Goal: Task Accomplishment & Management: Manage account settings

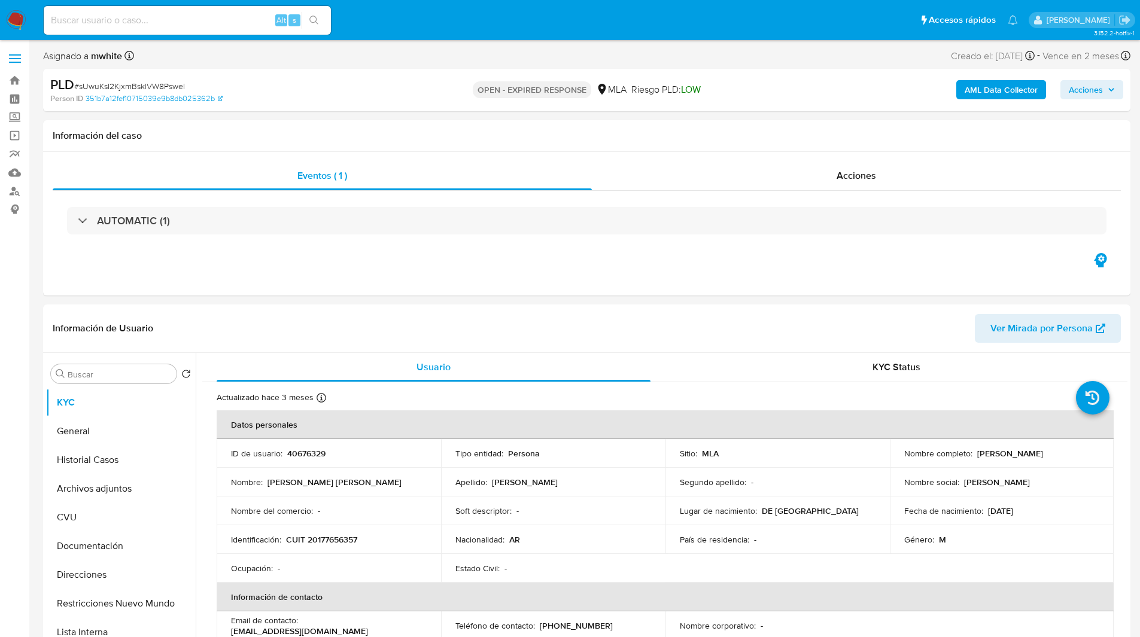
select select "10"
click at [373, 272] on div "Eventos ( 1 ) Acciones AUTOMATIC (1)" at bounding box center [586, 224] width 1087 height 144
select select "10"
click at [708, 109] on div "PLD # sUwuKsI2KjxmBsklVW8Pswel Person ID 351b7a12fef10715039e9b8db025362b OPEN …" at bounding box center [586, 90] width 1087 height 42
select select "10"
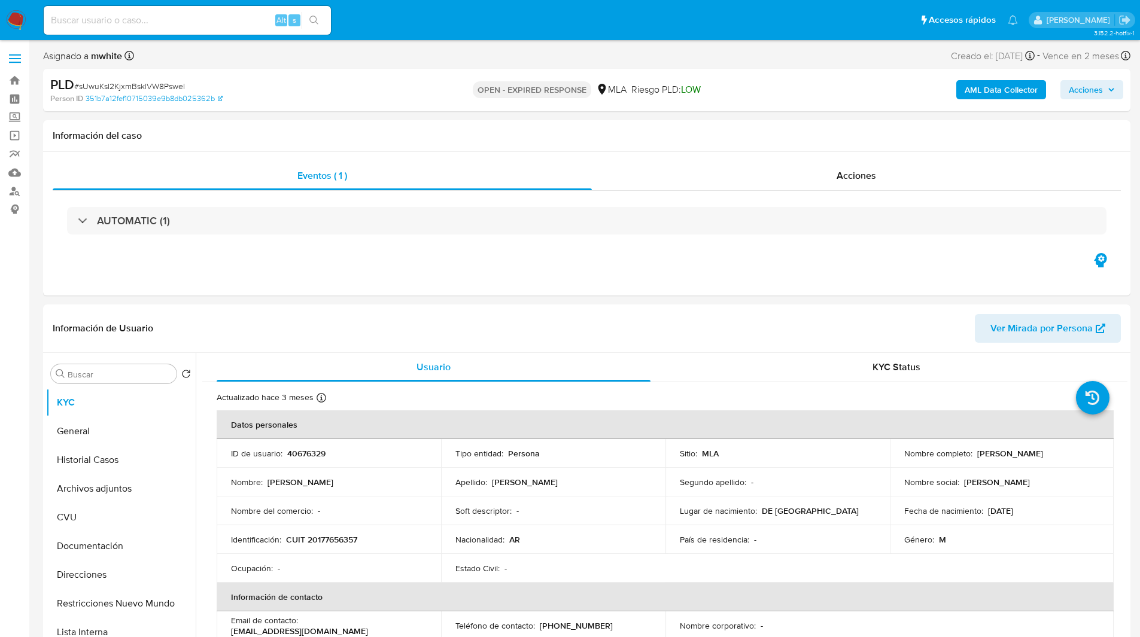
click at [745, 84] on div "OPEN - EXPIRED RESPONSE MLA [PERSON_NAME] PLD: LOW" at bounding box center [586, 90] width 354 height 28
click at [196, 20] on input at bounding box center [187, 21] width 287 height 16
paste input "IXfcaOsFJ9uyyZq1bpVjDPbJ"
type input "IXfcaOsFJ9uyyZq1bpVjDPbJ"
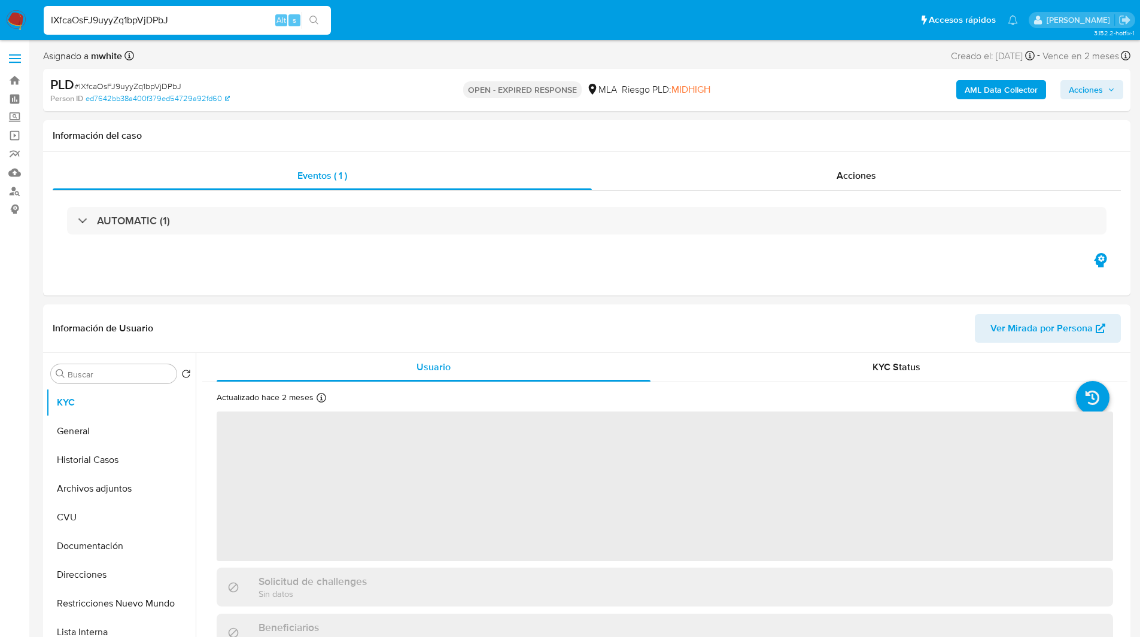
click at [352, 83] on div "PLD # IXfcaOsFJ9uyyZq1bpVjDPbJ" at bounding box center [226, 85] width 353 height 18
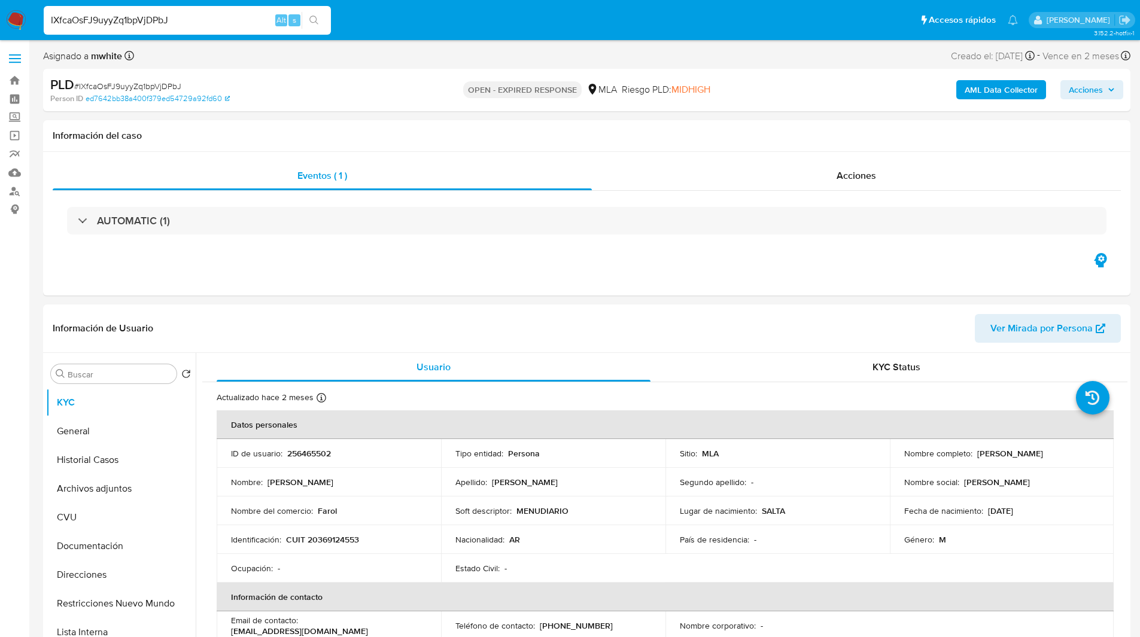
select select "10"
click at [326, 89] on div "PLD # IXfcaOsFJ9uyyZq1bpVjDPbJ" at bounding box center [226, 85] width 353 height 18
click at [410, 77] on div "OPEN - EXPIRED RESPONSE MLA Riesgo PLD: MIDHIGH" at bounding box center [586, 90] width 354 height 28
click at [215, 25] on input "IXfcaOsFJ9uyyZq1bpVjDPbJ" at bounding box center [187, 21] width 287 height 16
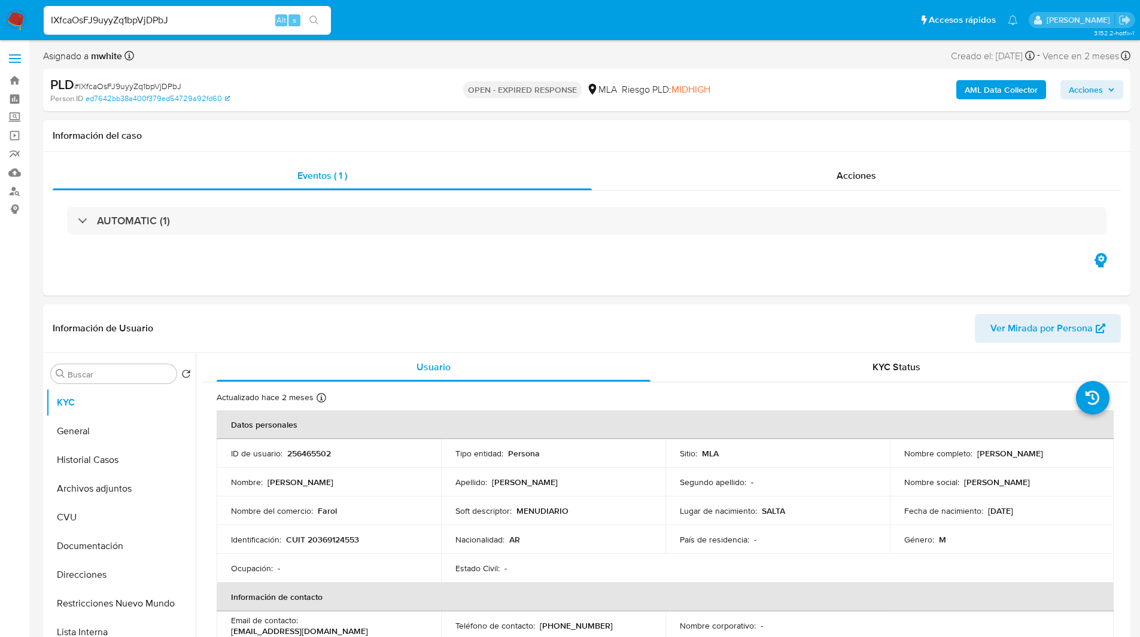
paste input "U5jRYWsYpD9QhkbsiqOxmXuq"
type input "U5jRYWsYpD9QhkbsiqOxmXuq"
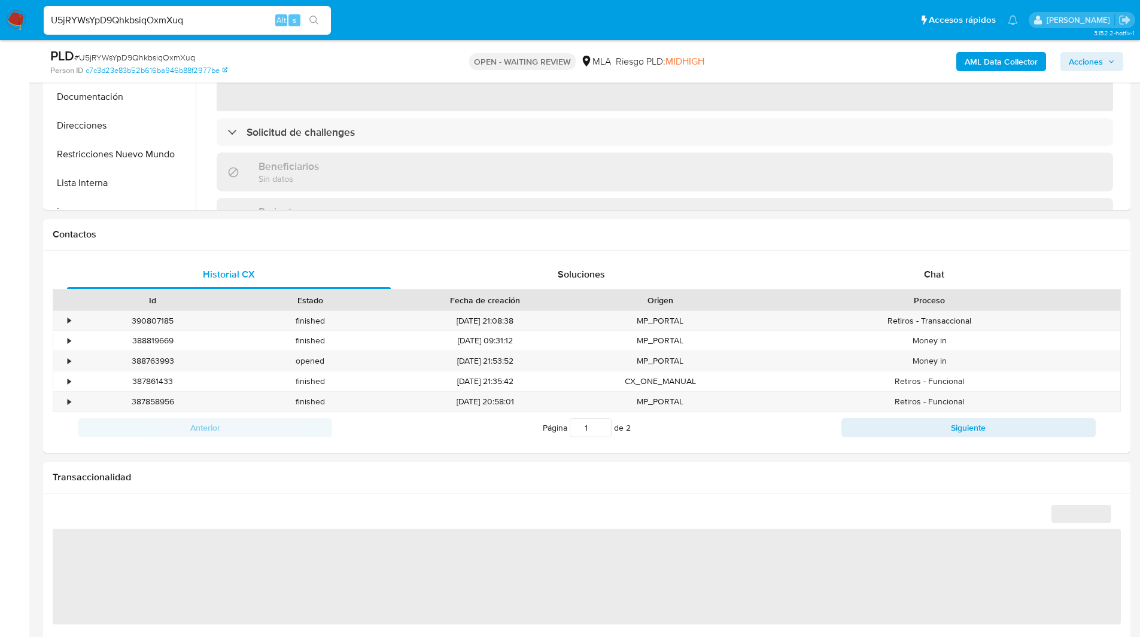
scroll to position [464, 0]
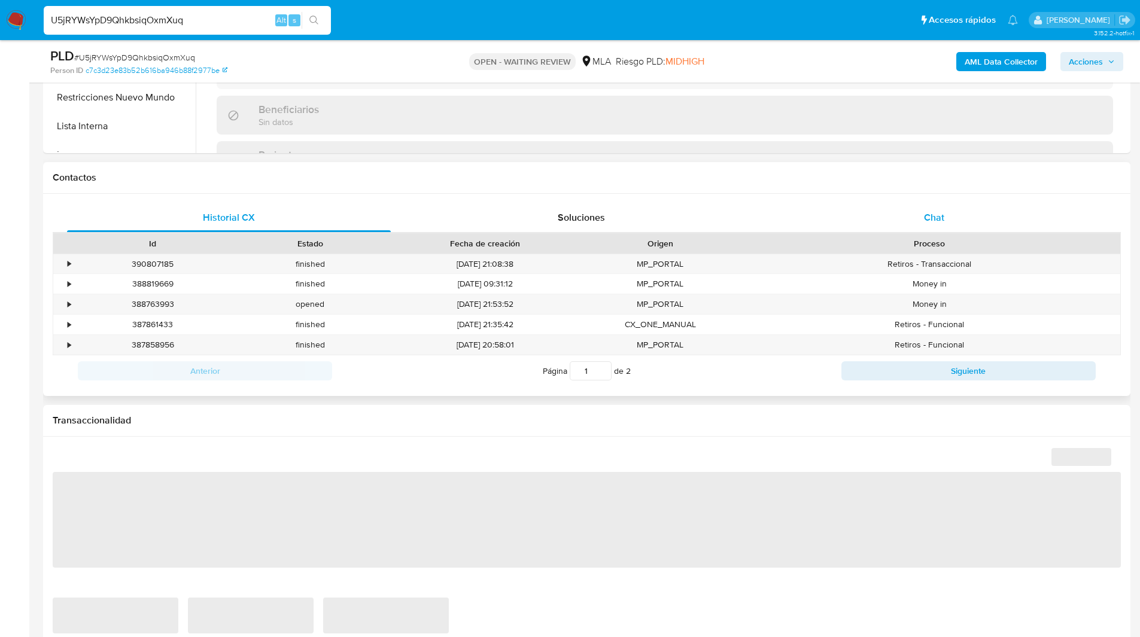
click at [958, 224] on div "Chat" at bounding box center [934, 217] width 324 height 29
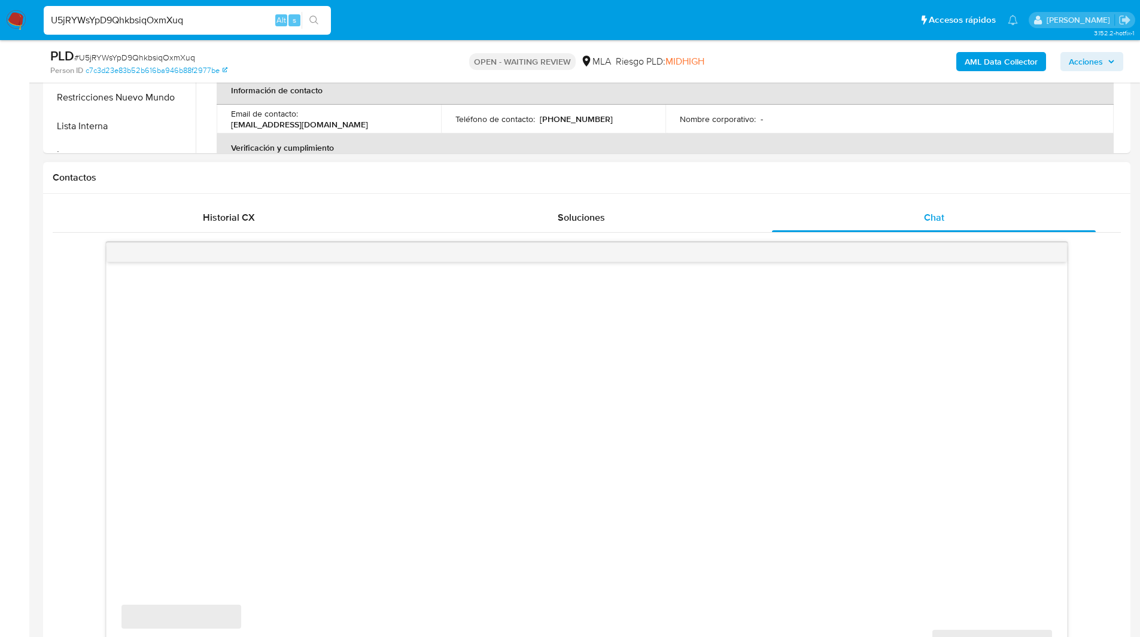
select select "10"
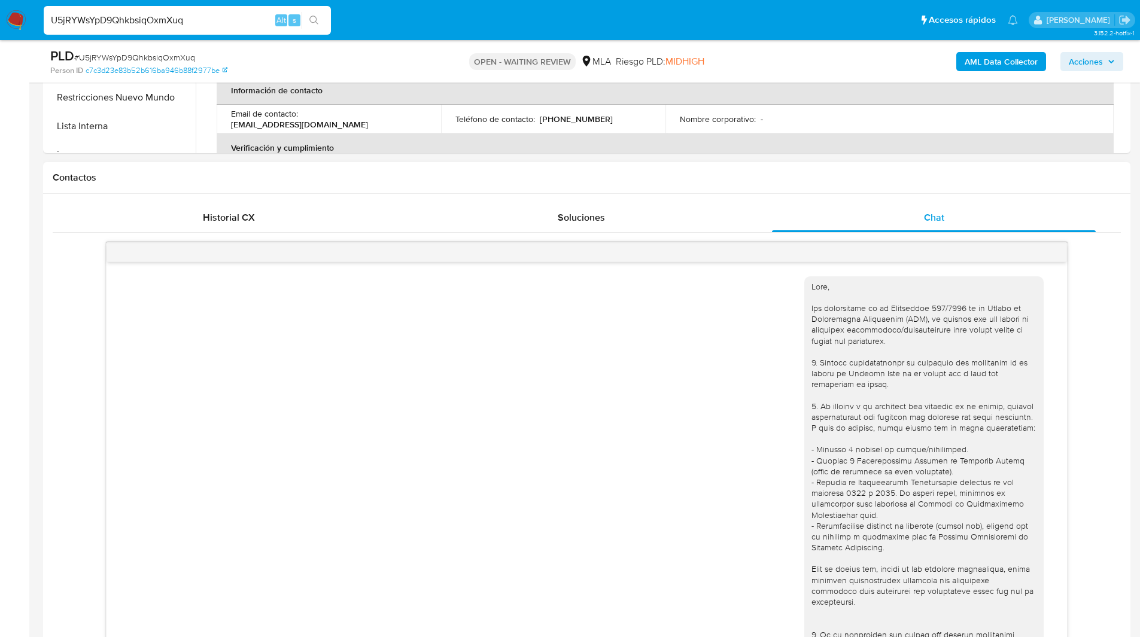
drag, startPoint x: 635, startPoint y: 212, endPoint x: 764, endPoint y: 166, distance: 137.5
click at [764, 166] on div "Contactos Historial CX Soluciones Chat Id Estado Fecha de creación Origen Proce…" at bounding box center [586, 416] width 1087 height 508
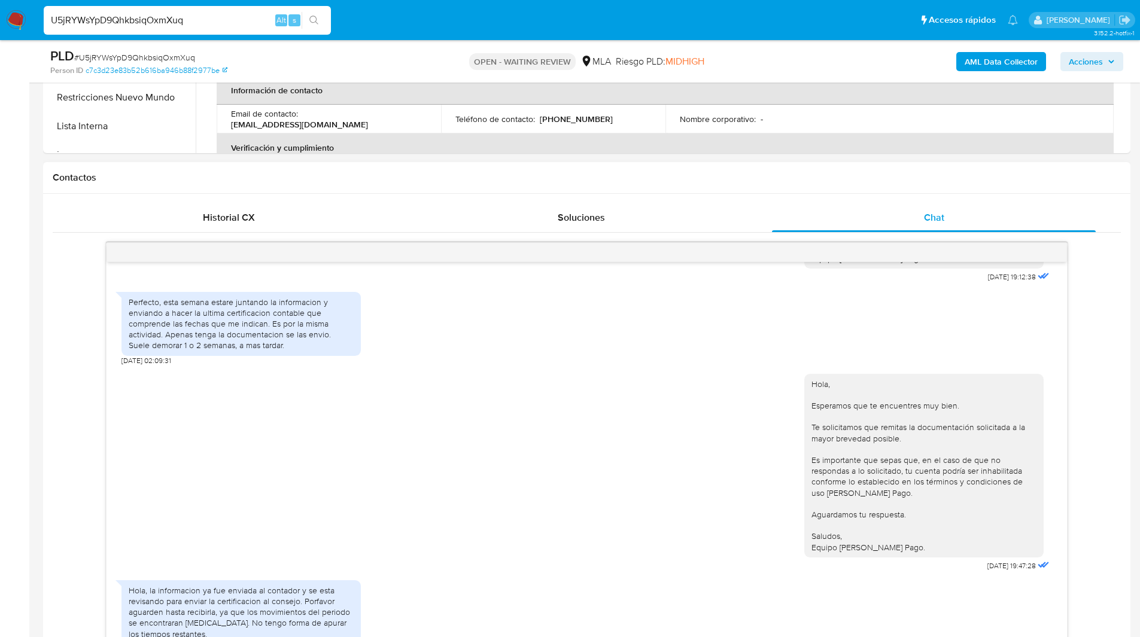
click at [747, 172] on h1 "Contactos" at bounding box center [587, 178] width 1068 height 12
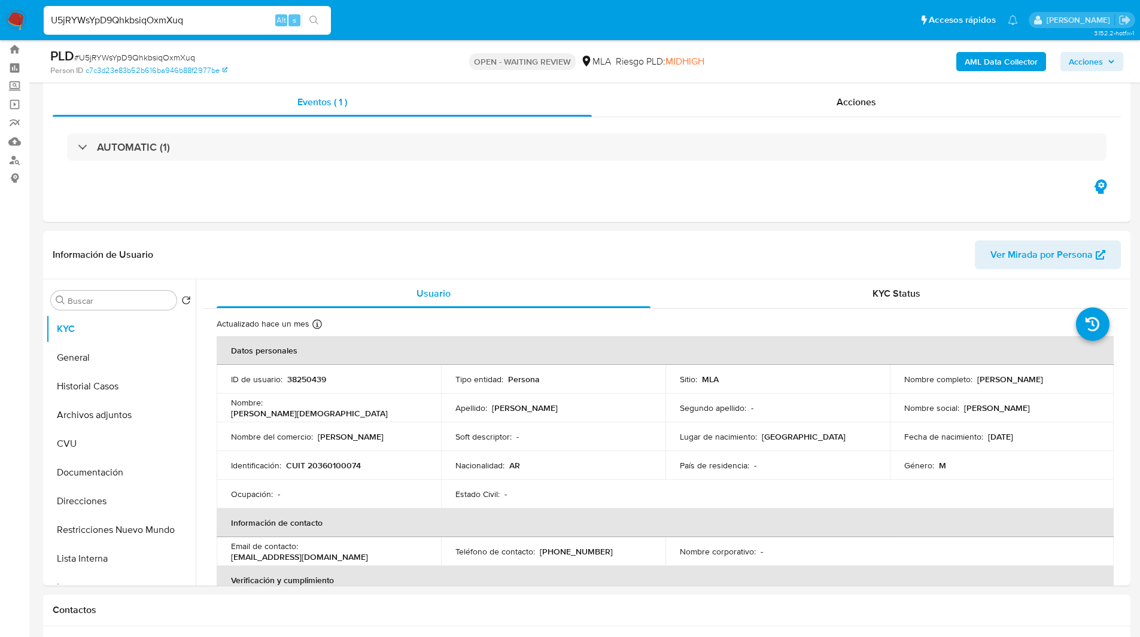
scroll to position [0, 0]
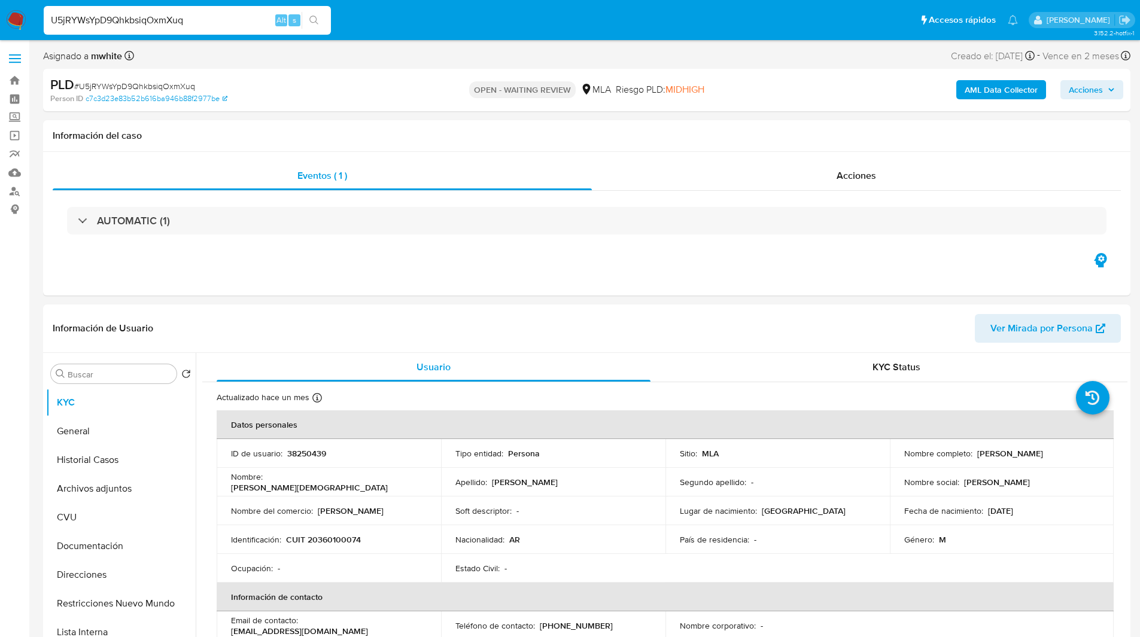
click at [182, 17] on input "U5jRYWsYpD9QhkbsiqOxmXuq" at bounding box center [187, 21] width 287 height 16
paste input "k63VFIx758AxL7iuK2P5ax7w"
type input "k63VFIx758AxL7iuK2P5ax7w"
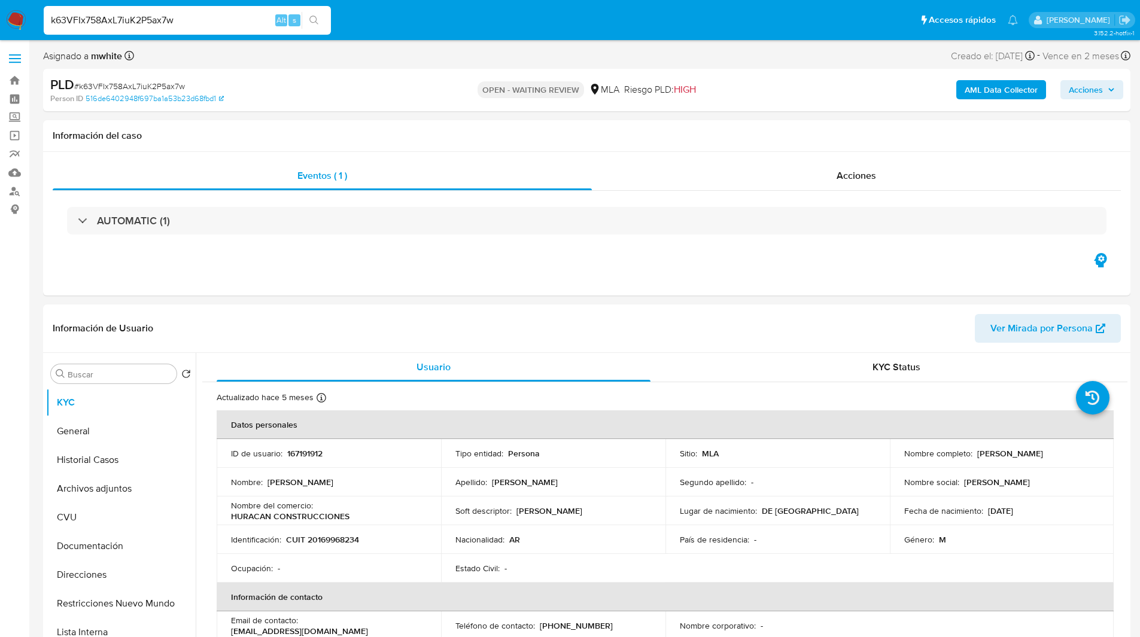
select select "10"
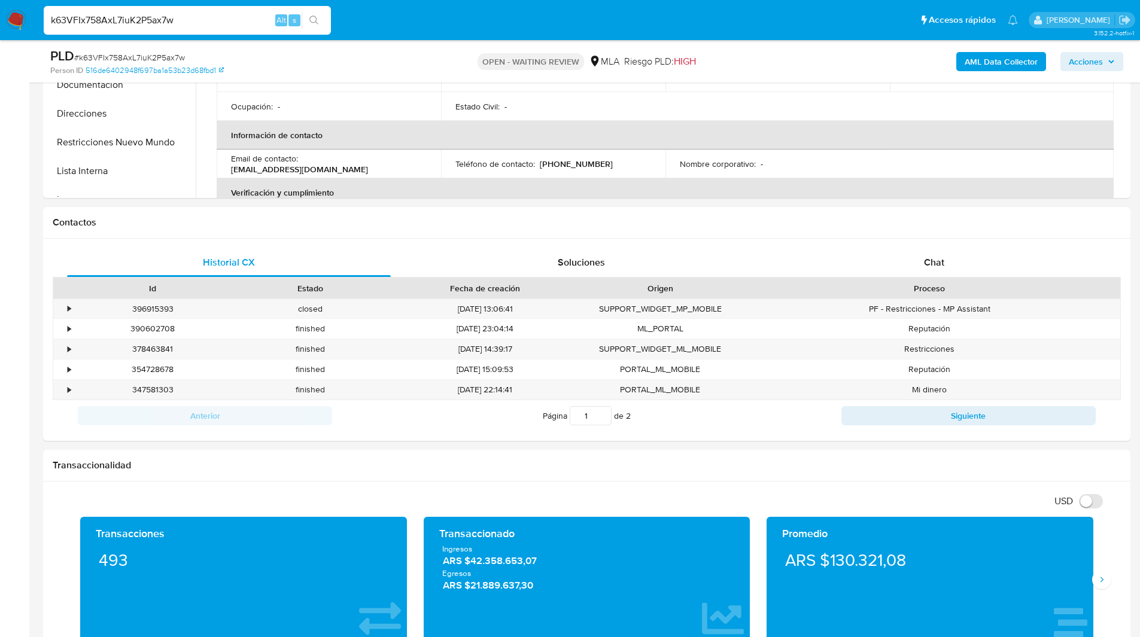
scroll to position [474, 0]
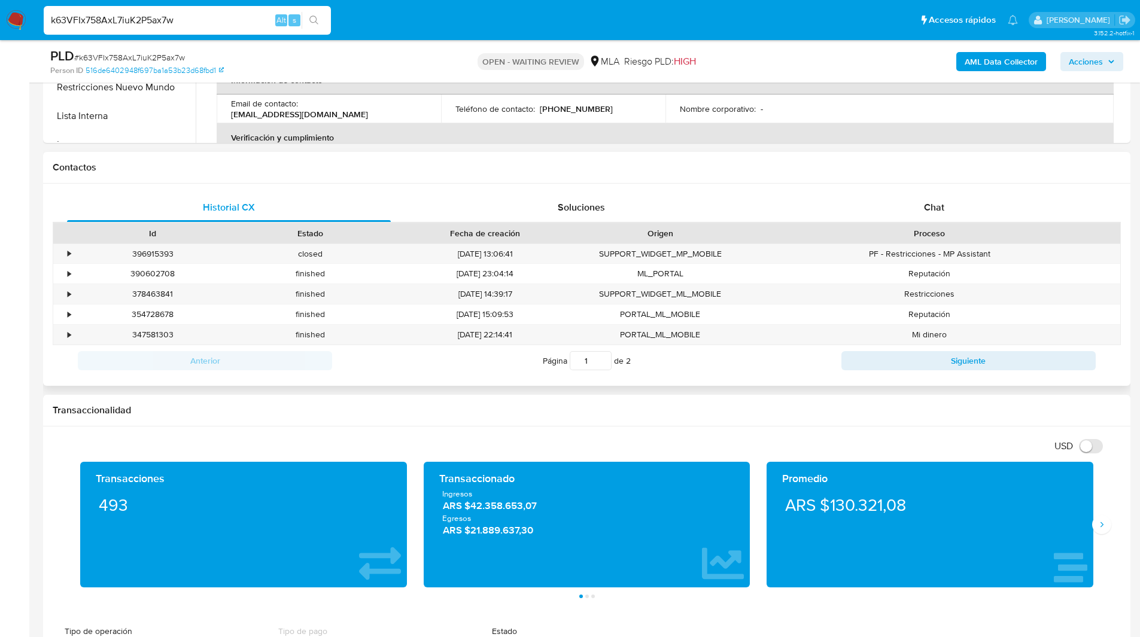
click at [951, 154] on div "Contactos" at bounding box center [586, 168] width 1087 height 32
click at [945, 215] on div "Chat" at bounding box center [934, 207] width 324 height 29
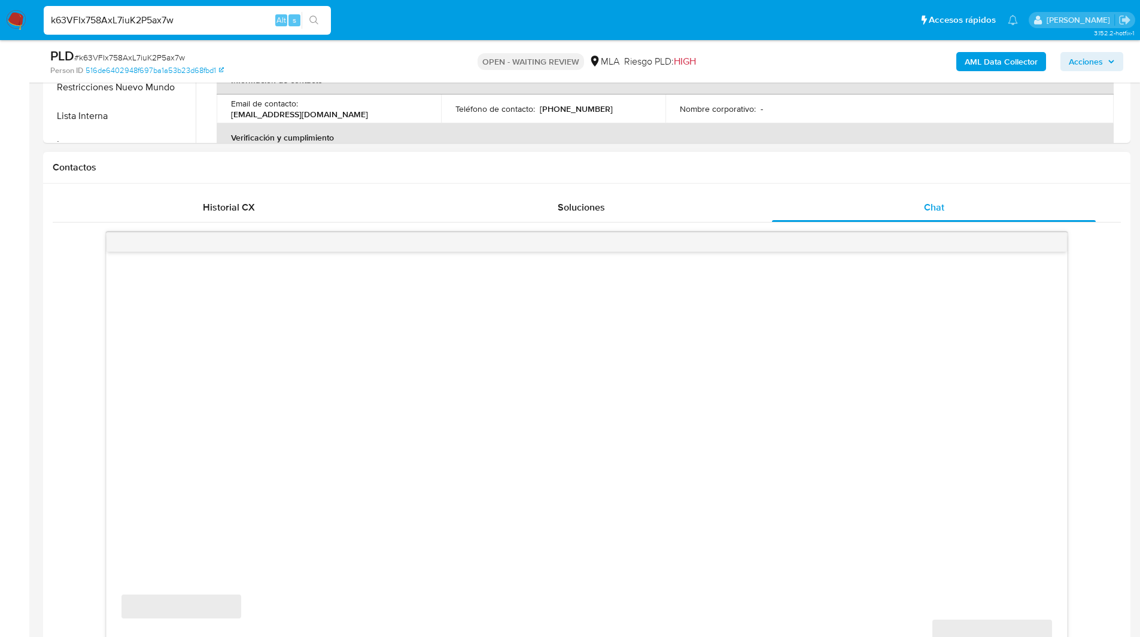
click at [826, 153] on div "Contactos" at bounding box center [586, 168] width 1087 height 32
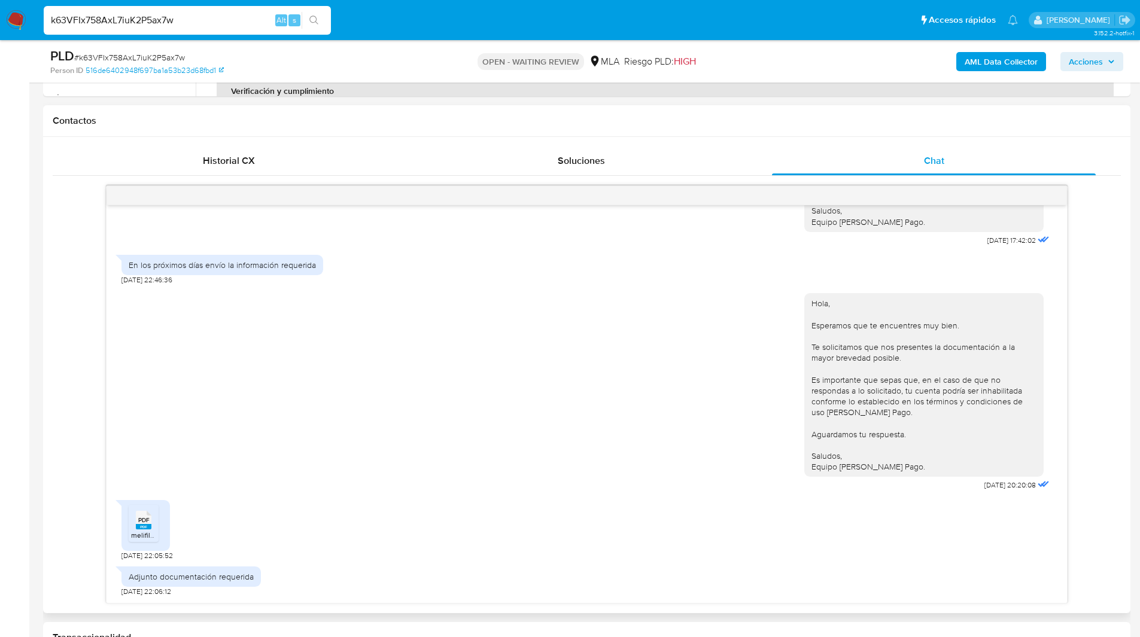
scroll to position [522, 0]
click at [148, 520] on span "PDF" at bounding box center [143, 519] width 11 height 8
click at [658, 114] on h1 "Contactos" at bounding box center [587, 120] width 1068 height 12
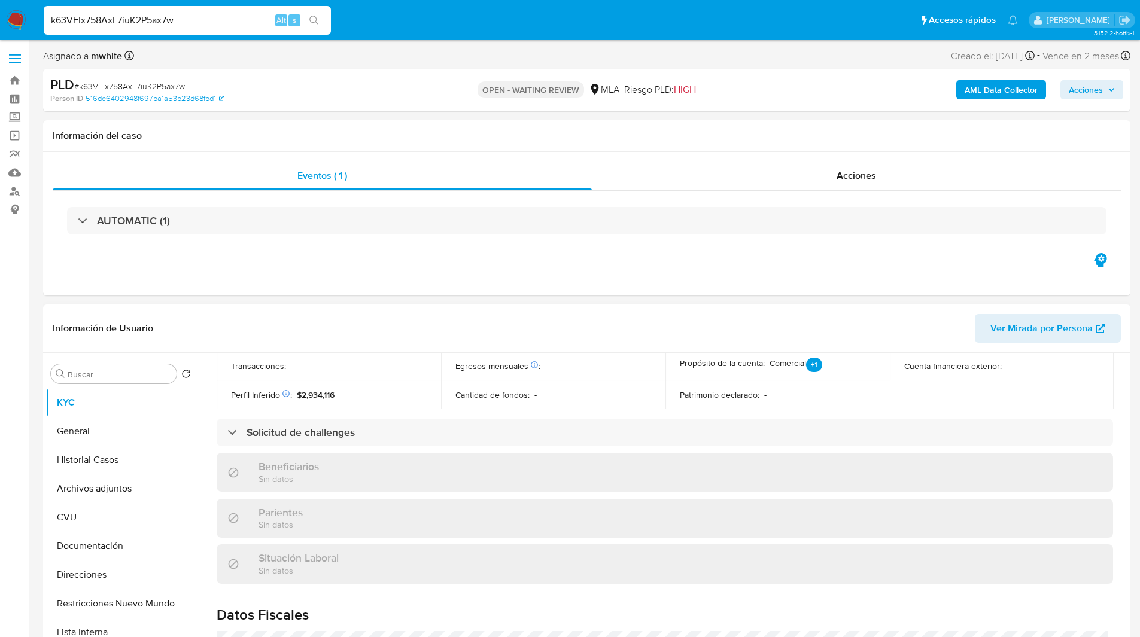
scroll to position [617, 0]
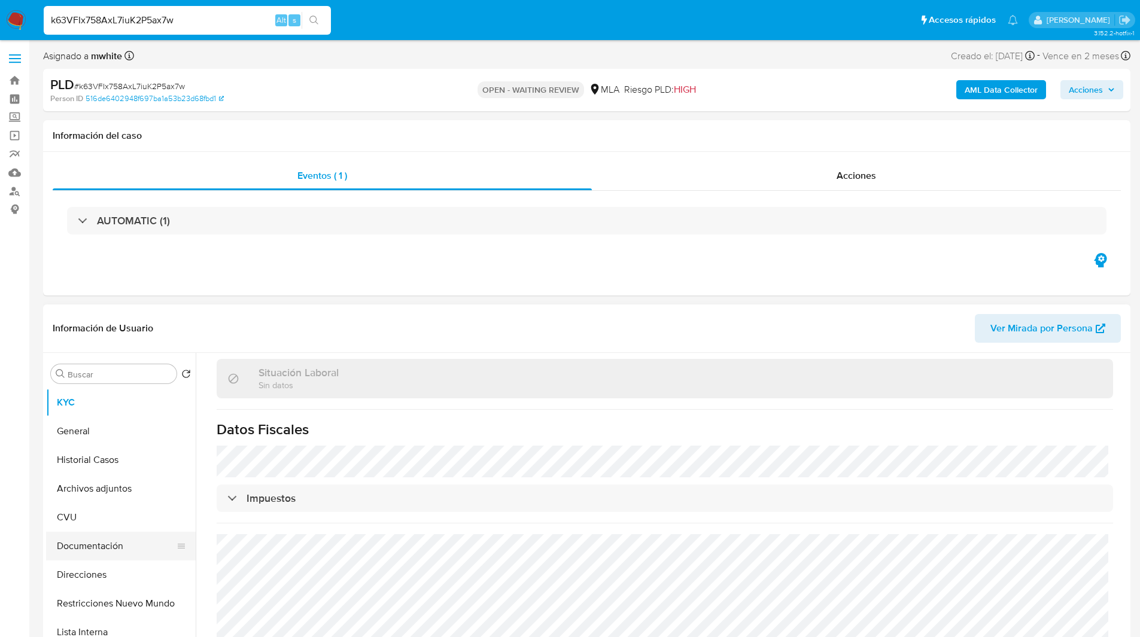
click at [103, 545] on button "Documentación" at bounding box center [116, 546] width 140 height 29
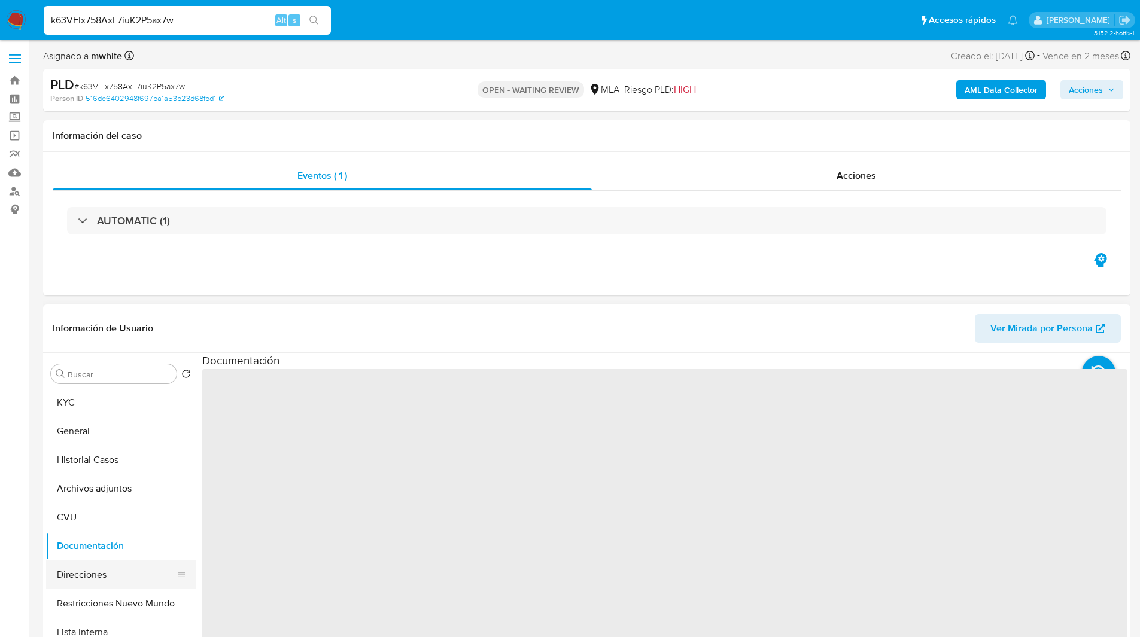
click at [109, 581] on button "Direcciones" at bounding box center [116, 575] width 140 height 29
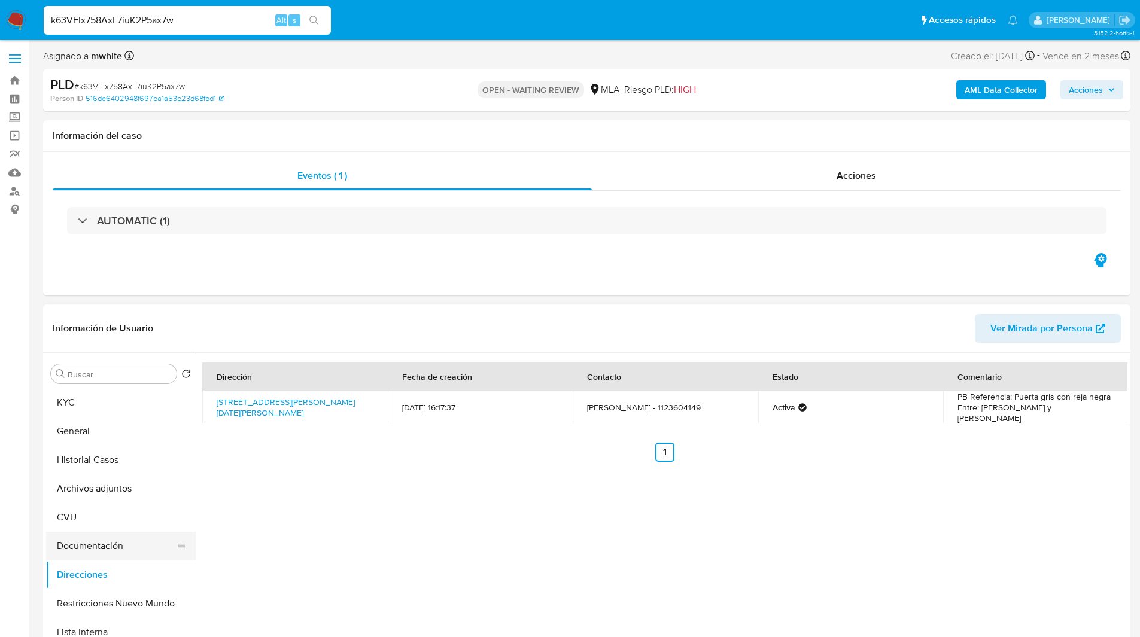
click at [99, 543] on button "Documentación" at bounding box center [116, 546] width 140 height 29
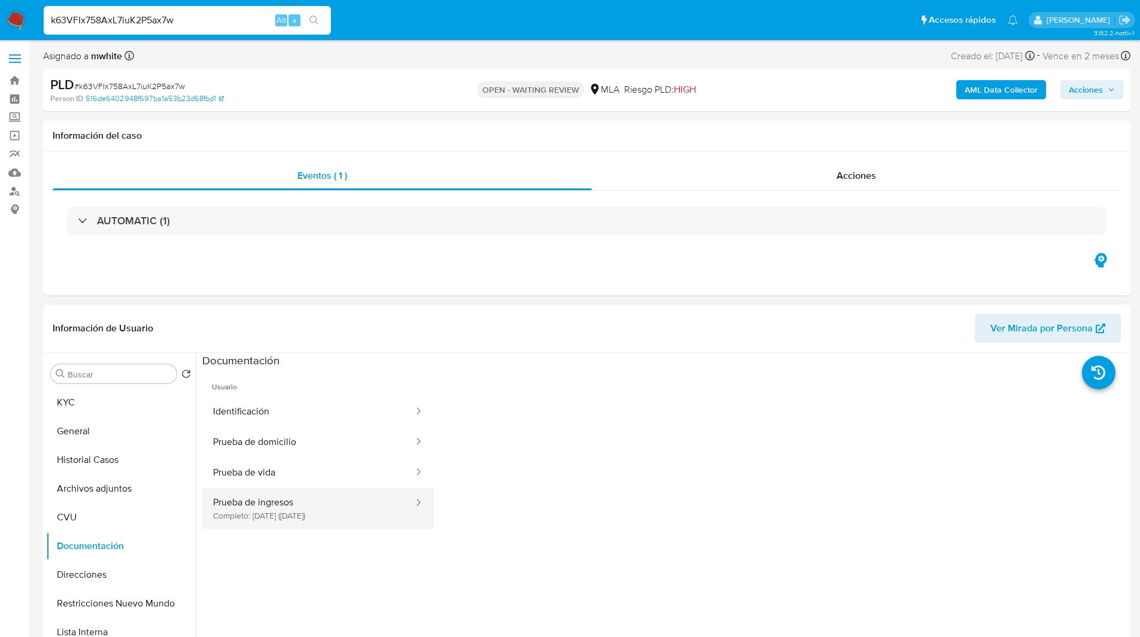
click at [283, 516] on button "Prueba de ingresos Completo: 08/05/2023 (hace 2 años)" at bounding box center [308, 508] width 212 height 41
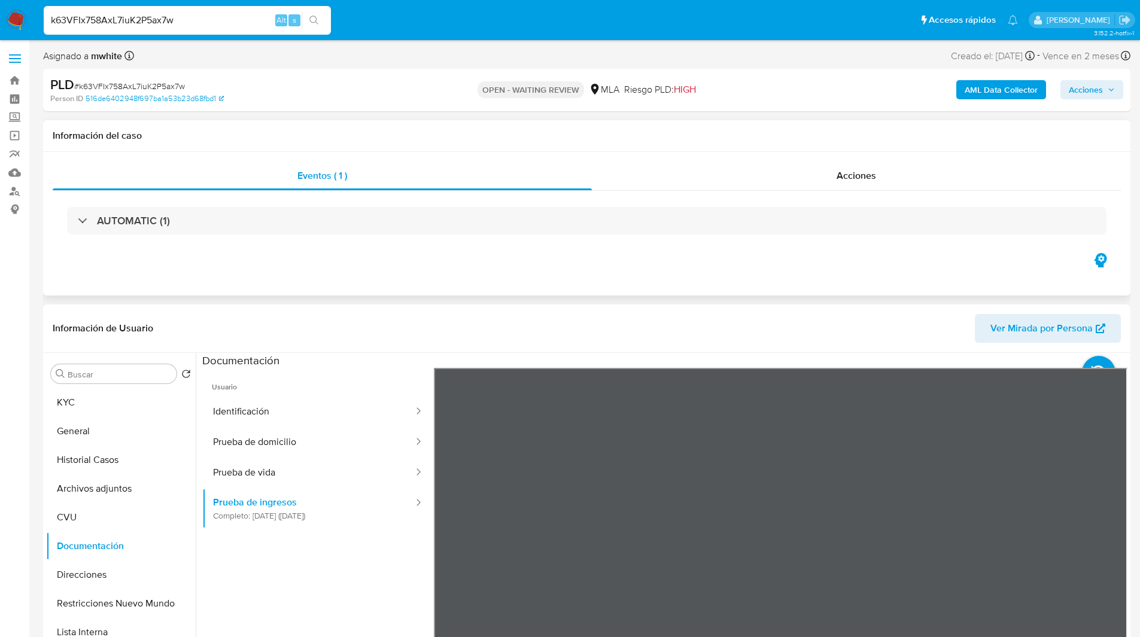
click at [779, 261] on div "Eventos ( 1 ) Acciones AUTOMATIC (1)" at bounding box center [586, 224] width 1087 height 144
click at [110, 401] on button "KYC" at bounding box center [116, 402] width 140 height 29
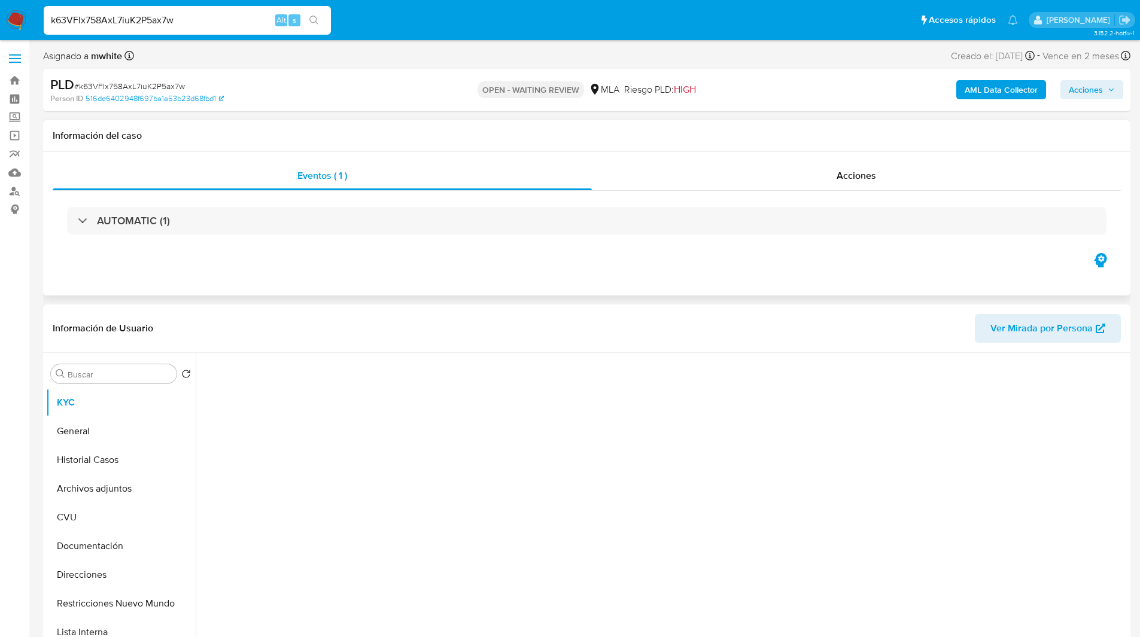
click at [318, 283] on div "Eventos ( 1 ) Acciones AUTOMATIC (1)" at bounding box center [586, 224] width 1087 height 144
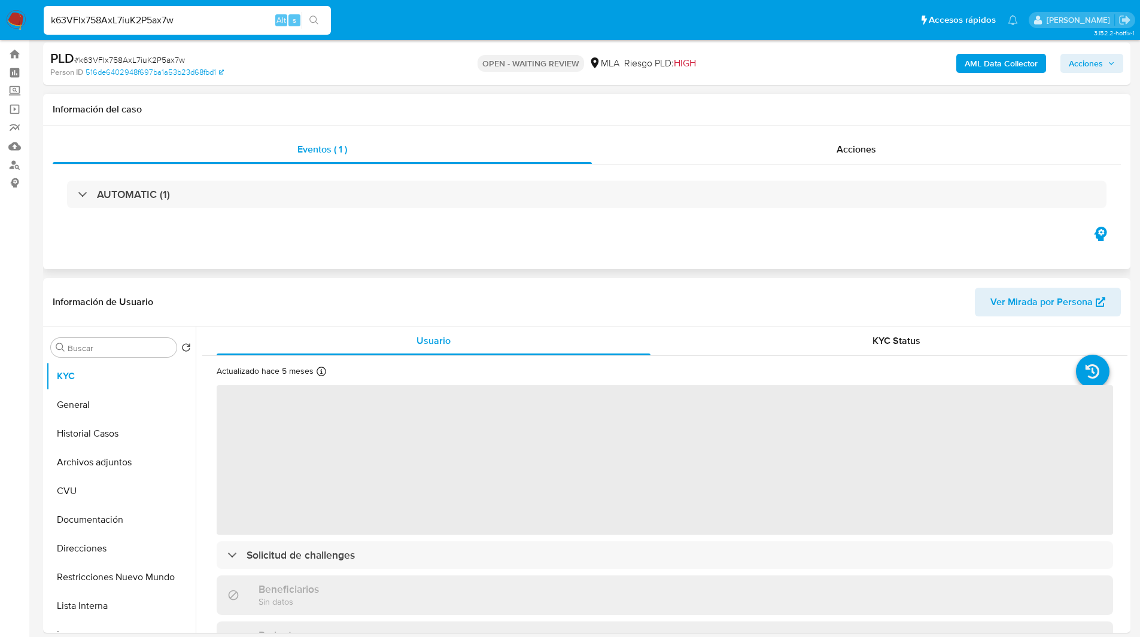
scroll to position [28, 0]
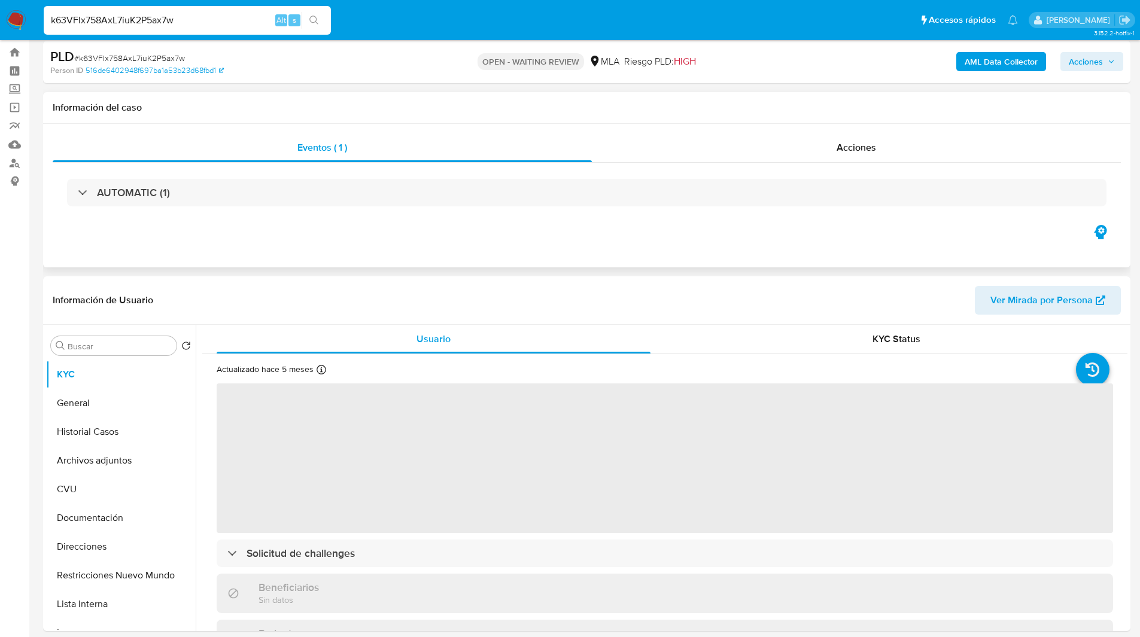
click at [409, 225] on div "Eventos ( 1 ) Acciones AUTOMATIC (1)" at bounding box center [586, 196] width 1087 height 144
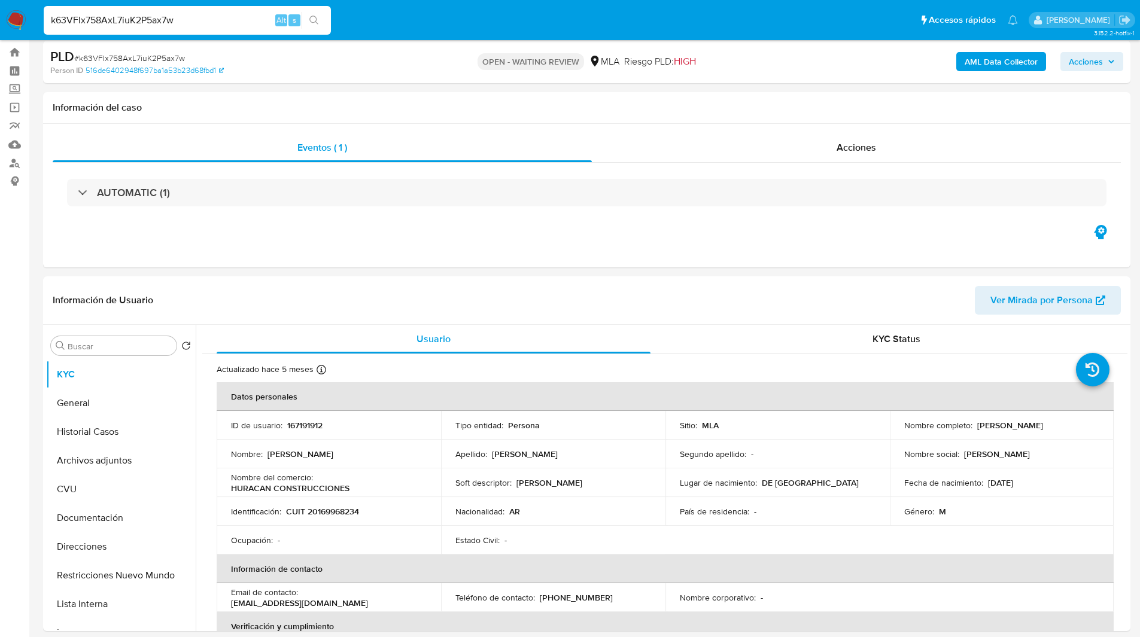
click at [187, 17] on input "k63VFIx758AxL7iuK2P5ax7w" at bounding box center [187, 21] width 287 height 16
paste input "jcuRbfWaOtriZQzPnifYXSR5"
type input "jcuRbfWaOtriZQzPnifYXSR5"
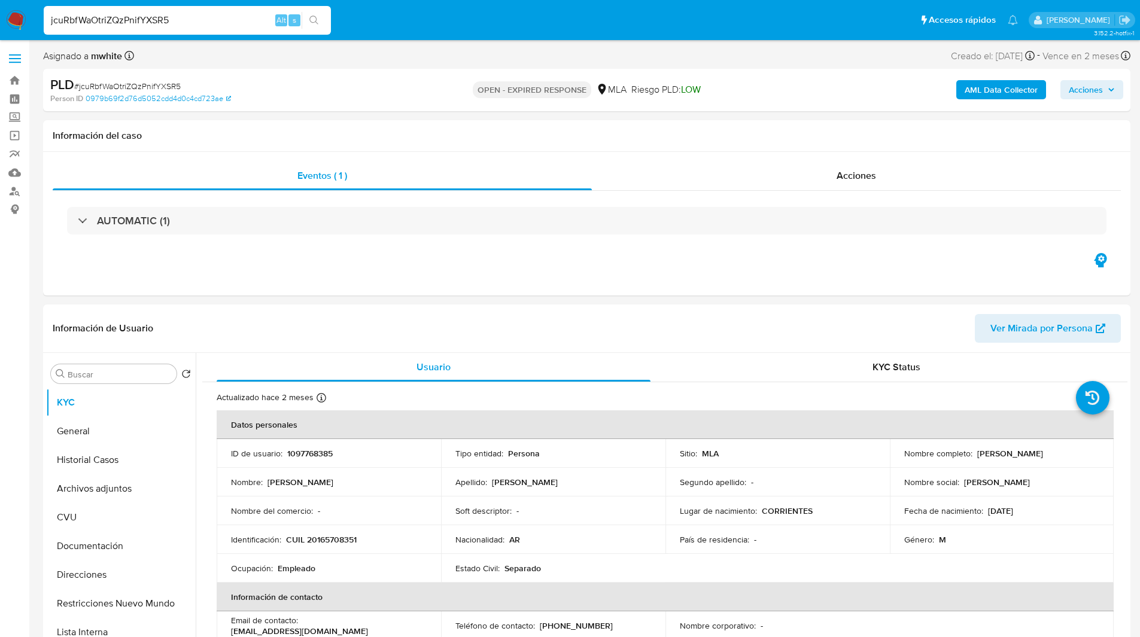
select select "10"
click at [313, 456] on p "1097768385" at bounding box center [309, 453] width 45 height 11
copy p "1097768385"
click at [860, 51] on div "Asignado a mwhite Asignado el: 17/07/2025 16:38:05 Creado el: 12/07/2025 Creado…" at bounding box center [586, 58] width 1087 height 21
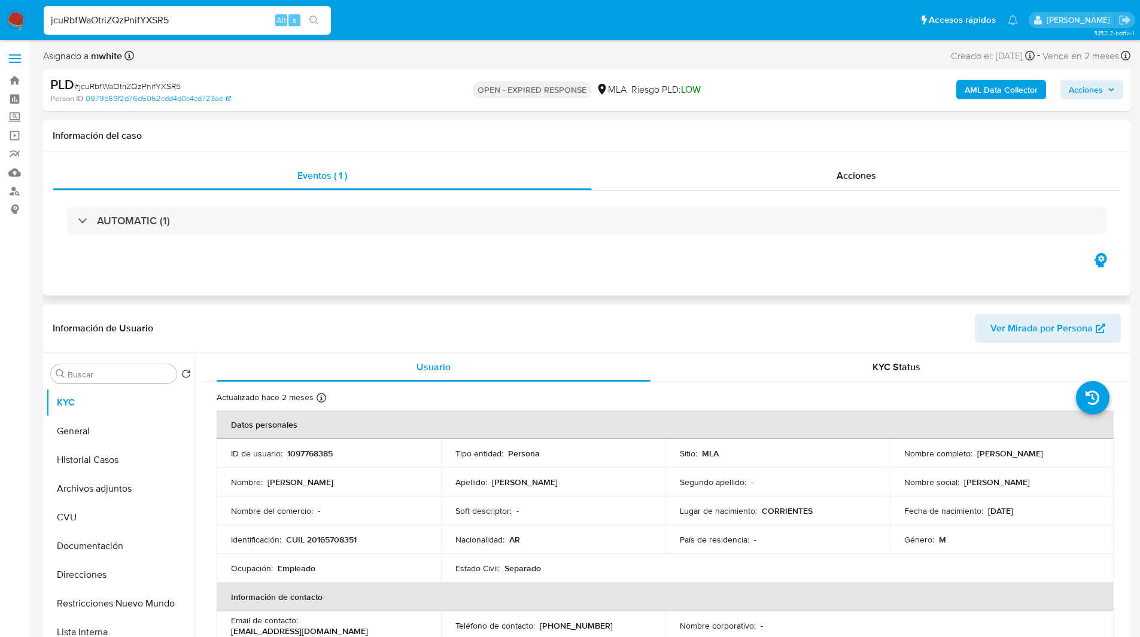
click at [782, 285] on div "Eventos ( 1 ) Acciones AUTOMATIC (1)" at bounding box center [586, 224] width 1087 height 144
click at [13, 191] on link "Buscador de personas" at bounding box center [71, 191] width 142 height 19
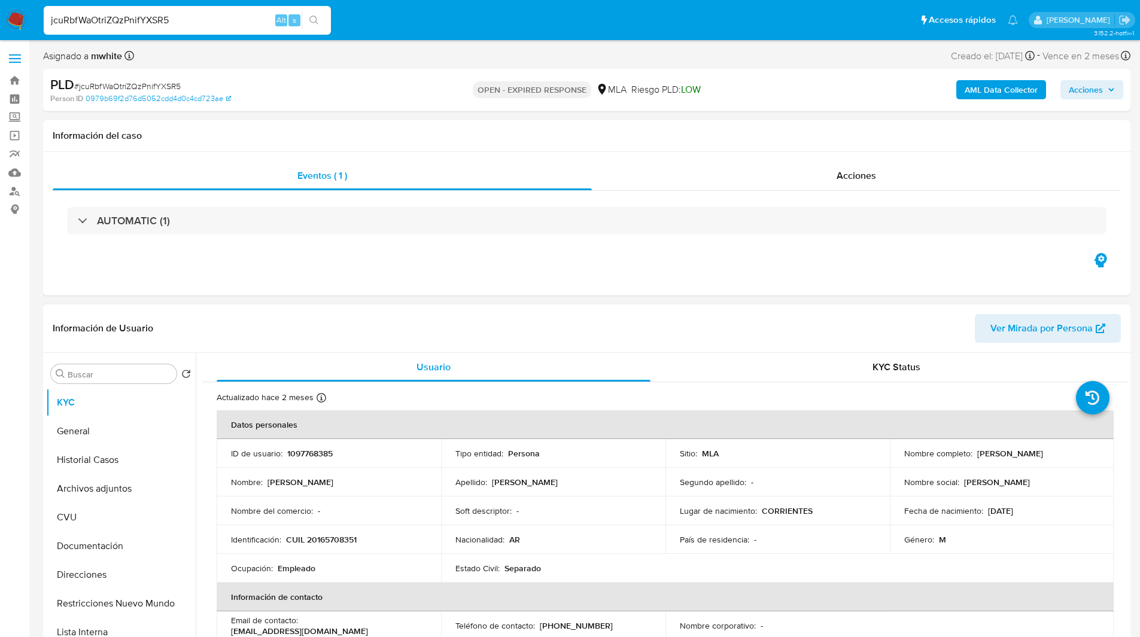
click at [339, 537] on p "CUIL 20165708351" at bounding box center [321, 539] width 71 height 11
copy p "20165708351"
click at [77, 466] on button "Historial Casos" at bounding box center [116, 460] width 140 height 29
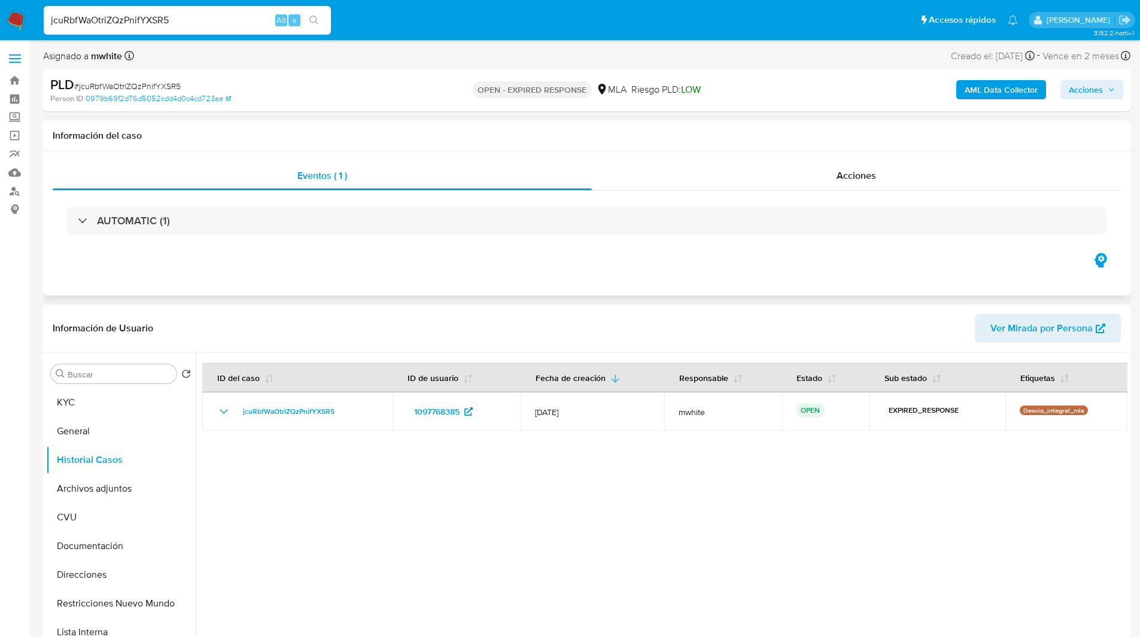
click at [328, 270] on div "Eventos ( 1 ) Acciones AUTOMATIC (1)" at bounding box center [586, 224] width 1087 height 144
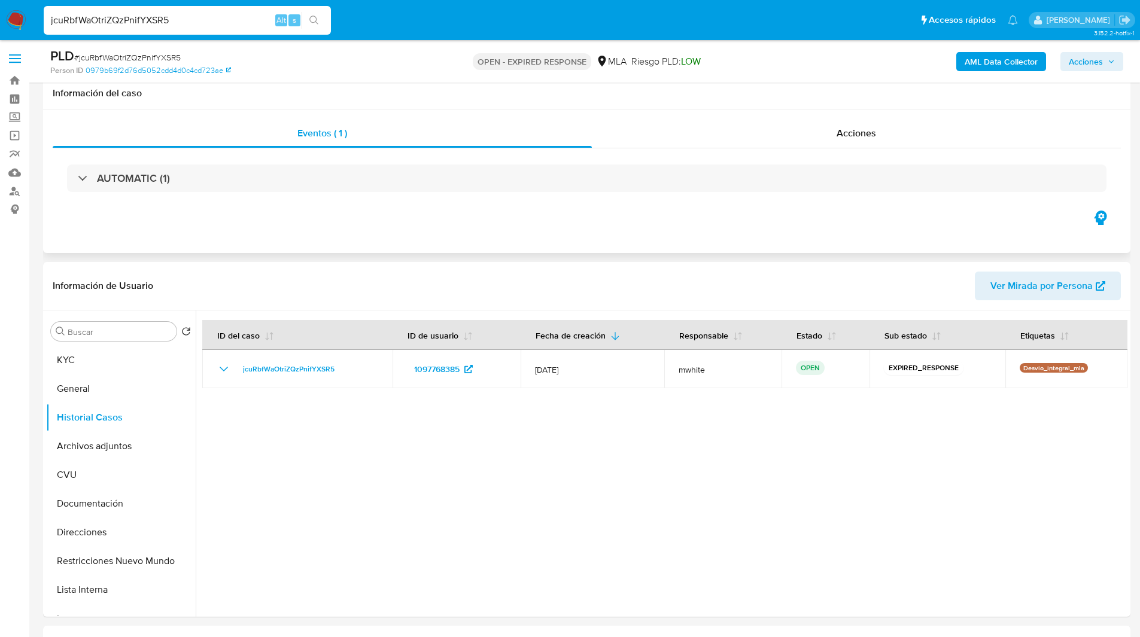
scroll to position [155, 0]
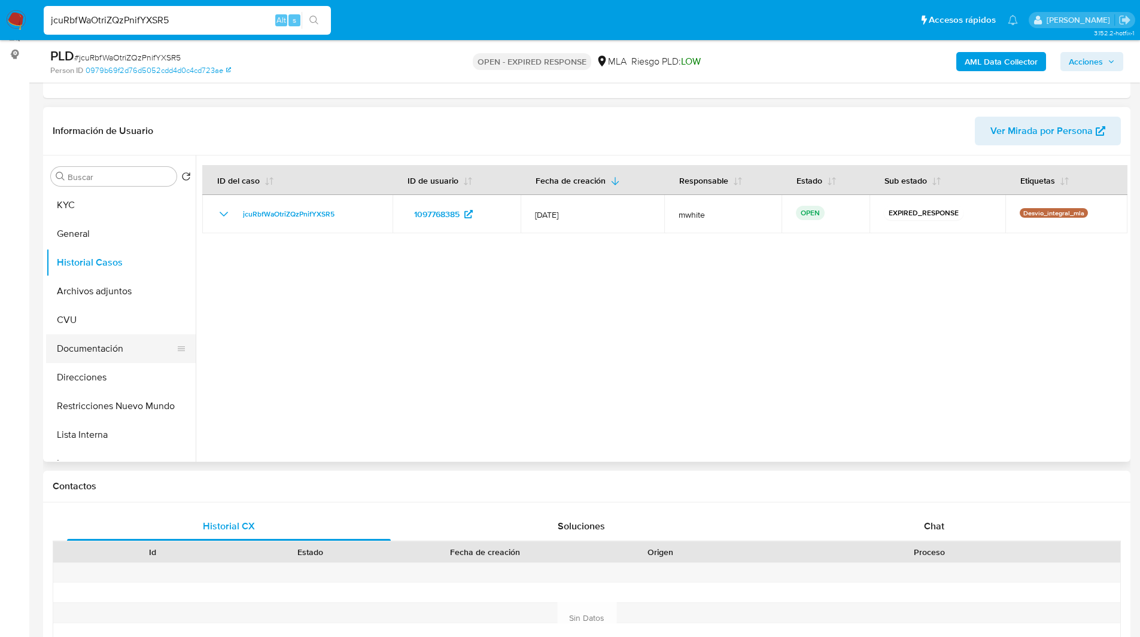
click at [100, 340] on button "Documentación" at bounding box center [116, 348] width 140 height 29
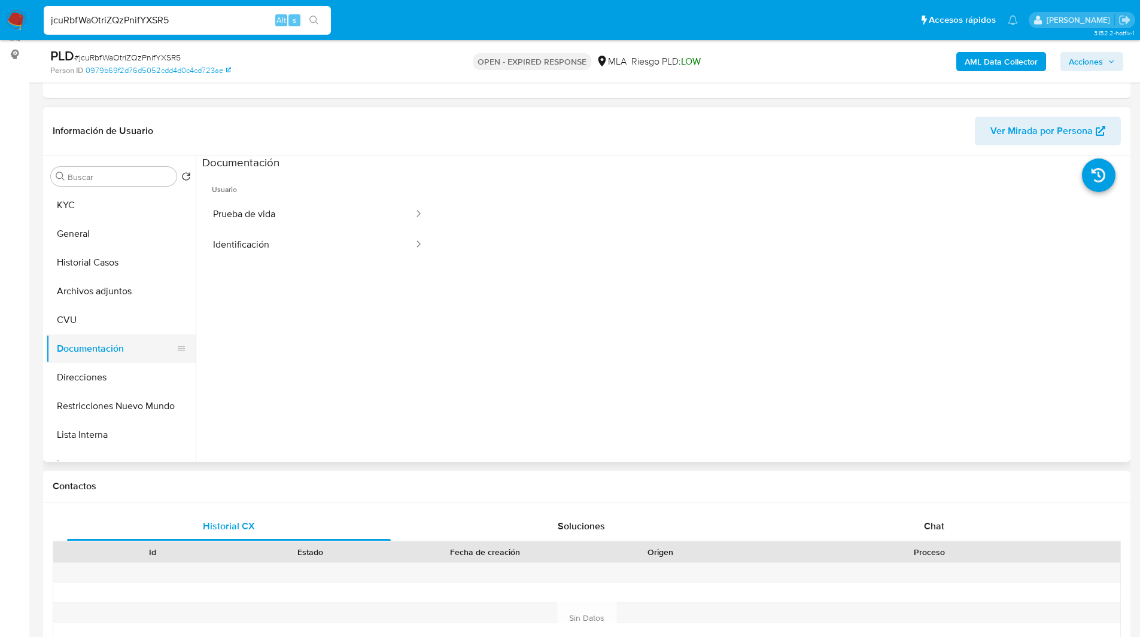
click at [103, 349] on button "Documentación" at bounding box center [116, 348] width 140 height 29
click at [111, 297] on button "Archivos adjuntos" at bounding box center [116, 291] width 140 height 29
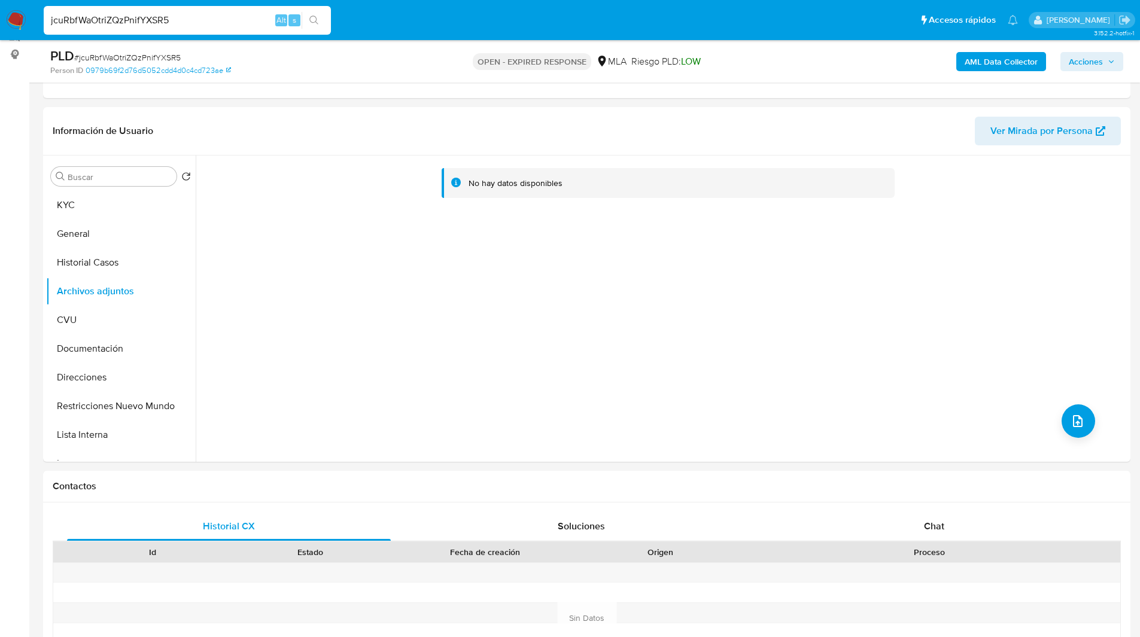
click at [109, 17] on input "jcuRbfWaOtriZQzPnifYXSR5" at bounding box center [187, 21] width 287 height 16
click at [11, 19] on img at bounding box center [16, 20] width 20 height 20
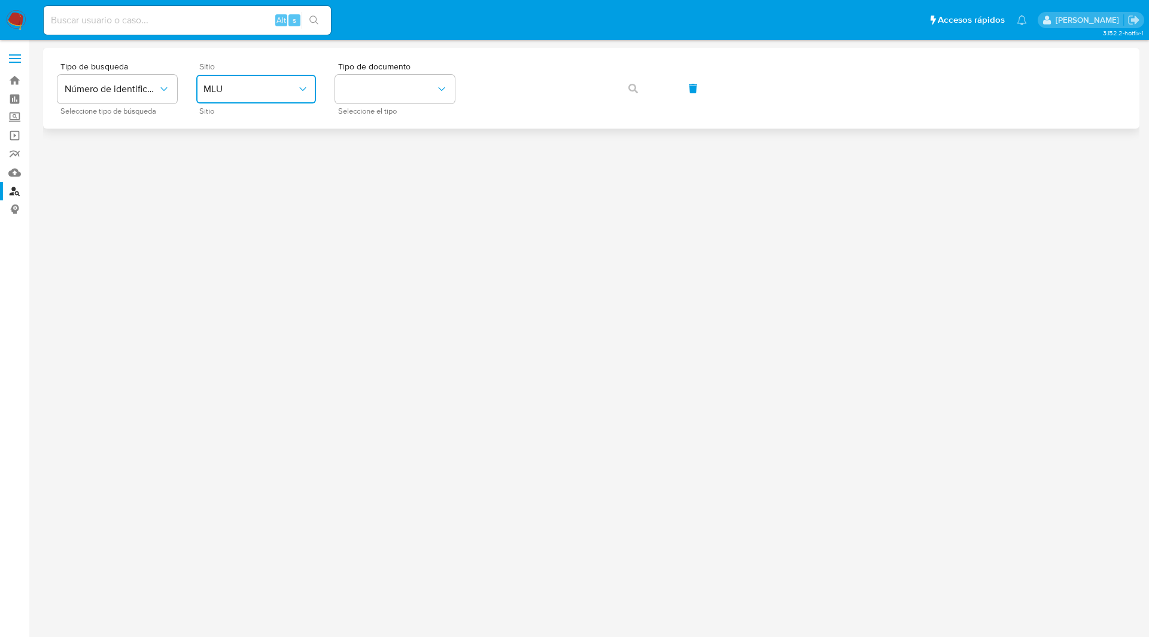
click at [215, 89] on span "MLU" at bounding box center [249, 89] width 93 height 12
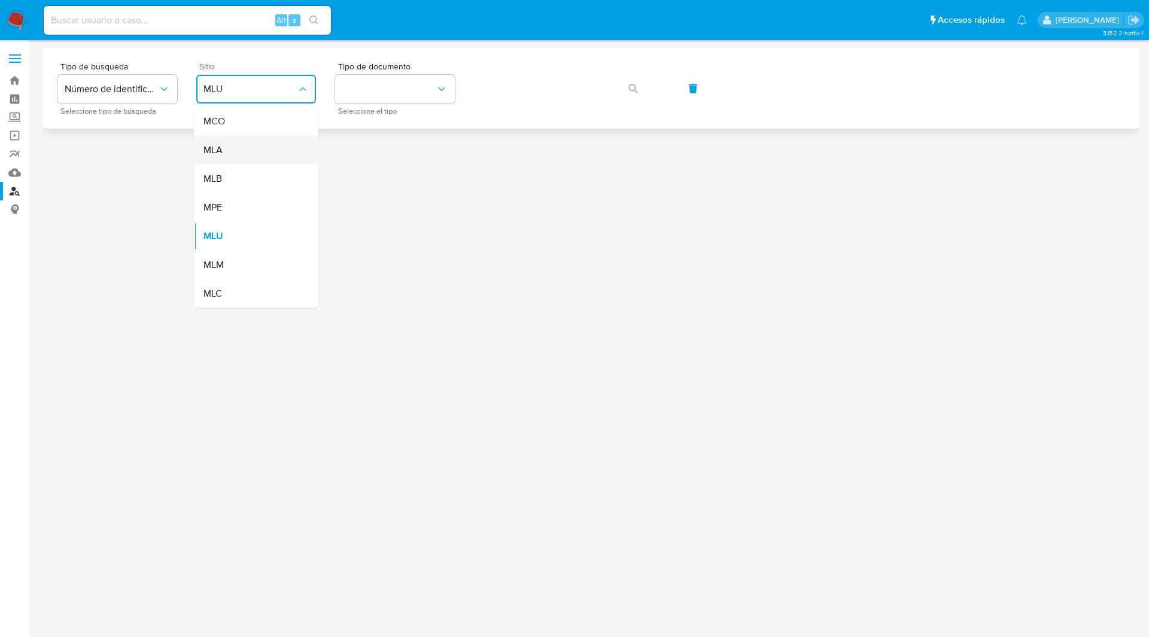
click at [251, 154] on div "MLA" at bounding box center [252, 150] width 98 height 29
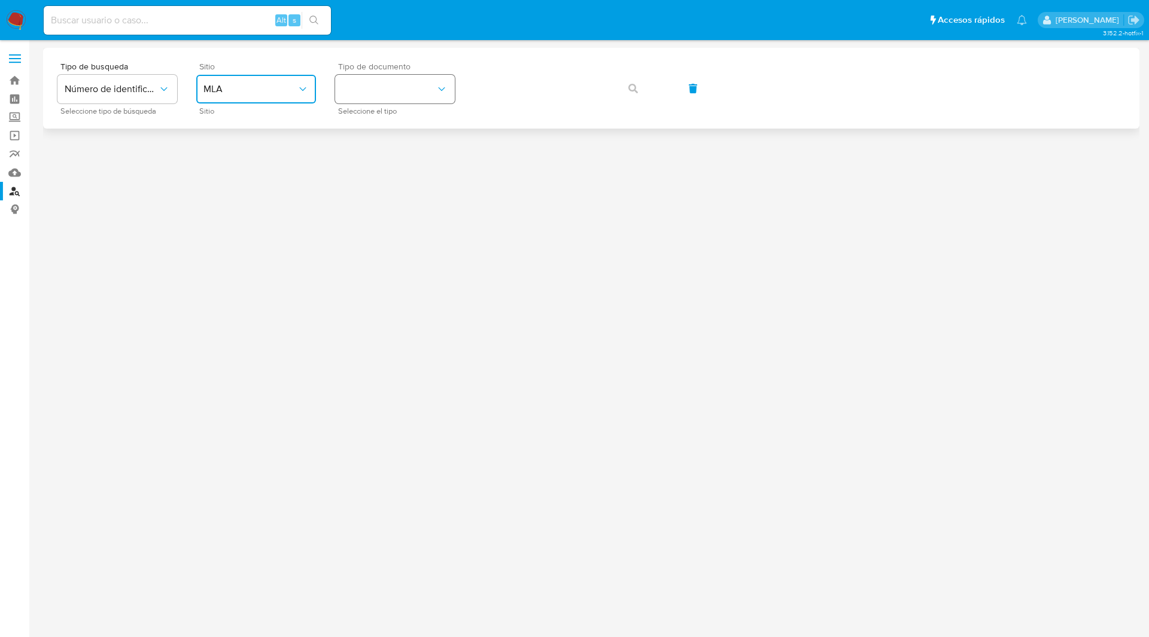
click at [403, 94] on button "identificationType" at bounding box center [395, 89] width 120 height 29
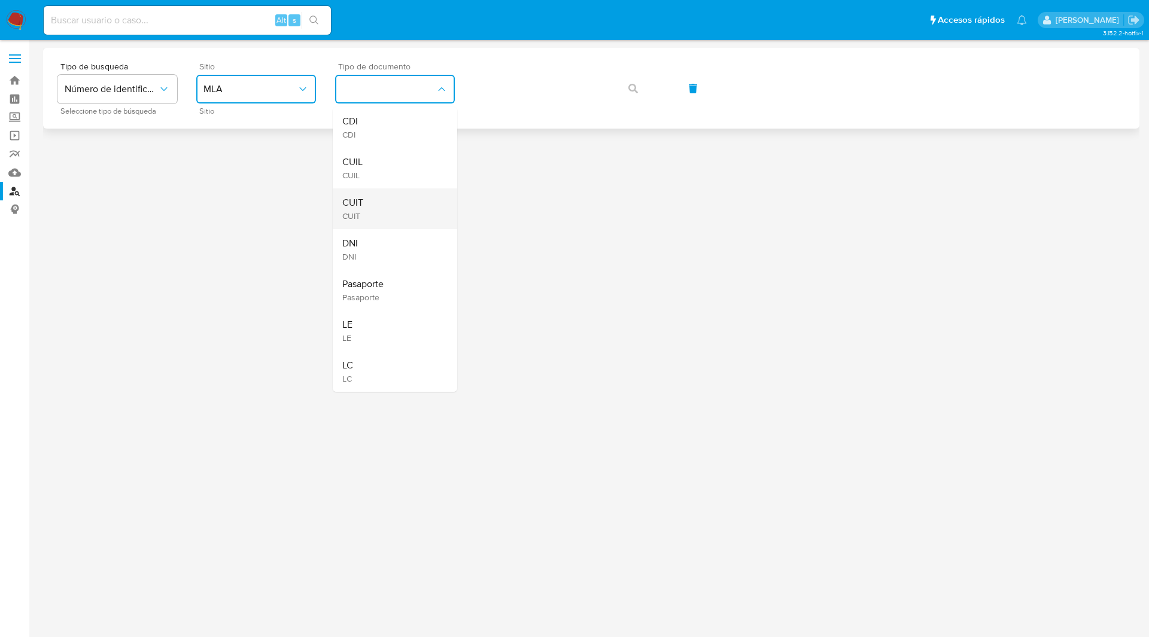
click at [374, 210] on div "CUIT CUIT" at bounding box center [391, 208] width 98 height 41
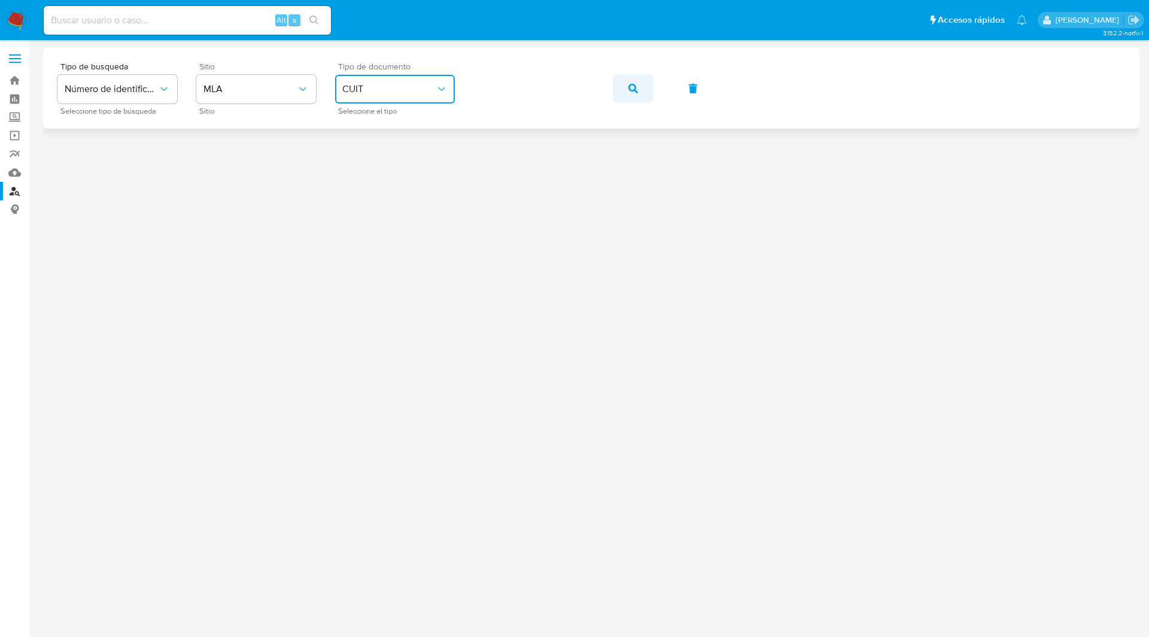
click at [620, 91] on button "button" at bounding box center [633, 88] width 41 height 29
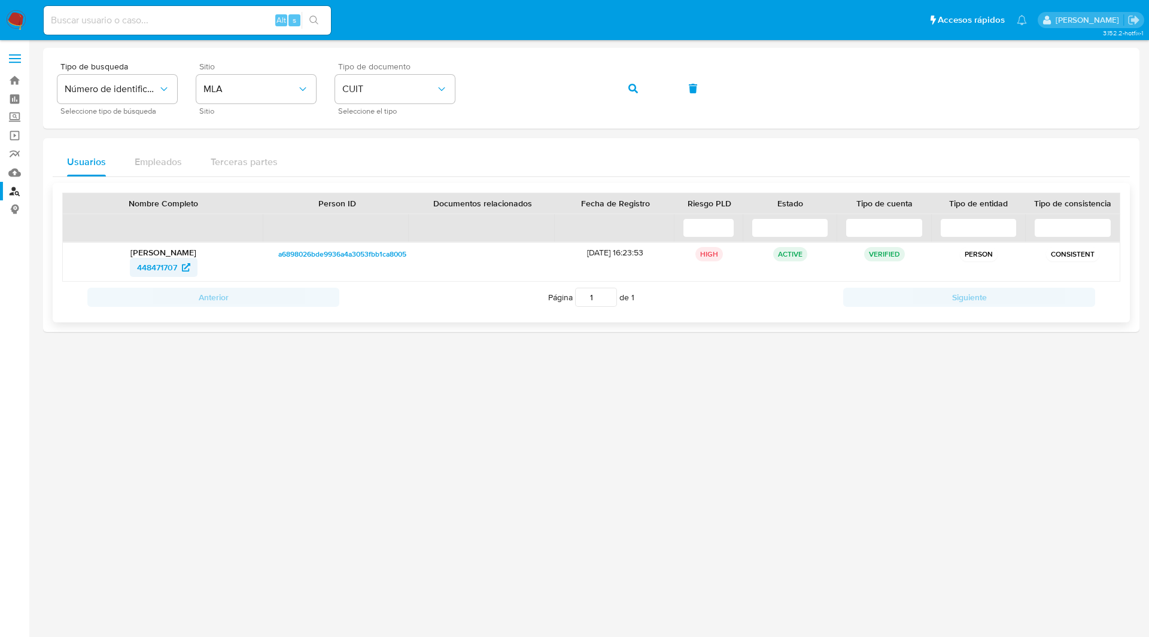
click at [178, 270] on span "448471707" at bounding box center [163, 267] width 53 height 19
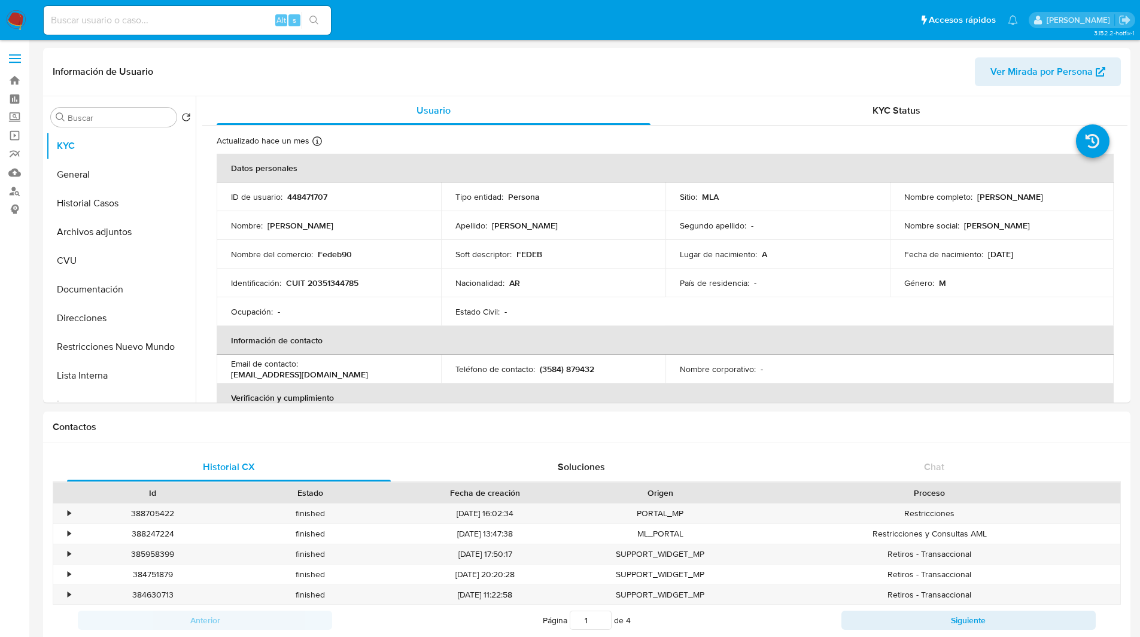
select select "10"
click at [110, 203] on button "Historial Casos" at bounding box center [116, 203] width 140 height 29
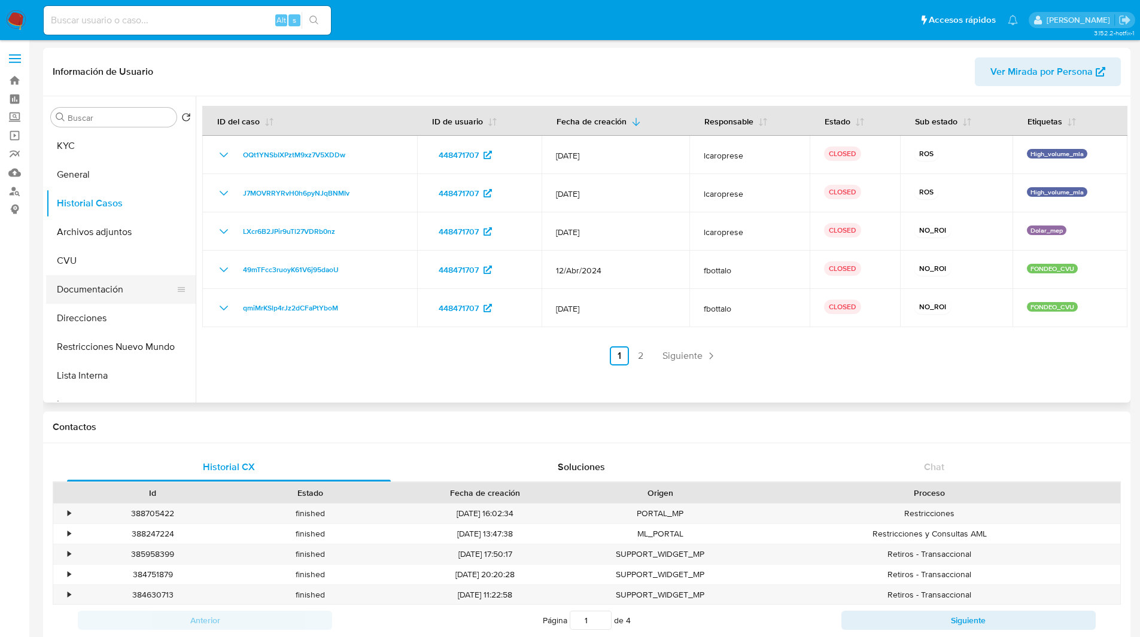
click at [105, 284] on button "Documentación" at bounding box center [116, 289] width 140 height 29
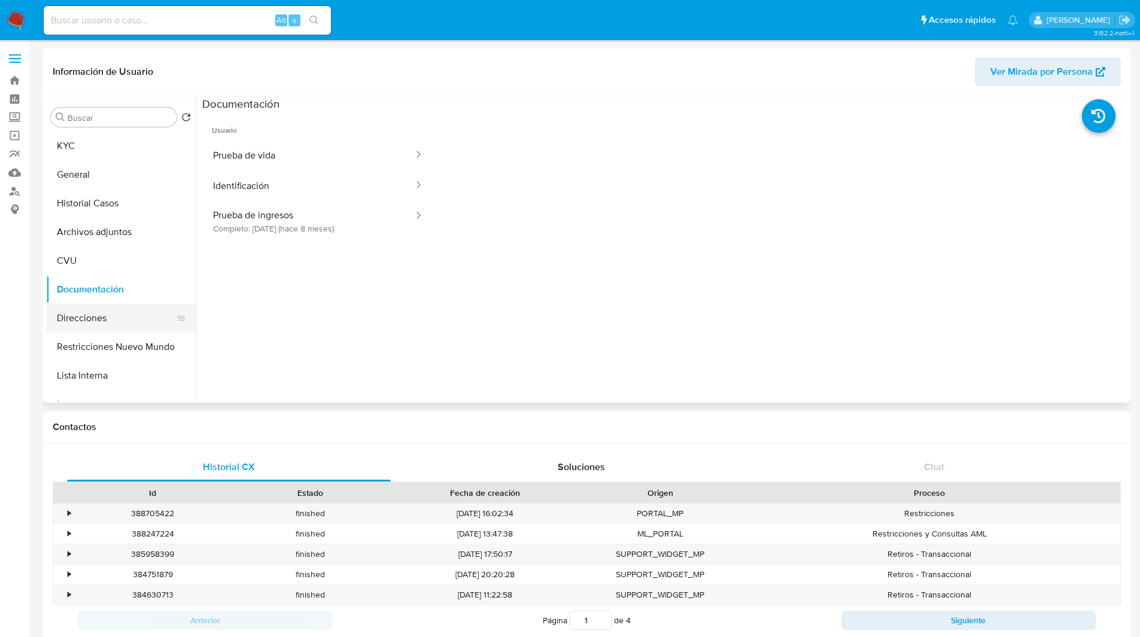
click at [113, 328] on button "Direcciones" at bounding box center [116, 318] width 140 height 29
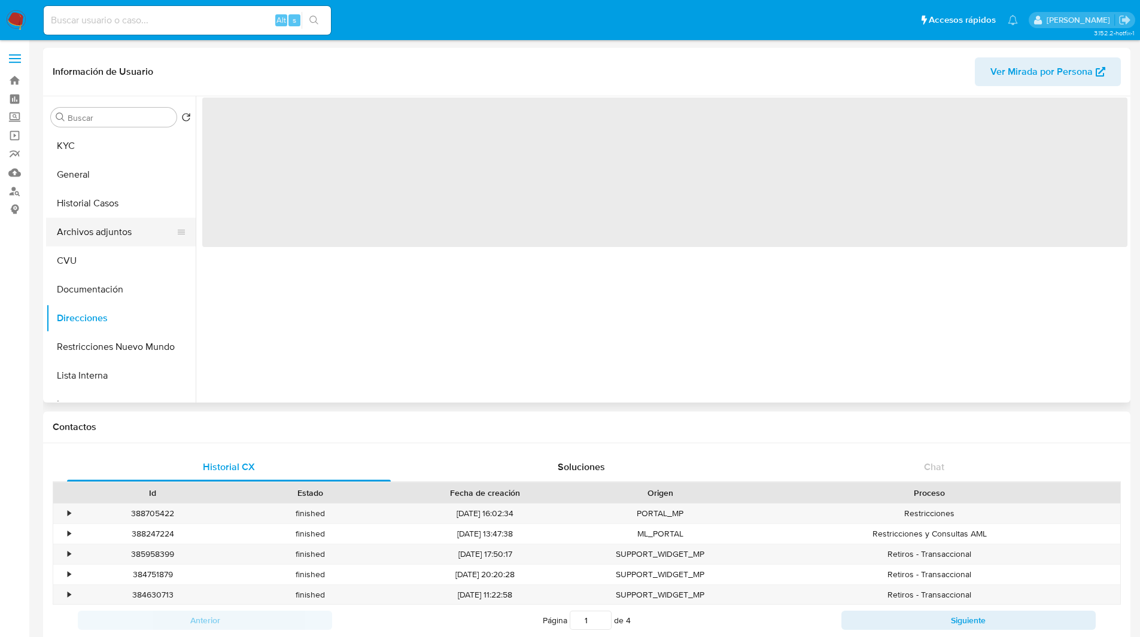
click at [83, 240] on button "Archivos adjuntos" at bounding box center [116, 232] width 140 height 29
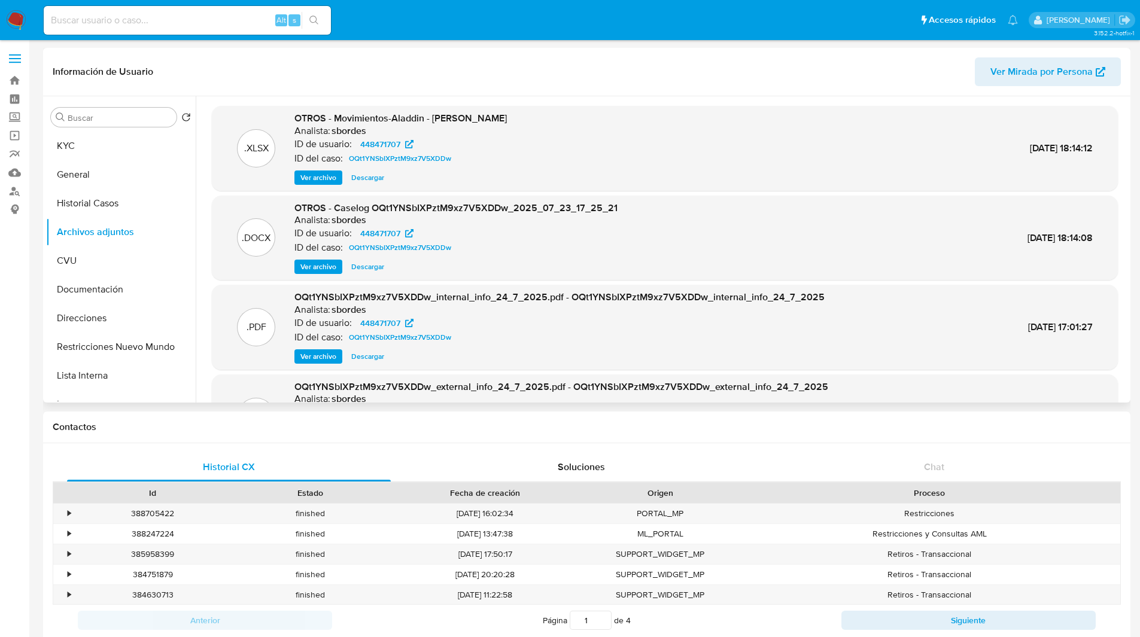
click at [324, 266] on span "Ver archivo" at bounding box center [318, 267] width 36 height 12
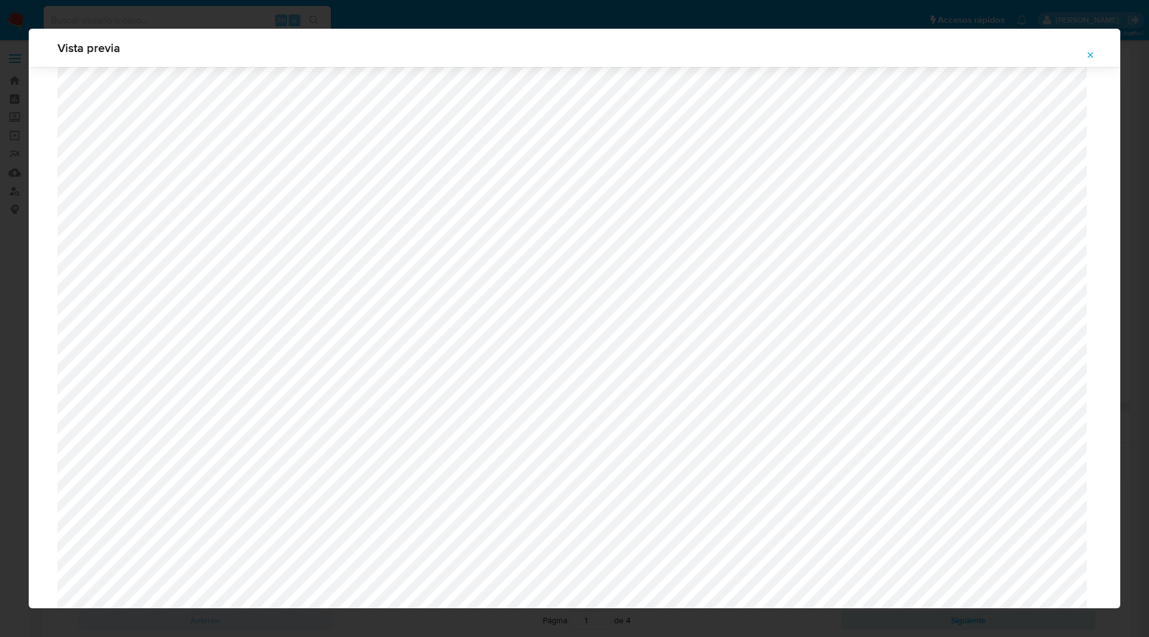
scroll to position [1404, 0]
click at [1091, 53] on icon "Attachment preview" at bounding box center [1090, 55] width 10 height 10
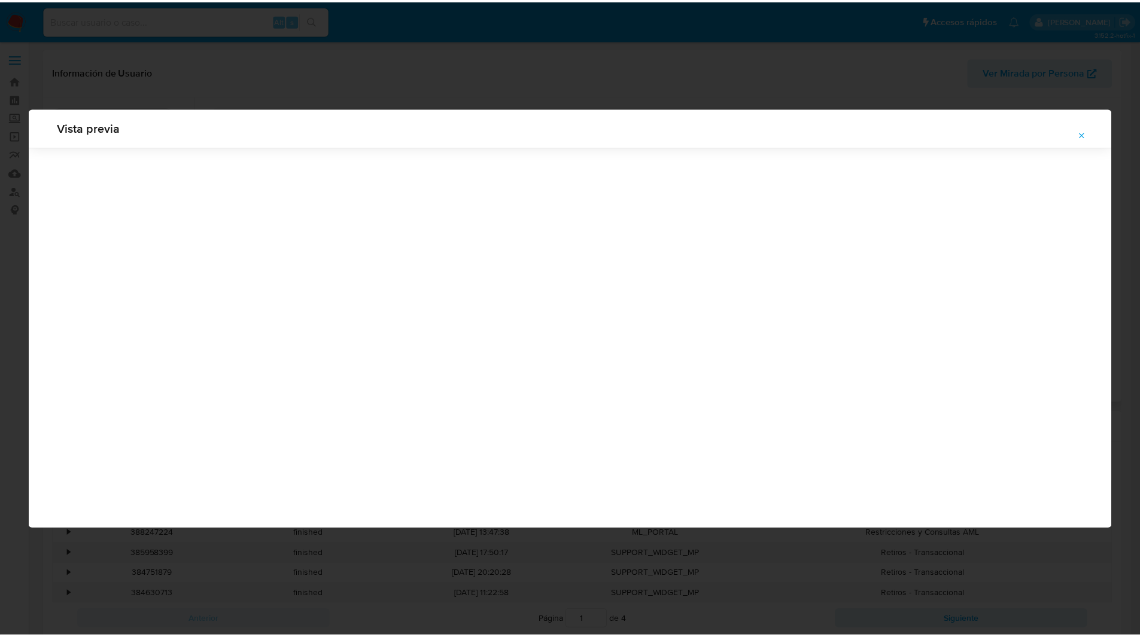
scroll to position [0, 0]
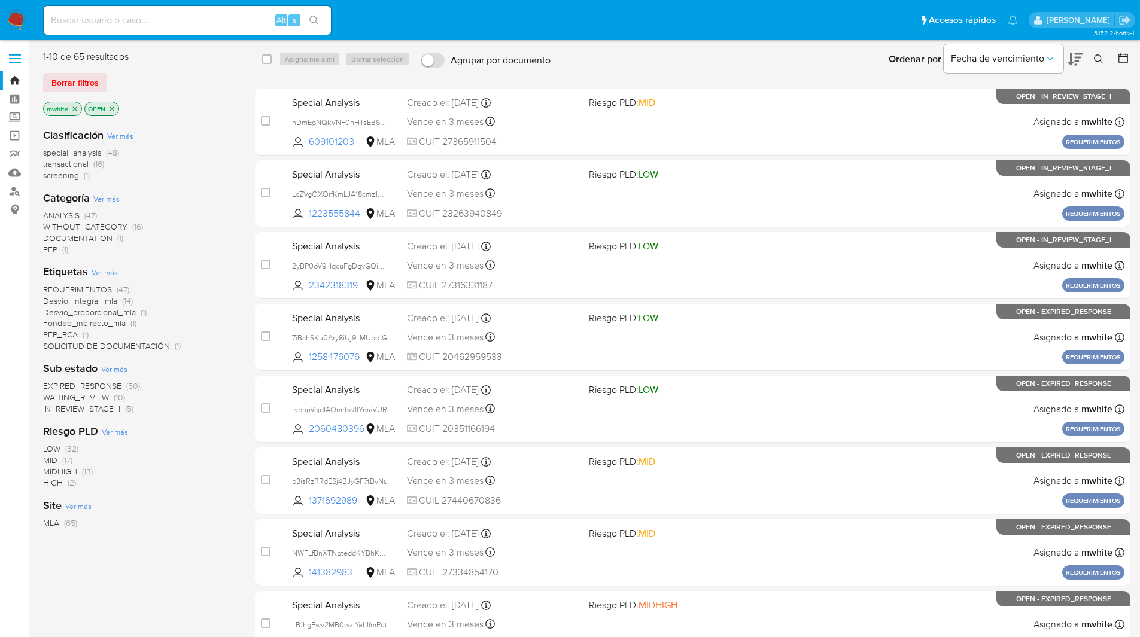
click at [1097, 66] on div "Ingrese ID de usuario o caso Buscar Borrar filtros" at bounding box center [1099, 59] width 20 height 37
click at [1095, 60] on icon at bounding box center [1097, 58] width 9 height 9
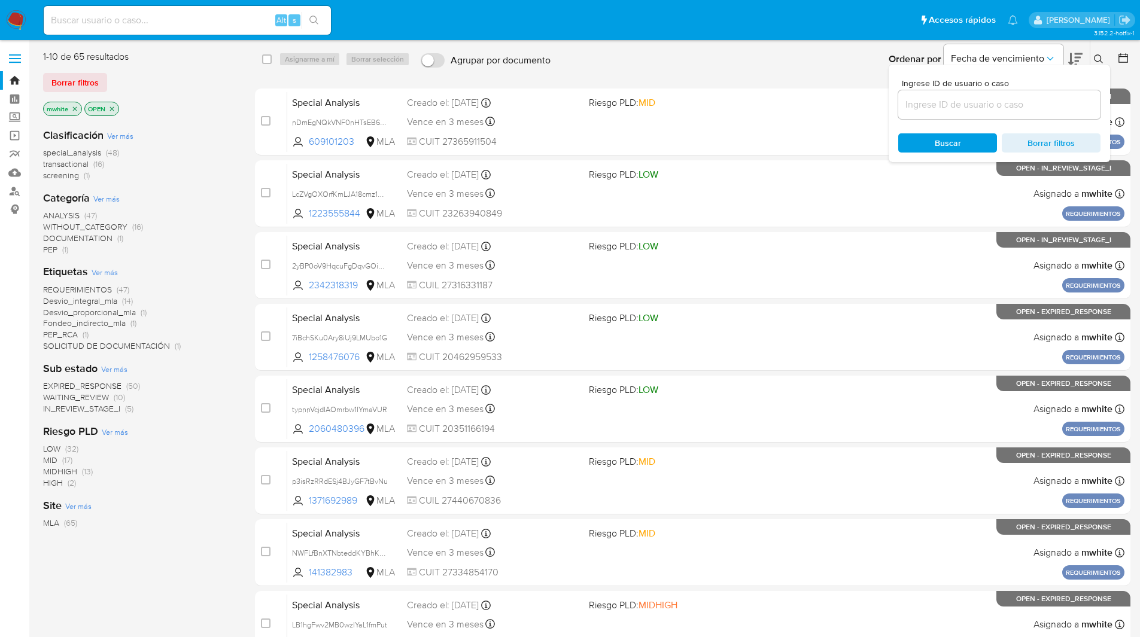
click at [964, 102] on input at bounding box center [999, 105] width 202 height 16
type input "jcuRbfWaOtriZQzPnifYXSR5"
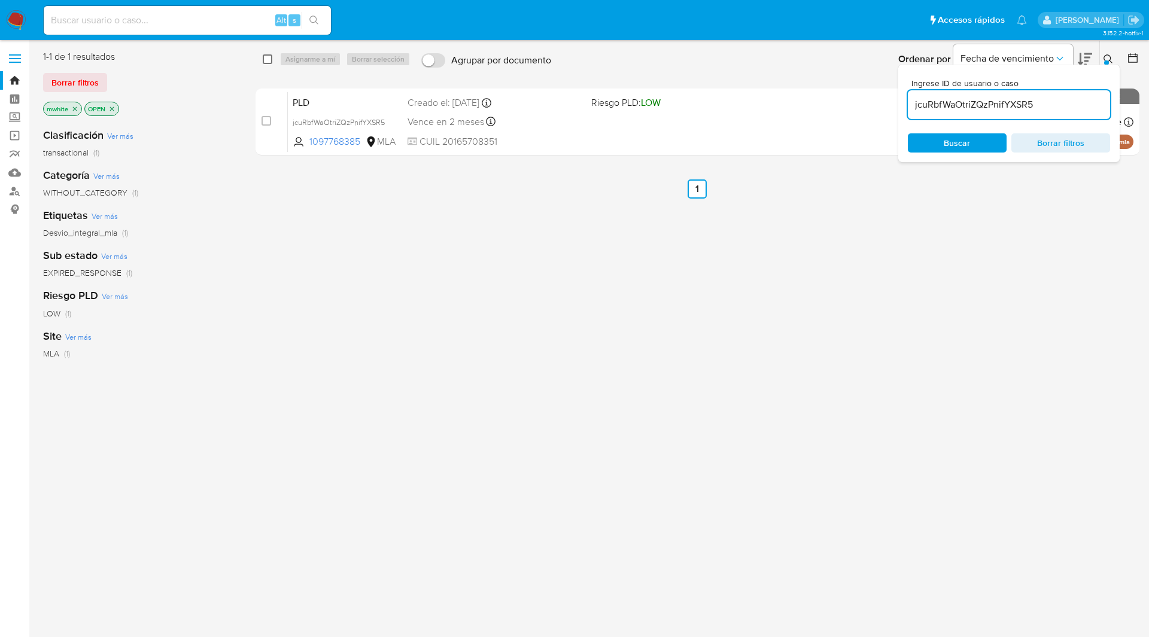
click at [264, 58] on input "checkbox" at bounding box center [268, 59] width 10 height 10
checkbox input "true"
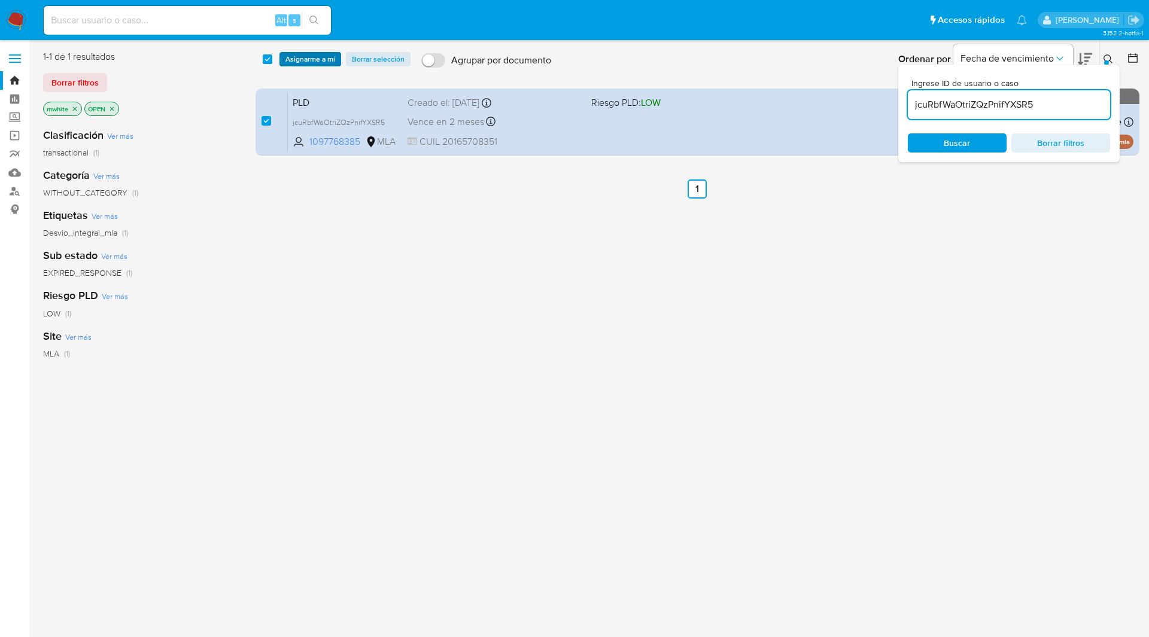
click at [301, 57] on span "Asignarme a mí" at bounding box center [310, 59] width 50 height 12
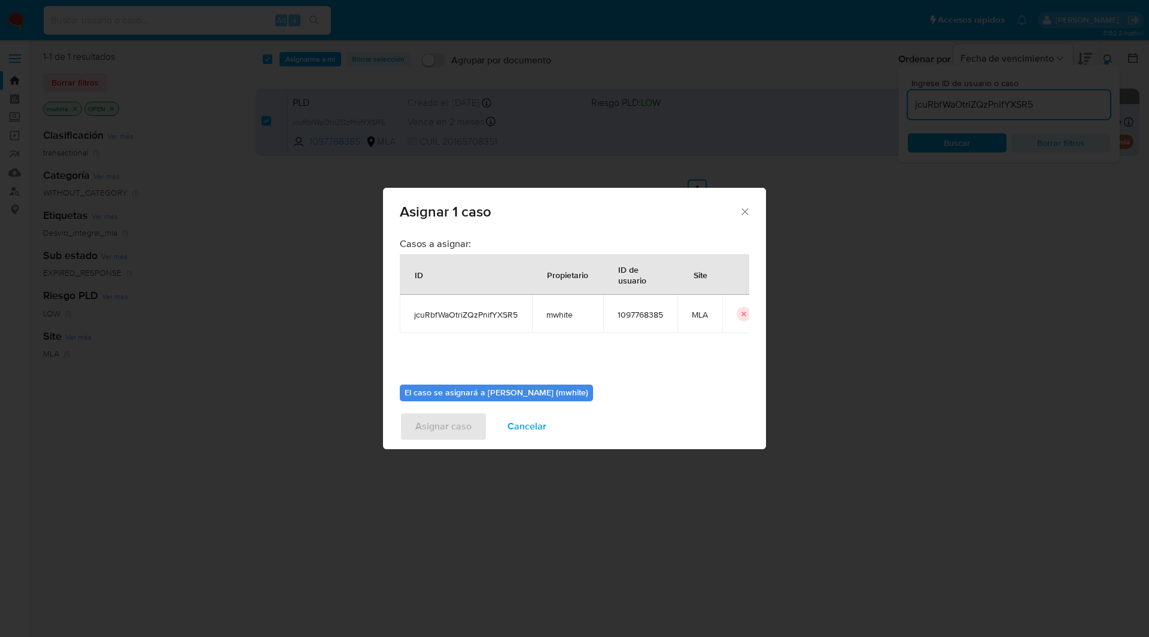
click at [566, 319] on span "mwhite" at bounding box center [567, 314] width 42 height 11
copy span "mwhite"
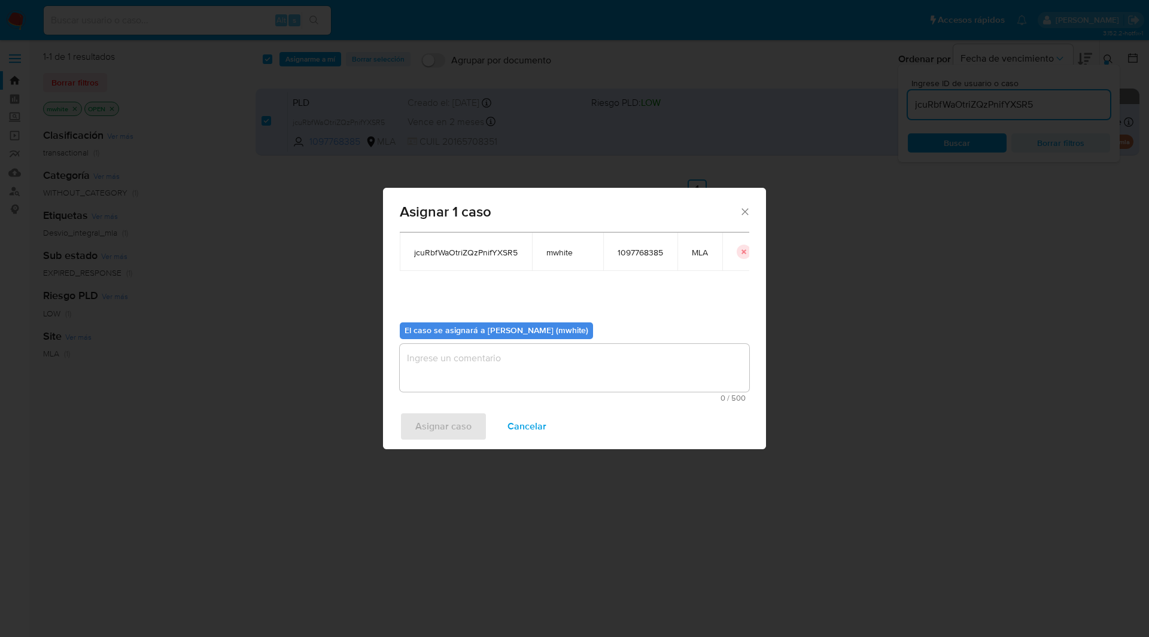
click at [496, 367] on textarea "assign-modal" at bounding box center [574, 368] width 349 height 48
paste textarea "mwhite"
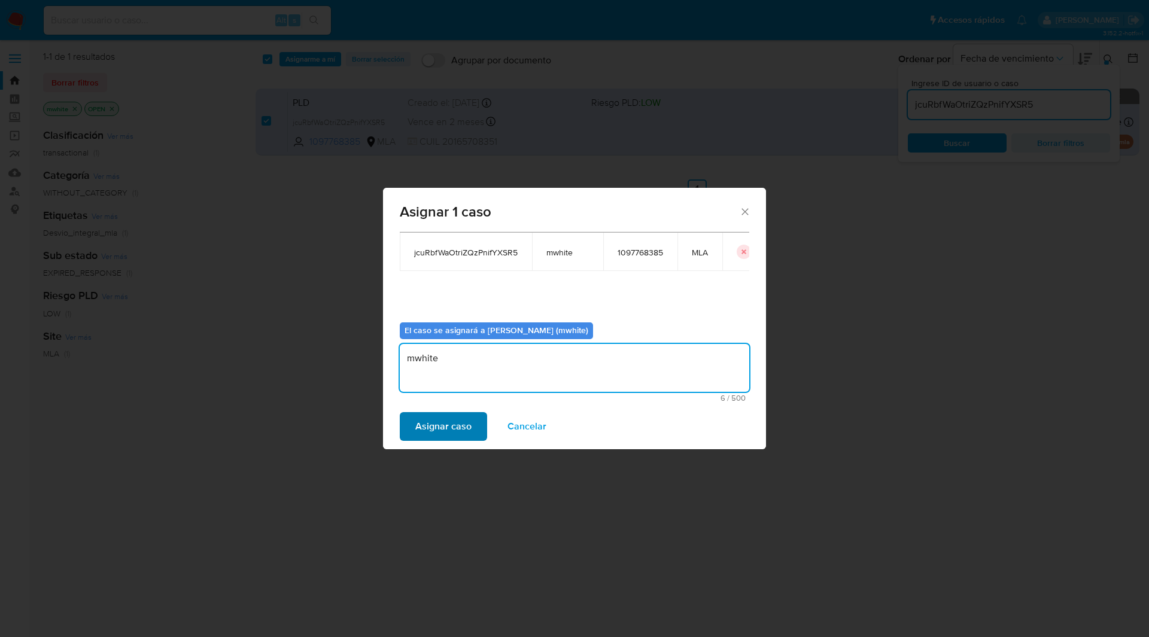
type textarea "mwhite"
click at [456, 422] on span "Asignar caso" at bounding box center [443, 426] width 56 height 26
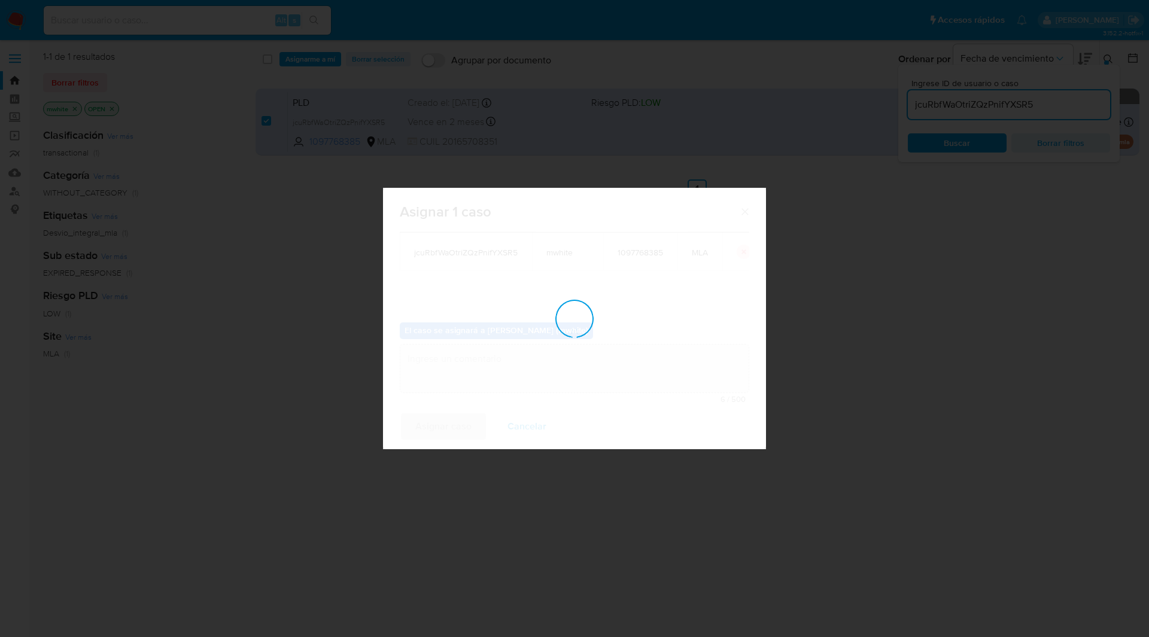
checkbox input "false"
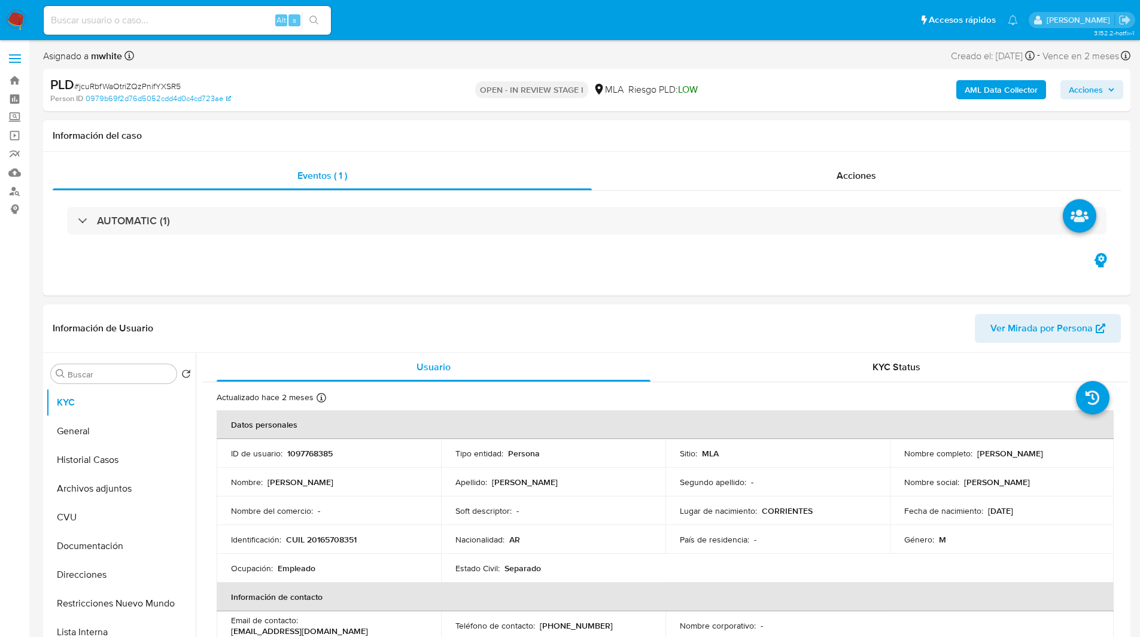
select select "10"
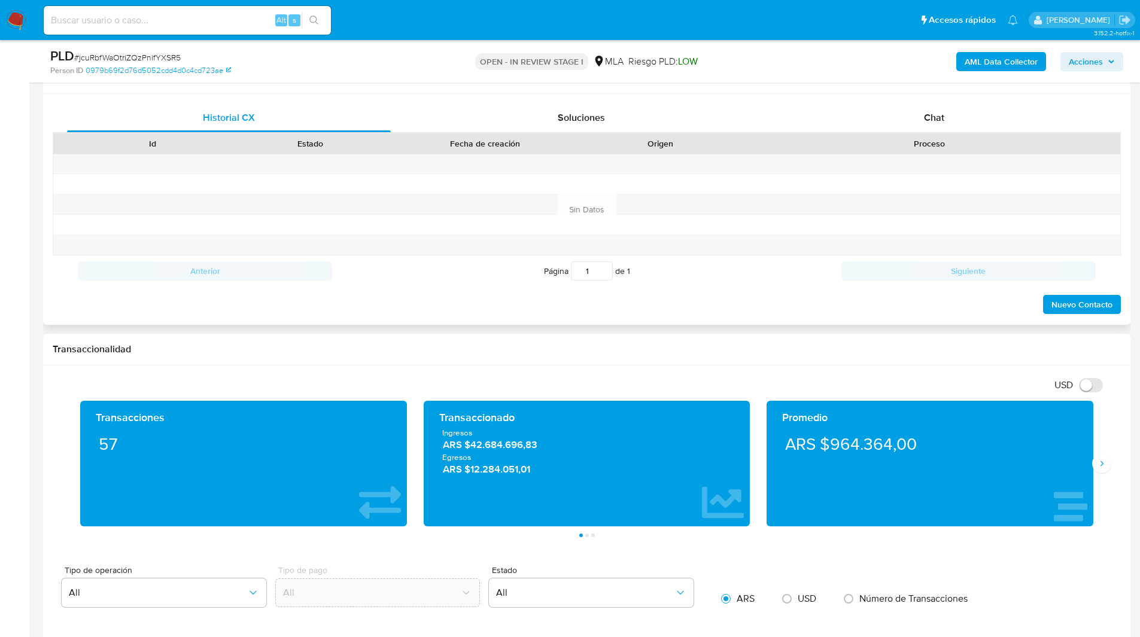
scroll to position [578, 0]
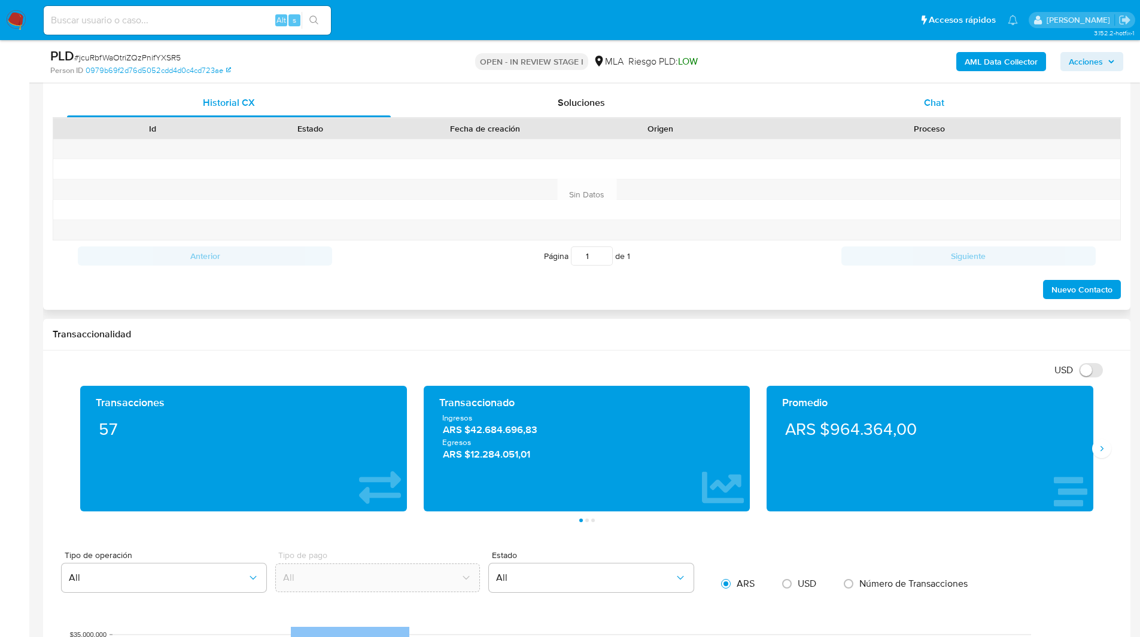
click at [907, 107] on div "Chat" at bounding box center [934, 103] width 324 height 29
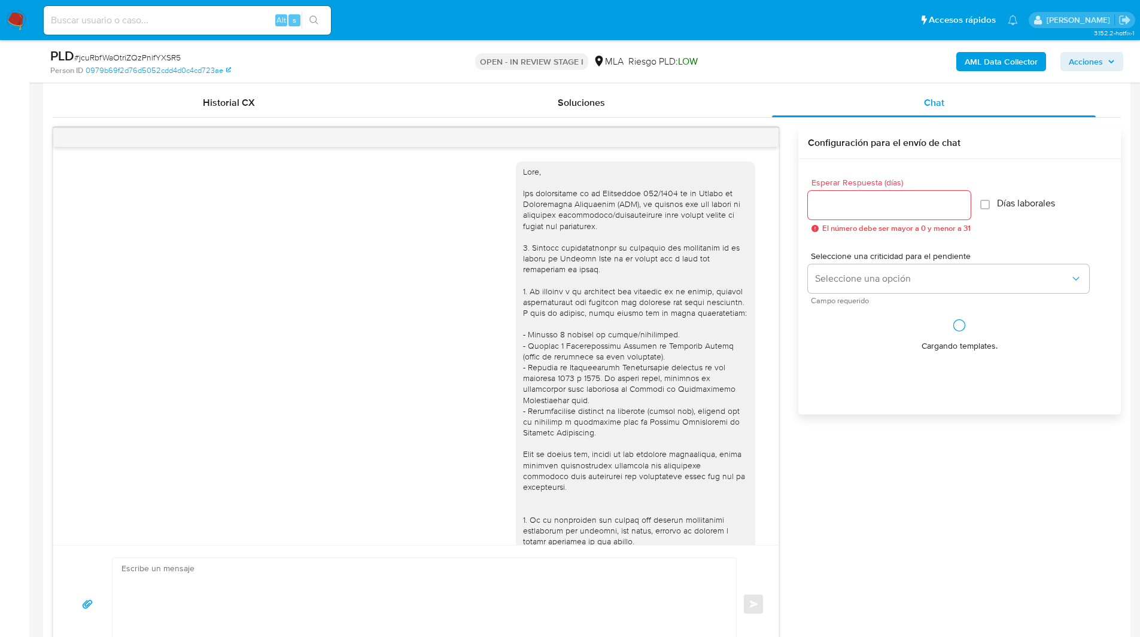
scroll to position [828, 0]
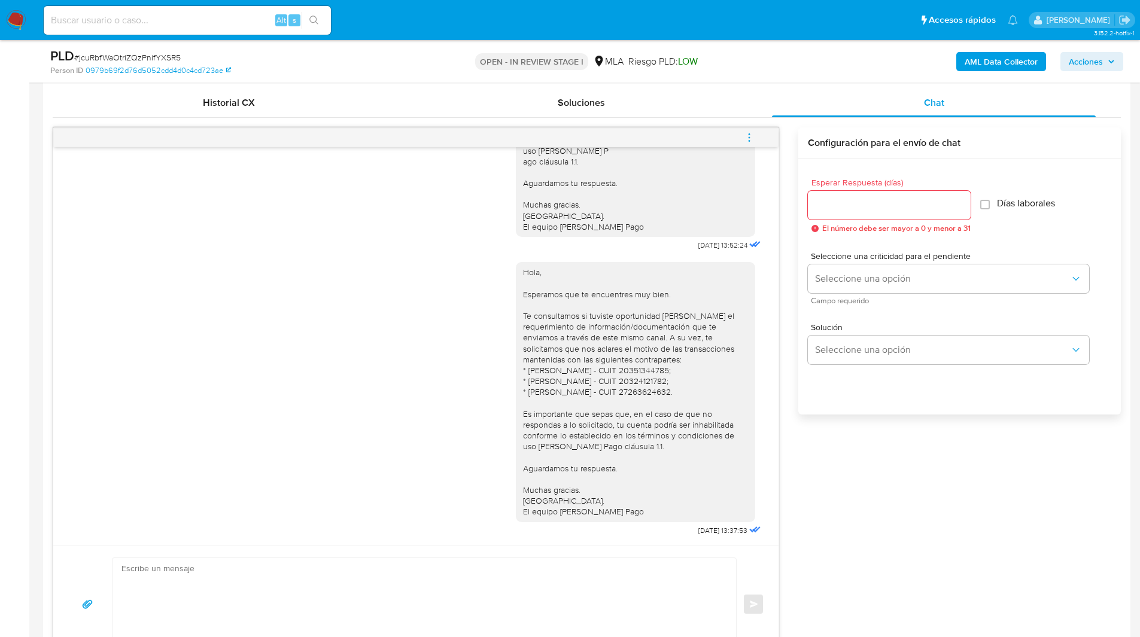
click at [748, 135] on icon "menu-action" at bounding box center [748, 133] width 1 height 1
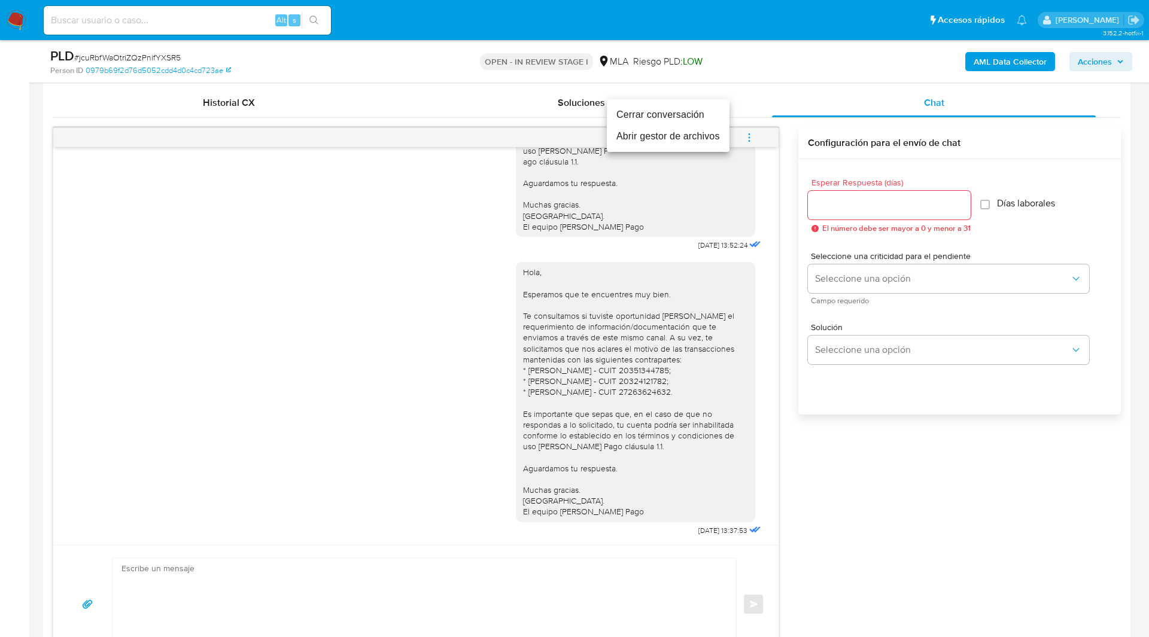
click at [705, 117] on li "Cerrar conversación" at bounding box center [668, 115] width 123 height 22
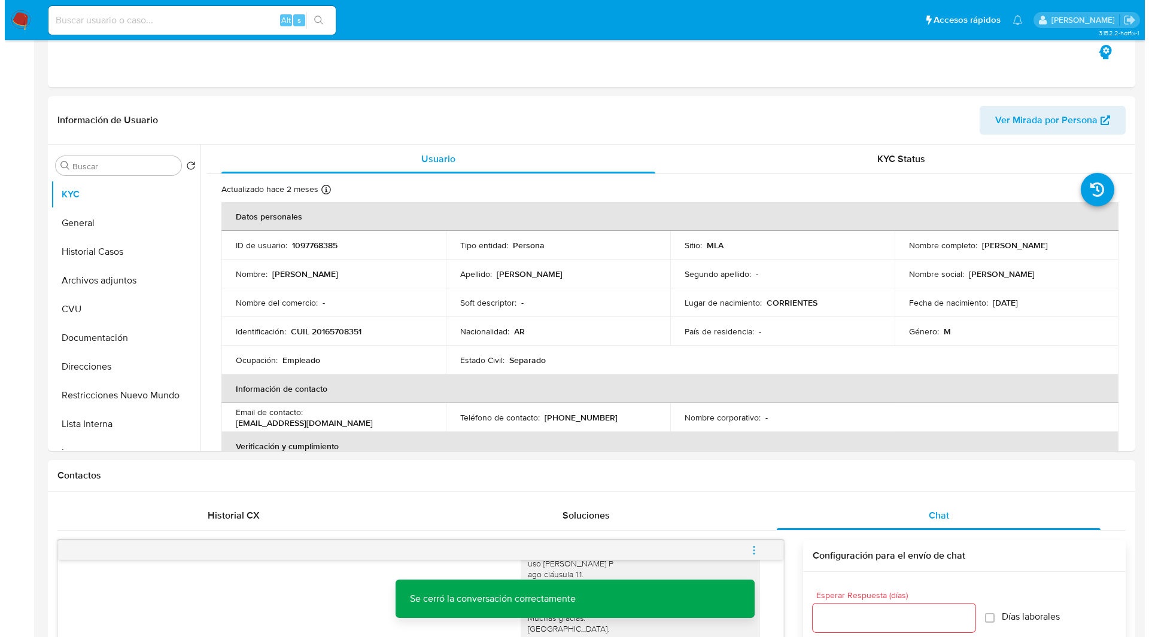
scroll to position [0, 0]
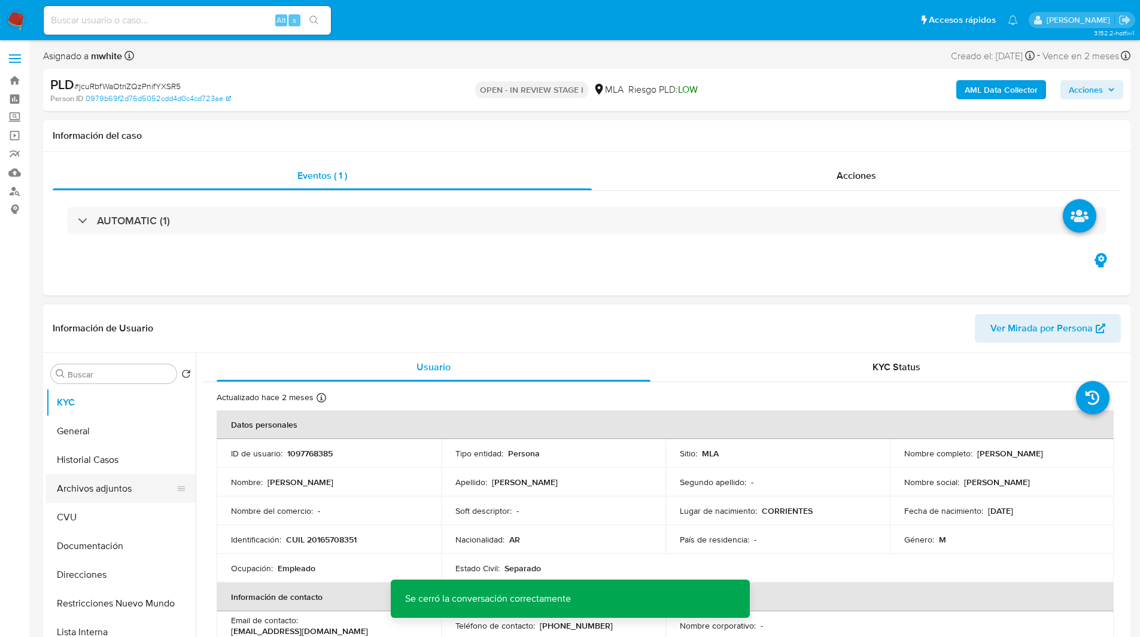
click at [109, 488] on button "Archivos adjuntos" at bounding box center [116, 488] width 140 height 29
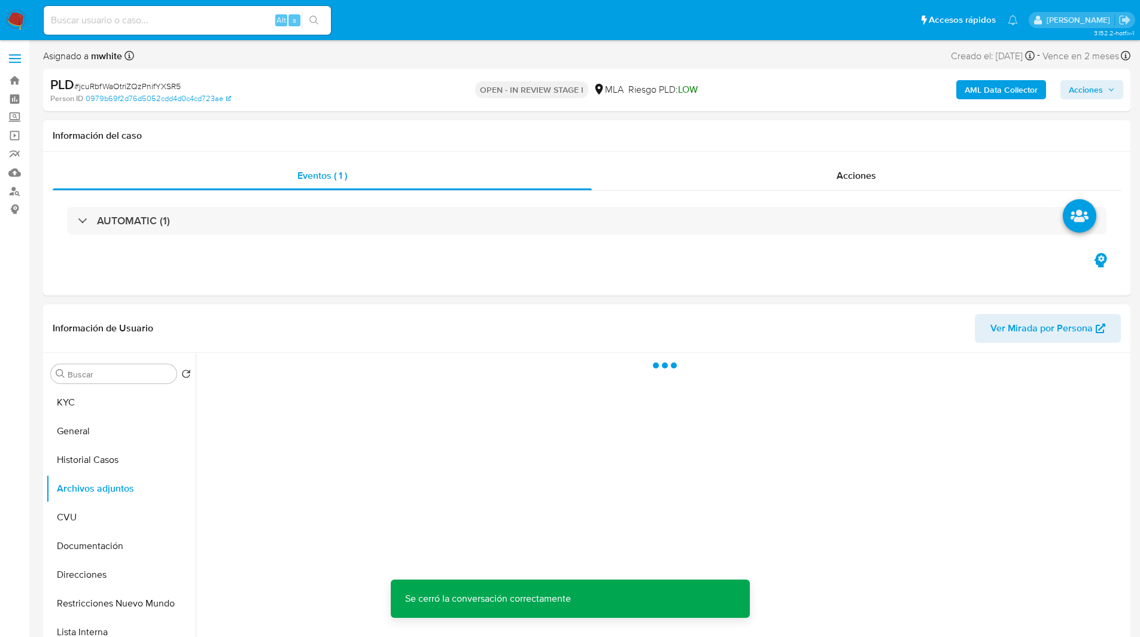
click at [1001, 86] on b "AML Data Collector" at bounding box center [1000, 89] width 73 height 19
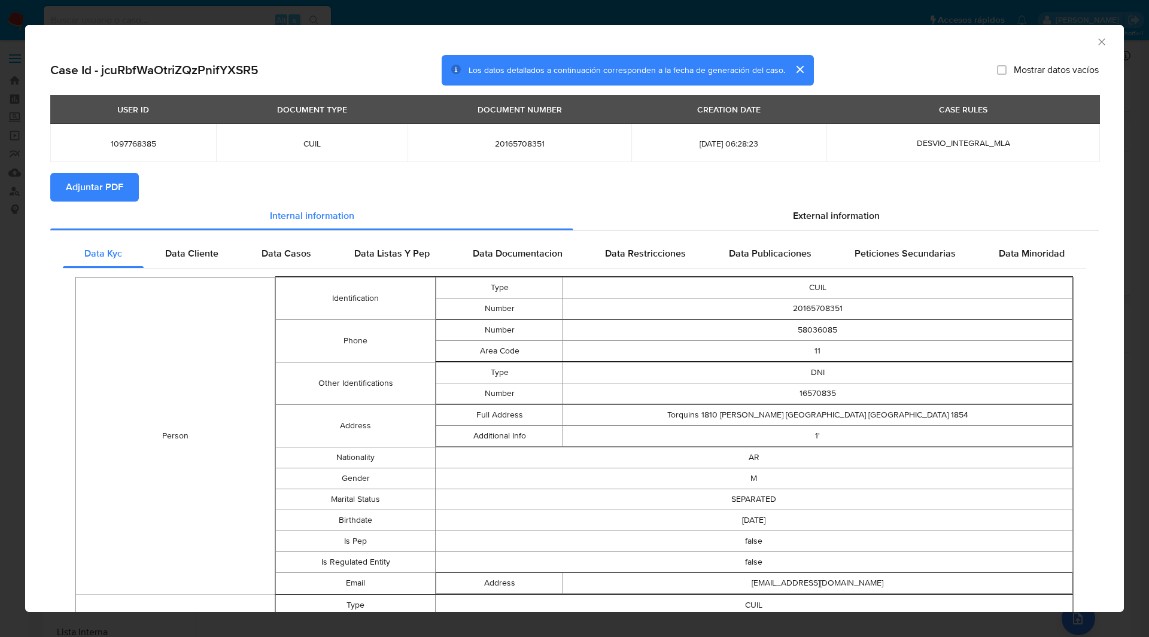
click at [96, 196] on span "Adjuntar PDF" at bounding box center [94, 187] width 57 height 26
click at [352, 176] on section "Adjuntar PDF Creando" at bounding box center [574, 188] width 1048 height 31
click at [1095, 43] on icon "Cerrar ventana" at bounding box center [1101, 42] width 12 height 12
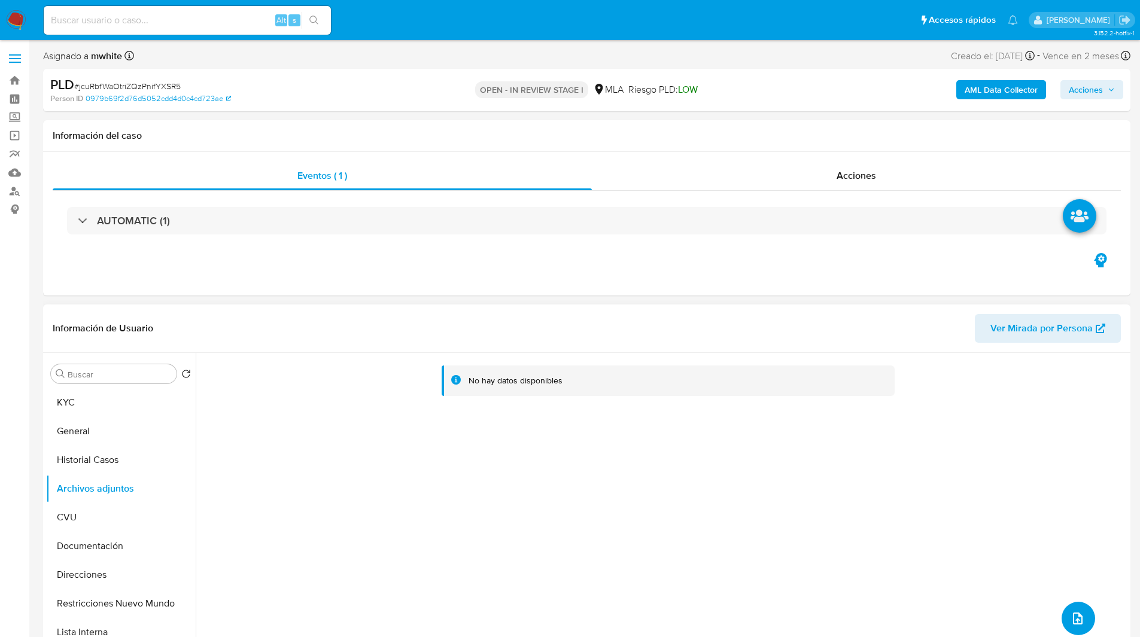
click at [1070, 617] on icon "upload-file" at bounding box center [1077, 618] width 14 height 14
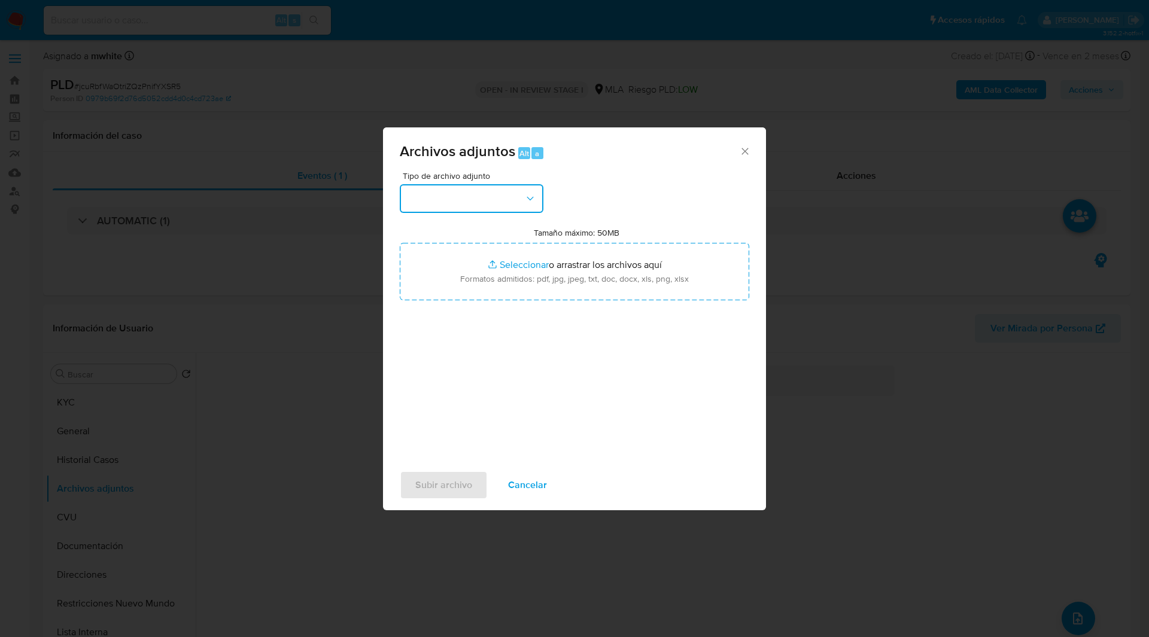
click at [512, 206] on button "button" at bounding box center [472, 198] width 144 height 29
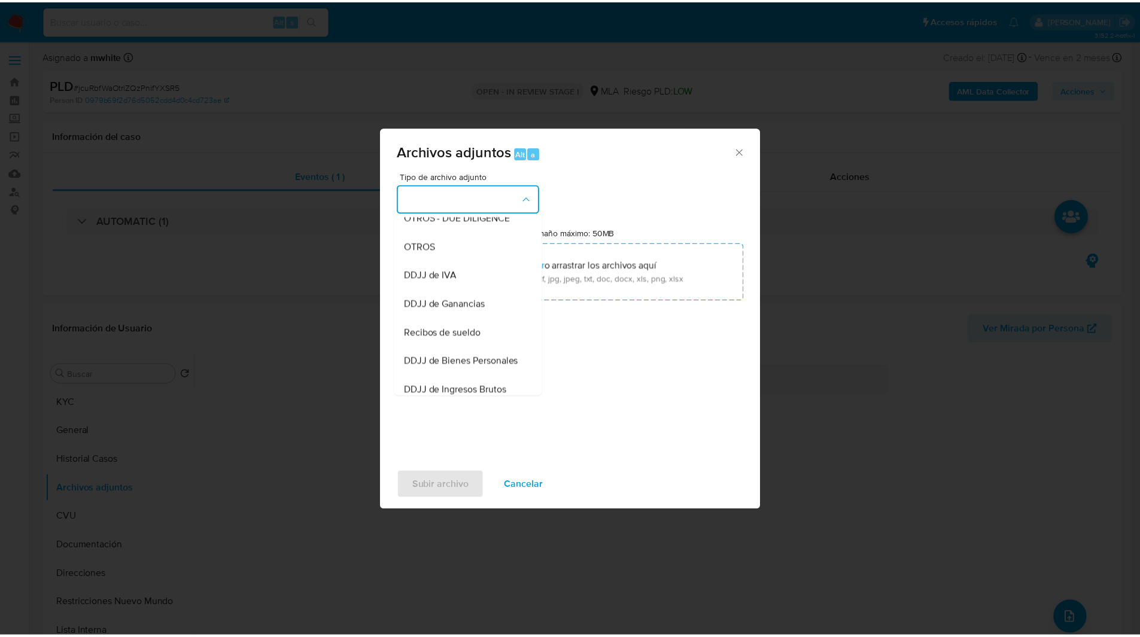
scroll to position [215, 0]
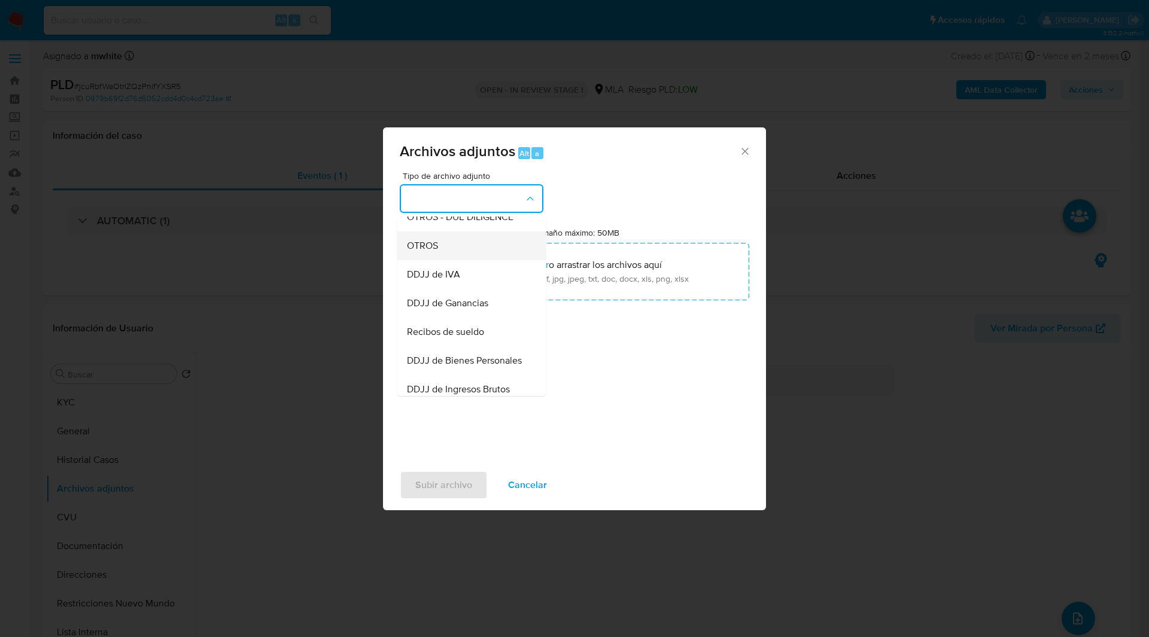
click at [438, 248] on div "OTROS" at bounding box center [468, 246] width 122 height 29
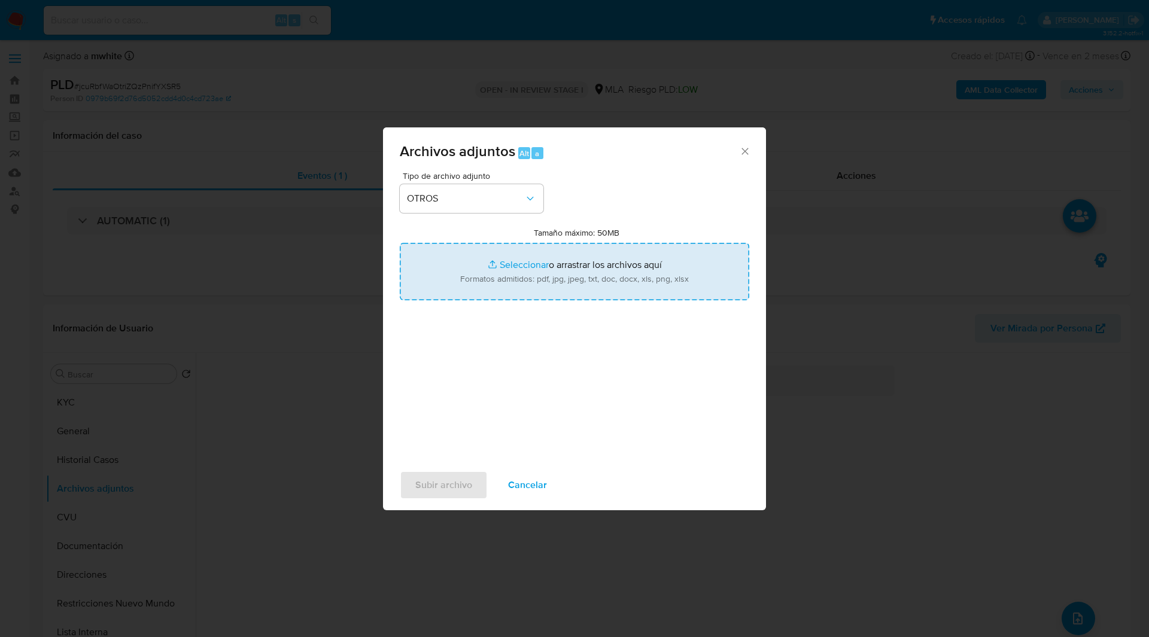
type input "C:\fakepath\Caselog 1097768385.docx"
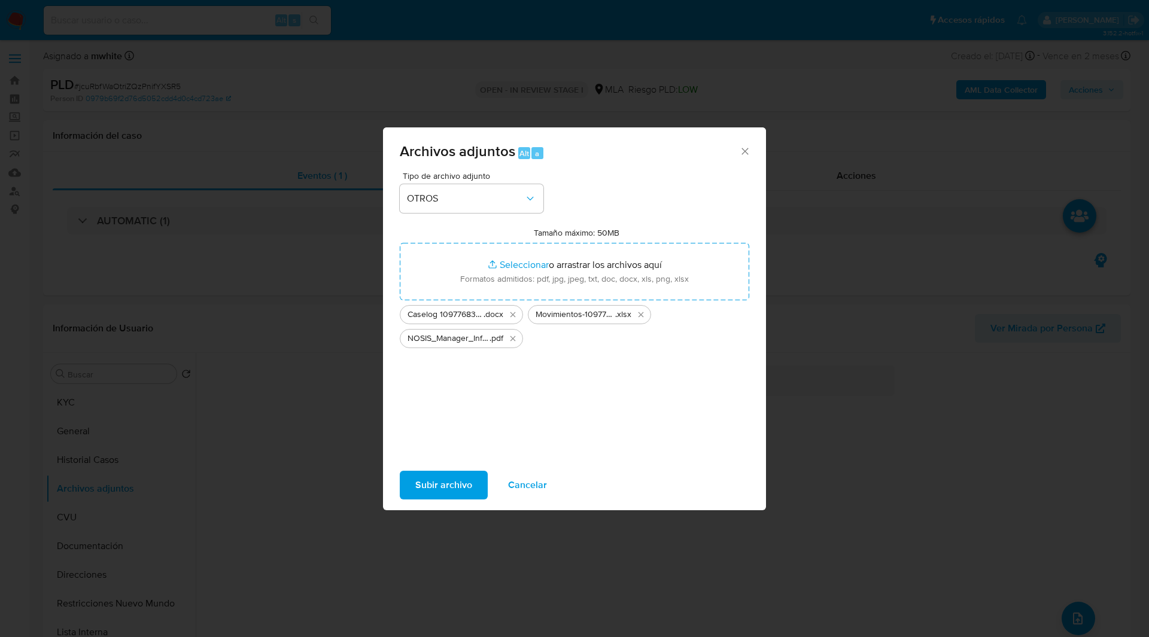
click at [444, 481] on span "Subir archivo" at bounding box center [443, 485] width 57 height 26
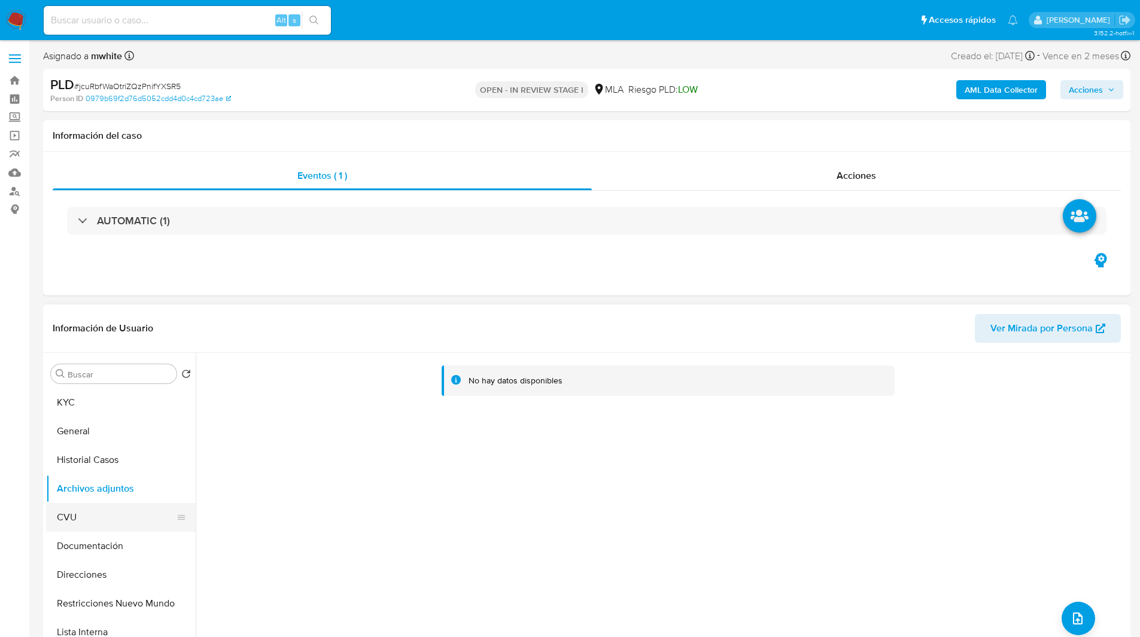
click at [108, 531] on button "CVU" at bounding box center [116, 517] width 140 height 29
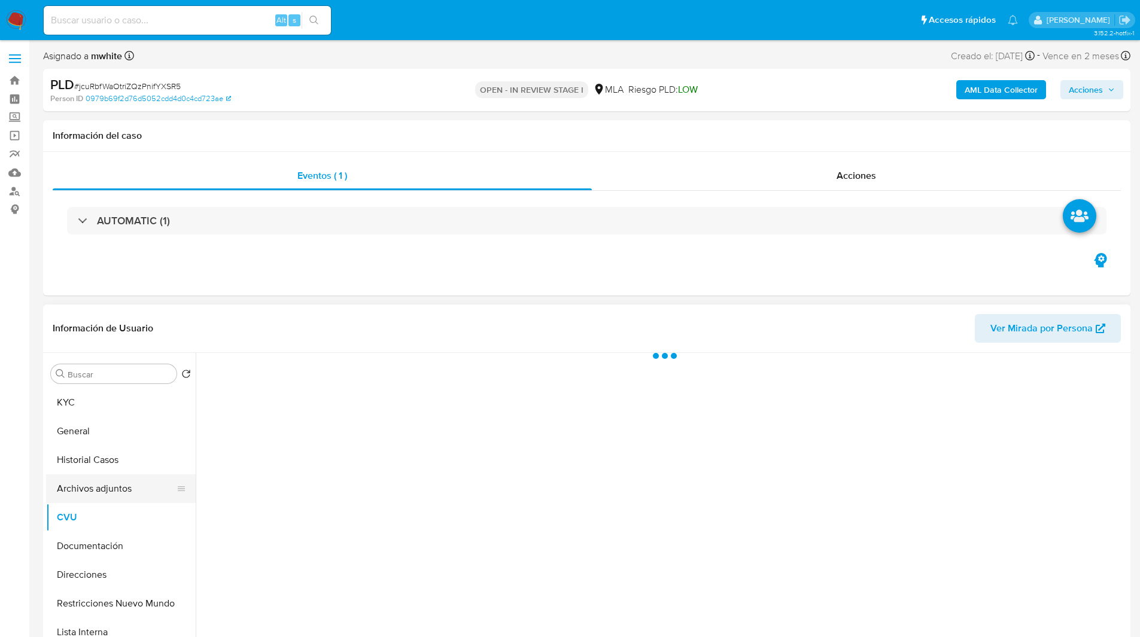
click at [115, 501] on button "Archivos adjuntos" at bounding box center [116, 488] width 140 height 29
click at [391, 274] on div "Eventos ( 1 ) Acciones AUTOMATIC (1)" at bounding box center [586, 224] width 1087 height 144
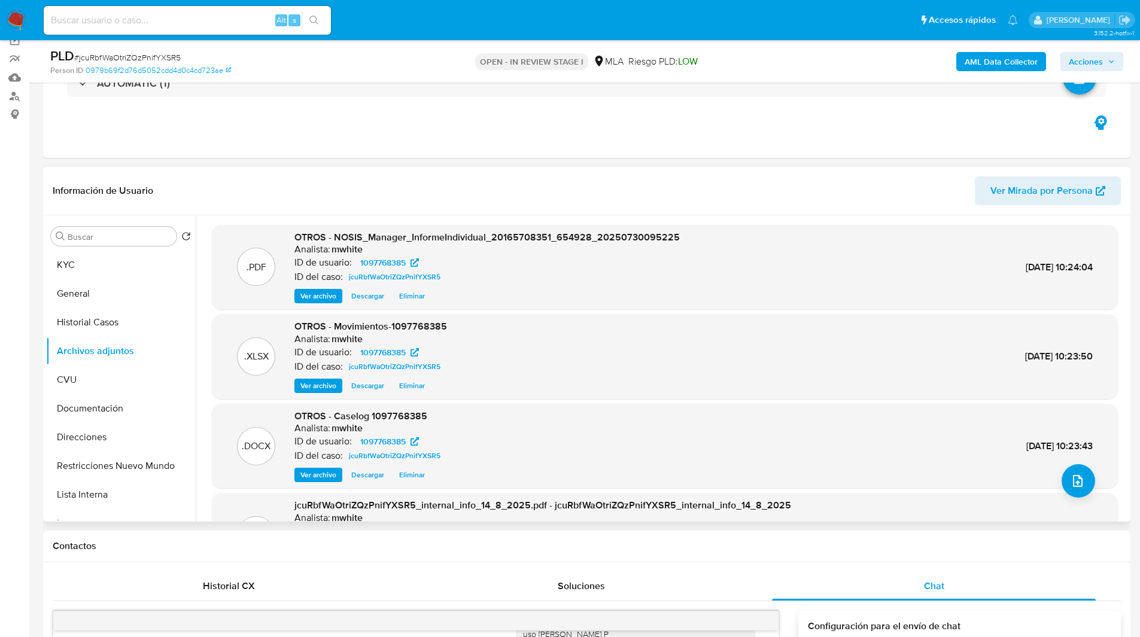
scroll to position [100, 0]
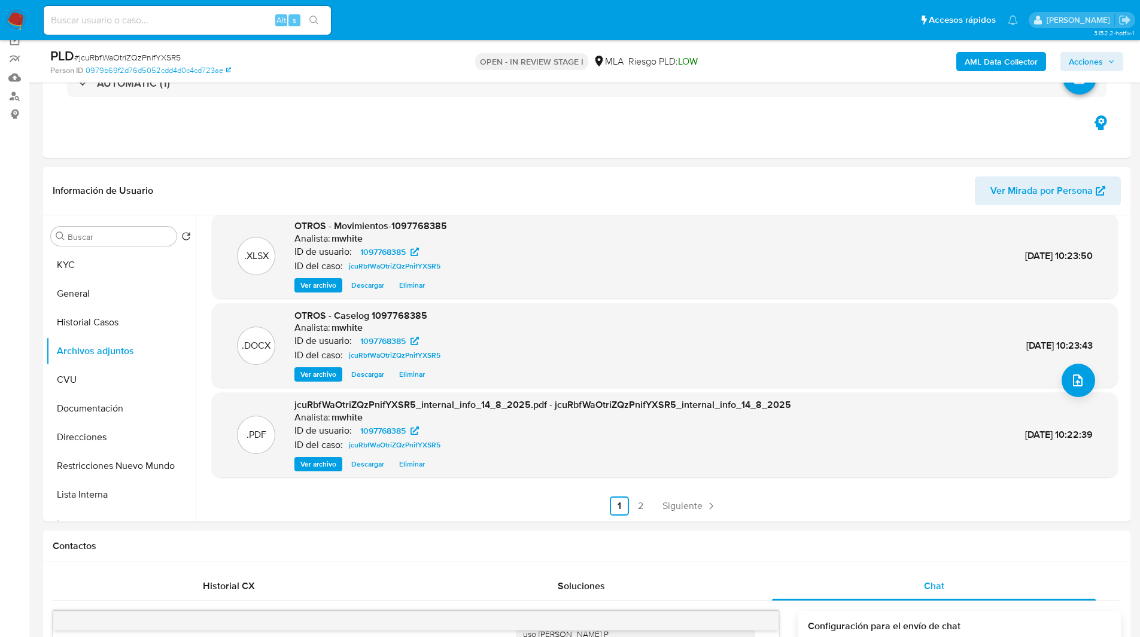
click at [1096, 65] on span "Acciones" at bounding box center [1085, 61] width 34 height 19
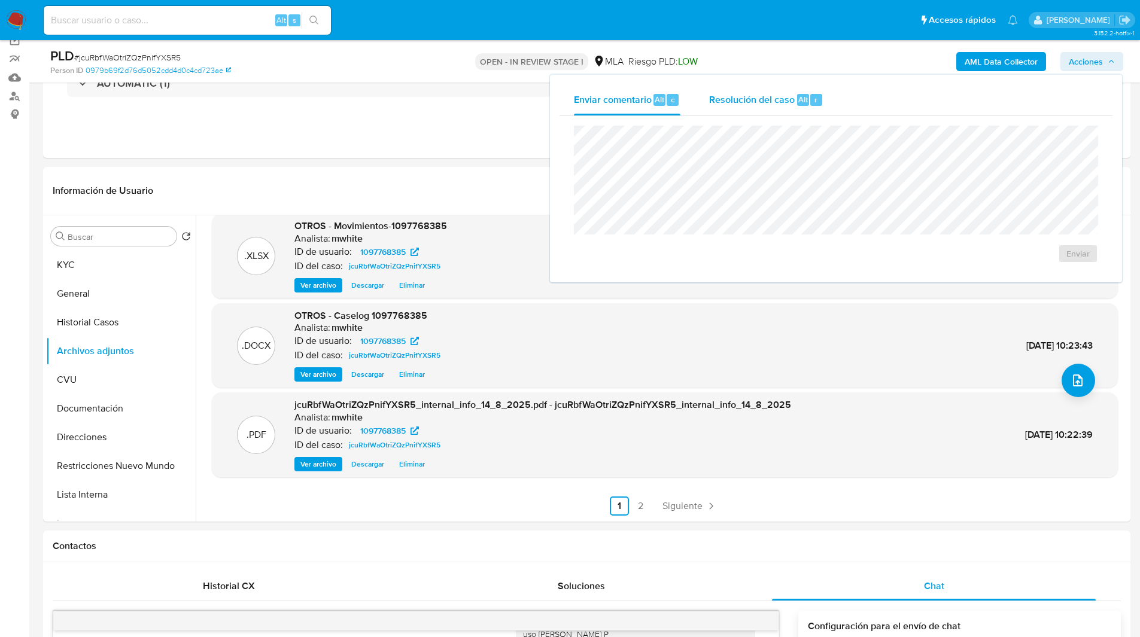
click at [803, 98] on span "Alt" at bounding box center [803, 99] width 10 height 11
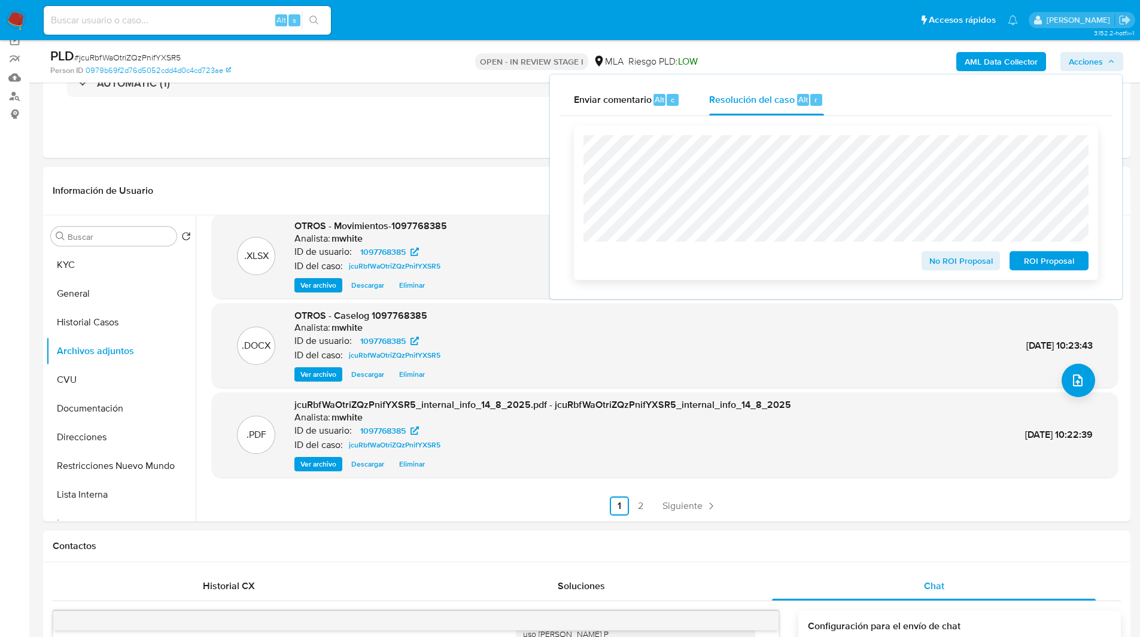
click at [945, 265] on span "No ROI Proposal" at bounding box center [961, 260] width 62 height 17
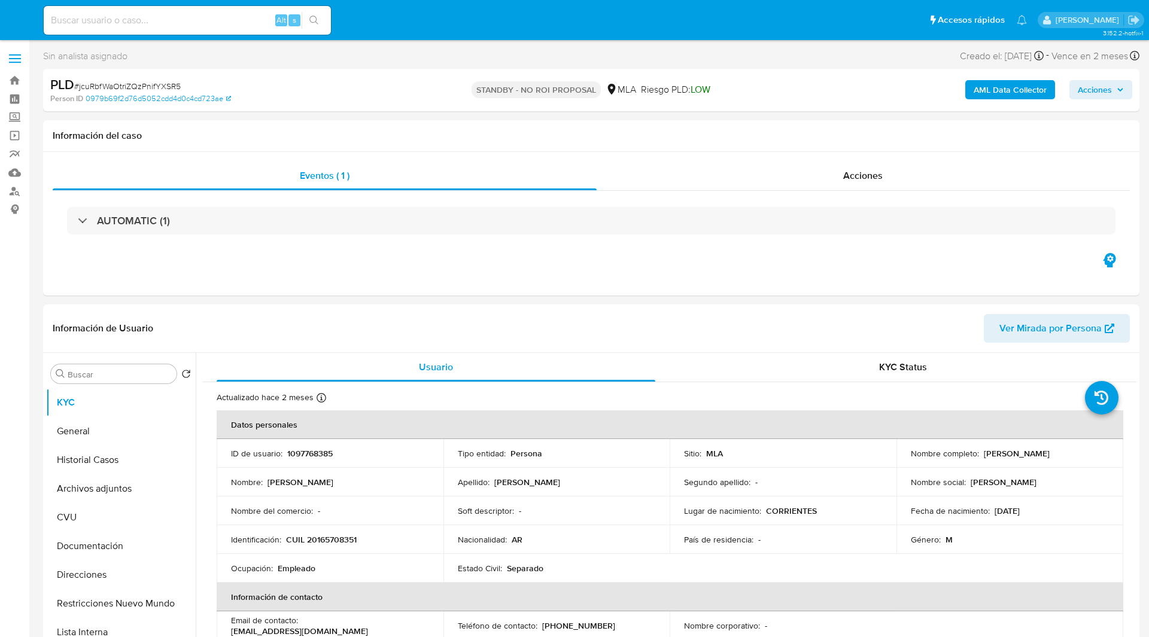
select select "10"
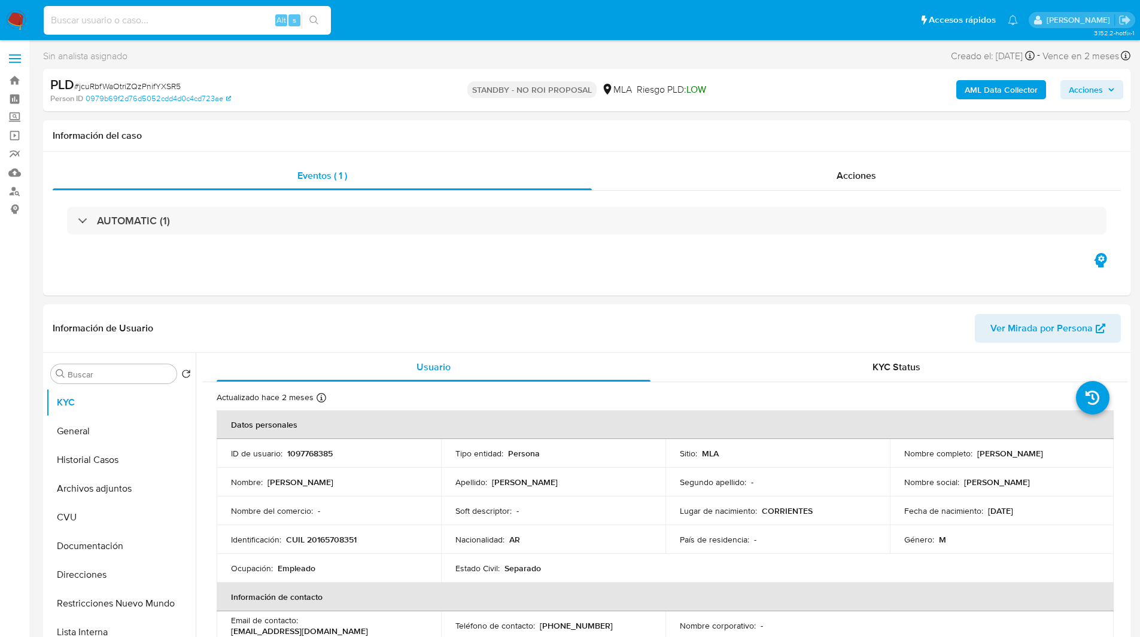
click at [70, 21] on input at bounding box center [187, 21] width 287 height 16
paste input "aFMglh8GfIex5rwqgfbRC8Ik"
type input "aFMglh8GfIex5rwqgfbRC8Ik"
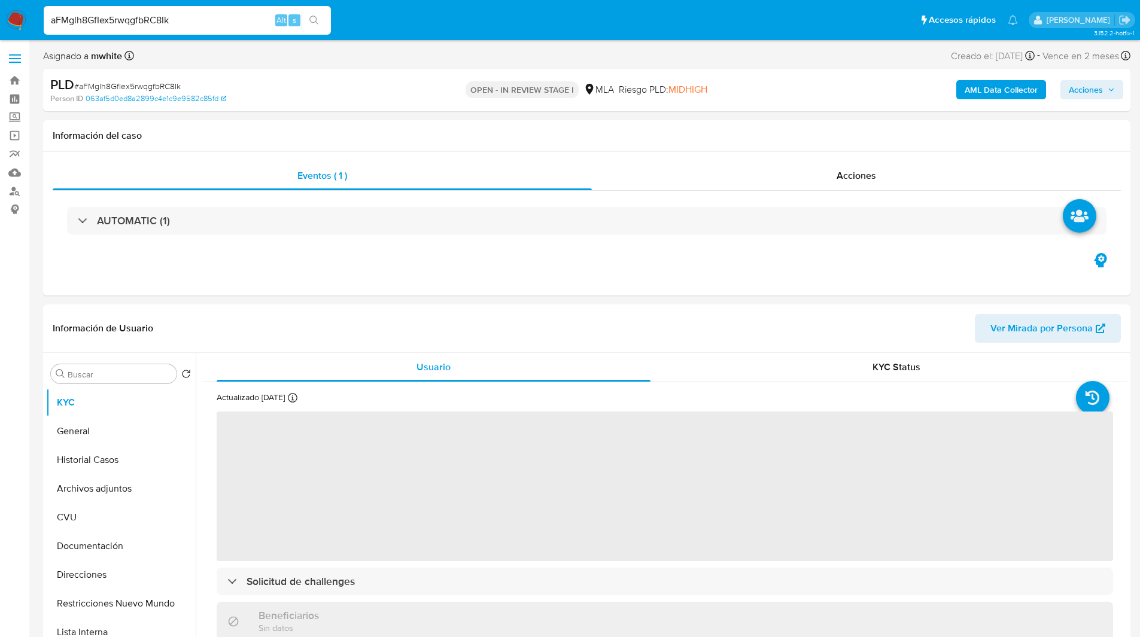
click at [312, 81] on div "PLD # aFMglh8GfIex5rwqgfbRC8Ik" at bounding box center [226, 85] width 353 height 18
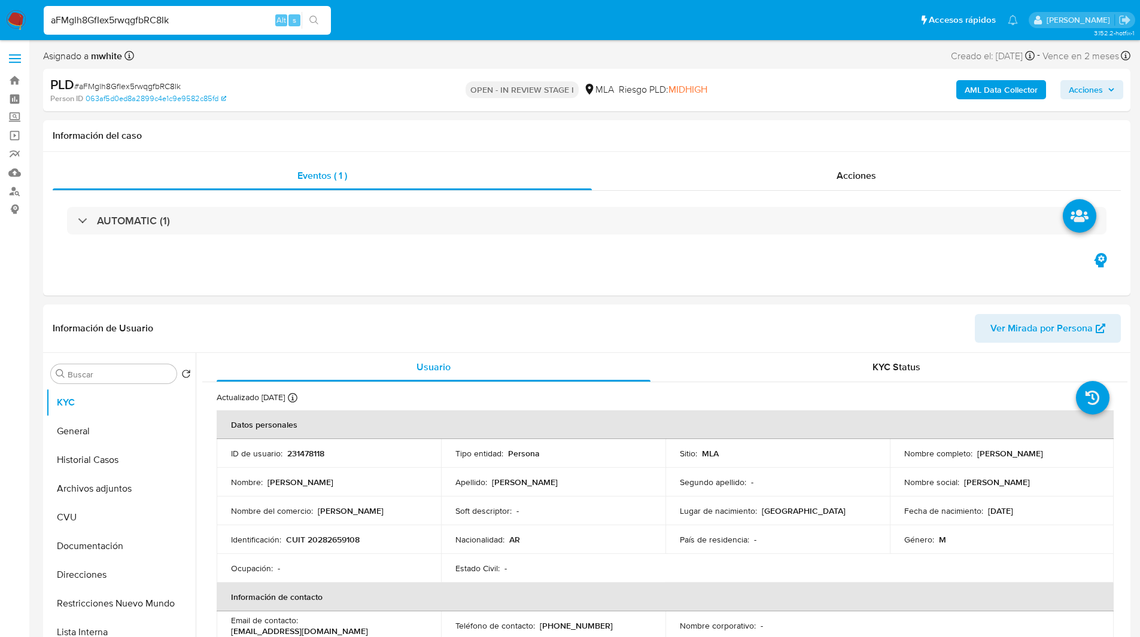
select select "10"
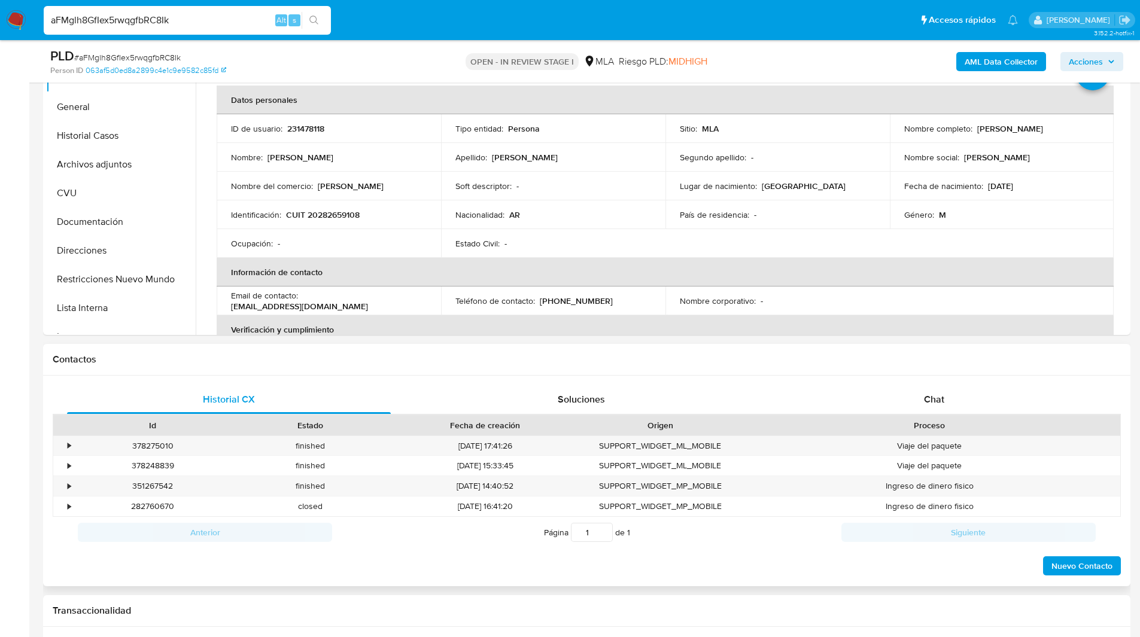
scroll to position [282, 0]
click at [901, 383] on div "Historial CX Soluciones Chat Id Estado Fecha de creación Origen Proceso • 37827…" at bounding box center [586, 480] width 1087 height 211
click at [308, 134] on td "ID de usuario : 231478118" at bounding box center [329, 128] width 224 height 29
click at [303, 127] on p "231478118" at bounding box center [305, 128] width 37 height 11
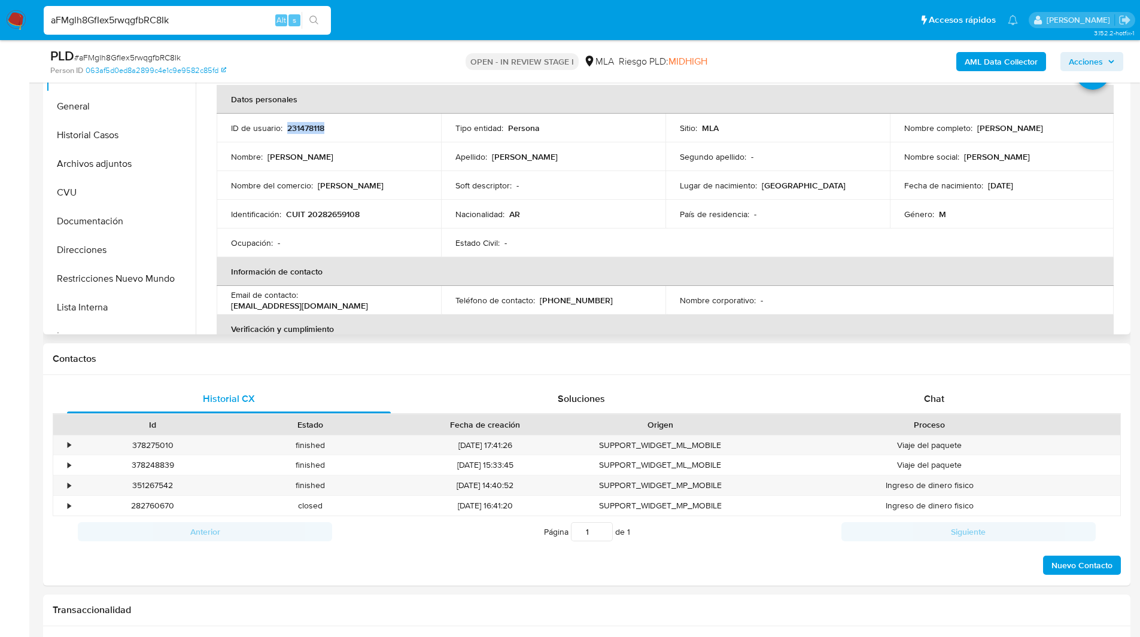
click at [303, 127] on p "231478118" at bounding box center [305, 128] width 37 height 11
copy p "231478118"
click at [921, 406] on div "Chat" at bounding box center [934, 399] width 324 height 29
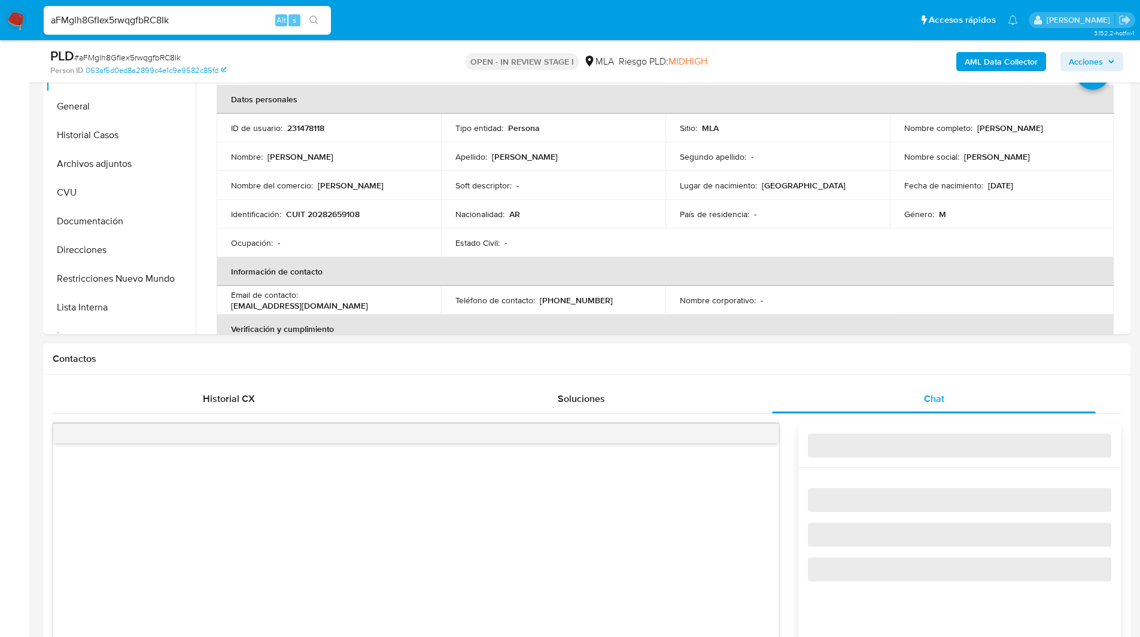
click at [780, 353] on h1 "Contactos" at bounding box center [587, 359] width 1068 height 12
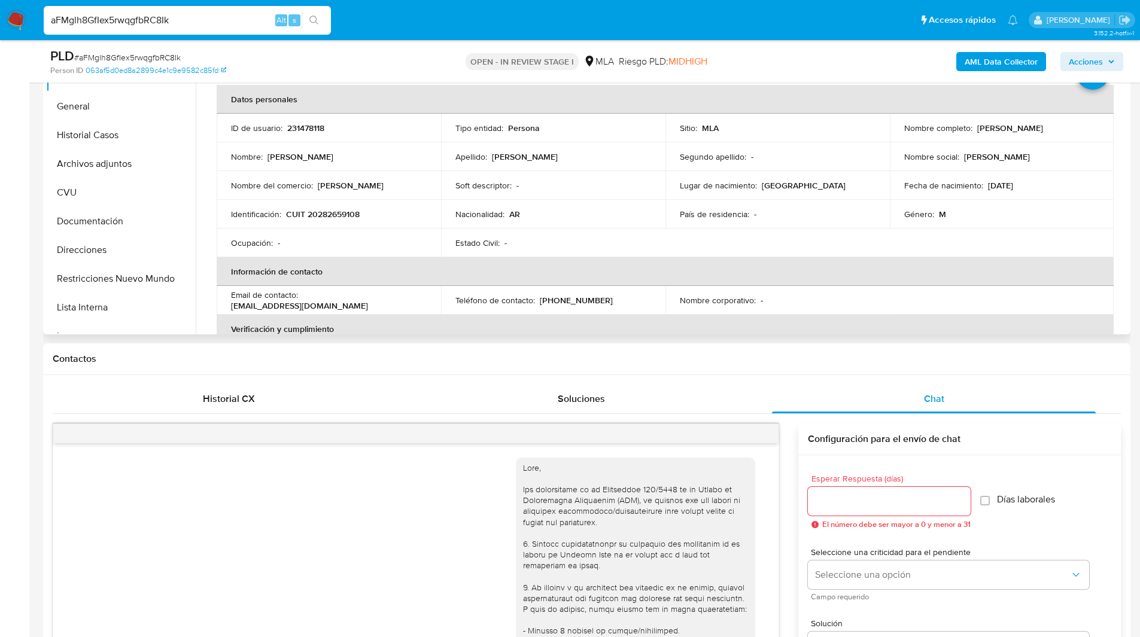
scroll to position [790, 0]
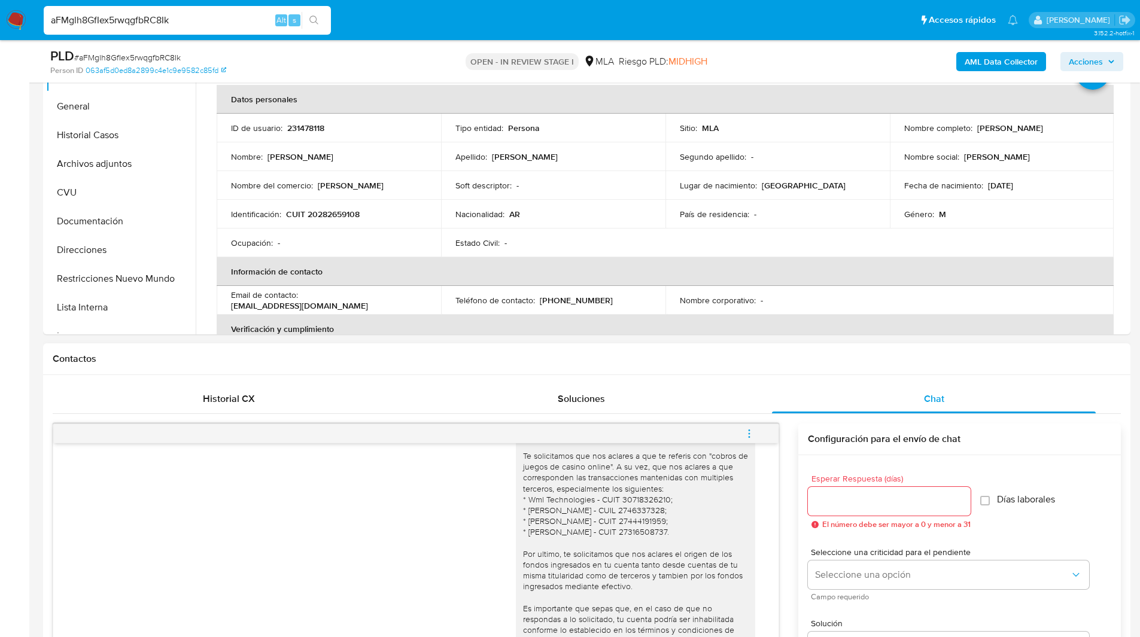
click at [698, 354] on h1 "Contactos" at bounding box center [587, 359] width 1068 height 12
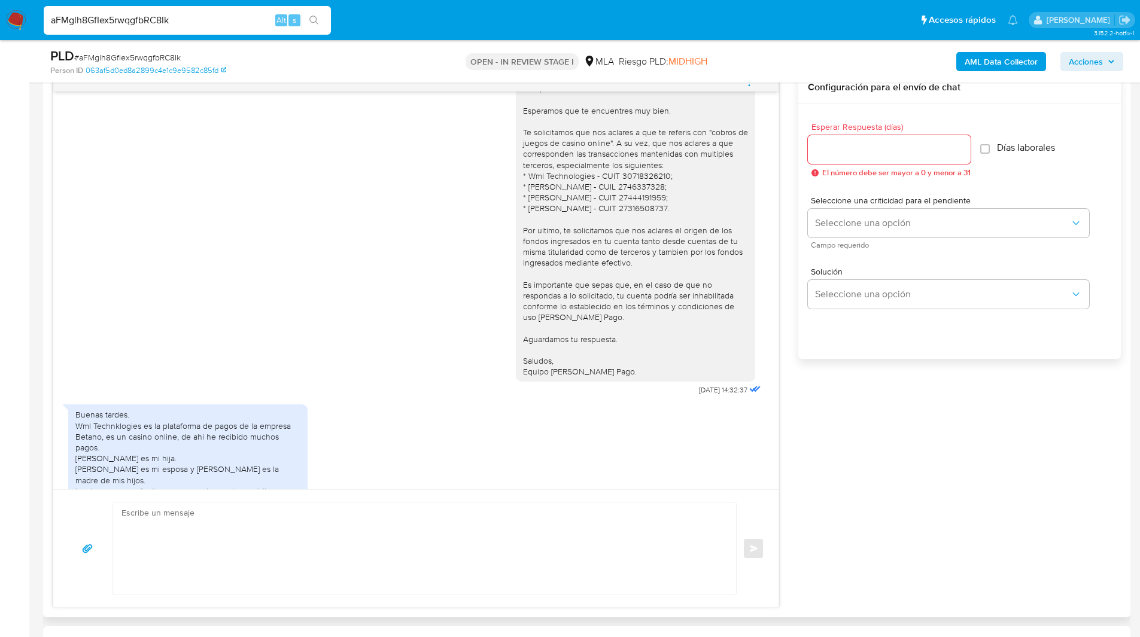
scroll to position [739, 0]
drag, startPoint x: 607, startPoint y: 395, endPoint x: 515, endPoint y: 108, distance: 301.5
click at [523, 108] on div "Hola, Esperamos que te encuentres muy bien. Te solicitamos que nos aclares a qu…" at bounding box center [635, 231] width 225 height 294
copy div "Hola, Esperamos que te encuentres muy bien. Te solicitamos que nos aclares a qu…"
click at [248, 530] on textarea at bounding box center [420, 548] width 599 height 92
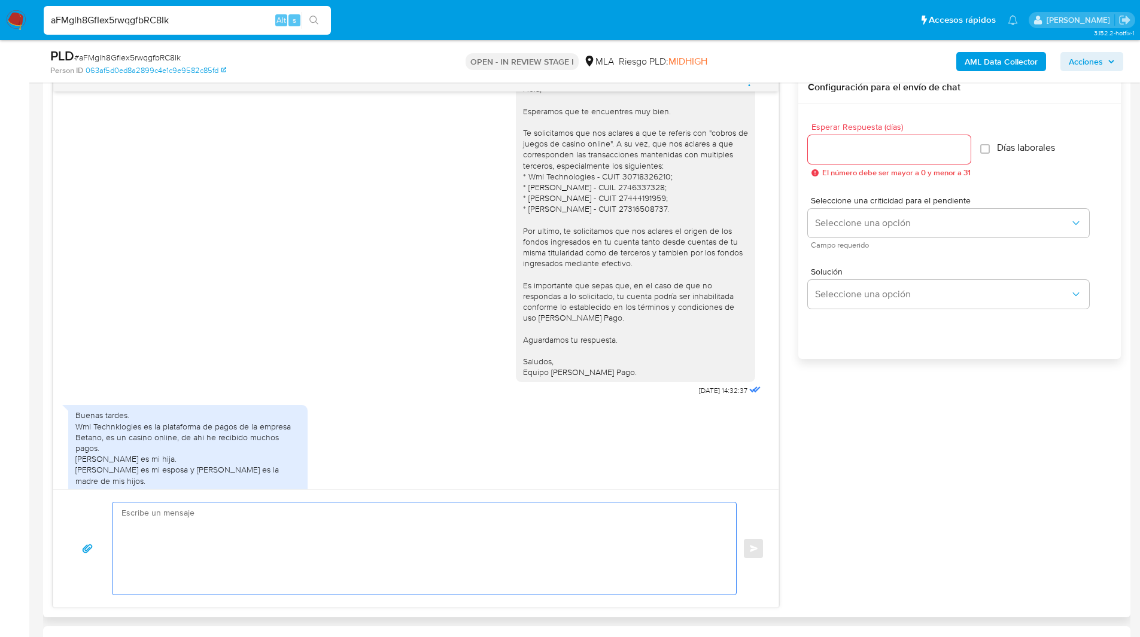
paste textarea "Hola, Esperamos que te encuentres muy bien. Te solicitamos que nos aclares a qu…"
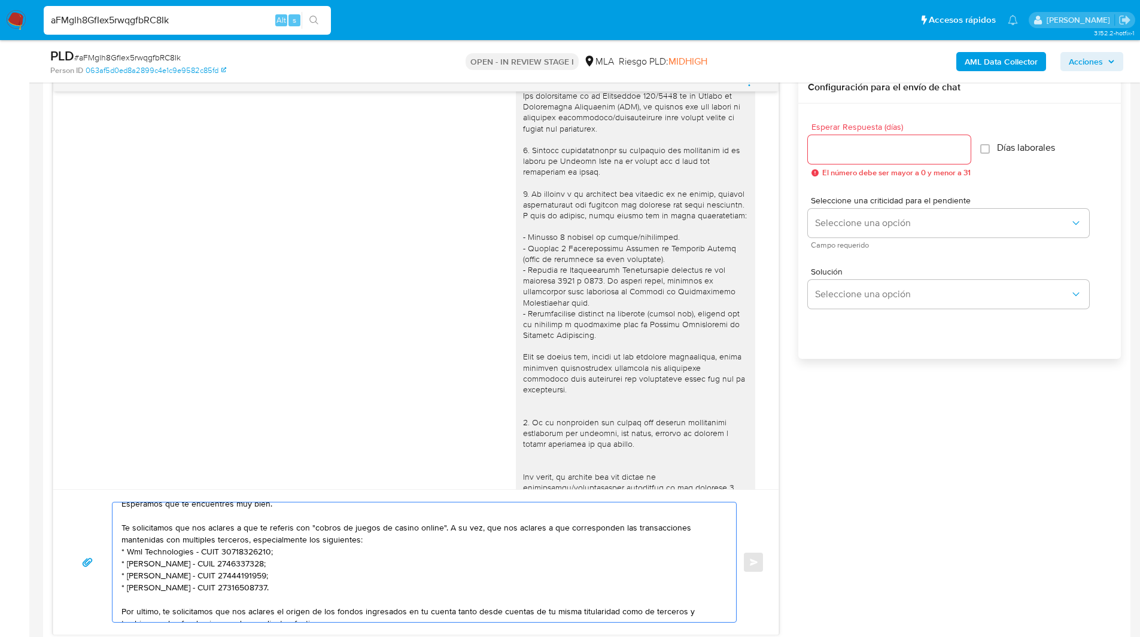
scroll to position [0, 0]
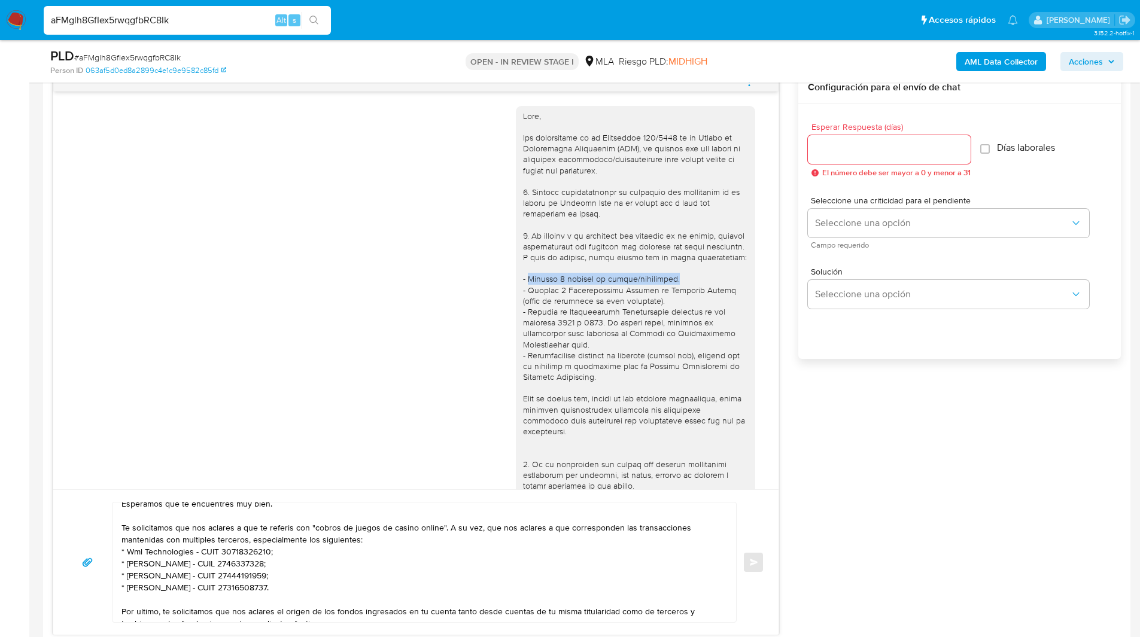
drag, startPoint x: 519, startPoint y: 289, endPoint x: 664, endPoint y: 290, distance: 144.8
click at [664, 290] on div at bounding box center [635, 421] width 225 height 620
copy div "Últimos 3 recibos de sueldo/jubilación."
drag, startPoint x: 208, startPoint y: 528, endPoint x: 441, endPoint y: 529, distance: 233.9
click at [441, 529] on textarea "Hola, Esperamos que te encuentres muy bien. Te solicitamos que nos aclares a qu…" at bounding box center [420, 562] width 599 height 120
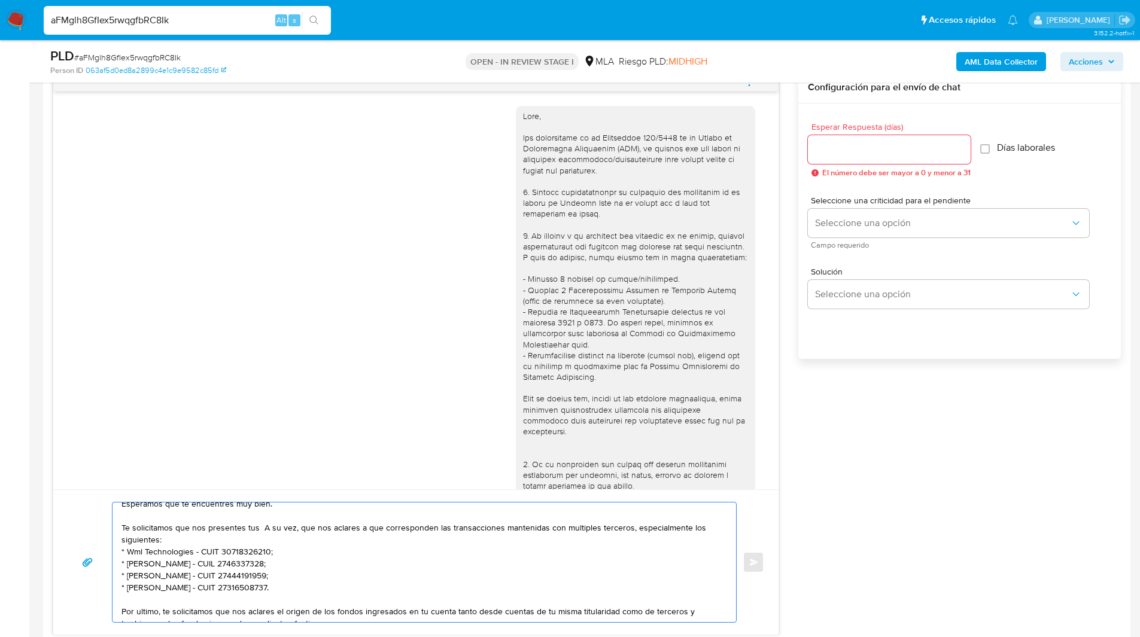
paste textarea "Últimos 3 recibos de sueldo/jubilación."
click at [264, 529] on textarea "Hola, Esperamos que te encuentres muy bien. Te solicitamos que nos presentes tu…" at bounding box center [420, 562] width 599 height 120
click at [382, 528] on textarea "Hola, Esperamos que te encuentres muy bien. Te solicitamos que nos presentes tu…" at bounding box center [420, 562] width 599 height 120
click at [421, 538] on textarea "Hola, Esperamos que te encuentres muy bien. Te solicitamos que nos presentes tu…" at bounding box center [420, 562] width 599 height 120
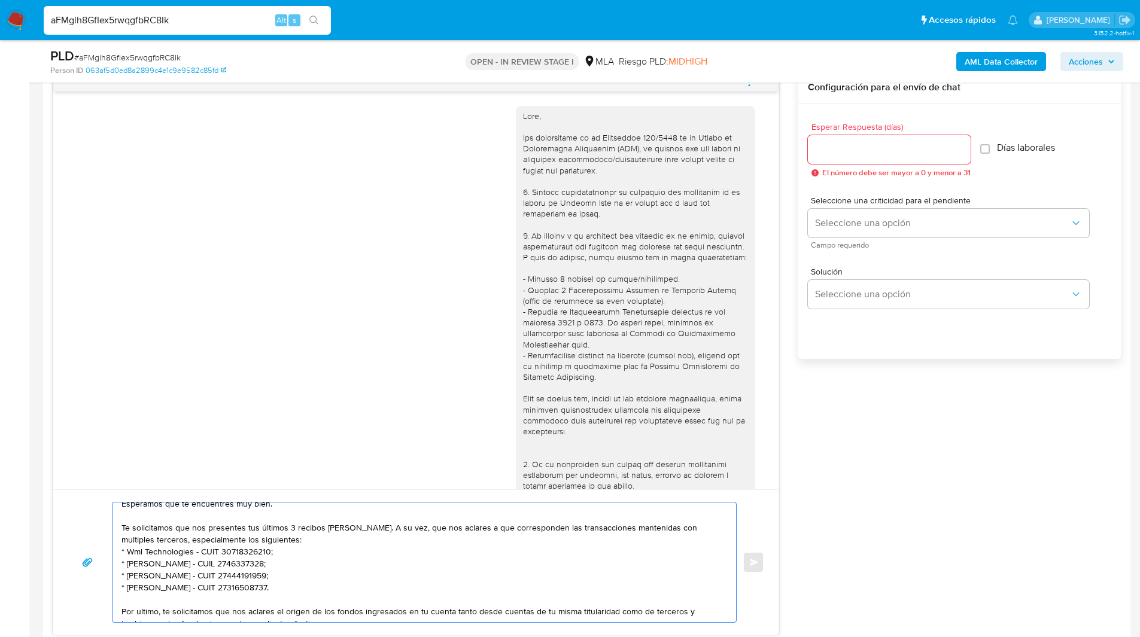
click at [461, 537] on textarea "Hola, Esperamos que te encuentres muy bien. Te solicitamos que nos presentes tu…" at bounding box center [420, 562] width 599 height 120
drag, startPoint x: 459, startPoint y: 528, endPoint x: 262, endPoint y: 538, distance: 197.7
click at [262, 538] on textarea "Hola, Esperamos que te encuentres muy bien. Te solicitamos que nos presentes tu…" at bounding box center [420, 562] width 599 height 120
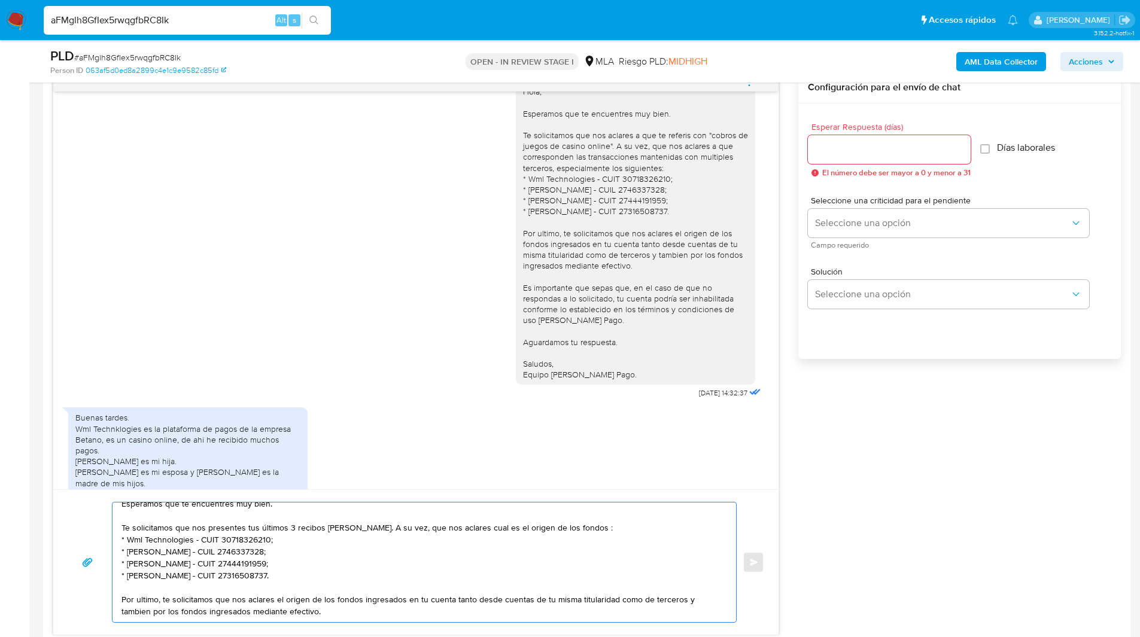
scroll to position [738, 0]
drag, startPoint x: 520, startPoint y: 211, endPoint x: 651, endPoint y: 208, distance: 131.0
click at [651, 208] on div "Hola, Esperamos que te encuentres muy bien. Te solicitamos que nos aclares a qu…" at bounding box center [635, 233] width 225 height 294
copy div "Leila Yael Toffalo - CUIL 2746337328"
click at [643, 529] on textarea "Hola, Esperamos que te encuentres muy bien. Te solicitamos que nos presentes tu…" at bounding box center [420, 562] width 599 height 120
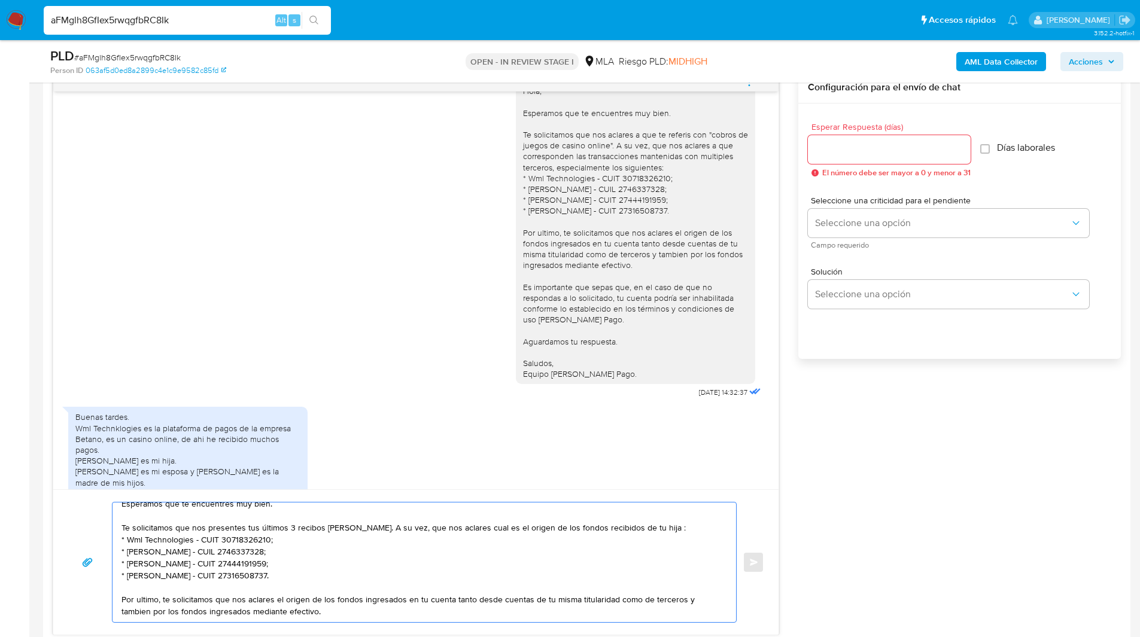
paste textarea "Leila Yael Toffalo - CUIL 2746337328"
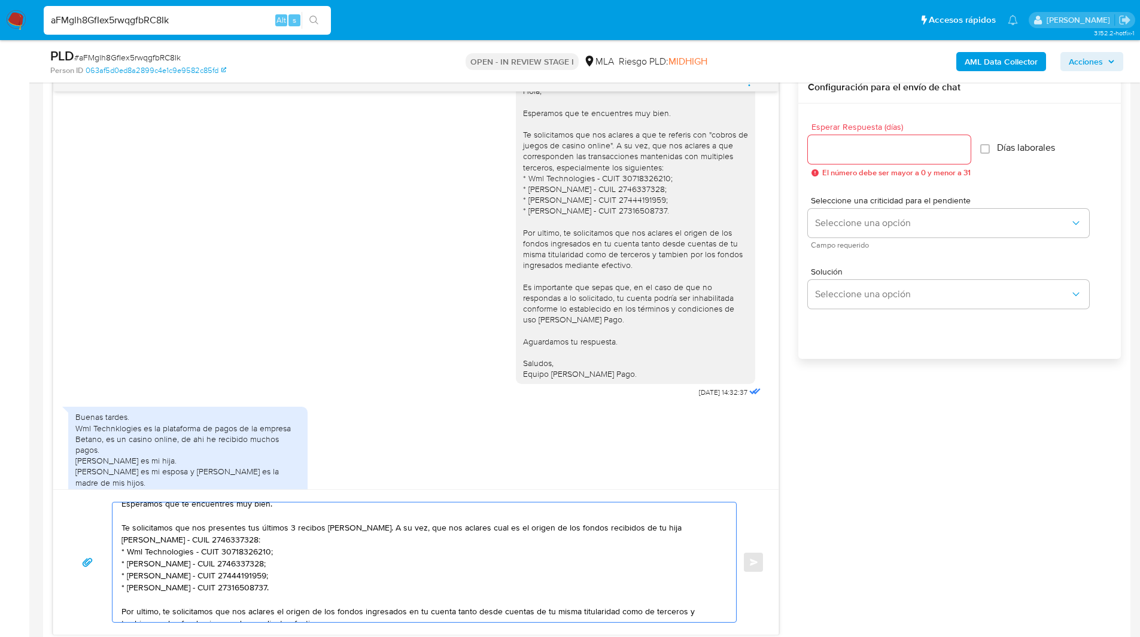
click at [643, 529] on textarea "Hola, Esperamos que te encuentres muy bien. Te solicitamos que nos presentes tu…" at bounding box center [420, 562] width 599 height 120
click at [187, 541] on textarea "Hola, Esperamos que te encuentres muy bien. Te solicitamos que nos presentes tu…" at bounding box center [420, 562] width 599 height 120
drag, startPoint x: 136, startPoint y: 551, endPoint x: 190, endPoint y: 554, distance: 54.5
click at [190, 554] on textarea "Hola, Esperamos que te encuentres muy bien. Te solicitamos que nos presentes tu…" at bounding box center [420, 562] width 599 height 120
click at [203, 554] on textarea "Hola, Esperamos que te encuentres muy bien. Te solicitamos que nos presentes tu…" at bounding box center [420, 562] width 599 height 120
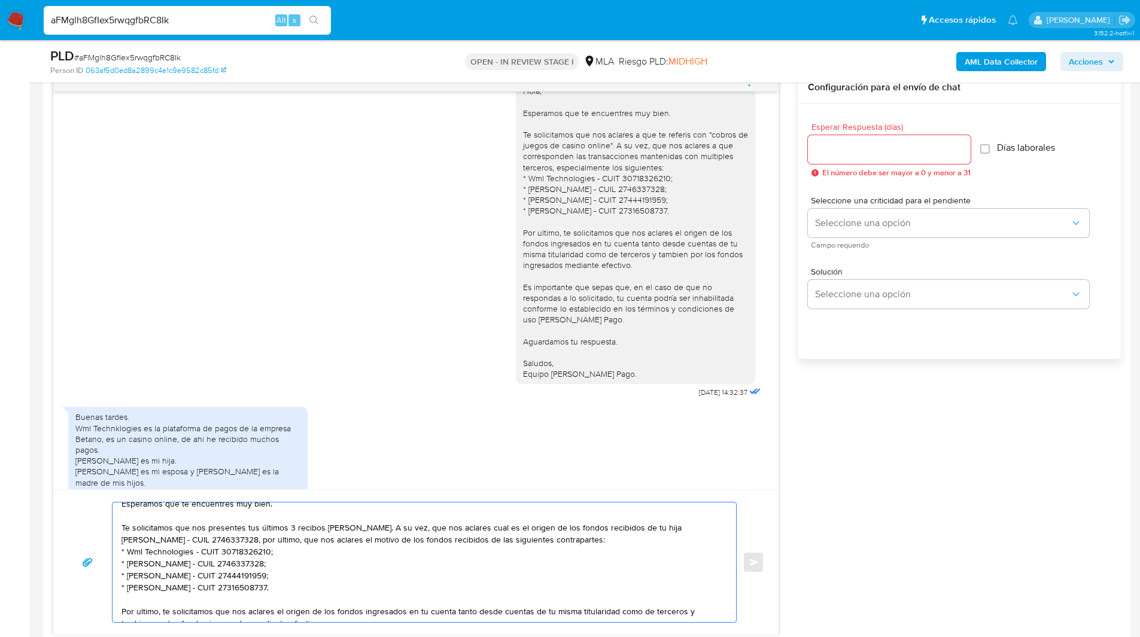
drag, startPoint x: 192, startPoint y: 552, endPoint x: 129, endPoint y: 550, distance: 62.8
click at [129, 550] on textarea "Hola, Esperamos que te encuentres muy bien. Te solicitamos que nos presentes tu…" at bounding box center [420, 562] width 599 height 120
paste textarea "Nelly Norma Ramirez"
drag, startPoint x: 185, startPoint y: 562, endPoint x: 126, endPoint y: 563, distance: 59.2
click at [126, 563] on textarea "Hola, Esperamos que te encuentres muy bien. Te solicitamos que nos presentes tu…" at bounding box center [420, 562] width 599 height 120
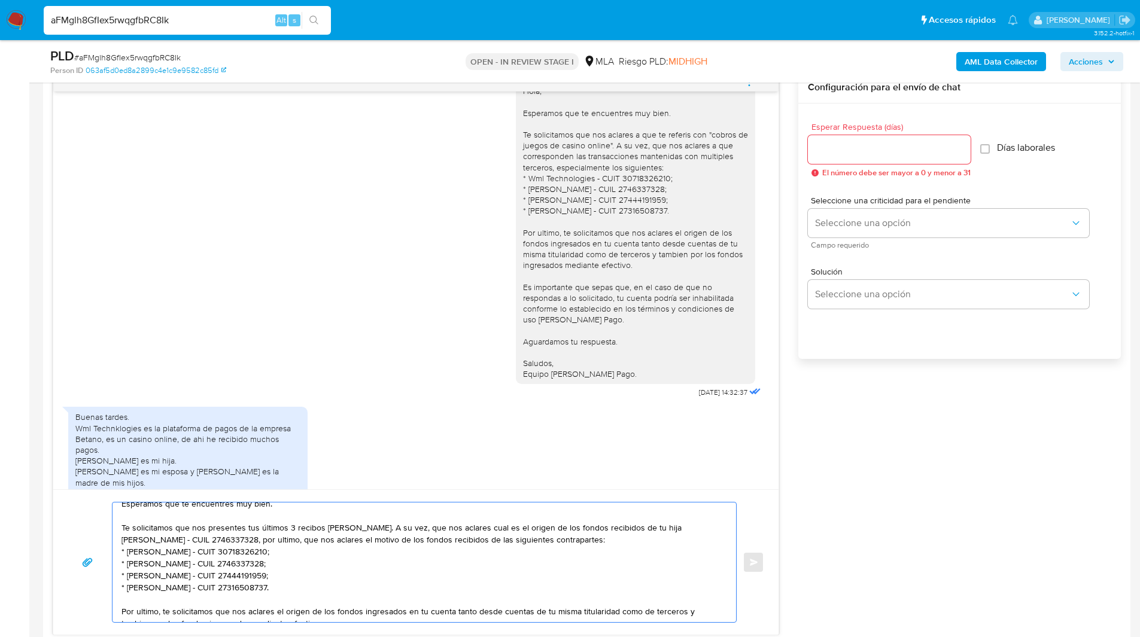
paste textarea "Oscar Eduardo Aquino"
drag, startPoint x: 312, startPoint y: 592, endPoint x: 104, endPoint y: 588, distance: 208.2
click at [104, 588] on div "Hola, Esperamos que te encuentres muy bien. Te solicitamos que nos presentes tu…" at bounding box center [416, 562] width 696 height 121
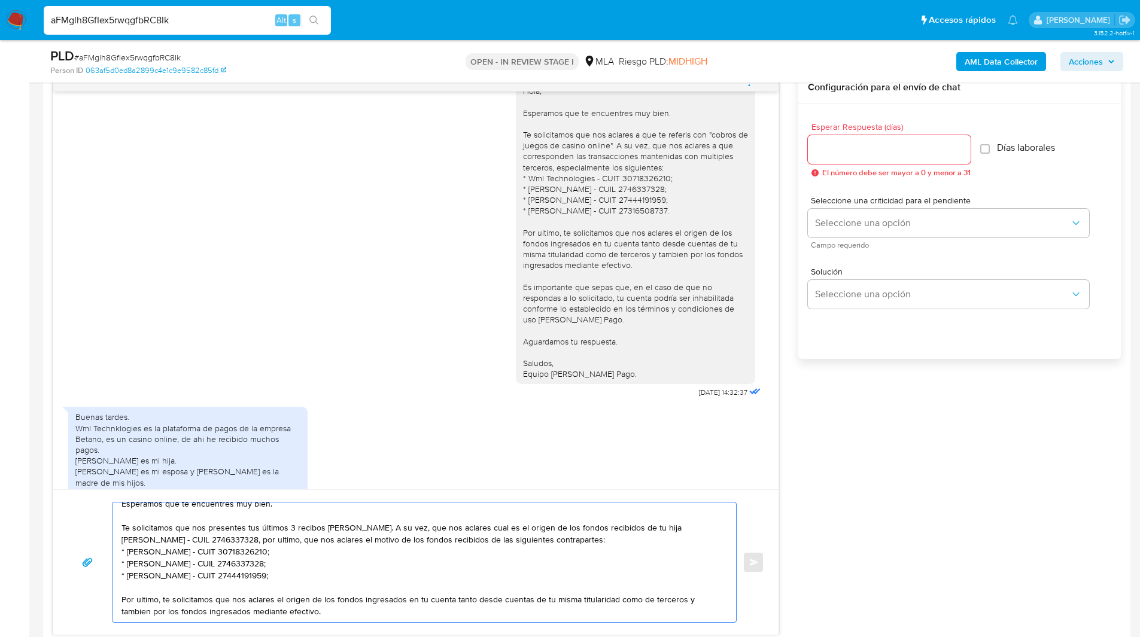
drag, startPoint x: 215, startPoint y: 574, endPoint x: 129, endPoint y: 576, distance: 85.6
click at [129, 576] on textarea "Hola, Esperamos que te encuentres muy bien. Te solicitamos que nos presentes tu…" at bounding box center [420, 562] width 599 height 120
paste textarea "Amir Humberto Diaz Mejia"
click at [273, 579] on textarea "Hola, Esperamos que te encuentres muy bien. Te solicitamos que nos presentes tu…" at bounding box center [420, 562] width 599 height 120
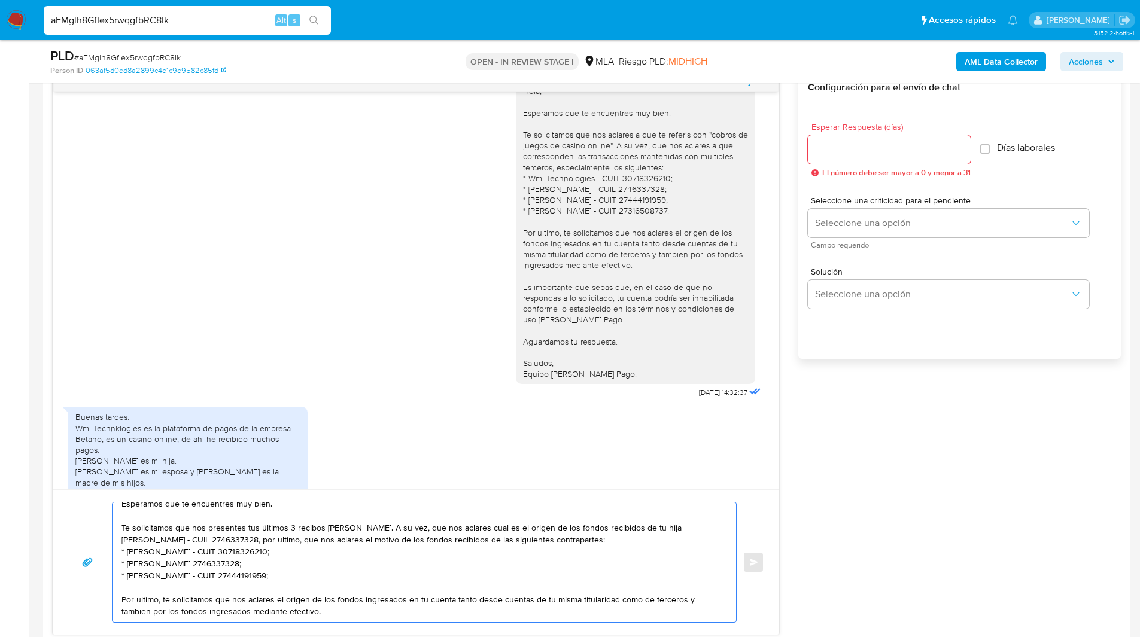
paste textarea "0400787507"
click at [248, 561] on textarea "Hola, Esperamos que te encuentres muy bien. Te solicitamos que nos presentes tu…" at bounding box center [420, 562] width 599 height 120
paste textarea "0122737765"
click at [254, 554] on textarea "Hola, Esperamos que te encuentres muy bien. Te solicitamos que nos presentes tu…" at bounding box center [420, 562] width 599 height 120
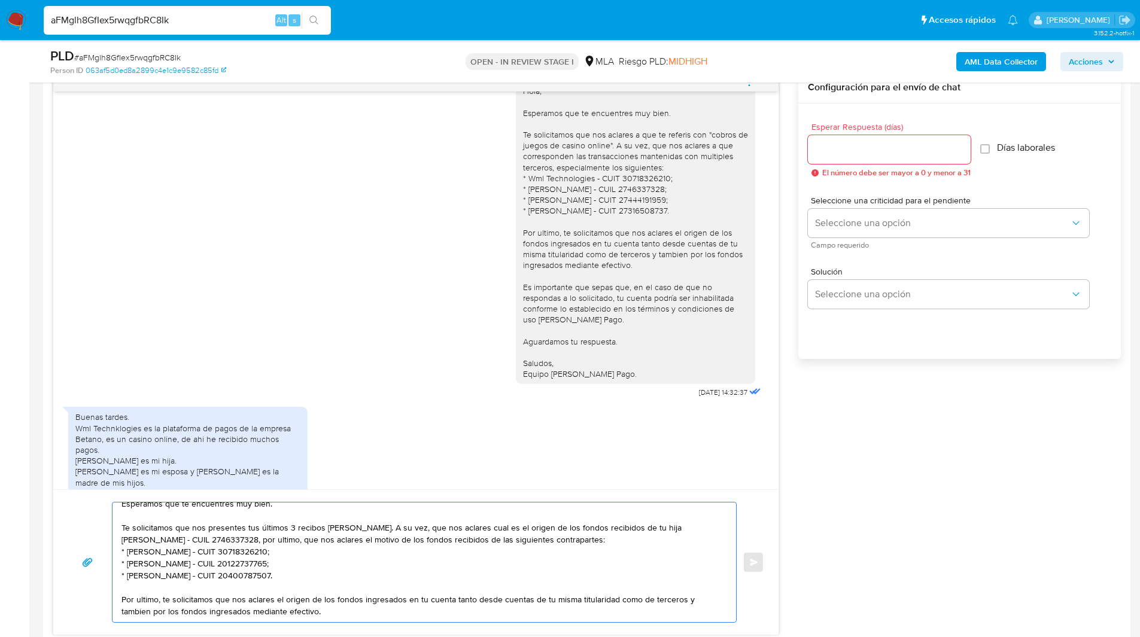
click at [254, 554] on textarea "Hola, Esperamos que te encuentres muy bien. Te solicitamos que nos presentes tu…" at bounding box center [420, 562] width 599 height 120
paste textarea "27149876982"
click at [316, 578] on textarea "Hola, Esperamos que te encuentres muy bien. Te solicitamos que nos presentes tu…" at bounding box center [420, 562] width 599 height 120
click at [227, 549] on textarea "Hola, Esperamos que te encuentres muy bien. Te solicitamos que nos presentes tu…" at bounding box center [420, 562] width 599 height 120
type textarea "Hola, Esperamos que te encuentres muy bien. Te solicitamos que nos presentes tu…"
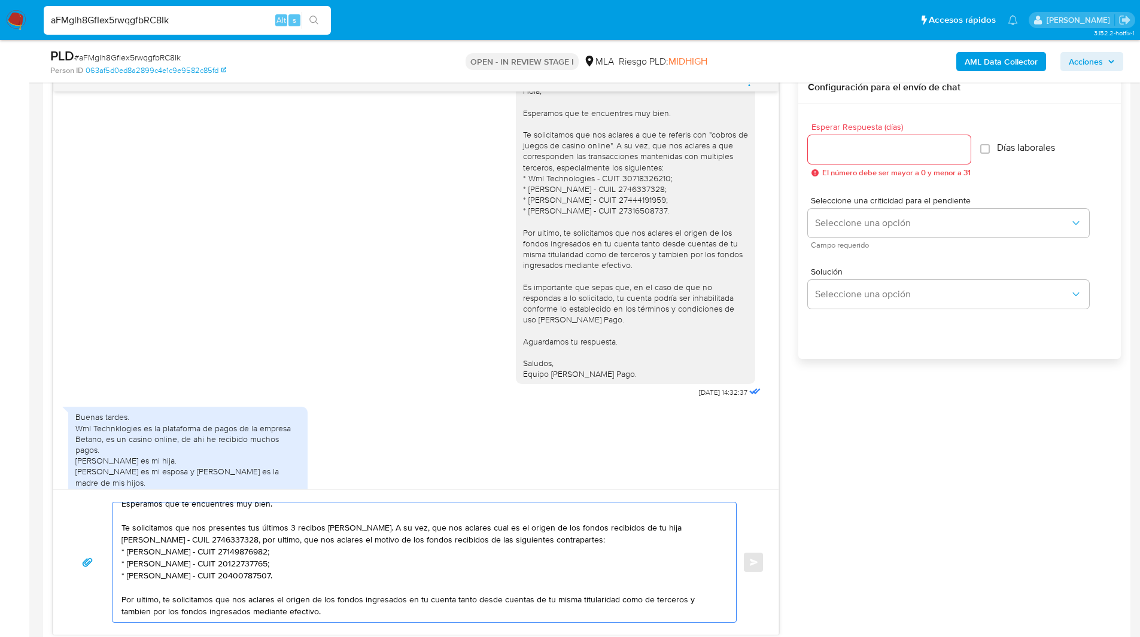
click at [837, 144] on input "Esperar Respuesta (días)" at bounding box center [889, 150] width 163 height 16
type input "1"
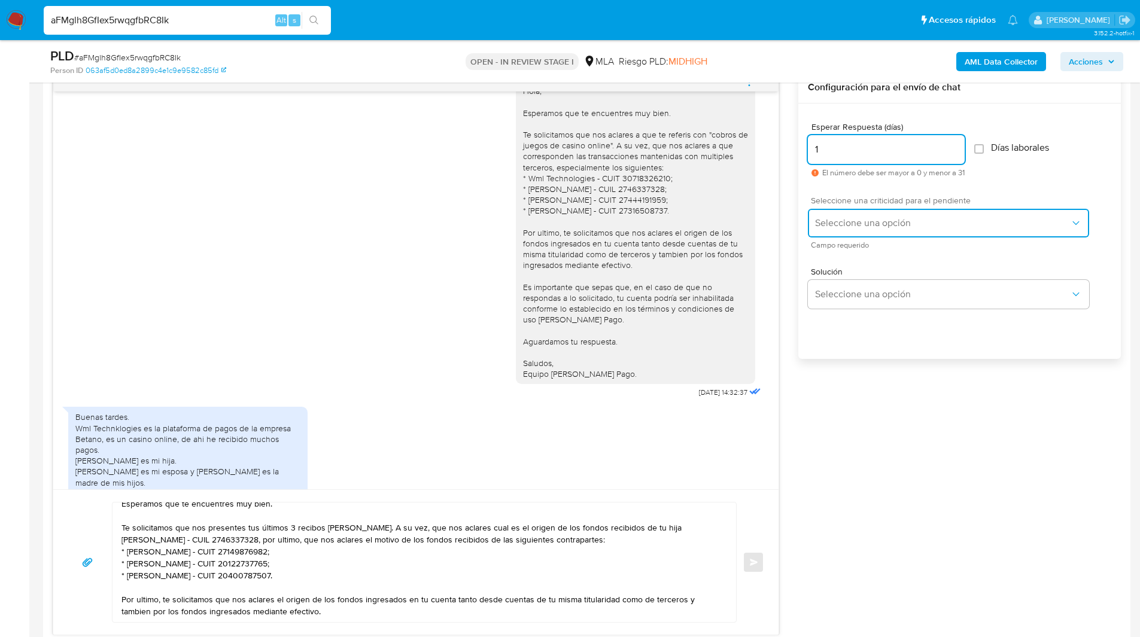
click at [879, 226] on span "Seleccione una opción" at bounding box center [942, 223] width 255 height 12
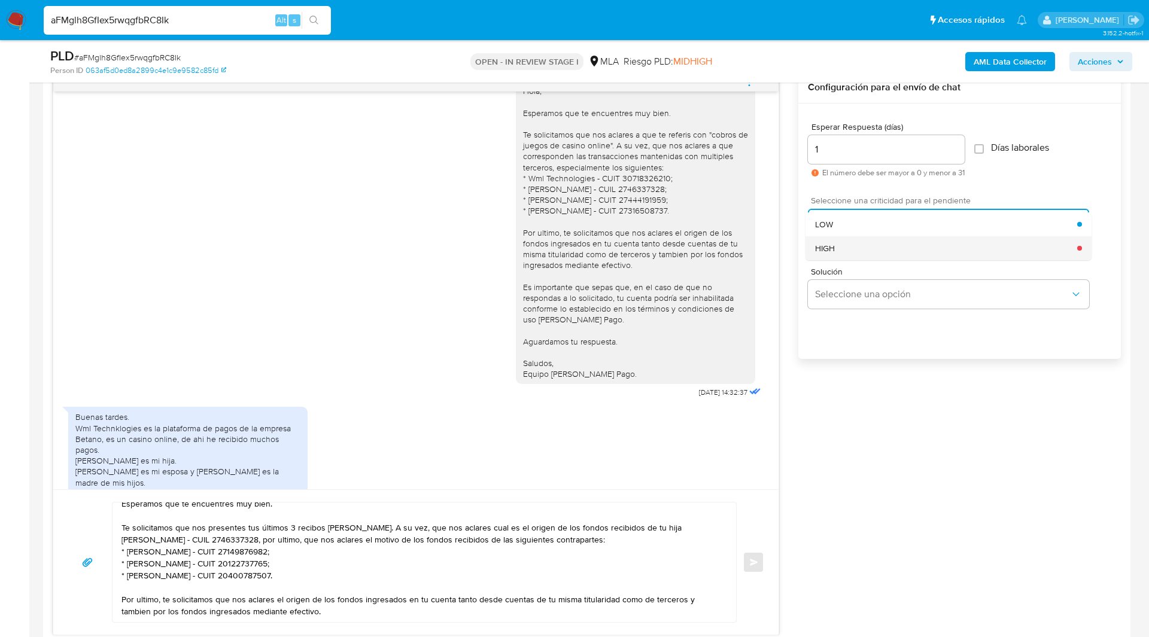
click at [846, 249] on div "HIGH" at bounding box center [946, 248] width 262 height 24
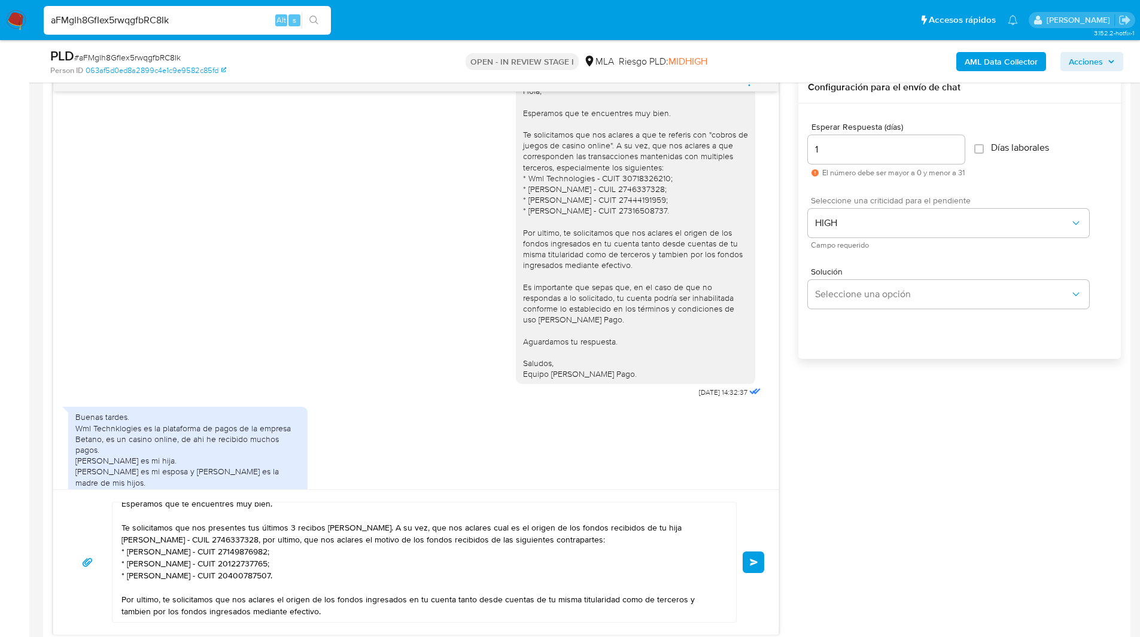
click at [751, 562] on span "Enviar" at bounding box center [754, 562] width 8 height 7
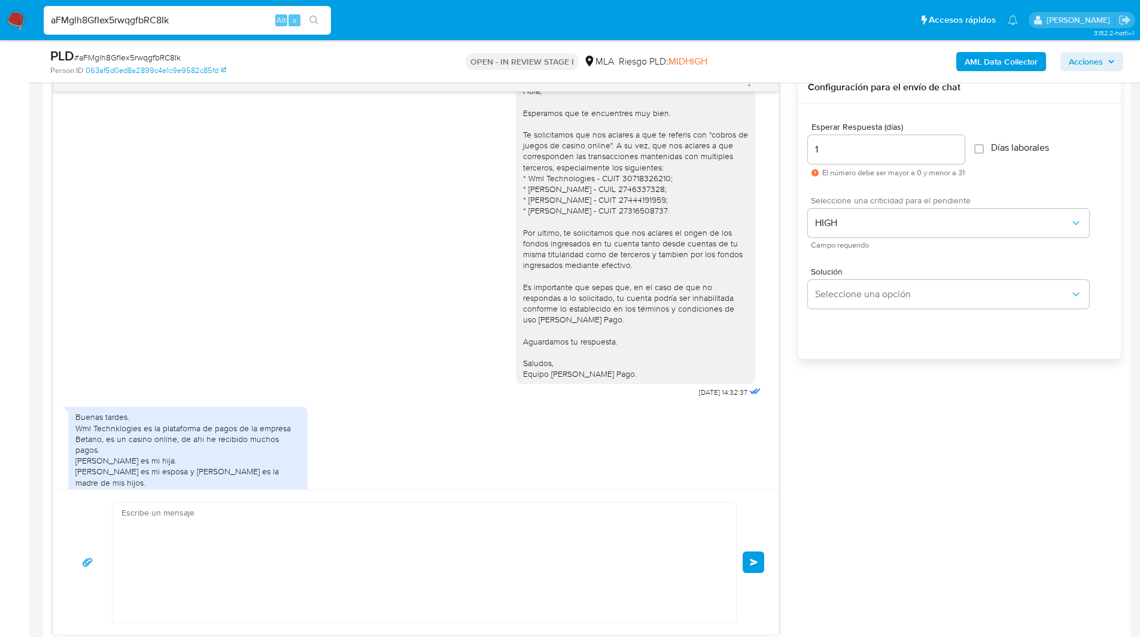
scroll to position [0, 0]
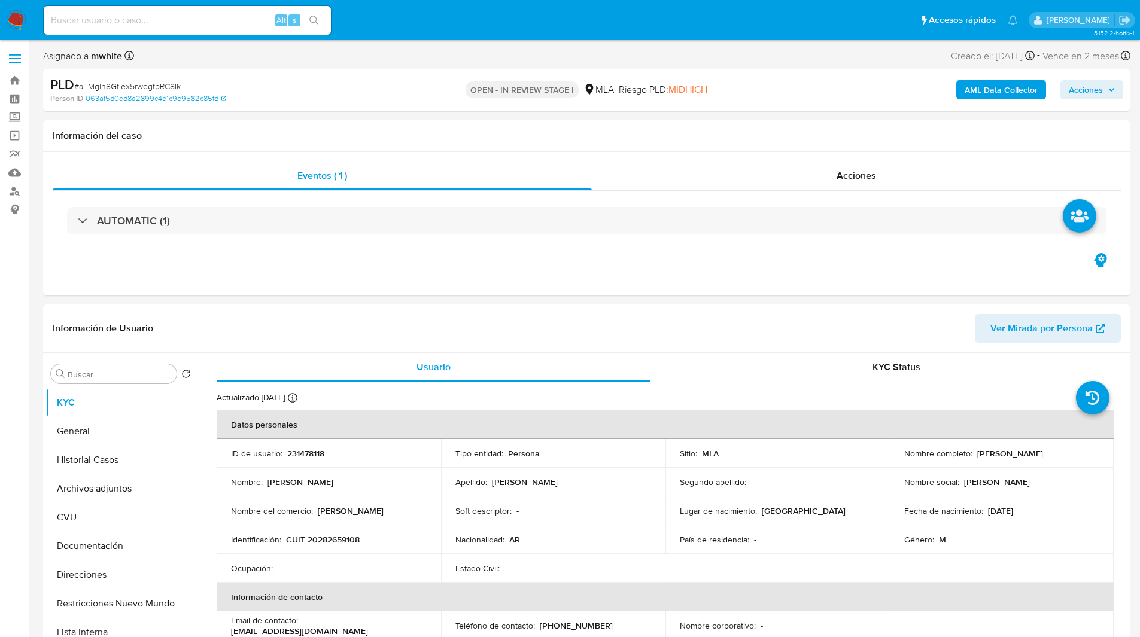
select select "10"
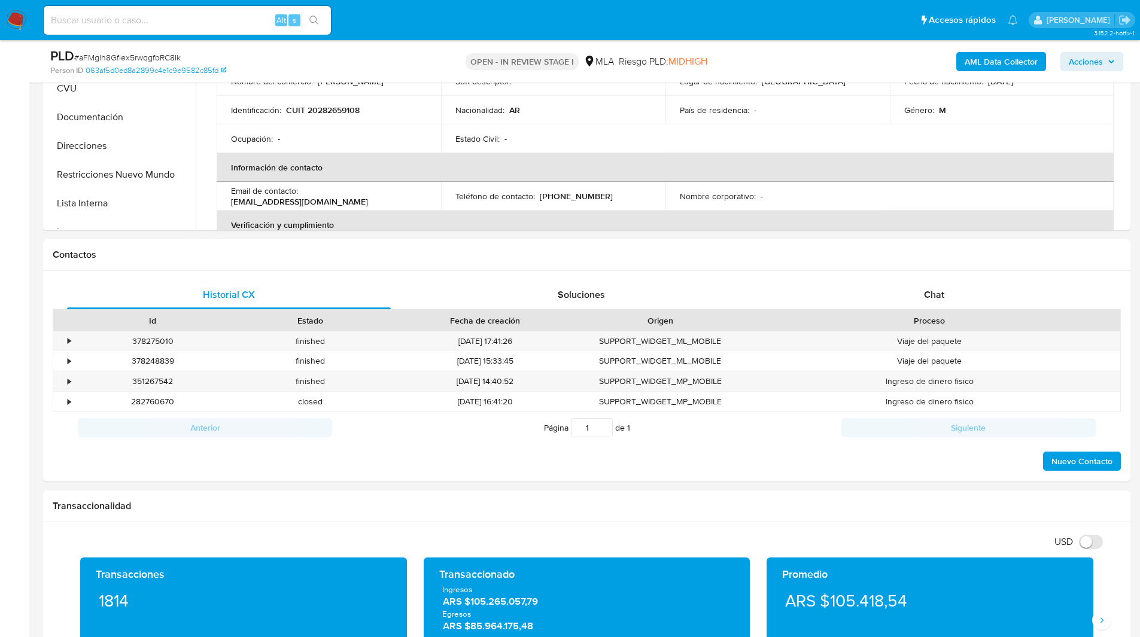
scroll to position [388, 0]
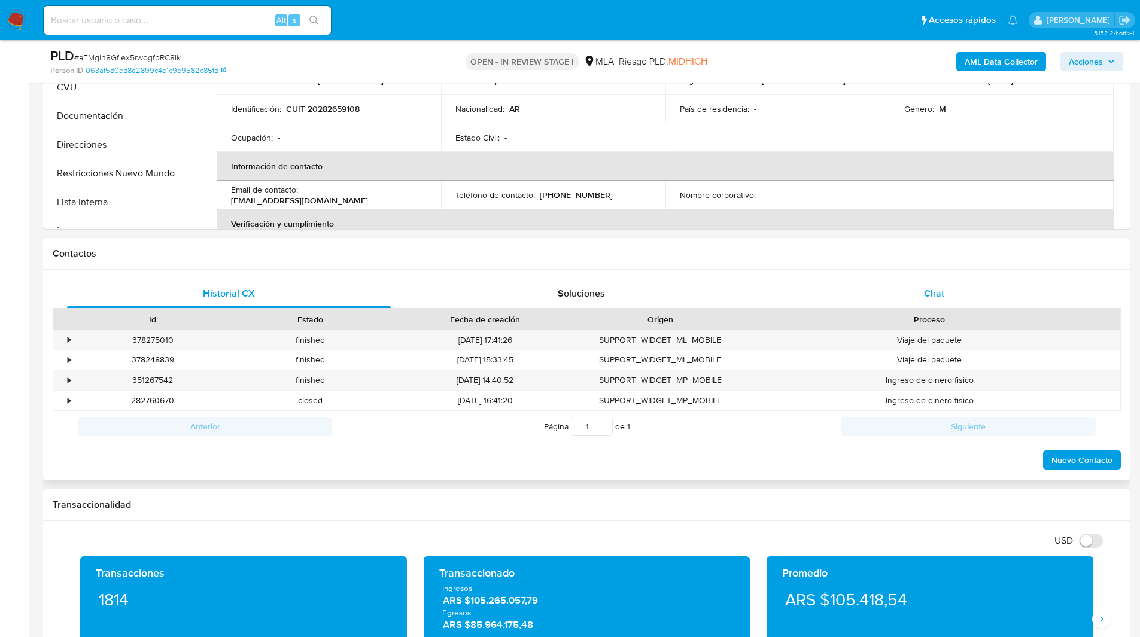
click at [956, 288] on div "Chat" at bounding box center [934, 293] width 324 height 29
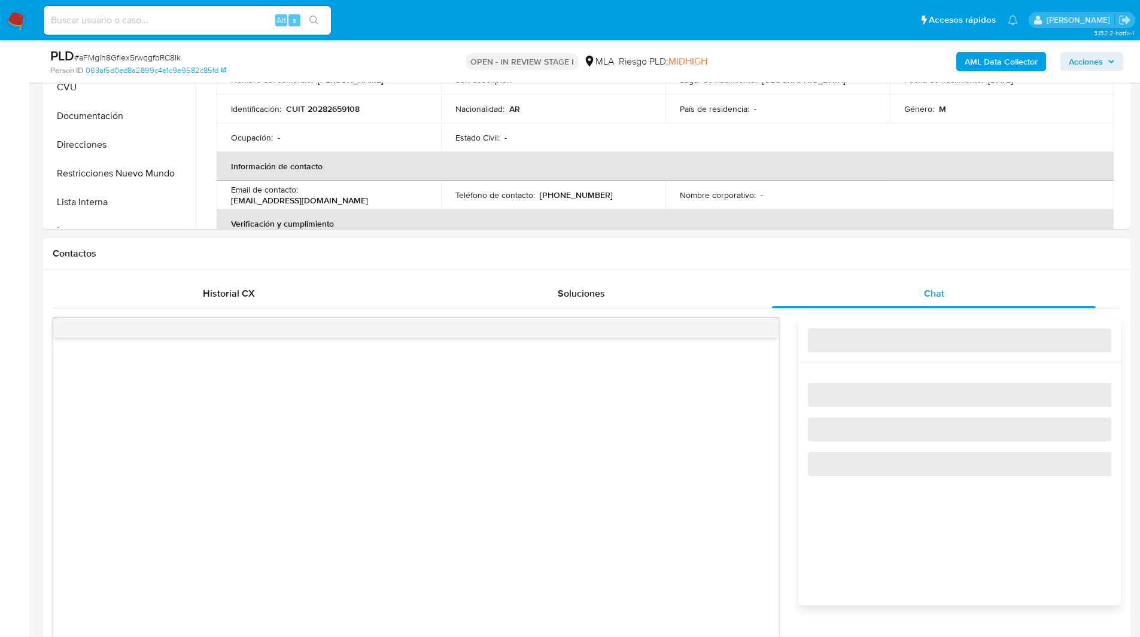
click at [798, 248] on h1 "Contactos" at bounding box center [587, 254] width 1068 height 12
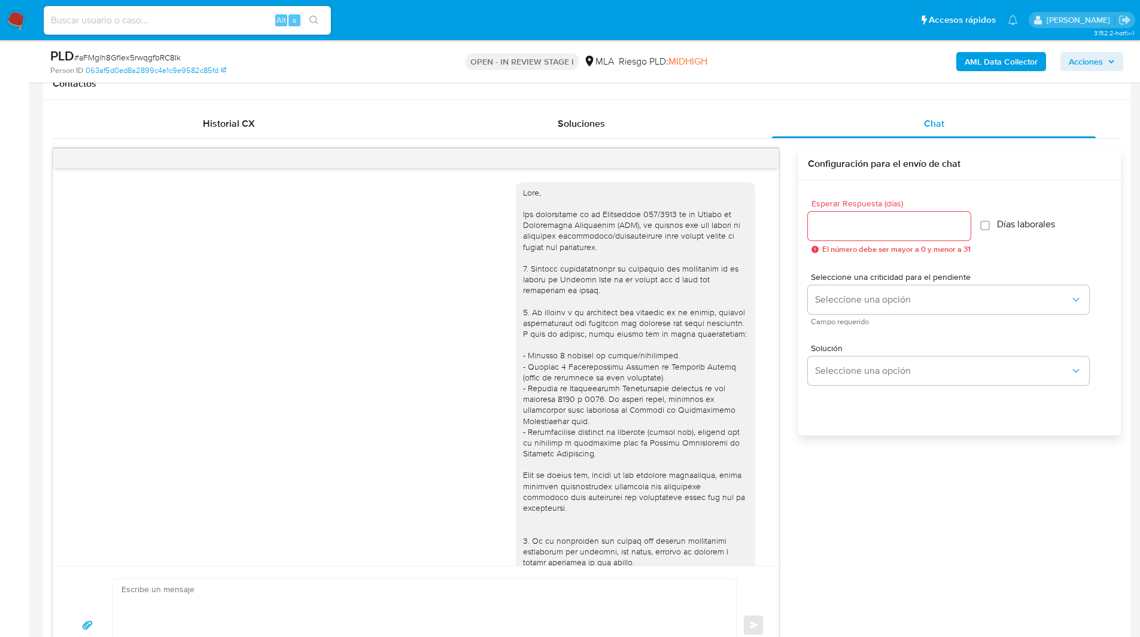
scroll to position [558, 0]
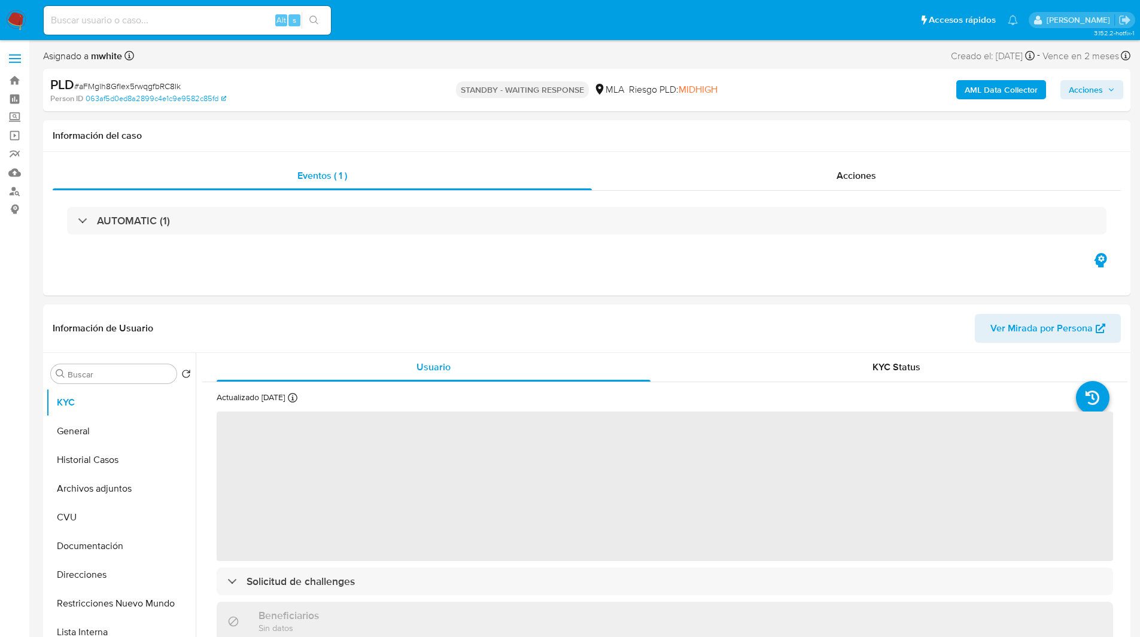
select select "10"
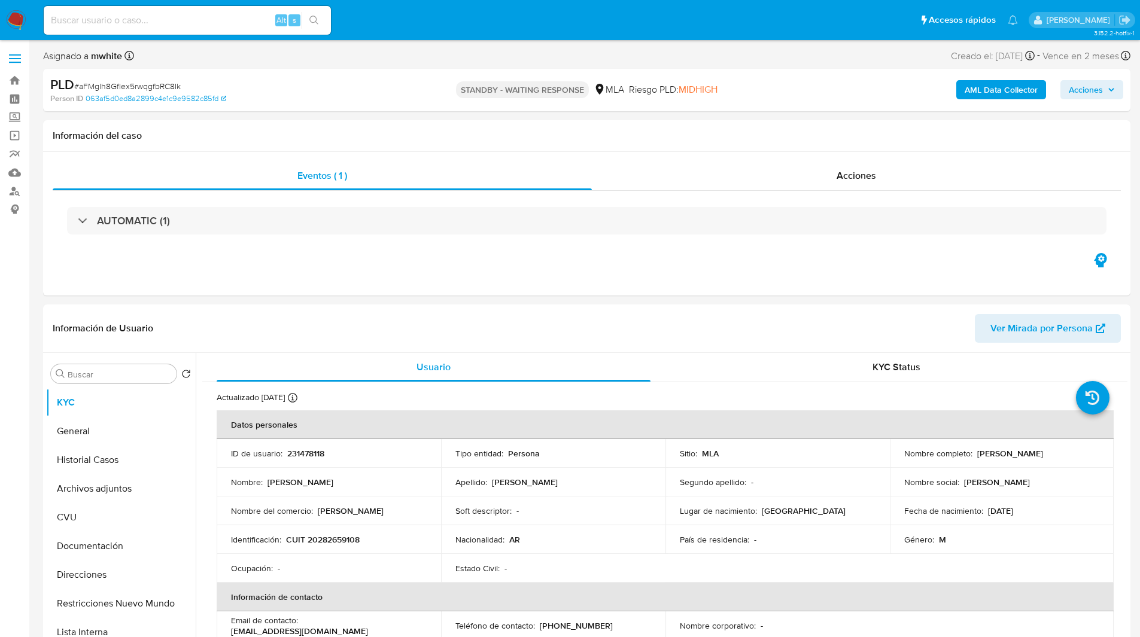
click at [166, 22] on input at bounding box center [187, 21] width 287 height 16
paste input "gFmDkBVoQADysPbJBCfnYm7I"
type input "gFmDkBVoQADysPbJBCfnYm7I"
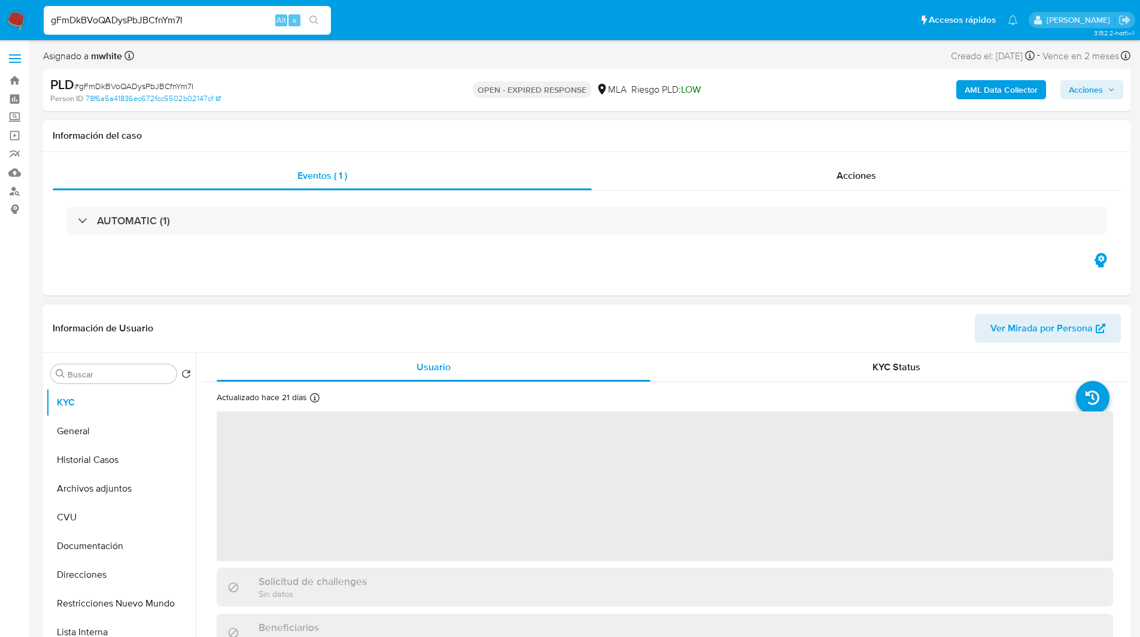
click at [371, 315] on header "Información de Usuario Ver Mirada por Persona" at bounding box center [587, 328] width 1068 height 29
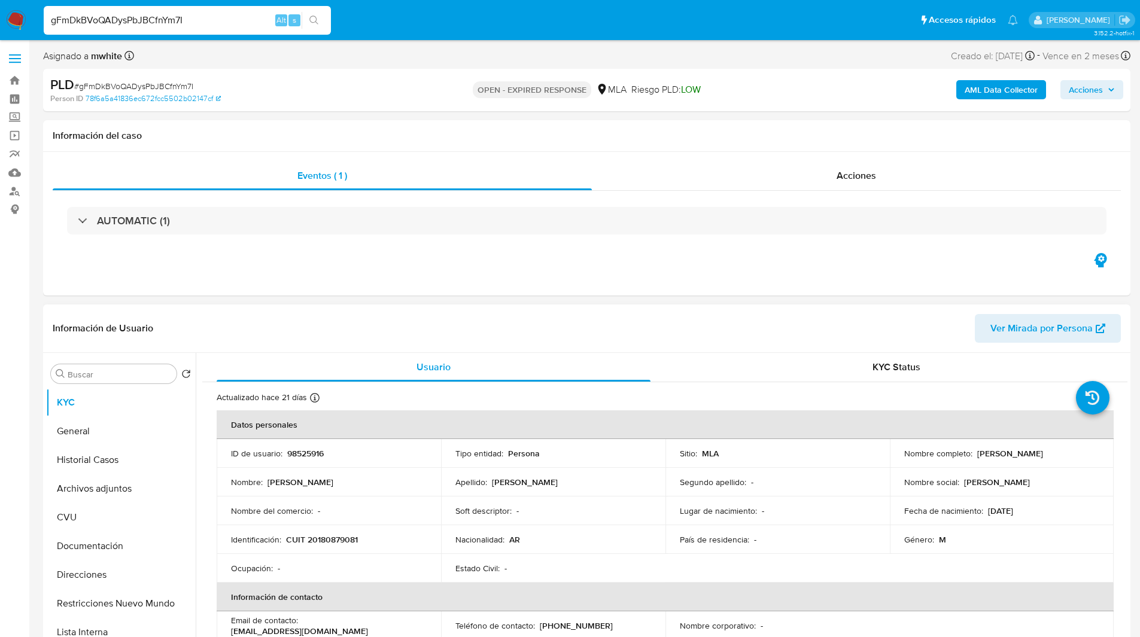
select select "10"
click at [314, 452] on p "98525916" at bounding box center [305, 453] width 36 height 11
copy p "98525916"
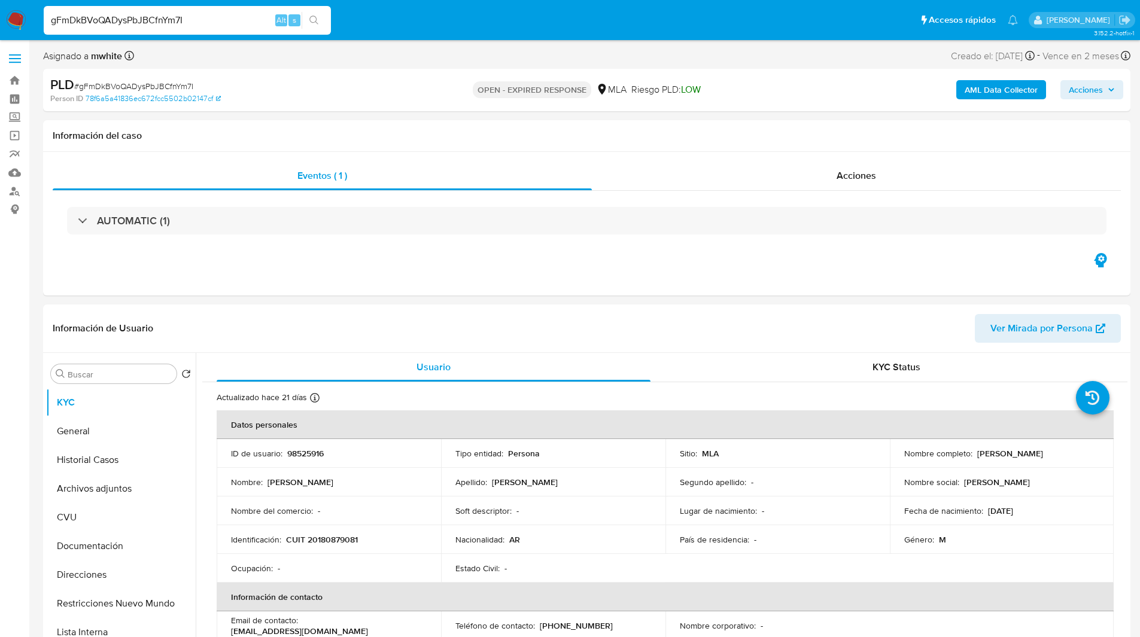
click at [16, 194] on link "Buscador de personas" at bounding box center [71, 191] width 142 height 19
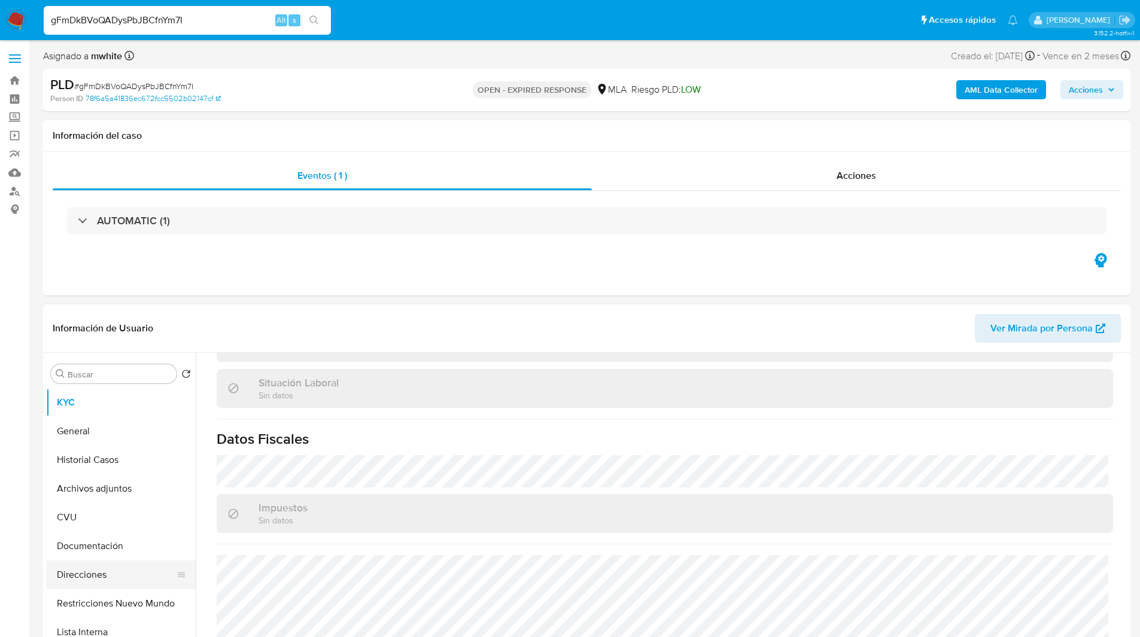
click at [93, 580] on button "Direcciones" at bounding box center [116, 575] width 140 height 29
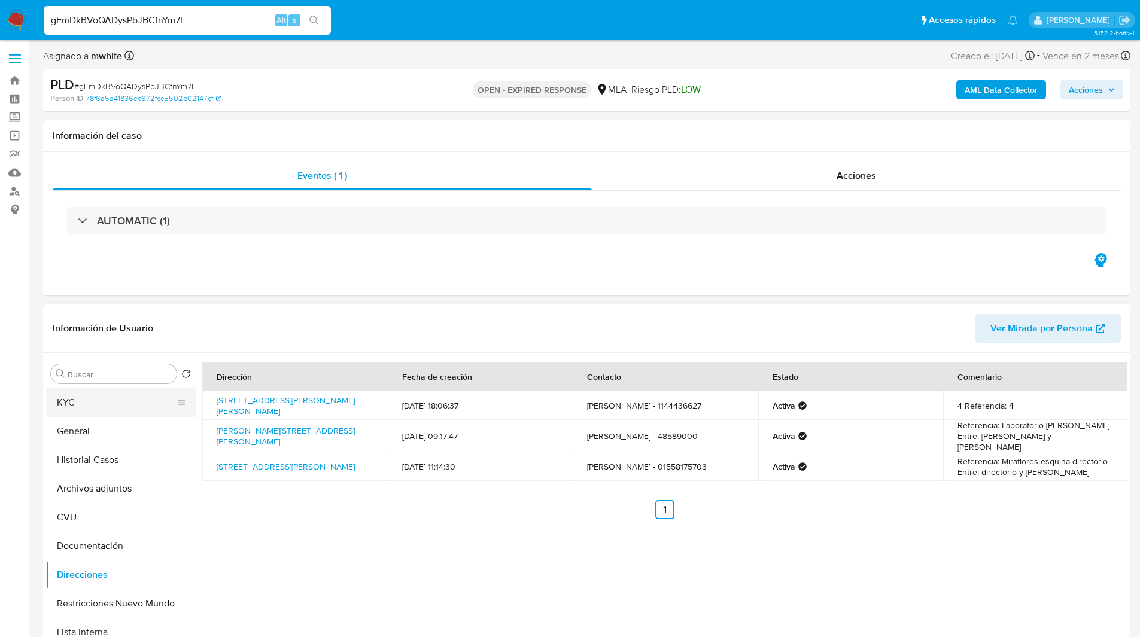
click at [113, 410] on button "KYC" at bounding box center [116, 402] width 140 height 29
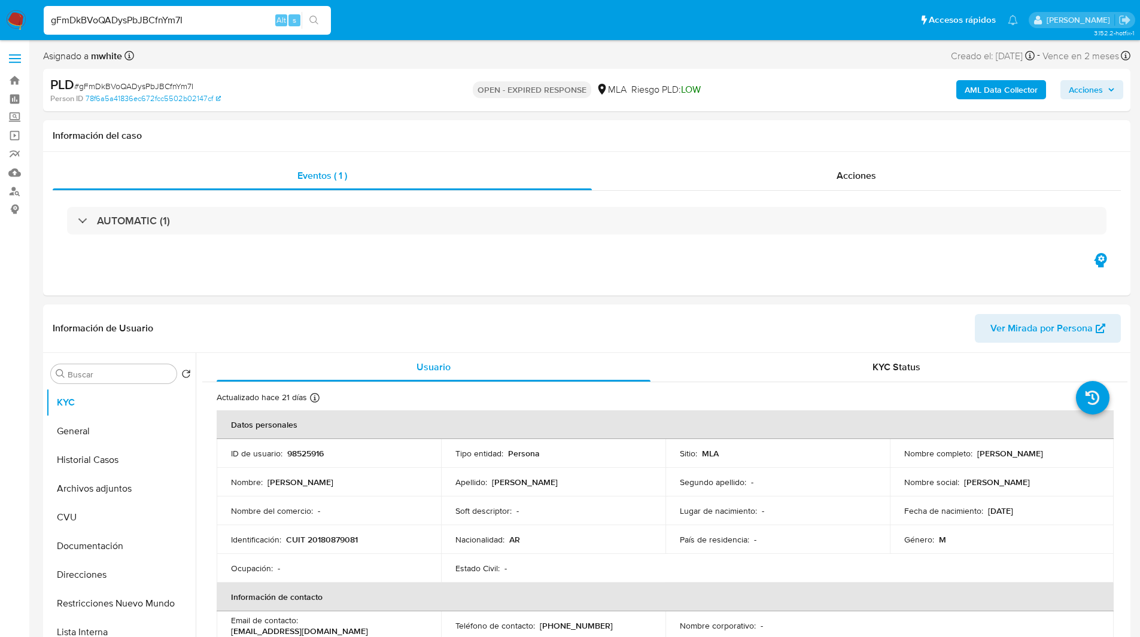
click at [392, 19] on ul "Pausado Ver notificaciones gFmDkBVoQADysPbJBCfnYm7I Alt s Accesos rápidos Presi…" at bounding box center [531, 20] width 986 height 30
click at [346, 76] on div "PLD # gFmDkBVoQADysPbJBCfnYm7I" at bounding box center [226, 85] width 353 height 18
click at [391, 89] on div "PLD # gFmDkBVoQADysPbJBCfnYm7I" at bounding box center [226, 85] width 353 height 18
click at [101, 573] on button "Direcciones" at bounding box center [116, 575] width 140 height 29
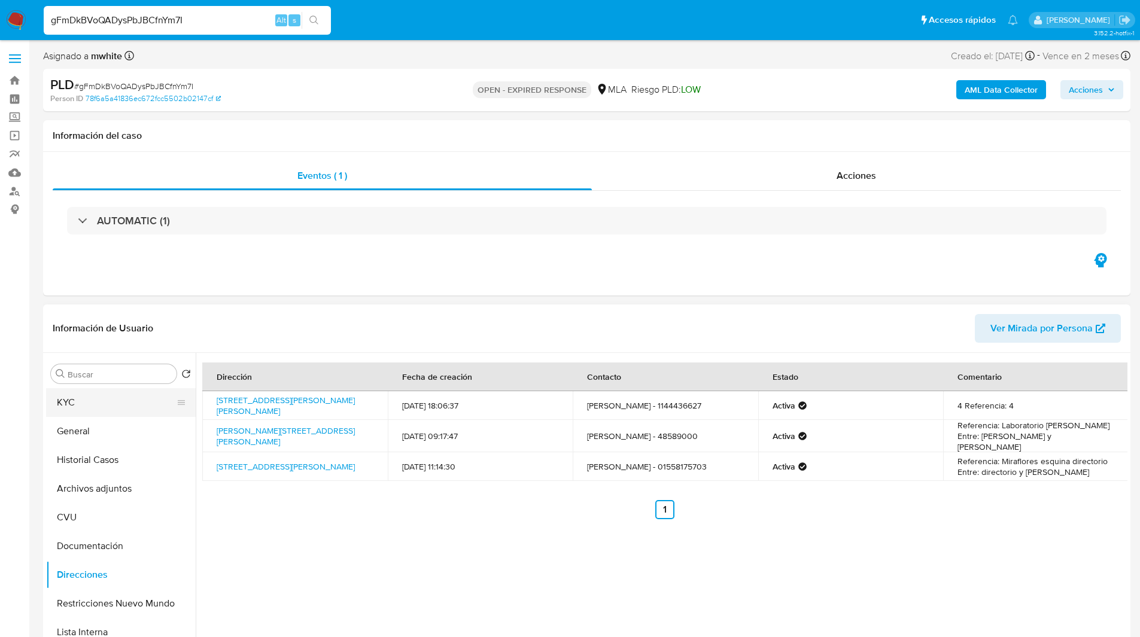
click at [82, 405] on button "KYC" at bounding box center [116, 402] width 140 height 29
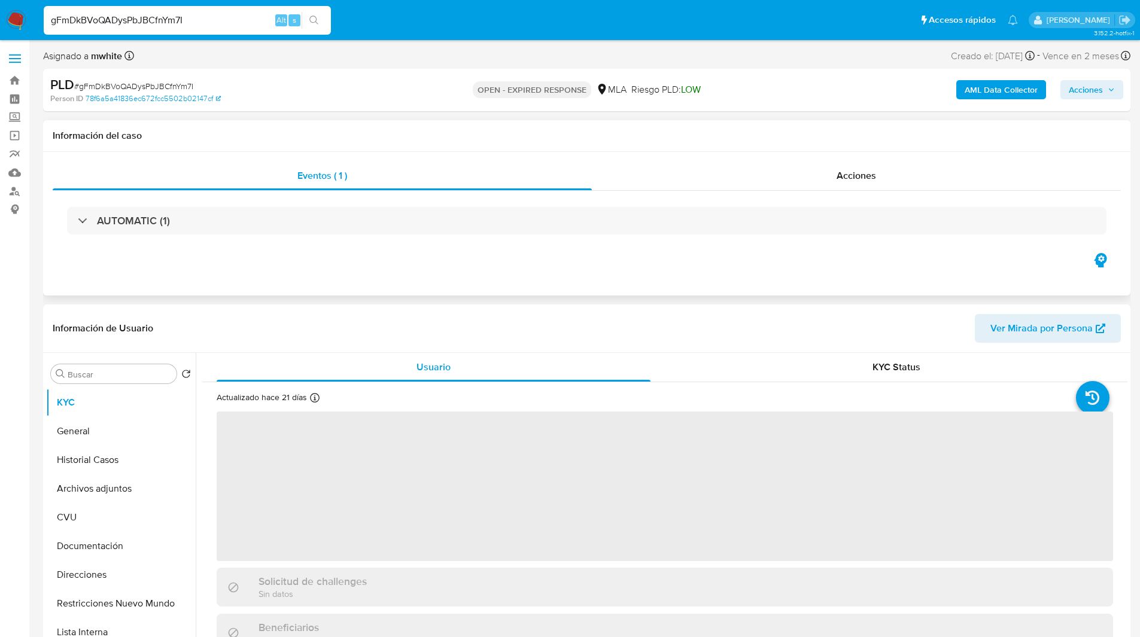
click at [318, 251] on div "AUTOMATIC (1)" at bounding box center [587, 221] width 1068 height 60
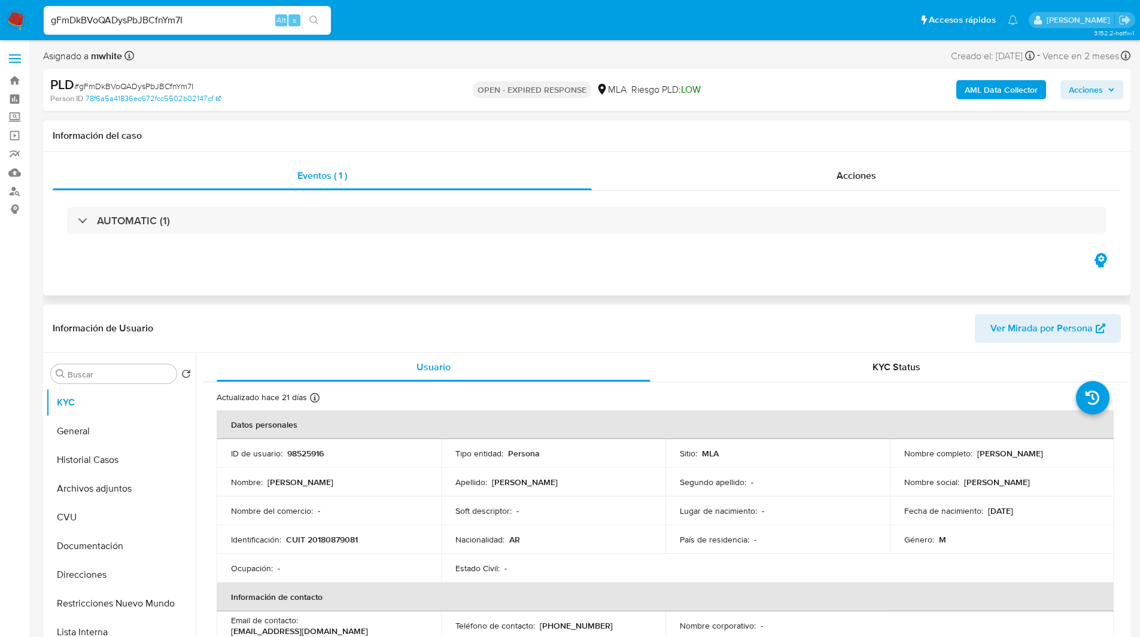
click at [704, 255] on div "Eventos ( 1 ) Acciones AUTOMATIC (1)" at bounding box center [586, 224] width 1087 height 144
click at [687, 59] on div "Asignado a mwhite Asignado el: 17/07/2025 16:37:58 Creado el: 12/07/2025 Creado…" at bounding box center [586, 58] width 1087 height 21
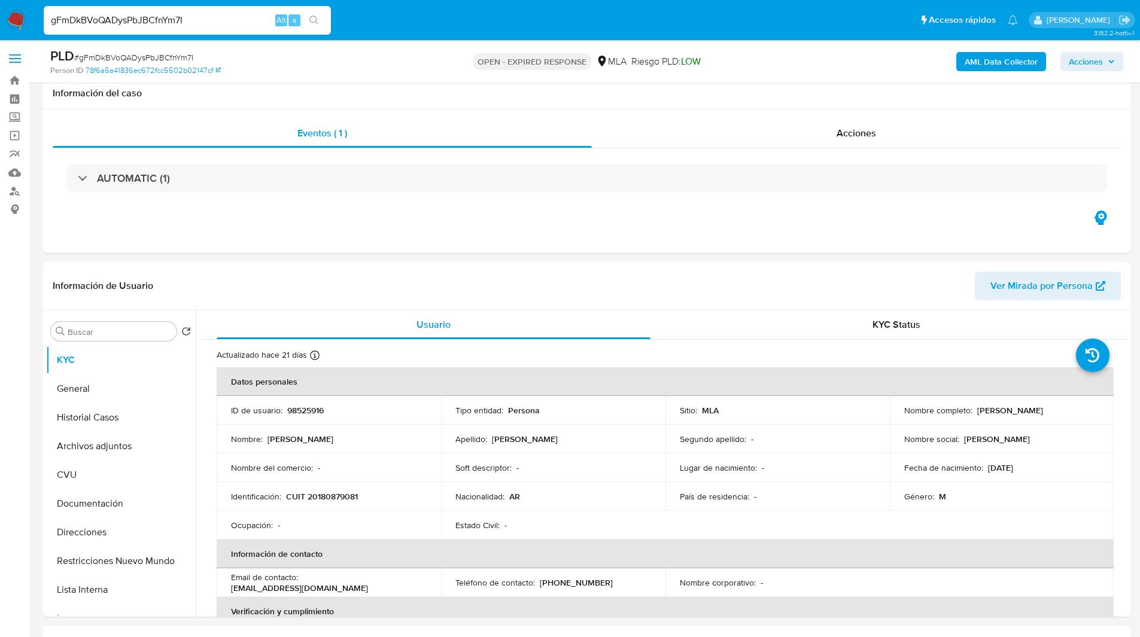
scroll to position [228, 0]
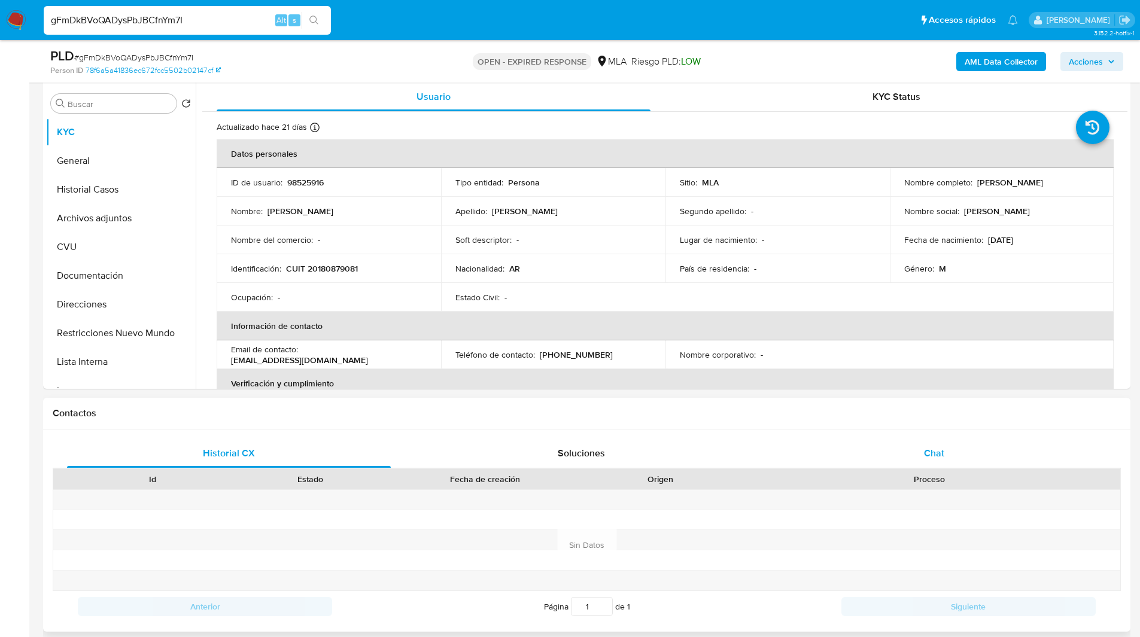
click at [939, 448] on span "Chat" at bounding box center [934, 453] width 20 height 14
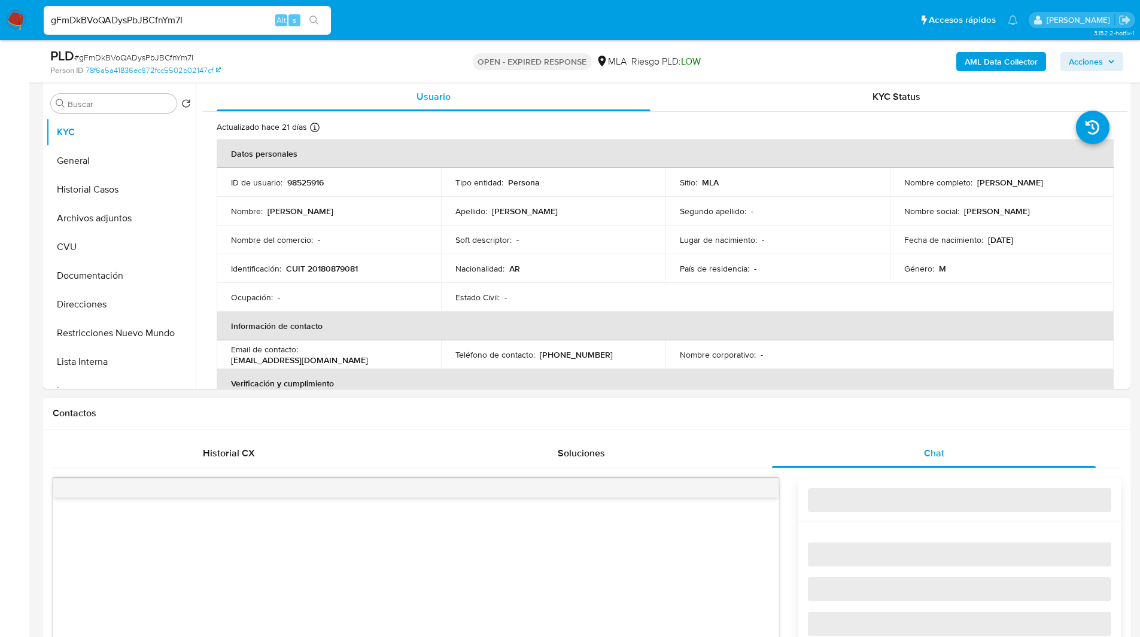
click at [821, 406] on div "Contactos" at bounding box center [586, 414] width 1087 height 32
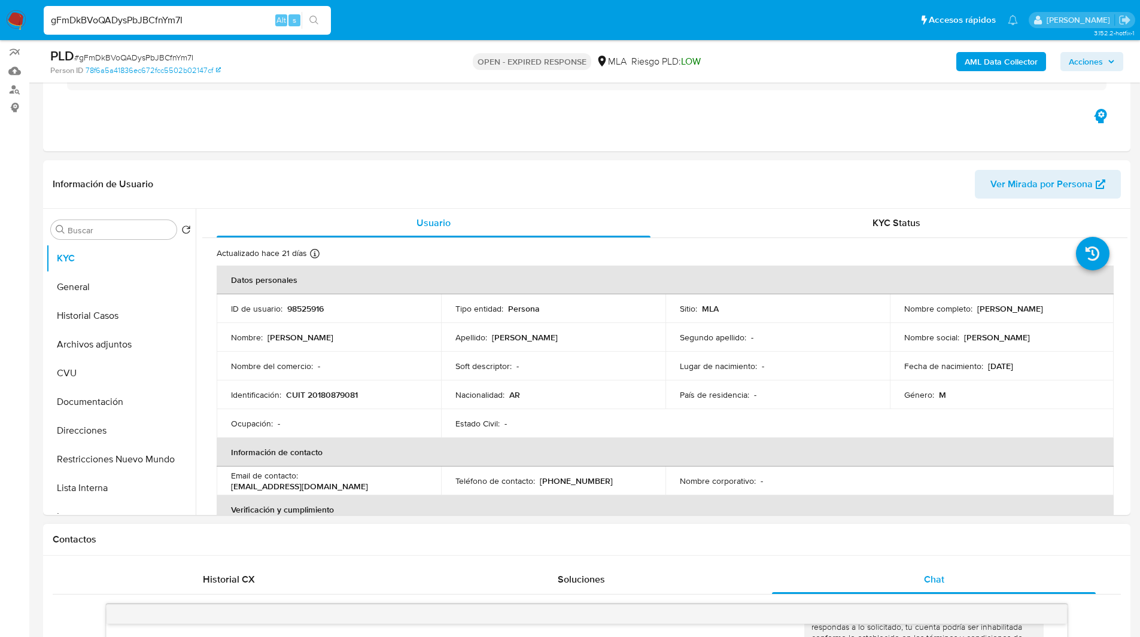
scroll to position [0, 0]
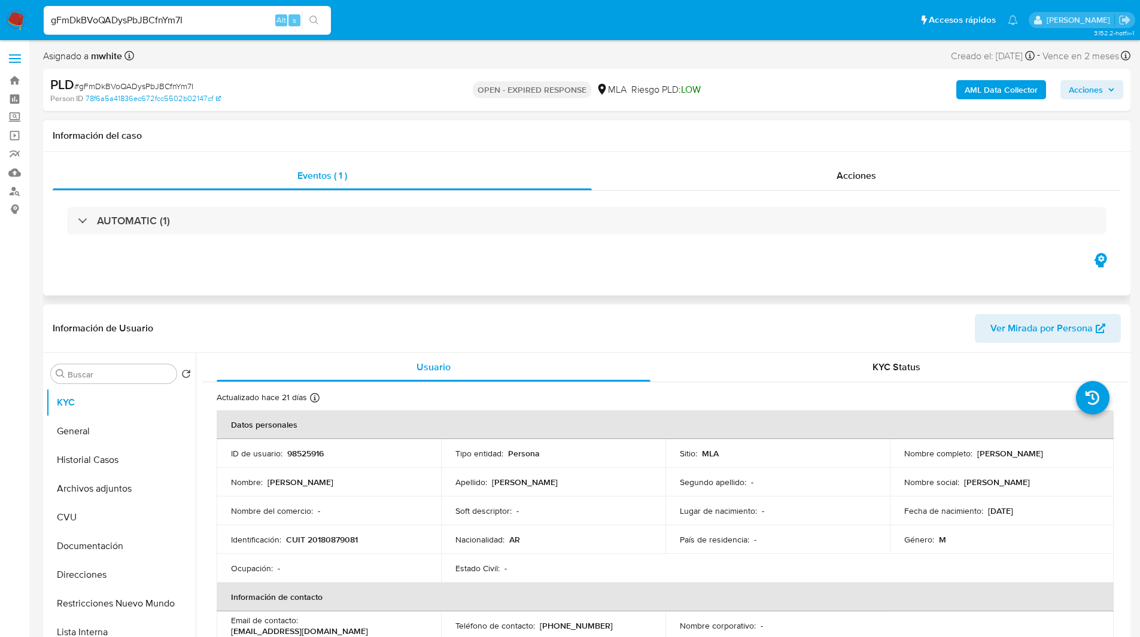
click at [747, 120] on div "Información del caso" at bounding box center [586, 136] width 1087 height 32
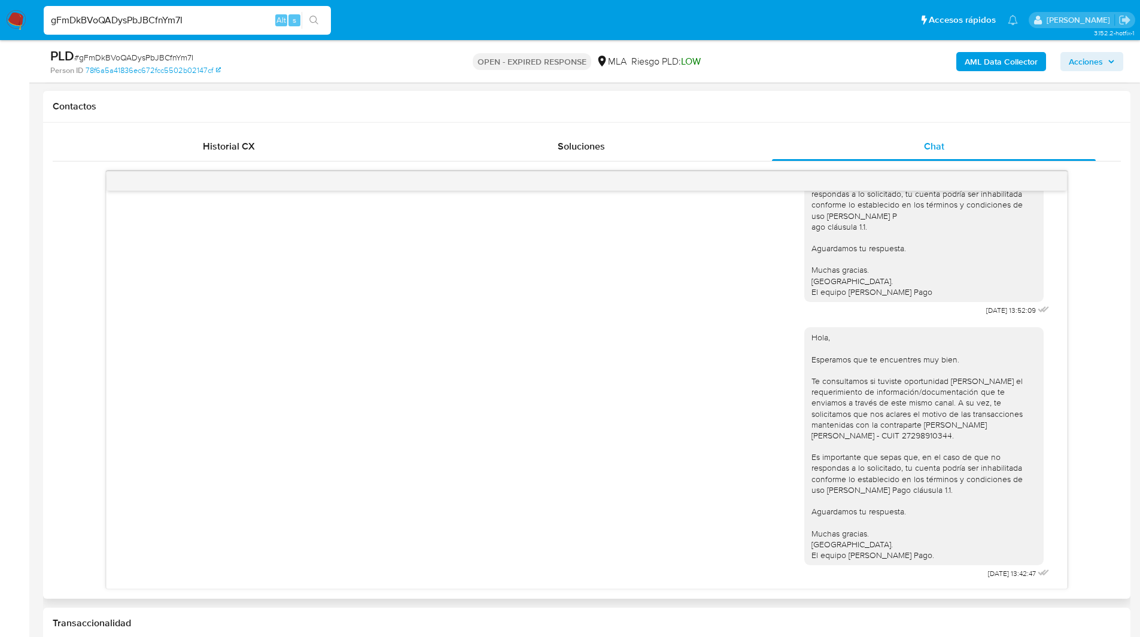
click at [890, 112] on h1 "Contactos" at bounding box center [587, 106] width 1068 height 12
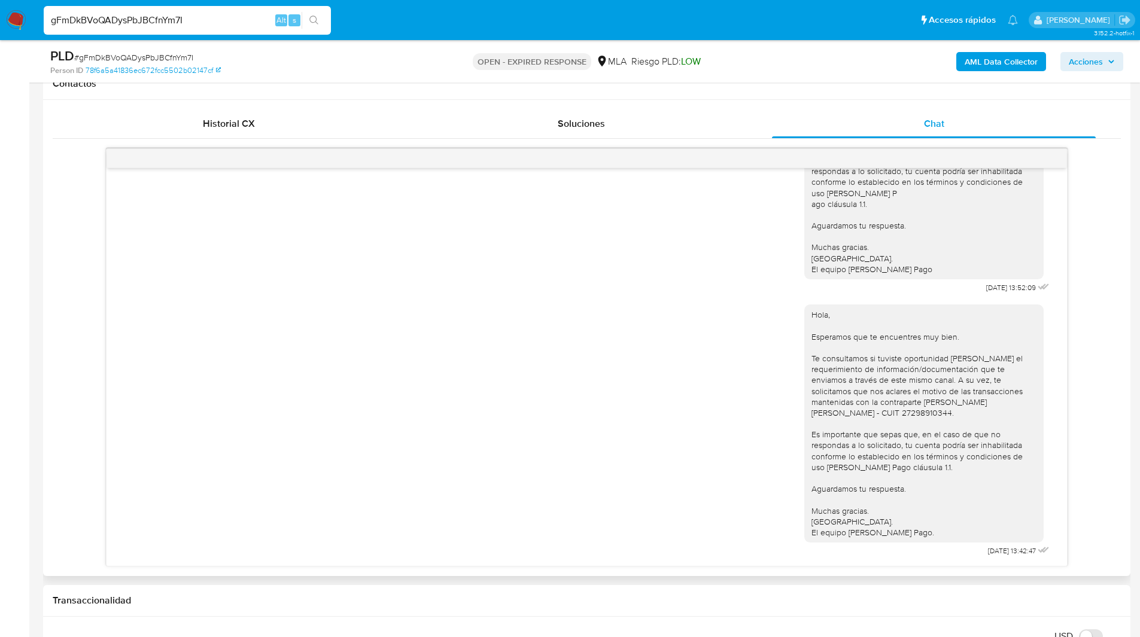
click at [1095, 219] on div "17/07/2025 20:09:43 Hola, Esperamos que te encuentres muy bien. Te consultamos …" at bounding box center [587, 357] width 1068 height 418
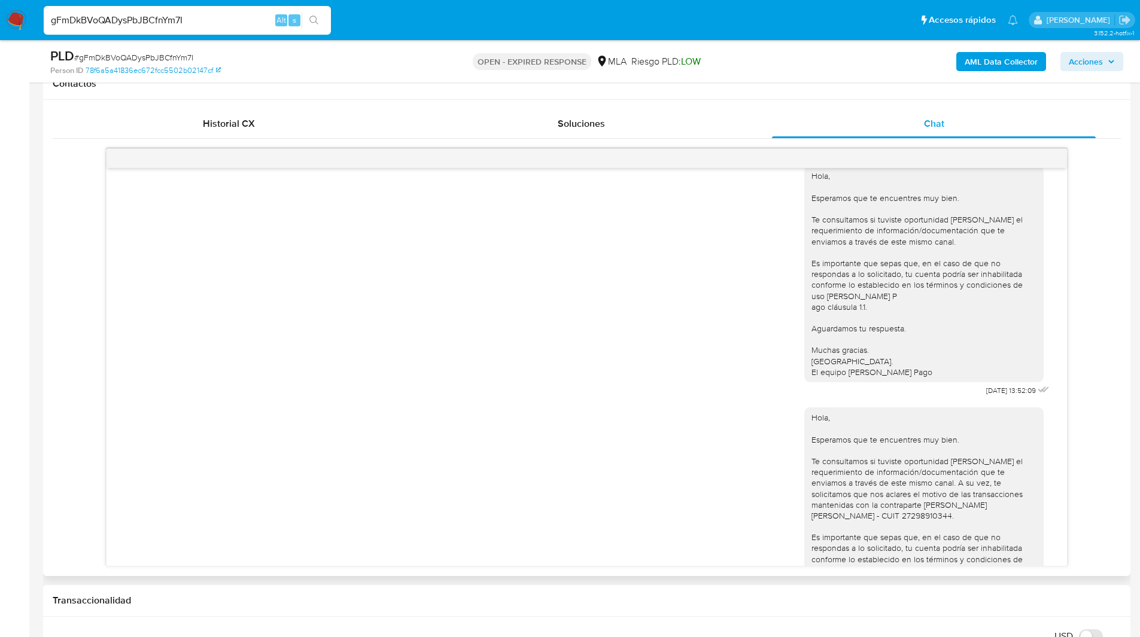
scroll to position [806, 0]
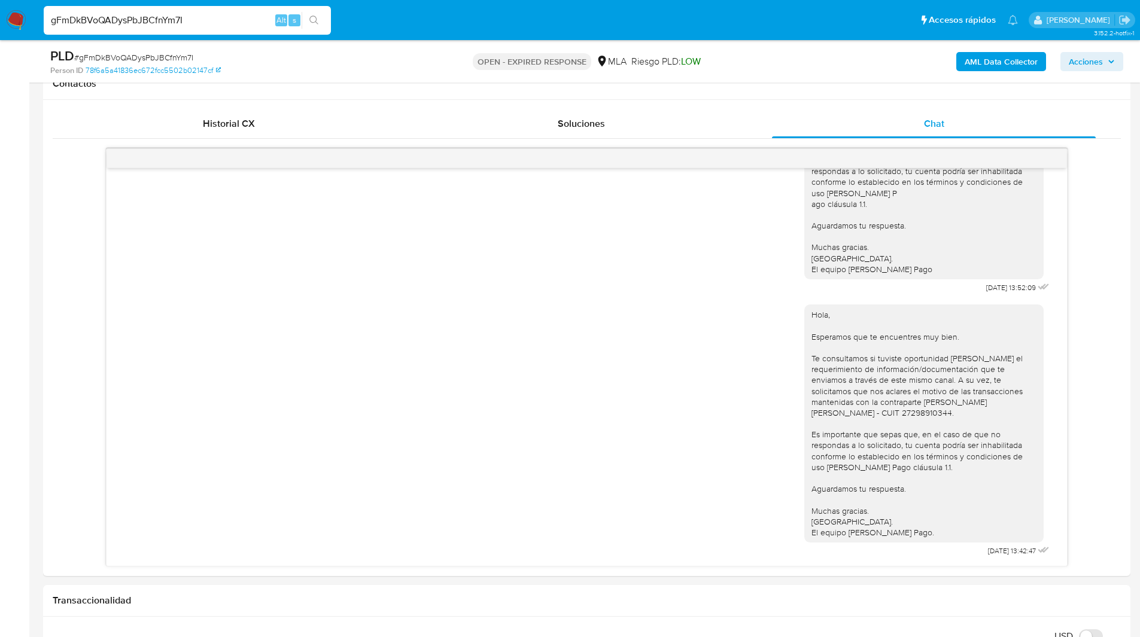
click at [724, 57] on div "OPEN - EXPIRED RESPONSE MLA Riesgo PLD: LOW" at bounding box center [586, 61] width 354 height 28
click at [121, 56] on span "# gFmDkBVoQADysPbJBCfnYm7I" at bounding box center [133, 57] width 119 height 12
copy span "gFmDkBVoQADysPbJBCfnYm7I"
click at [19, 22] on img at bounding box center [16, 20] width 20 height 20
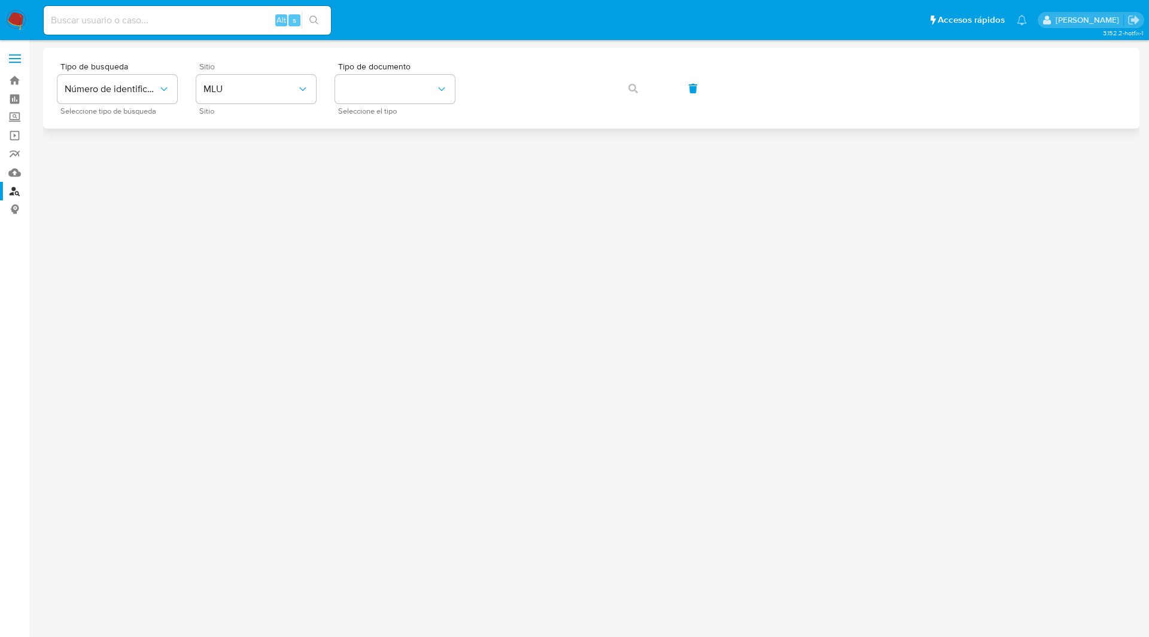
click at [248, 70] on span "Sitio" at bounding box center [259, 66] width 120 height 8
click at [252, 87] on span "MLU" at bounding box center [249, 89] width 93 height 12
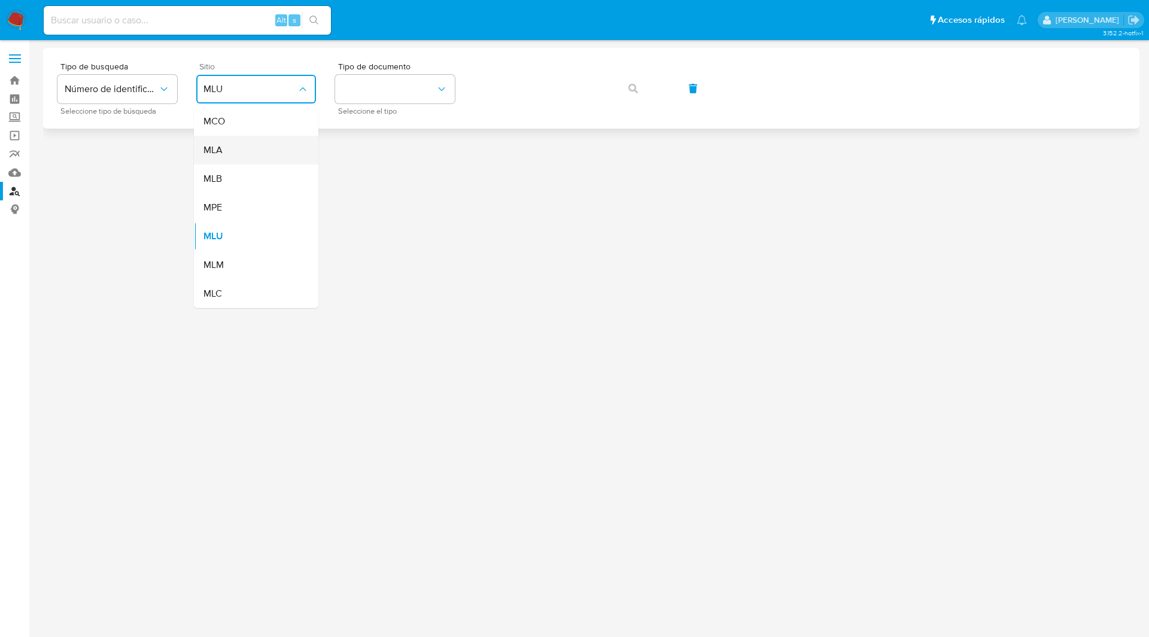
click at [225, 155] on div "MLA" at bounding box center [252, 150] width 98 height 29
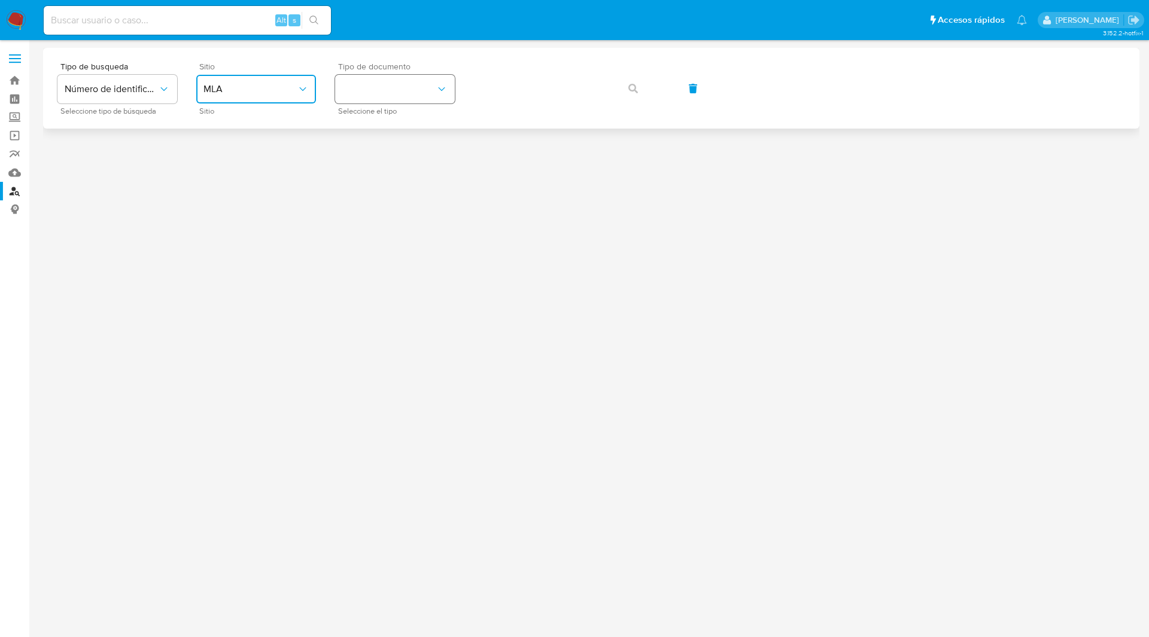
click at [400, 99] on button "identificationType" at bounding box center [395, 89] width 120 height 29
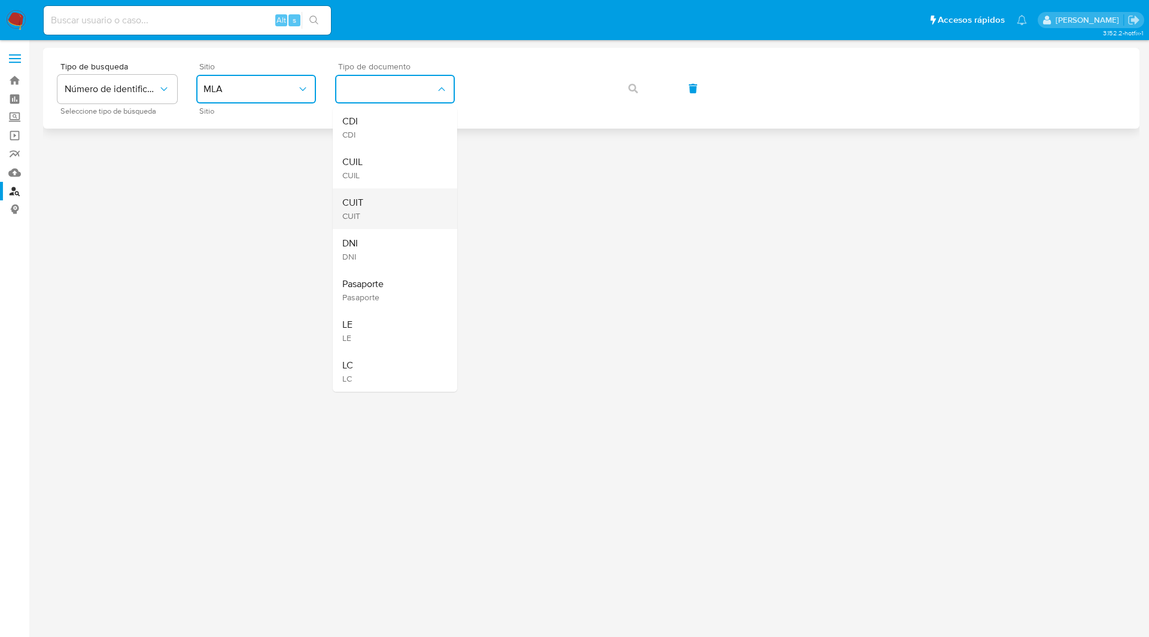
click at [363, 214] on div "CUIT CUIT" at bounding box center [391, 208] width 98 height 41
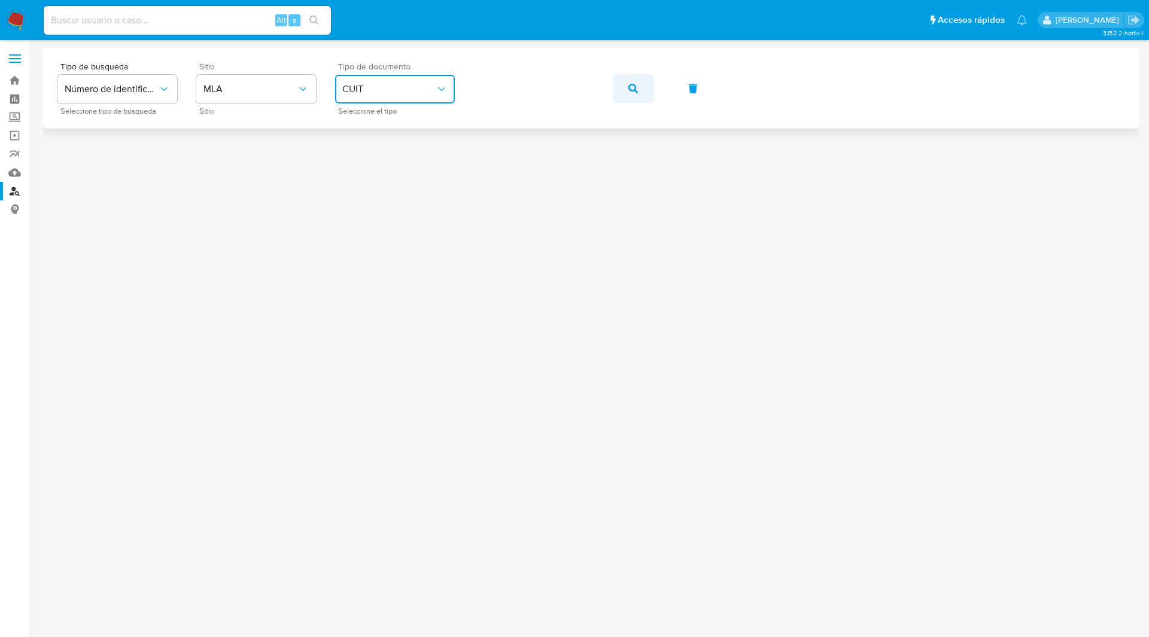
click at [644, 90] on button "button" at bounding box center [633, 88] width 41 height 29
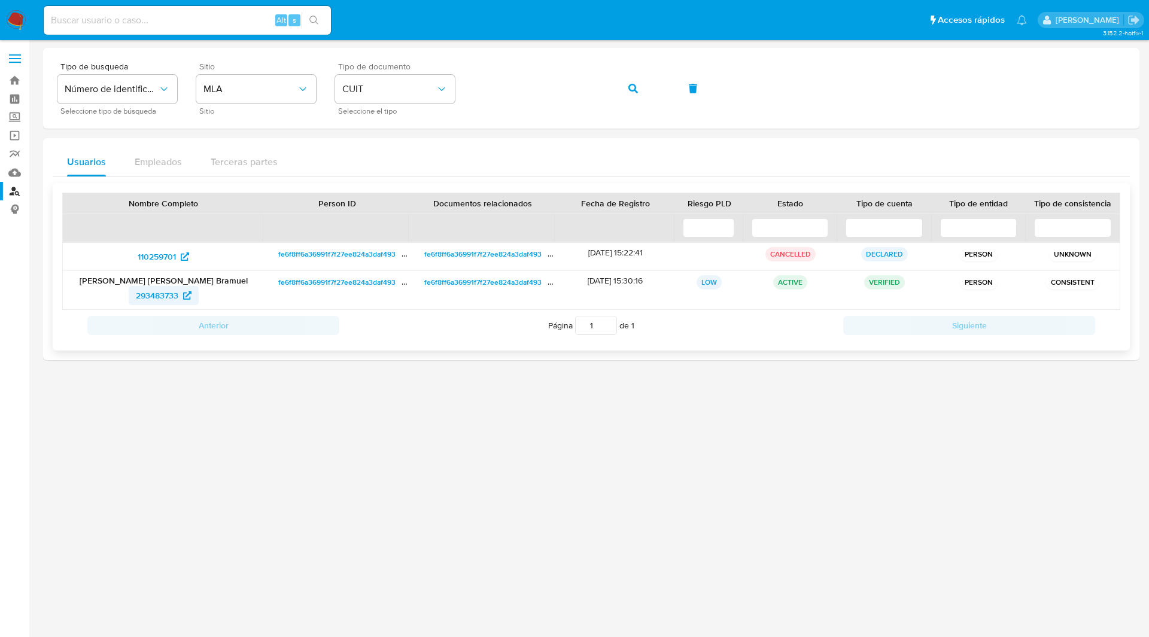
click at [175, 293] on span "293483733" at bounding box center [157, 295] width 42 height 19
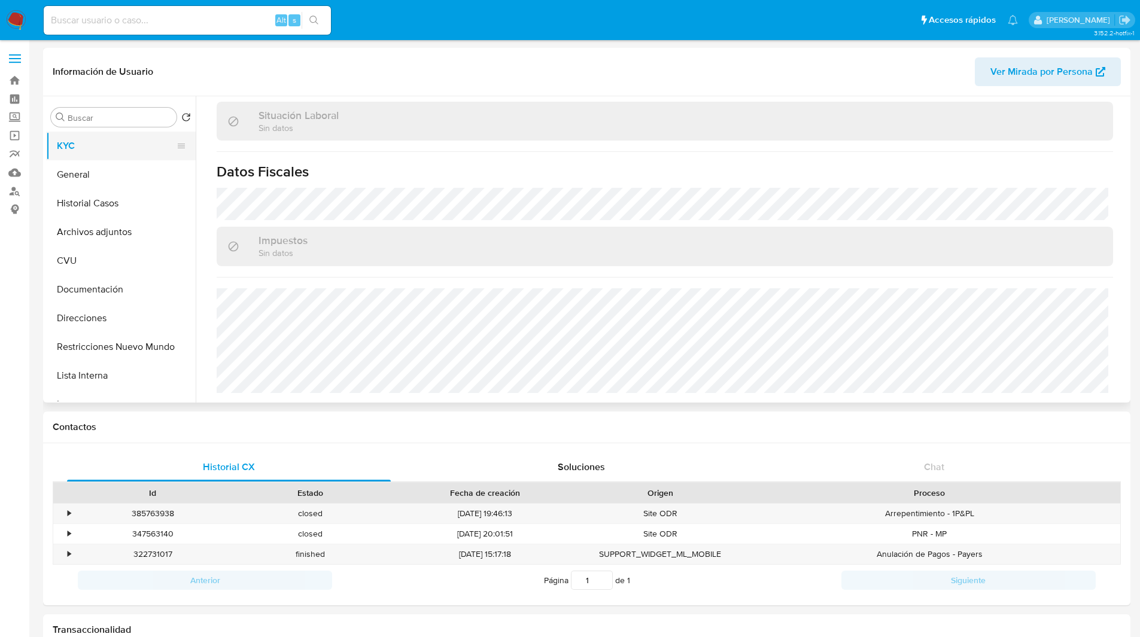
scroll to position [712, 0]
click at [100, 310] on button "Direcciones" at bounding box center [116, 318] width 140 height 29
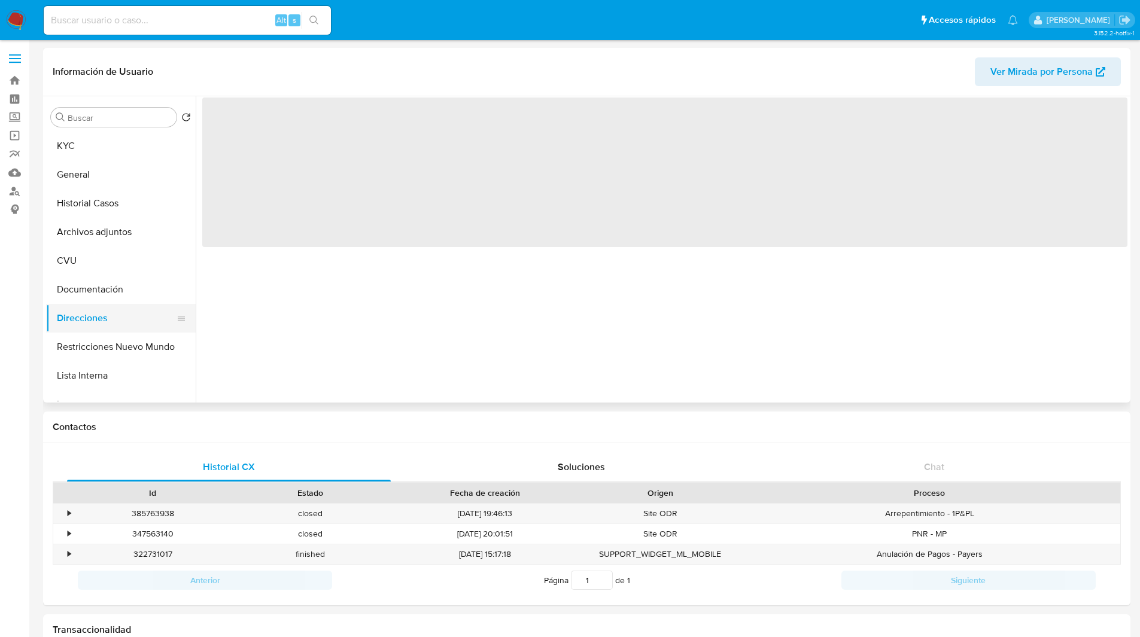
scroll to position [0, 0]
select select "10"
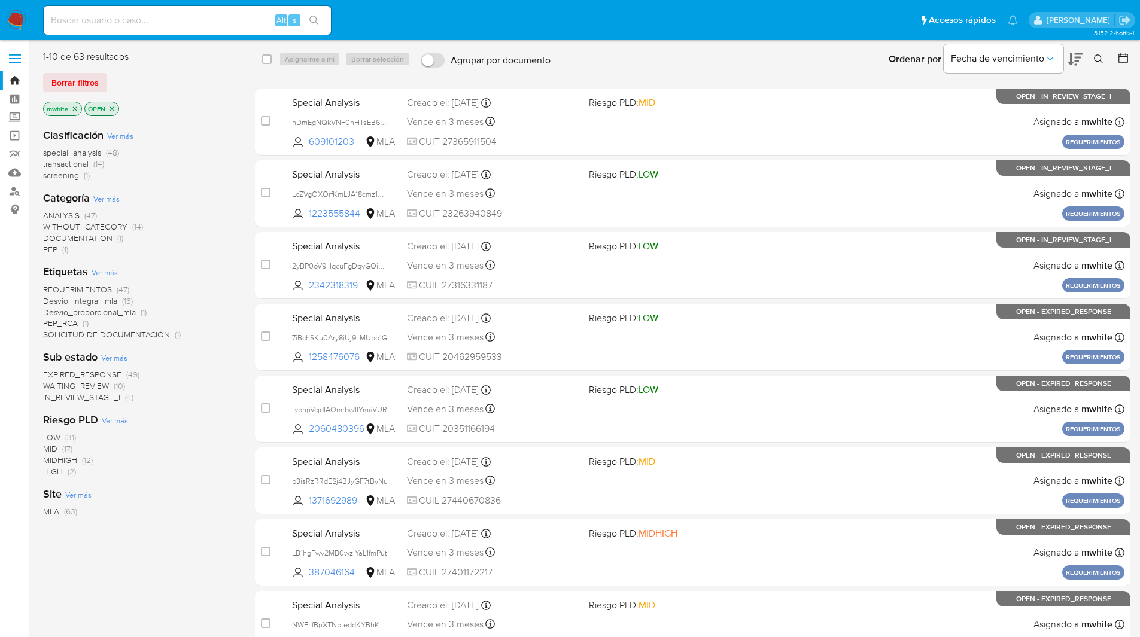
click at [1099, 54] on icon at bounding box center [1098, 59] width 10 height 10
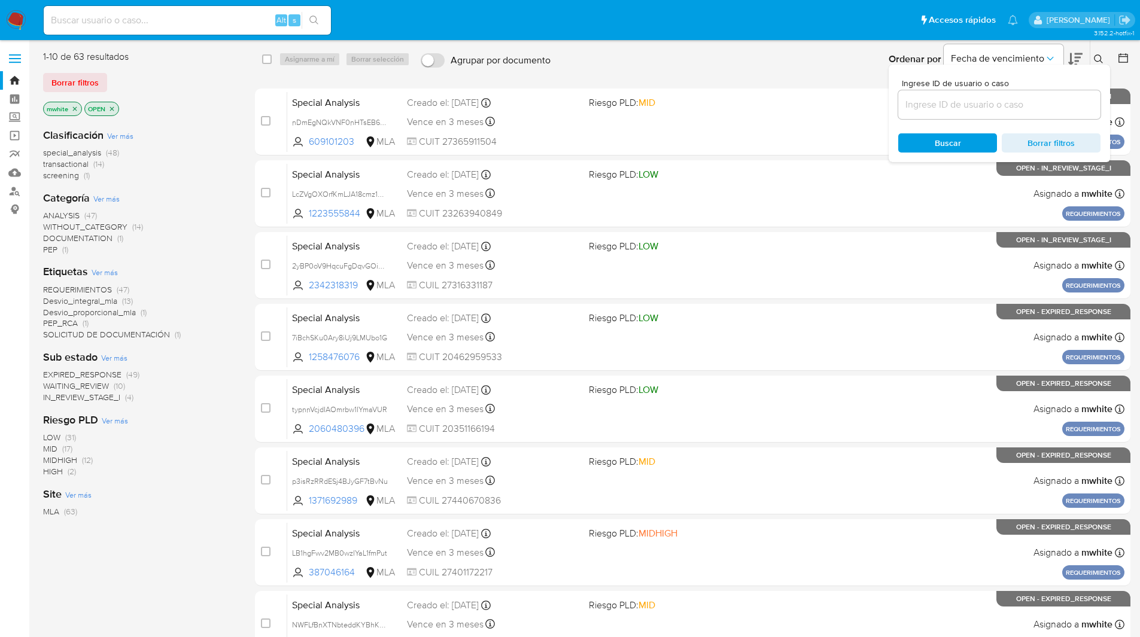
click at [963, 100] on input at bounding box center [999, 105] width 202 height 16
type input "gFmDkBVoQADysPbJBCfnYm7I"
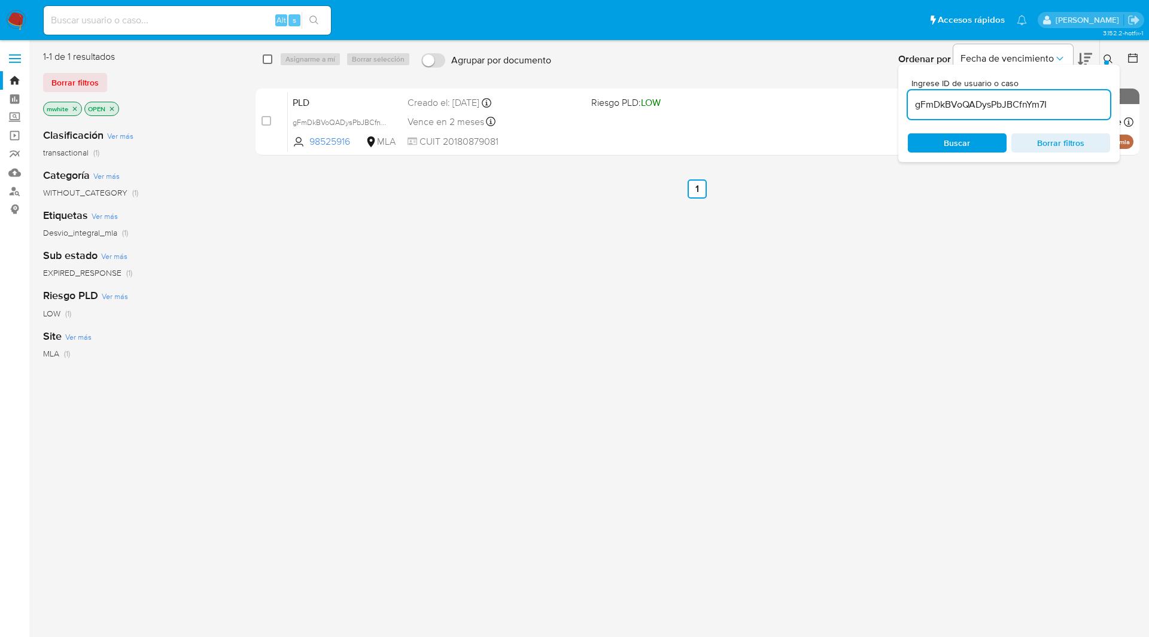
click at [268, 61] on input "checkbox" at bounding box center [268, 59] width 10 height 10
checkbox input "true"
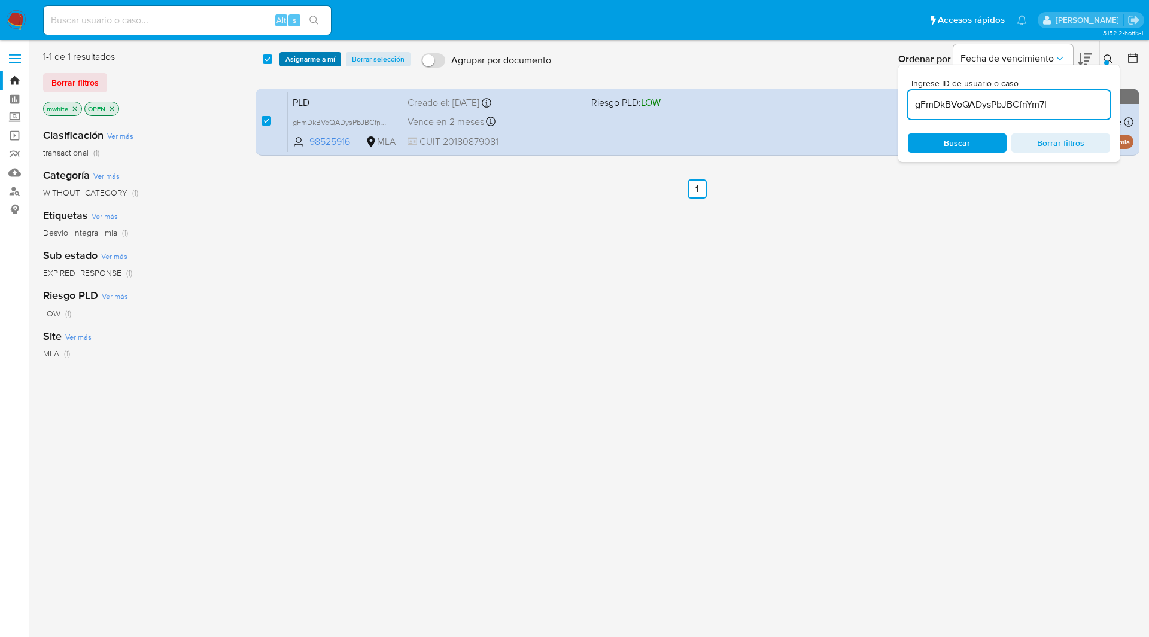
click at [282, 59] on button "Asignarme a mí" at bounding box center [310, 59] width 62 height 14
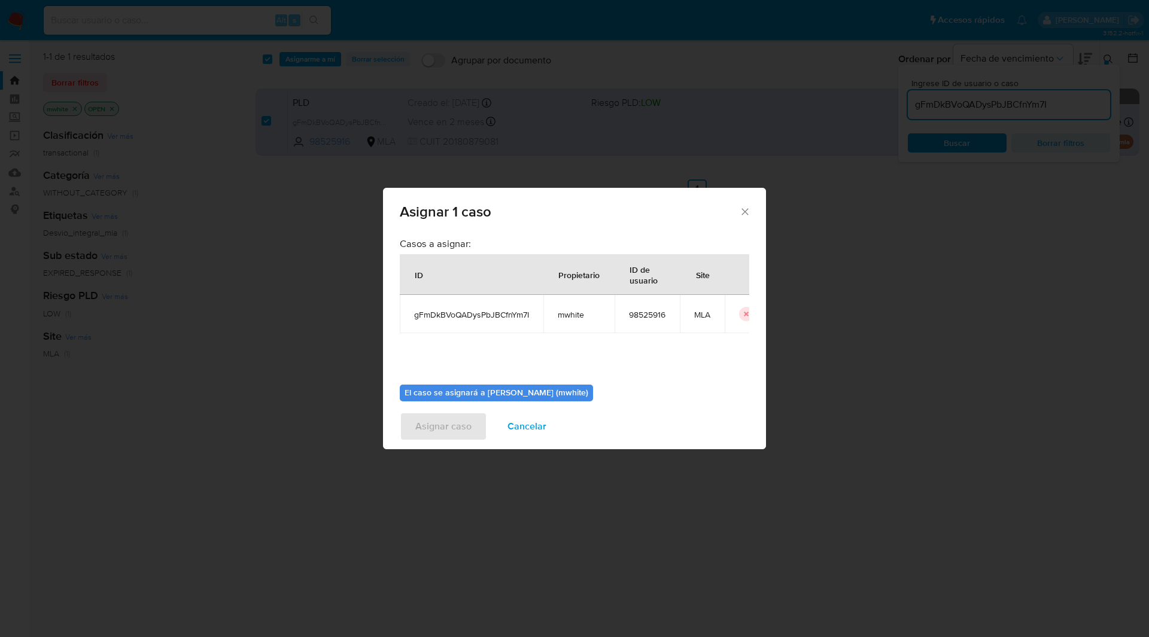
click at [563, 315] on span "mwhite" at bounding box center [579, 314] width 42 height 11
copy span "mwhite"
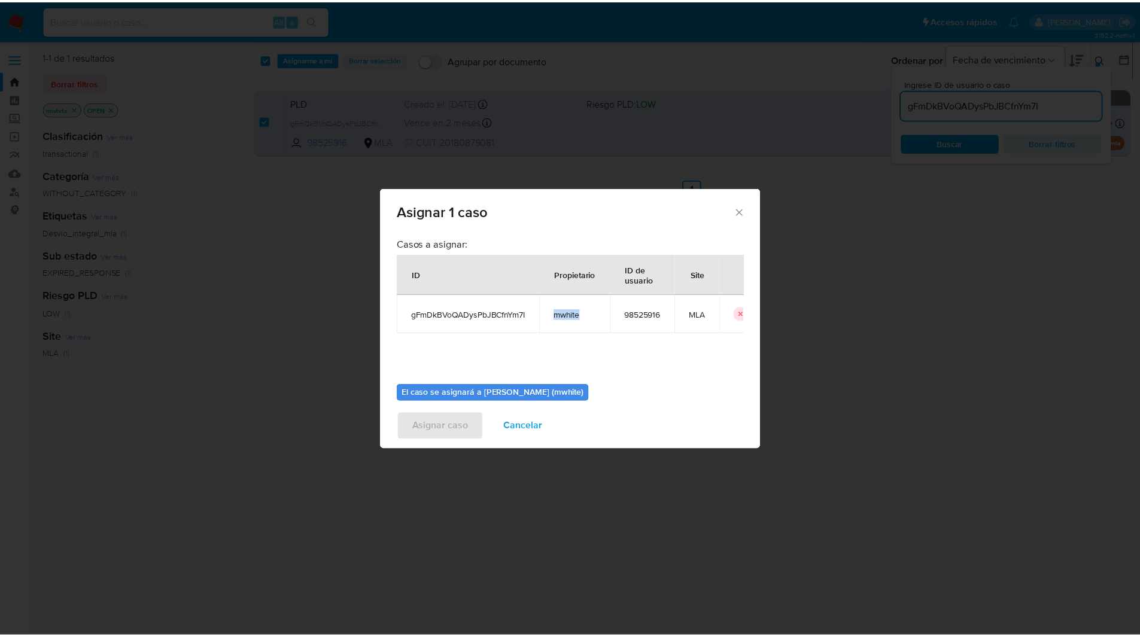
scroll to position [62, 0]
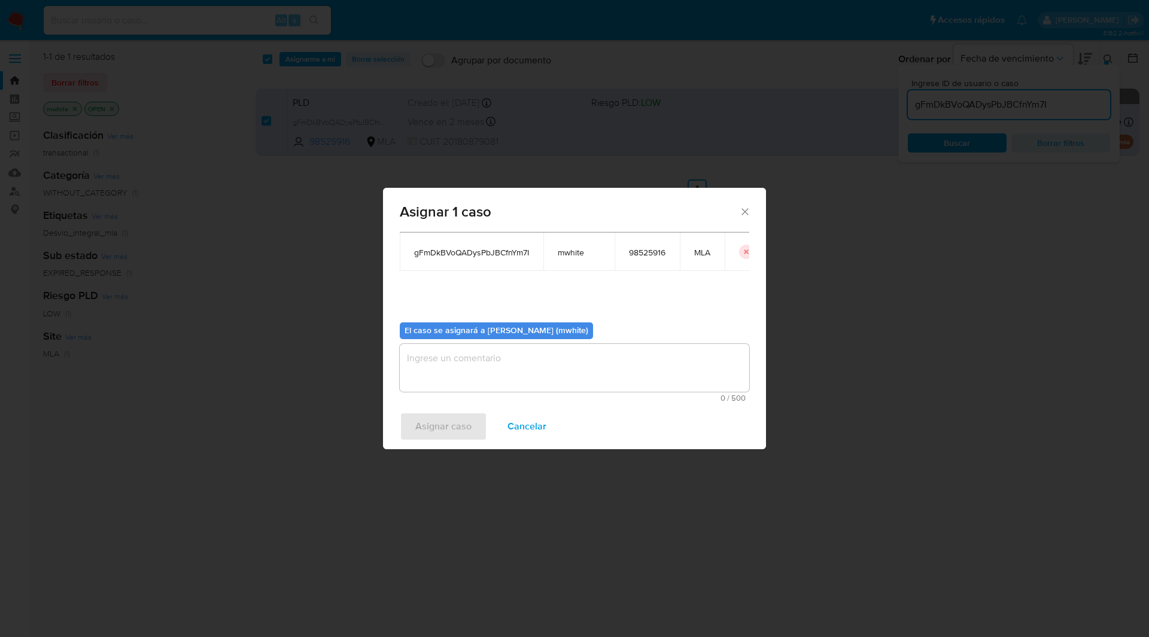
click at [448, 363] on textarea "assign-modal" at bounding box center [574, 368] width 349 height 48
paste textarea "mwhite"
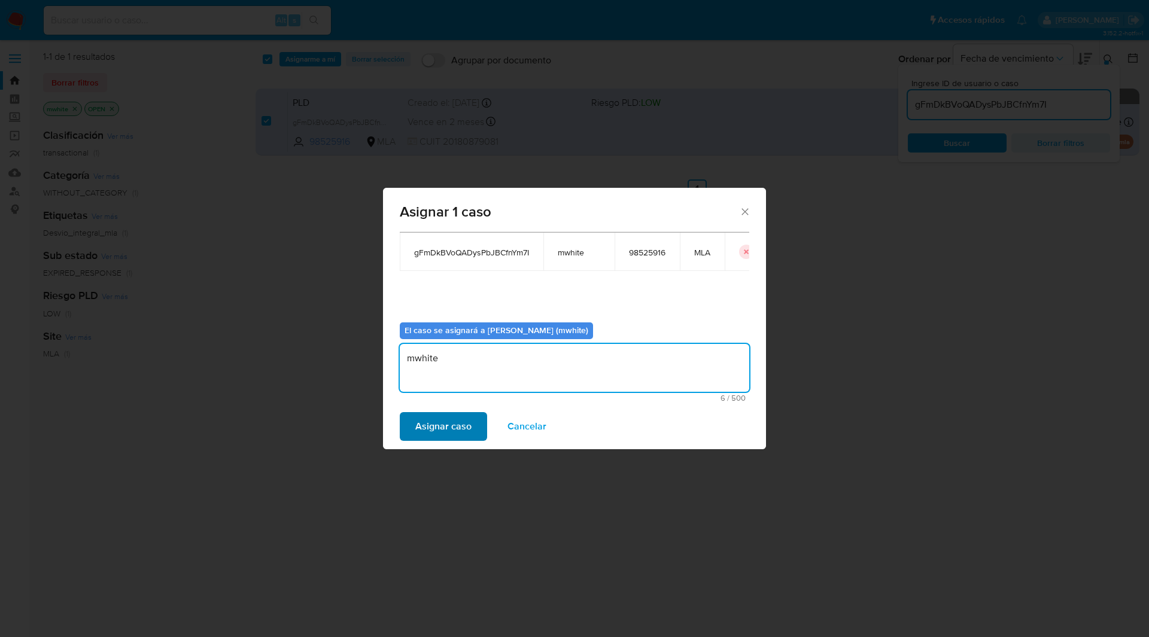
type textarea "mwhite"
click at [444, 424] on span "Asignar caso" at bounding box center [443, 426] width 56 height 26
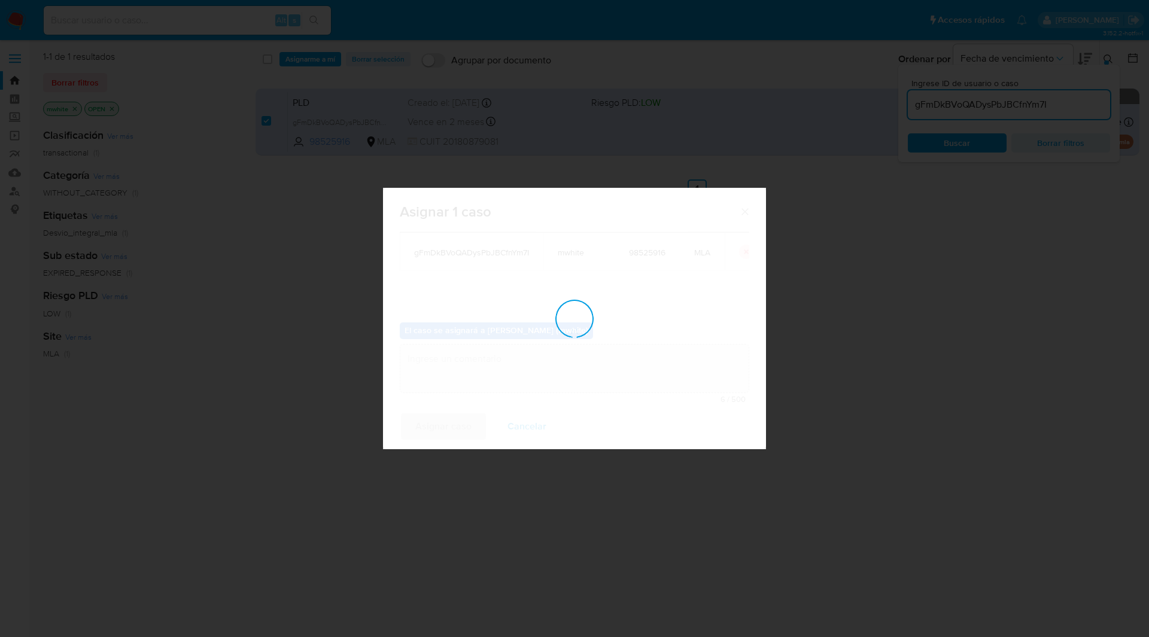
checkbox input "false"
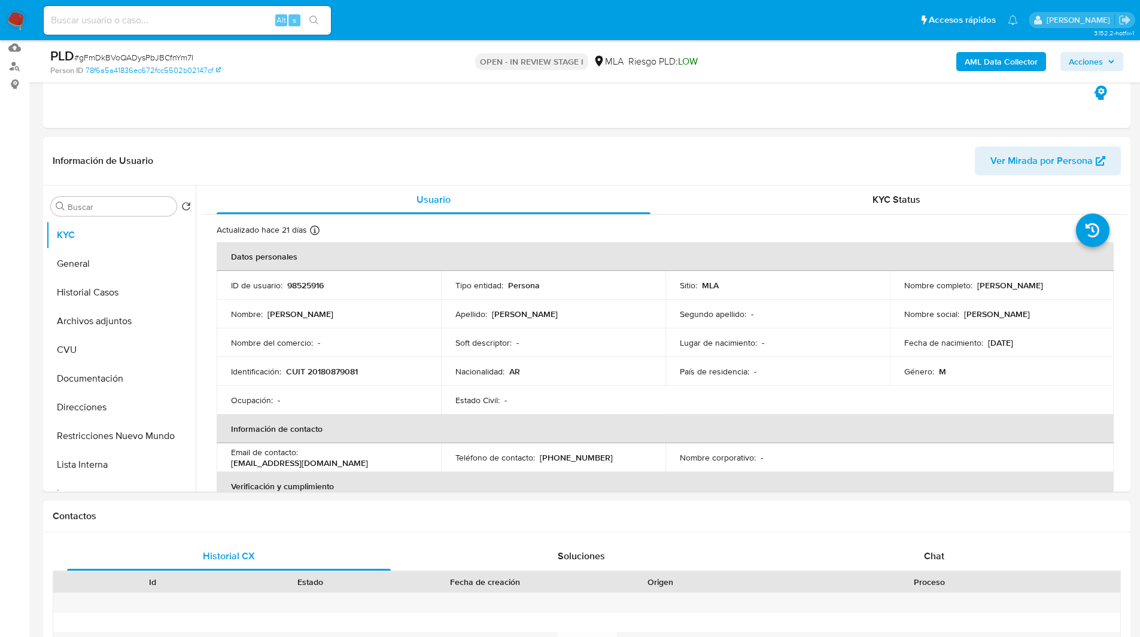
scroll to position [126, 0]
select select "10"
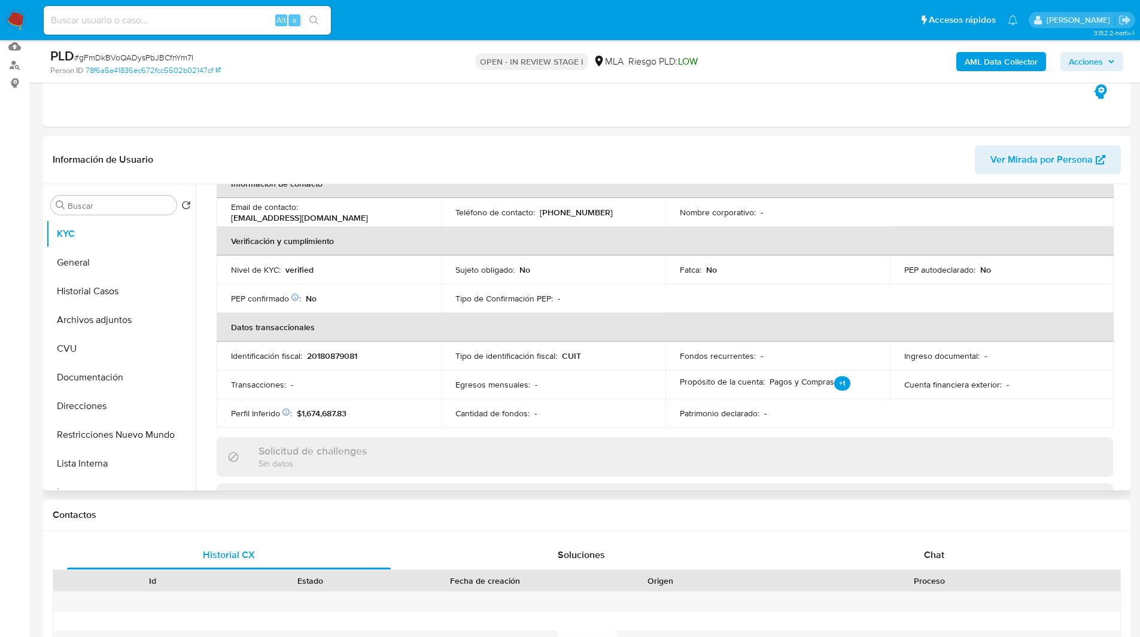
scroll to position [244, 0]
click at [911, 565] on div "Chat" at bounding box center [934, 555] width 324 height 29
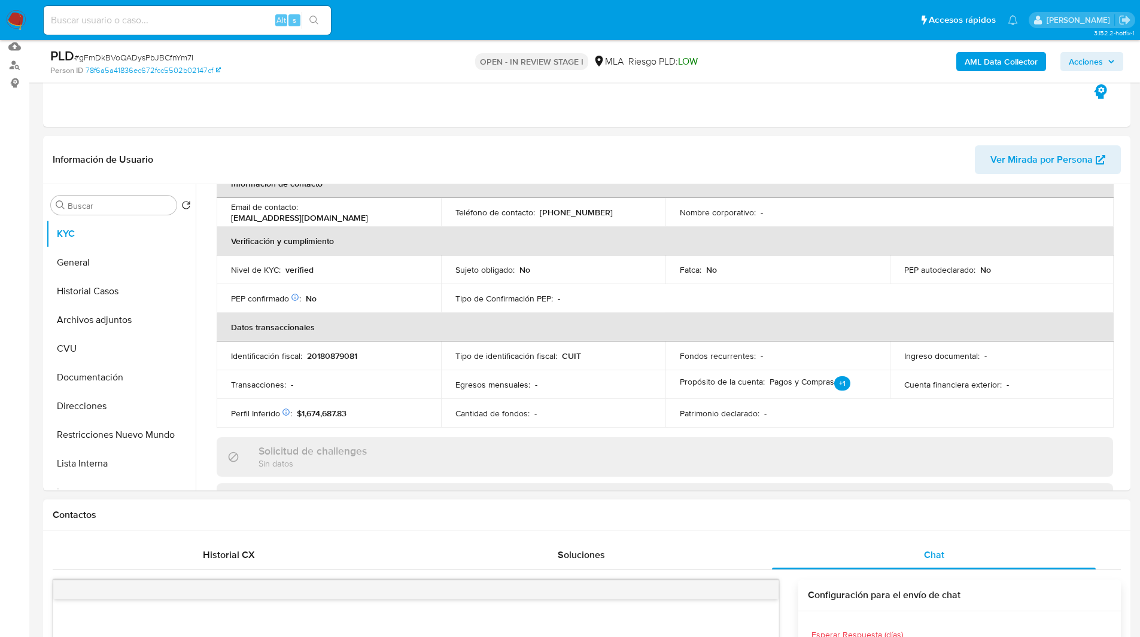
click at [955, 499] on div "Contactos" at bounding box center [586, 515] width 1087 height 32
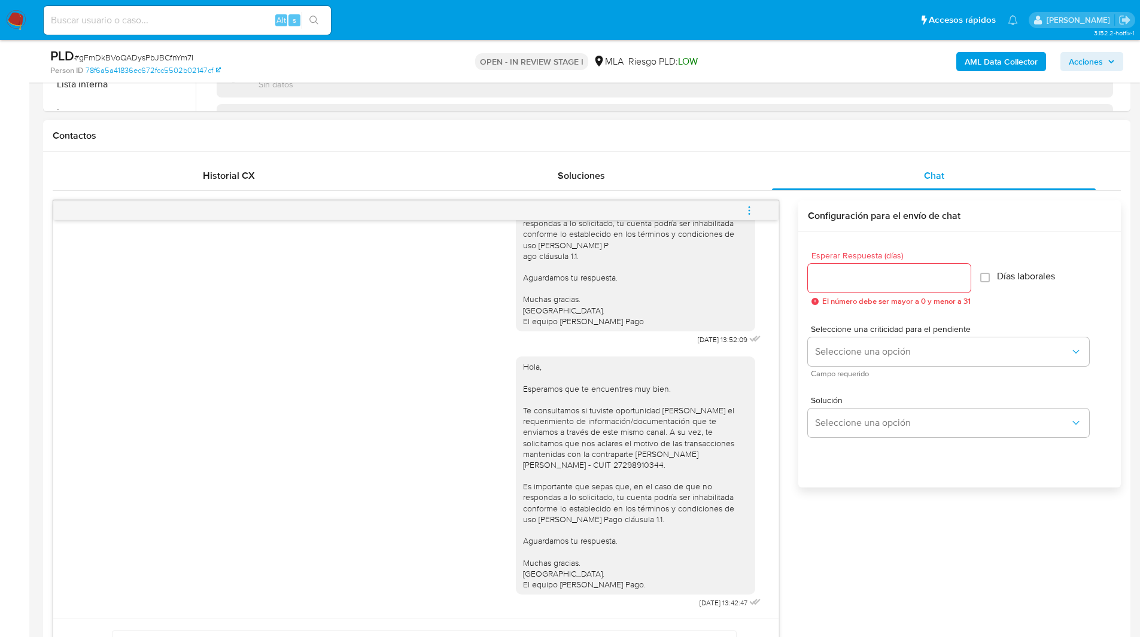
scroll to position [506, 0]
click at [747, 219] on span "menu-action" at bounding box center [749, 210] width 11 height 29
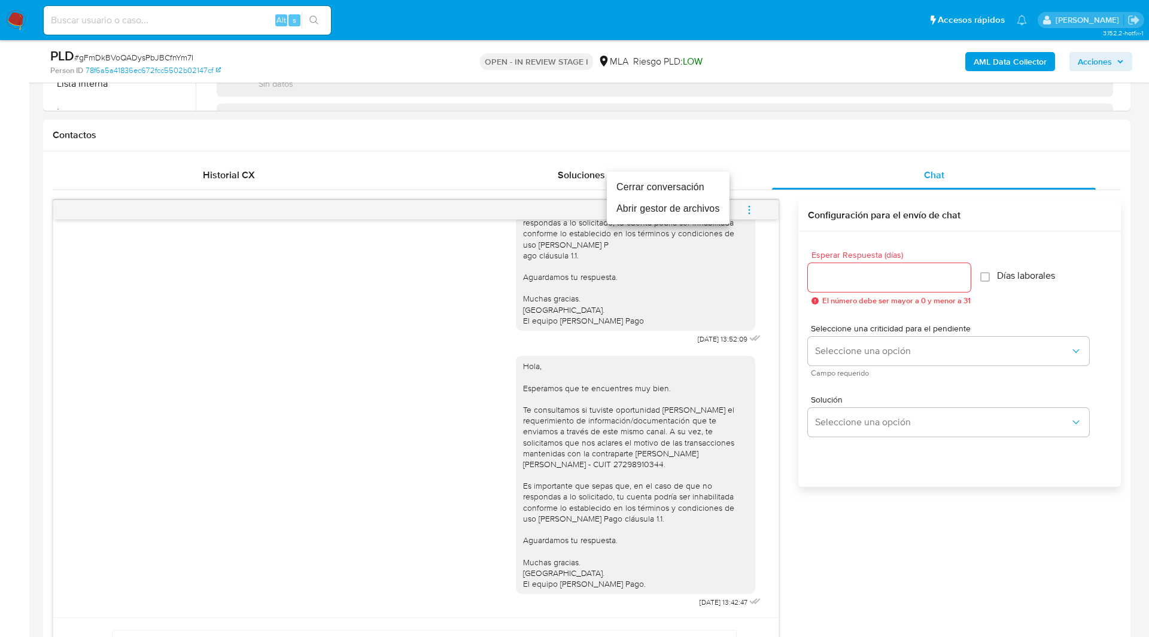
click at [677, 190] on li "Cerrar conversación" at bounding box center [668, 187] width 123 height 22
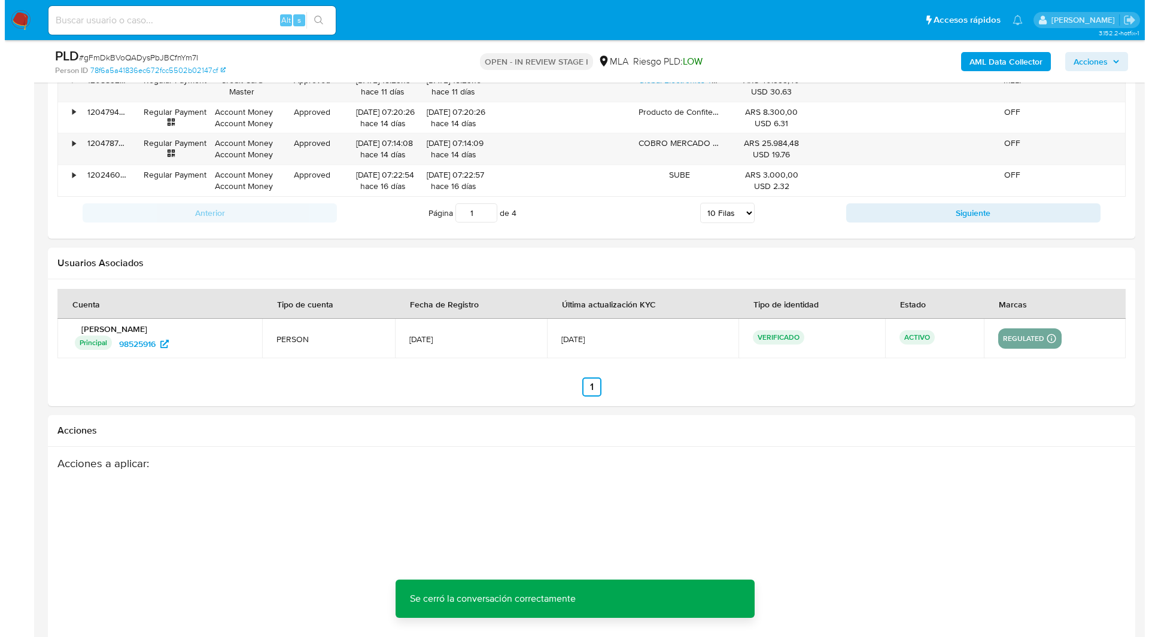
scroll to position [2104, 0]
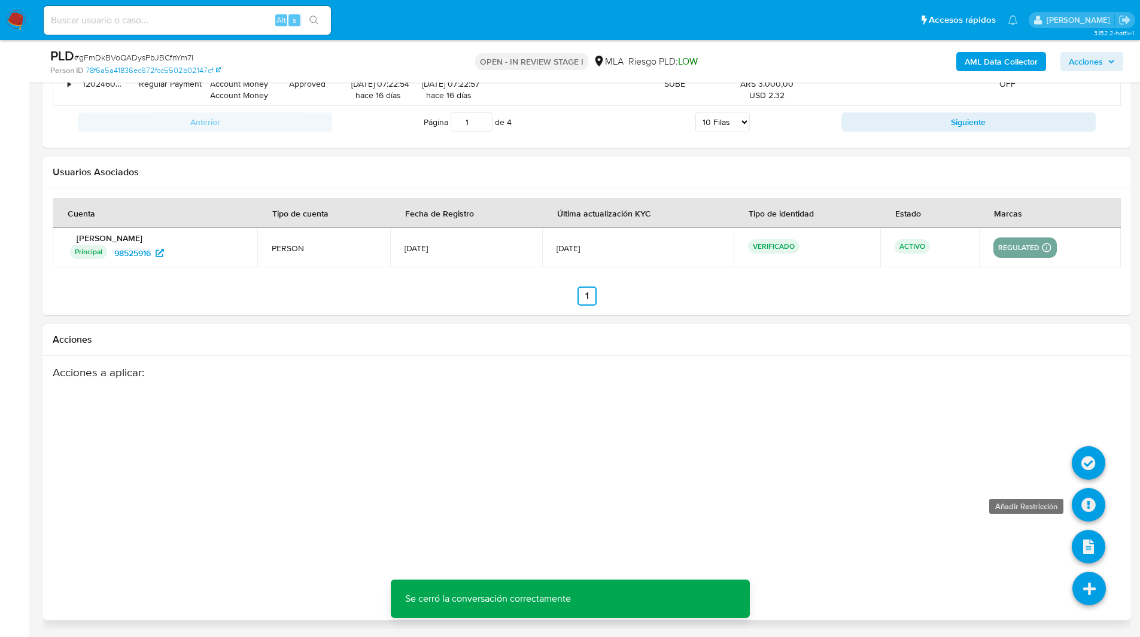
click at [1085, 503] on icon at bounding box center [1087, 504] width 33 height 33
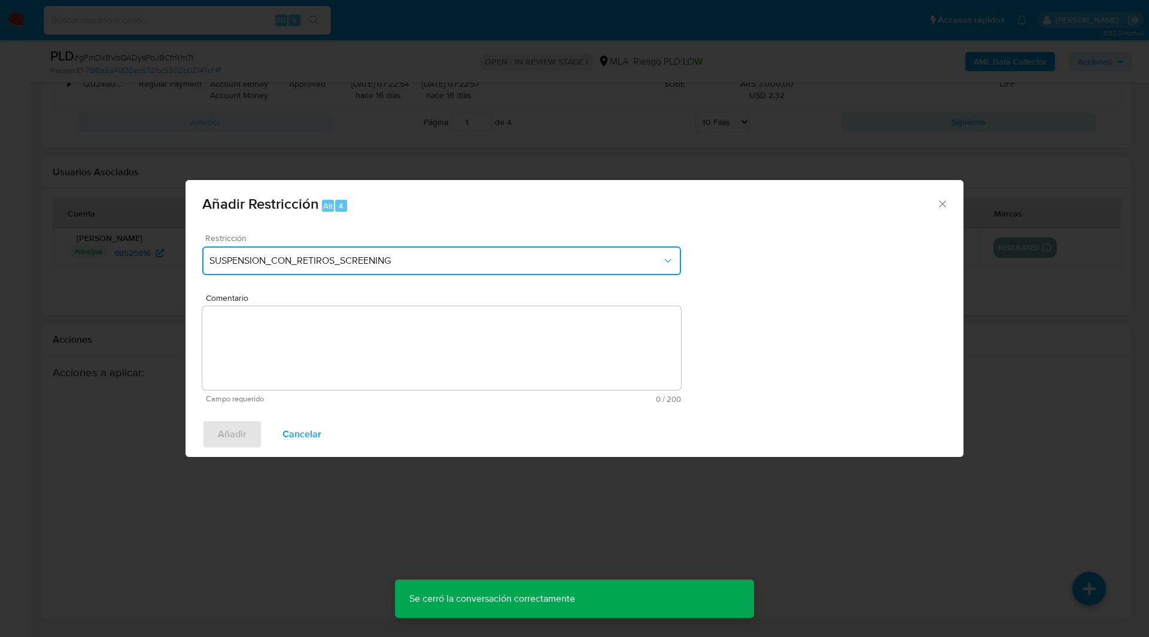
click at [535, 265] on span "SUSPENSION_CON_RETIROS_SCREENING" at bounding box center [435, 261] width 452 height 12
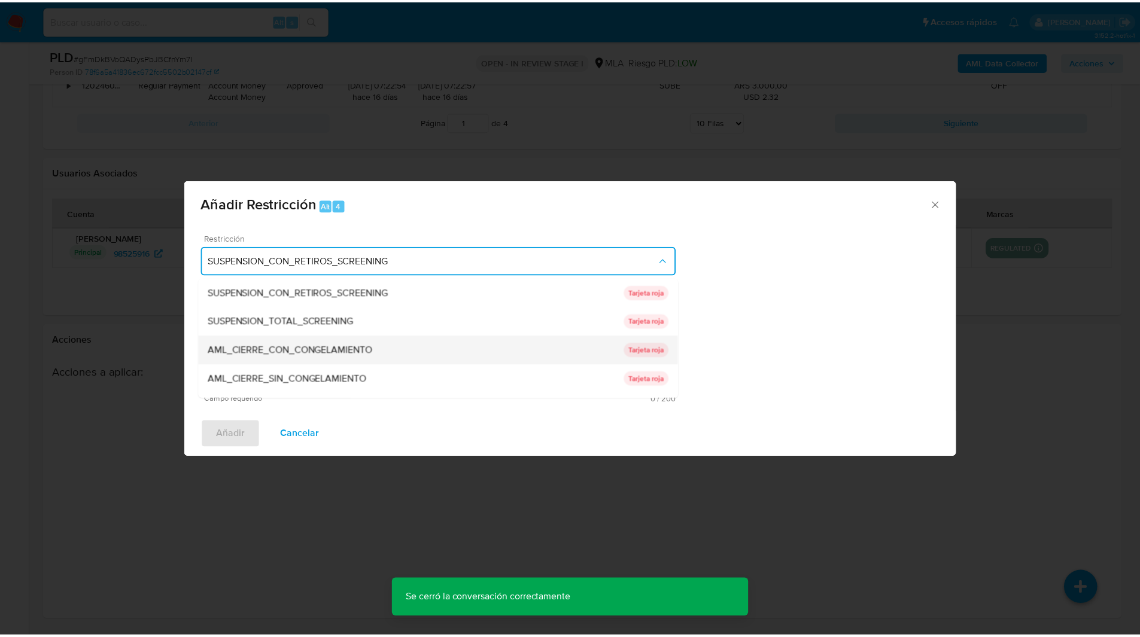
scroll to position [196, 0]
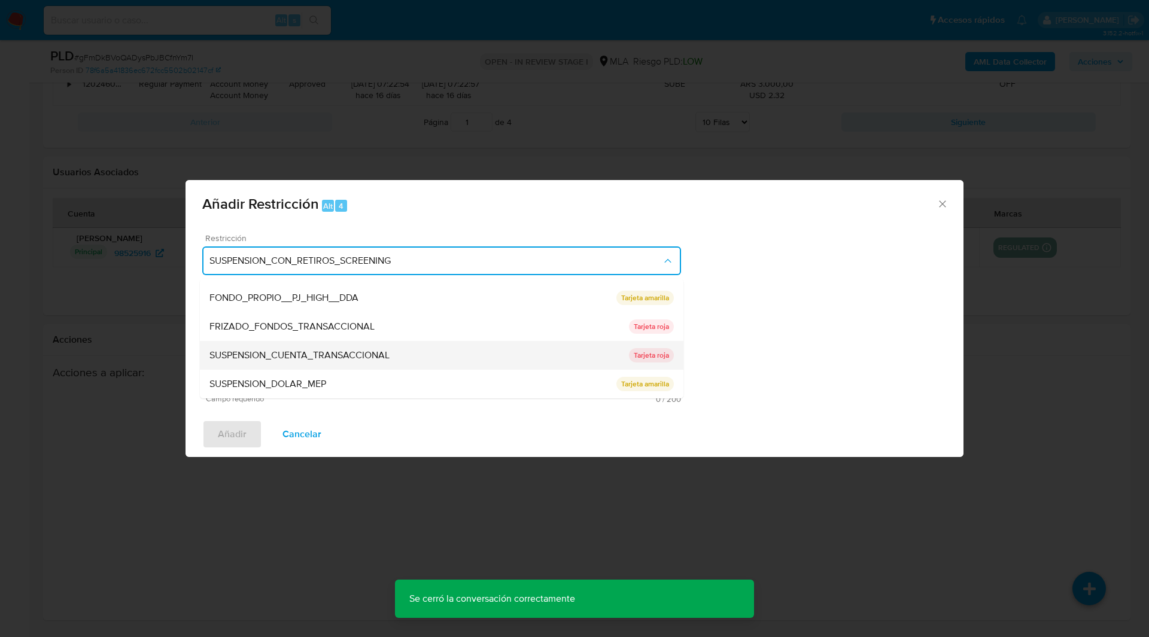
click at [314, 355] on span "SUSPENSION_CUENTA_TRANSACCIONAL" at bounding box center [299, 355] width 180 height 12
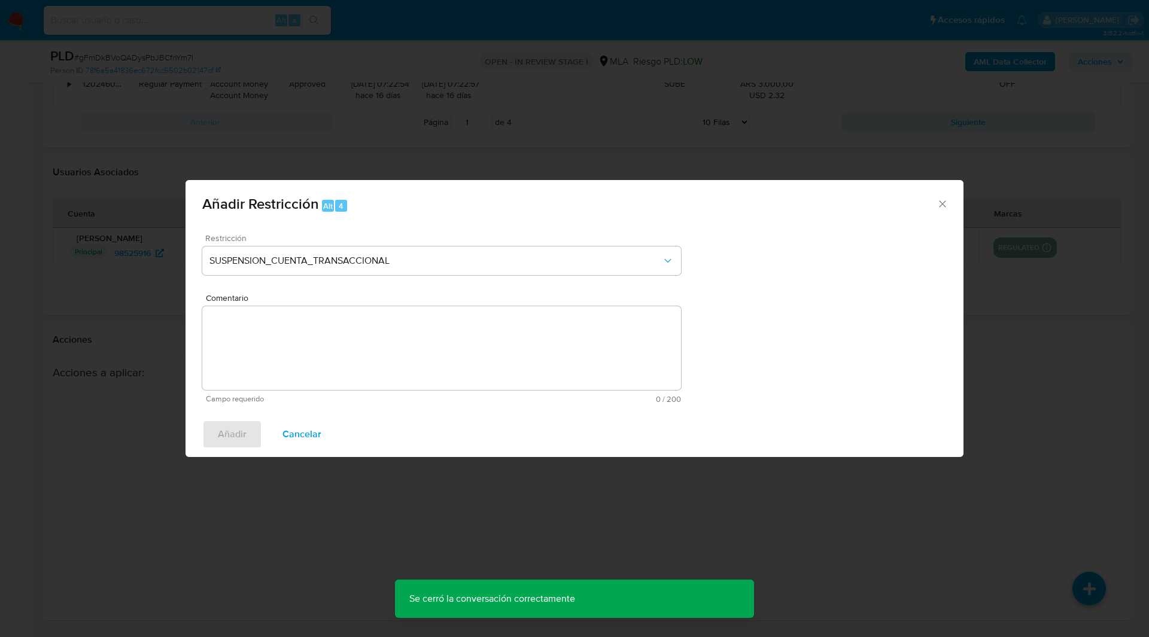
click at [370, 347] on textarea "Comentario" at bounding box center [441, 348] width 479 height 84
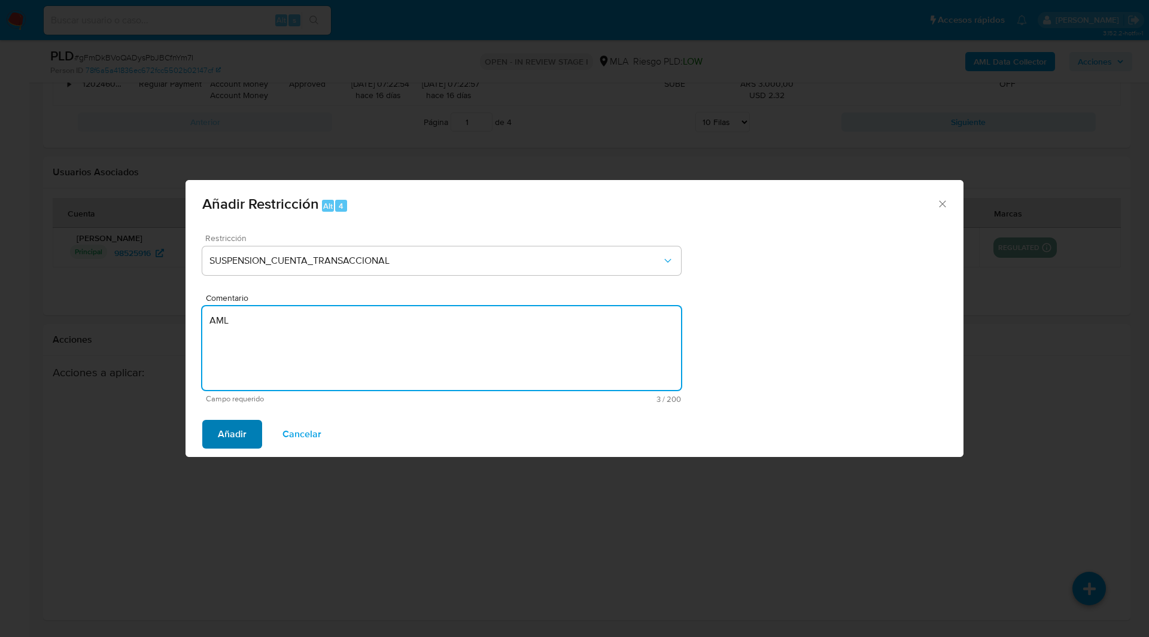
type textarea "AML"
click at [219, 434] on span "Añadir" at bounding box center [232, 434] width 29 height 26
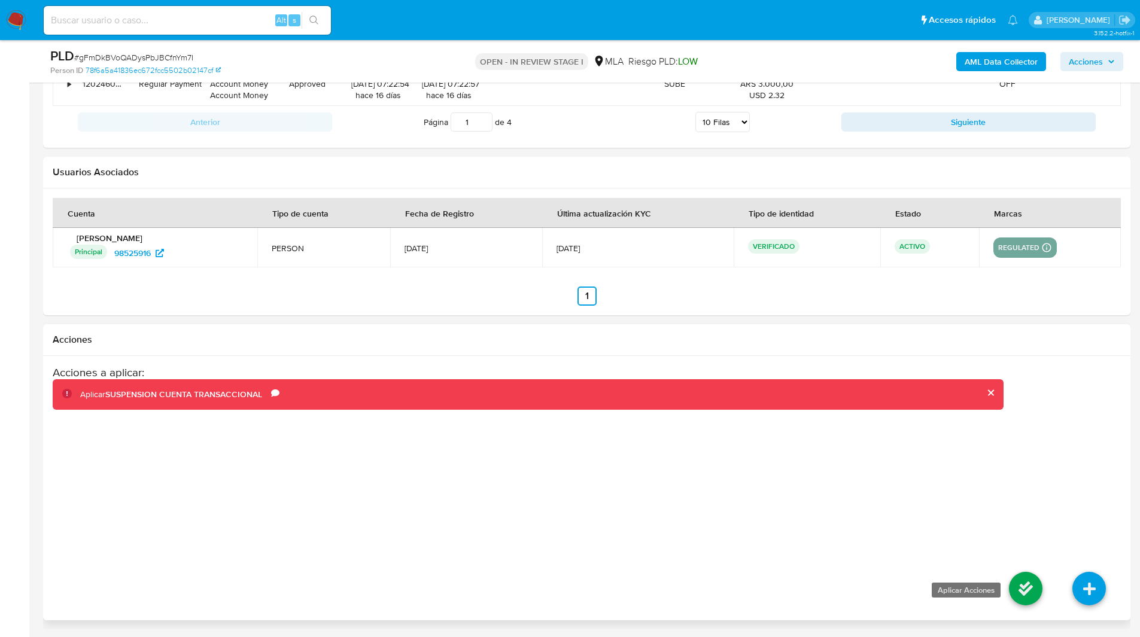
click at [1027, 589] on icon at bounding box center [1025, 588] width 33 height 33
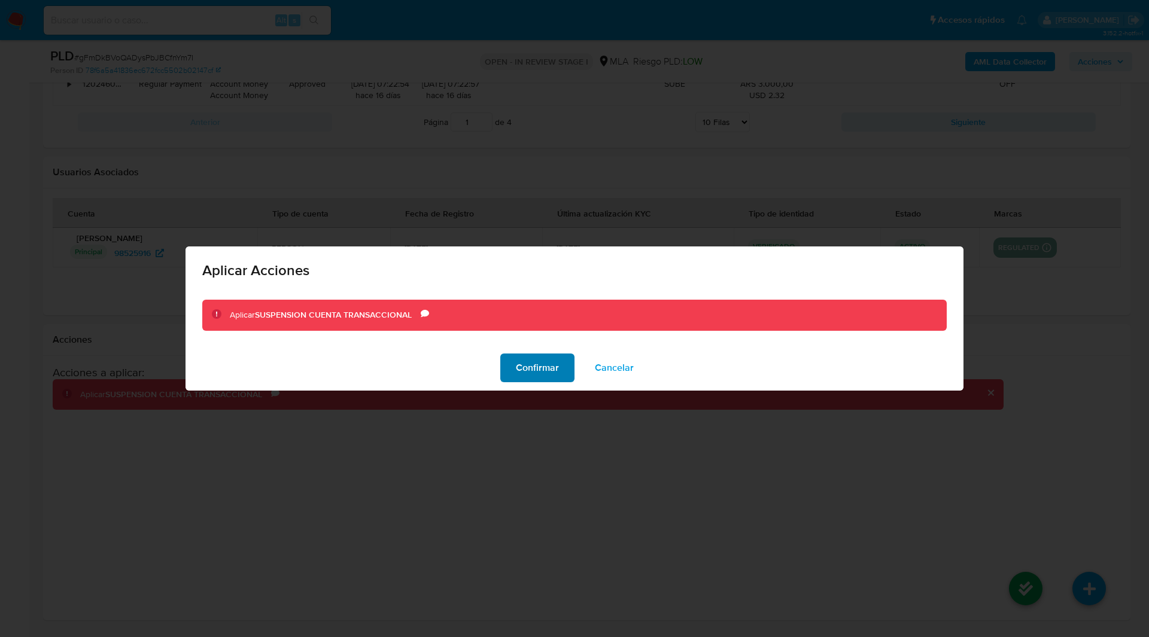
click at [526, 378] on span "Confirmar" at bounding box center [537, 368] width 43 height 26
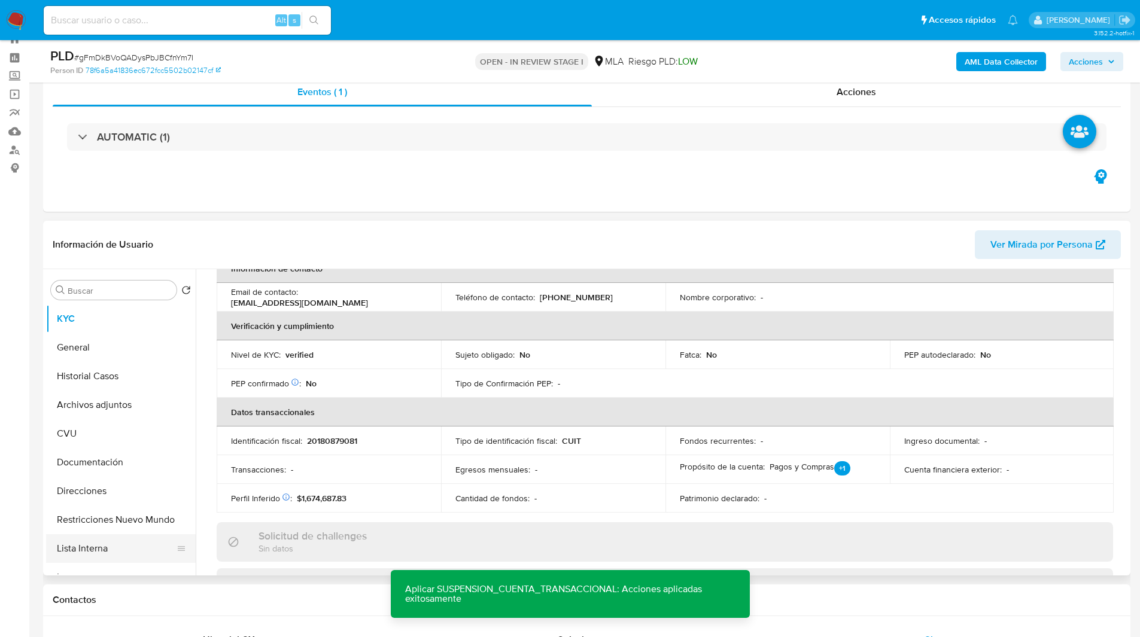
scroll to position [0, 0]
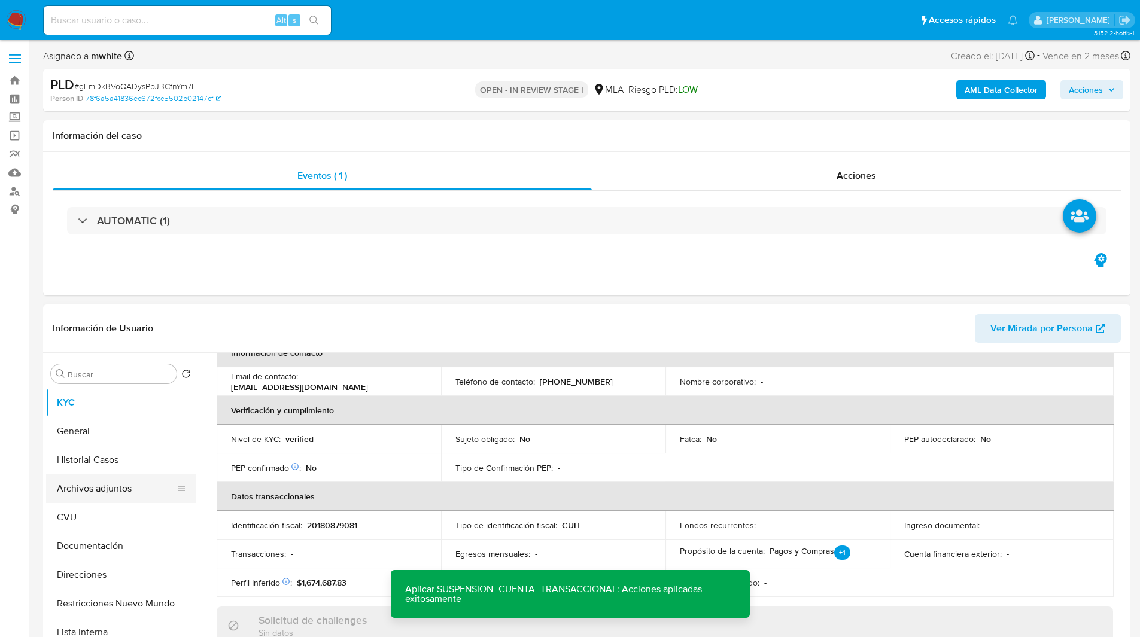
click at [116, 487] on button "Archivos adjuntos" at bounding box center [116, 488] width 140 height 29
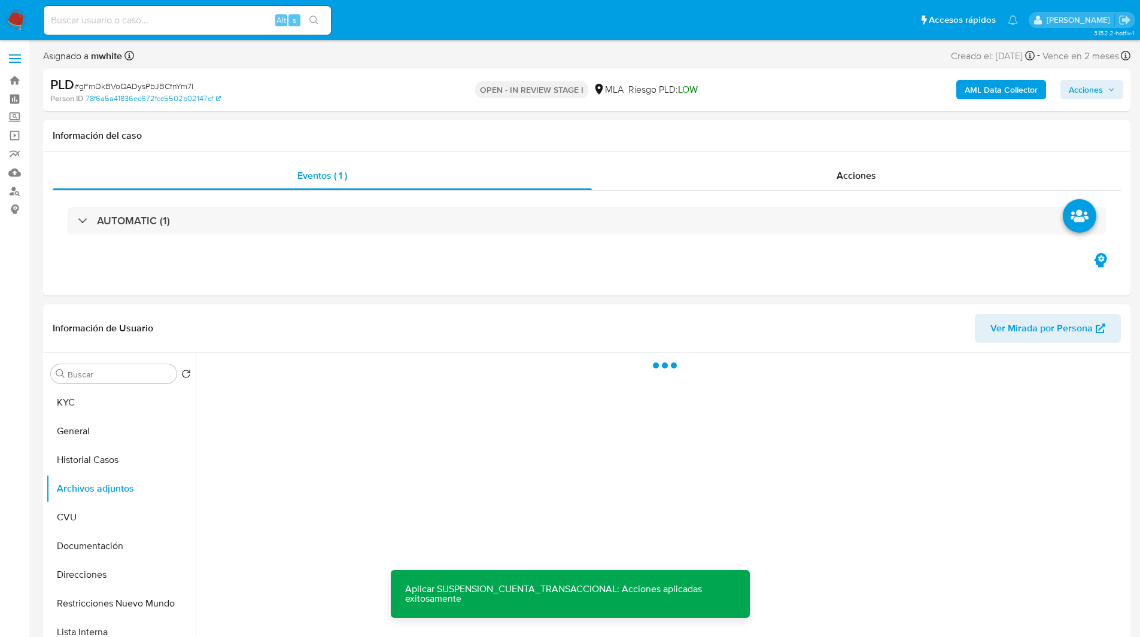
click at [976, 88] on b "AML Data Collector" at bounding box center [1000, 89] width 73 height 19
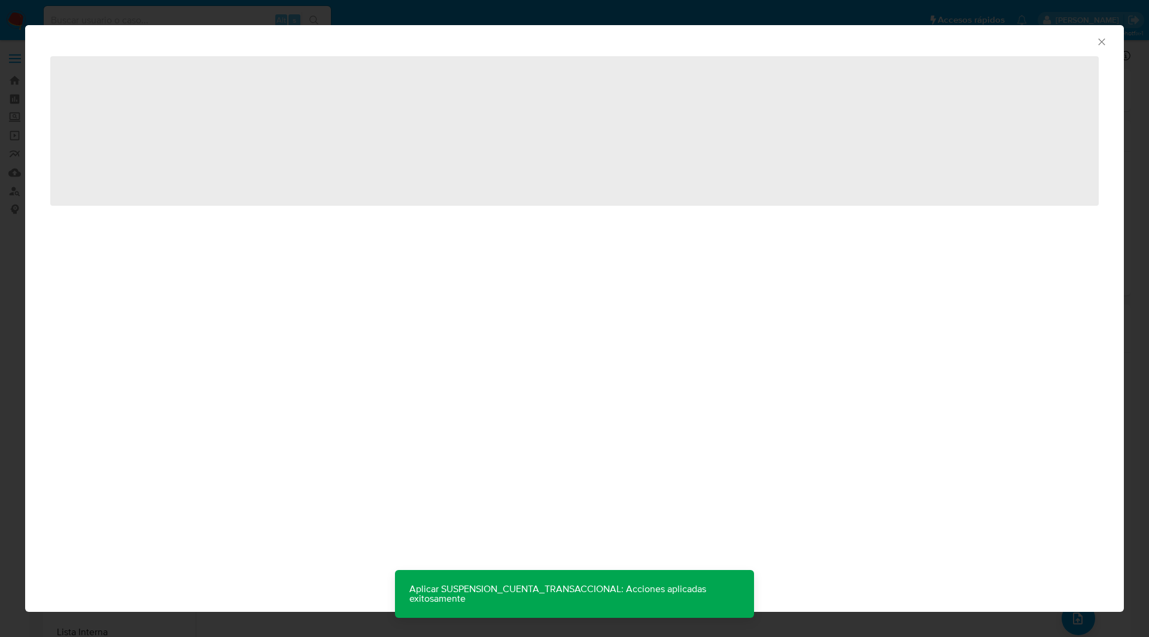
click at [689, 39] on div "AML Data Collector" at bounding box center [564, 39] width 1062 height 13
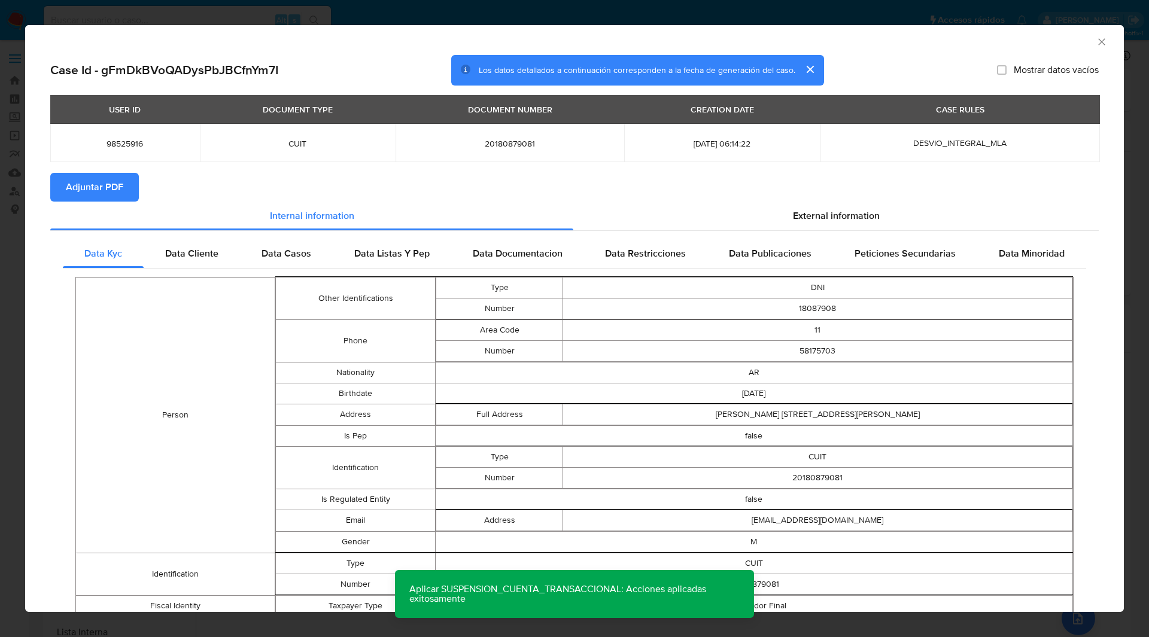
click at [114, 188] on span "Adjuntar PDF" at bounding box center [94, 187] width 57 height 26
click at [369, 72] on div "Case Id - gFmDkBVoQADysPbJBCfnYm7I Los datos detallados a continuación correspo…" at bounding box center [574, 70] width 1048 height 31
click at [349, 65] on div "Case Id - gFmDkBVoQADysPbJBCfnYm7I Los datos detallados a continuación correspo…" at bounding box center [574, 70] width 1048 height 31
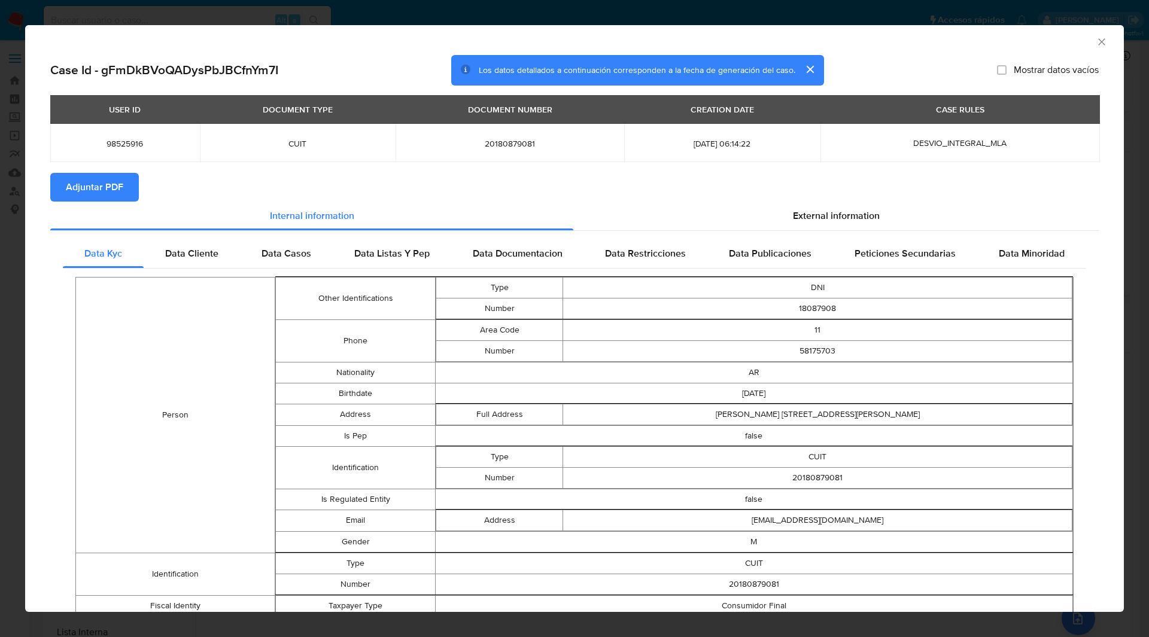
click at [344, 87] on section "Case Id - gFmDkBVoQADysPbJBCfnYm7I Los datos detallados a continuación correspo…" at bounding box center [574, 450] width 1048 height 790
click at [255, 68] on h2 "Case Id - gFmDkBVoQADysPbJBCfnYm7I" at bounding box center [164, 70] width 228 height 16
click at [333, 66] on div "Case Id - gFmDkBVoQADysPbJBCfnYm7I Los datos detallados a continuación correspo…" at bounding box center [574, 70] width 1048 height 31
click at [343, 63] on div "Case Id - gFmDkBVoQADysPbJBCfnYm7I Los datos detallados a continuación correspo…" at bounding box center [574, 70] width 1048 height 31
click at [1095, 41] on icon "Cerrar ventana" at bounding box center [1101, 42] width 12 height 12
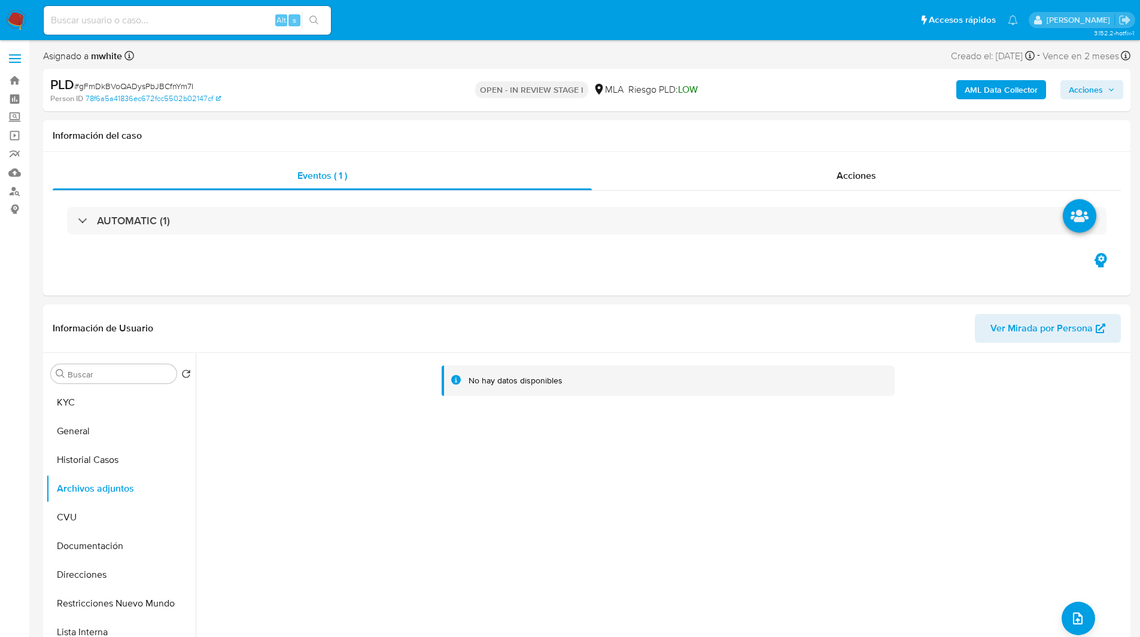
click at [704, 69] on div "PLD # gFmDkBVoQADysPbJBCfnYm7I Person ID 78f6a5a41836ec672fcc5502b02147cf OPEN …" at bounding box center [586, 90] width 1087 height 42
click at [757, 83] on div "OPEN - IN REVIEW STAGE I MLA Riesgo PLD: LOW" at bounding box center [586, 90] width 354 height 28
click at [971, 338] on header "Información de Usuario Ver Mirada por Persona" at bounding box center [587, 328] width 1068 height 29
click at [1079, 611] on span "upload-file" at bounding box center [1077, 618] width 14 height 14
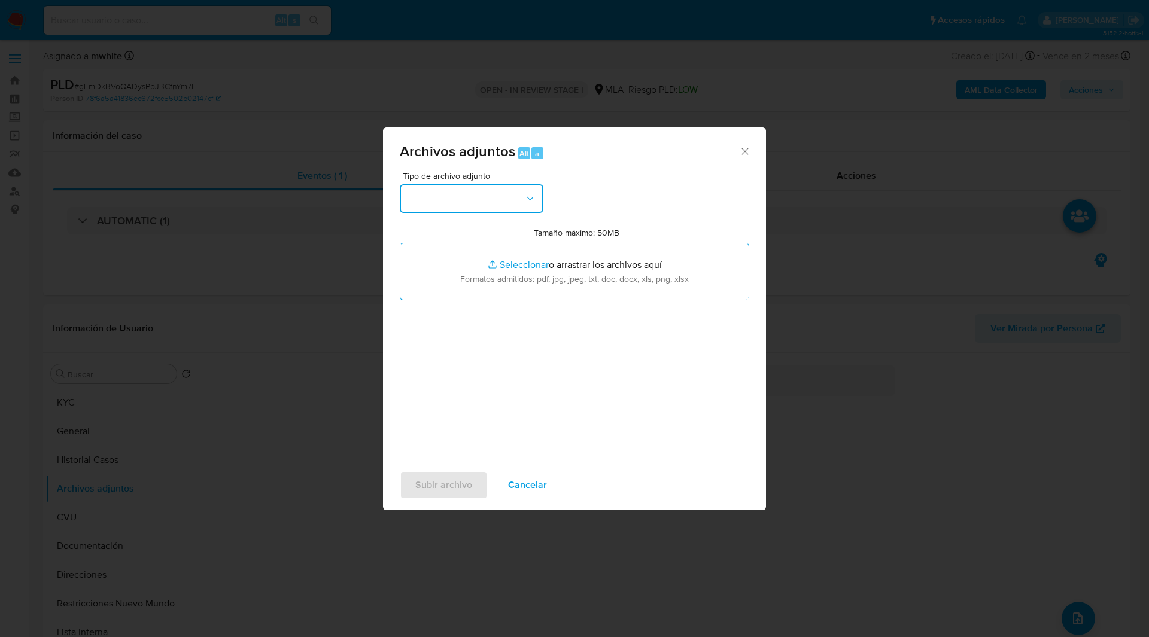
click at [505, 199] on button "button" at bounding box center [472, 198] width 144 height 29
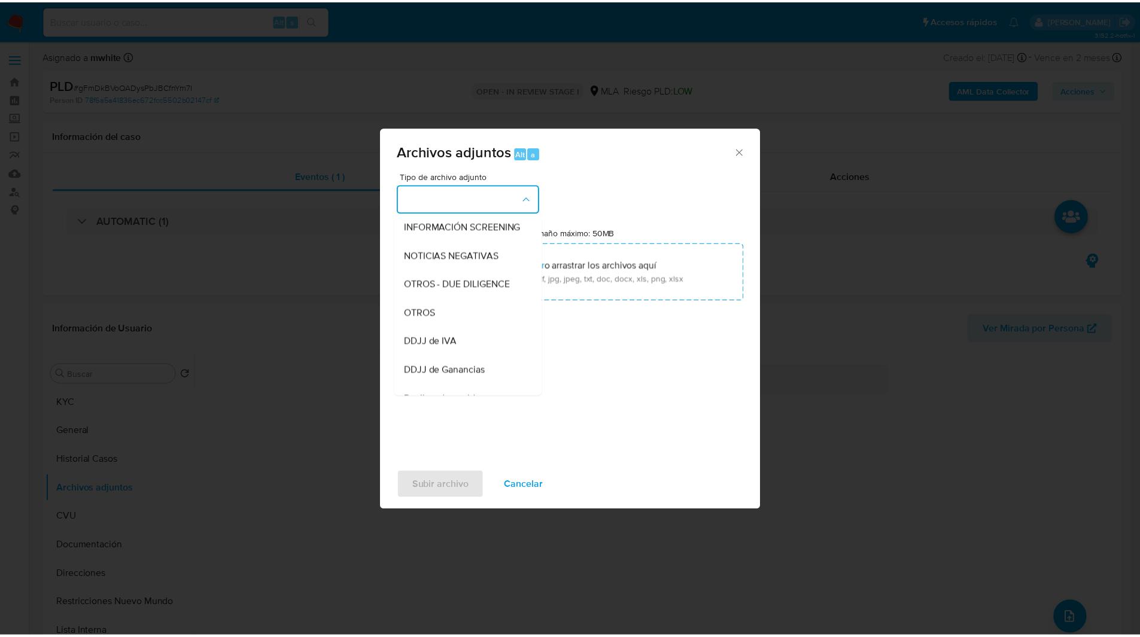
scroll to position [148, 0]
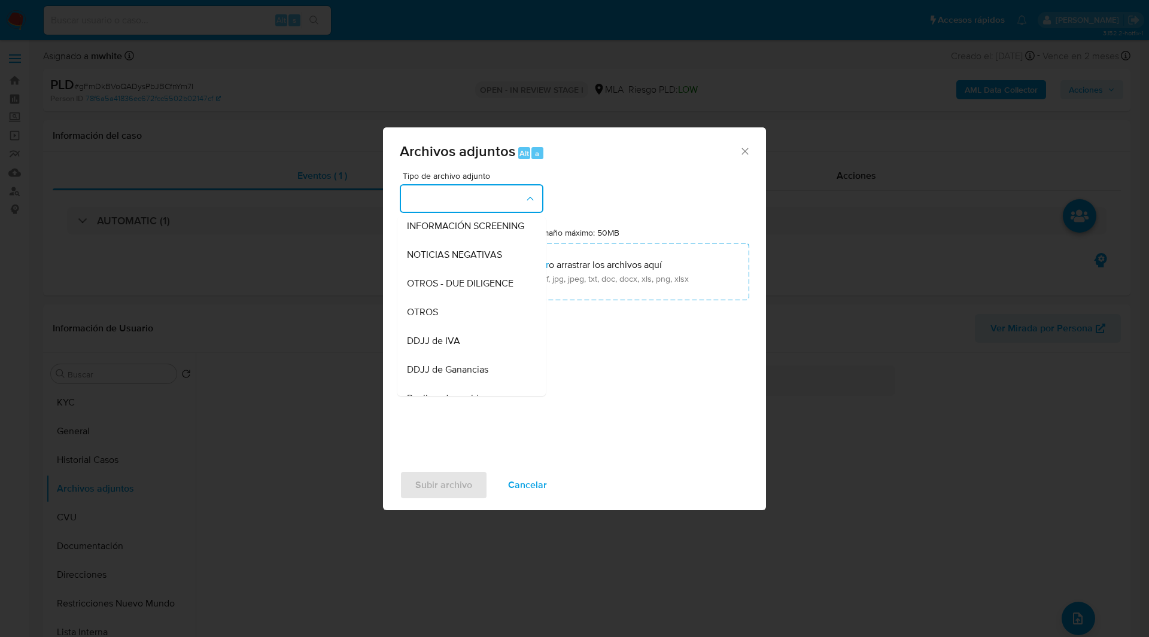
click at [453, 316] on div "OTROS" at bounding box center [468, 312] width 122 height 29
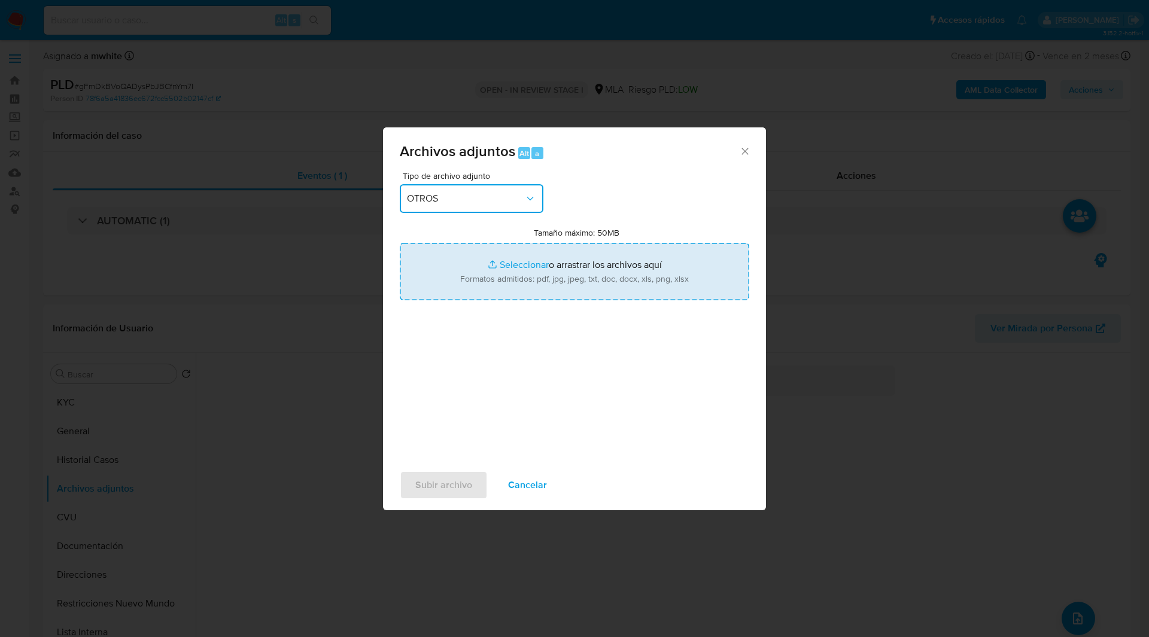
type input "C:\fakepath\NOSIS_Manager_InformeIndividual_20180879081_654928_20250729104108.p…"
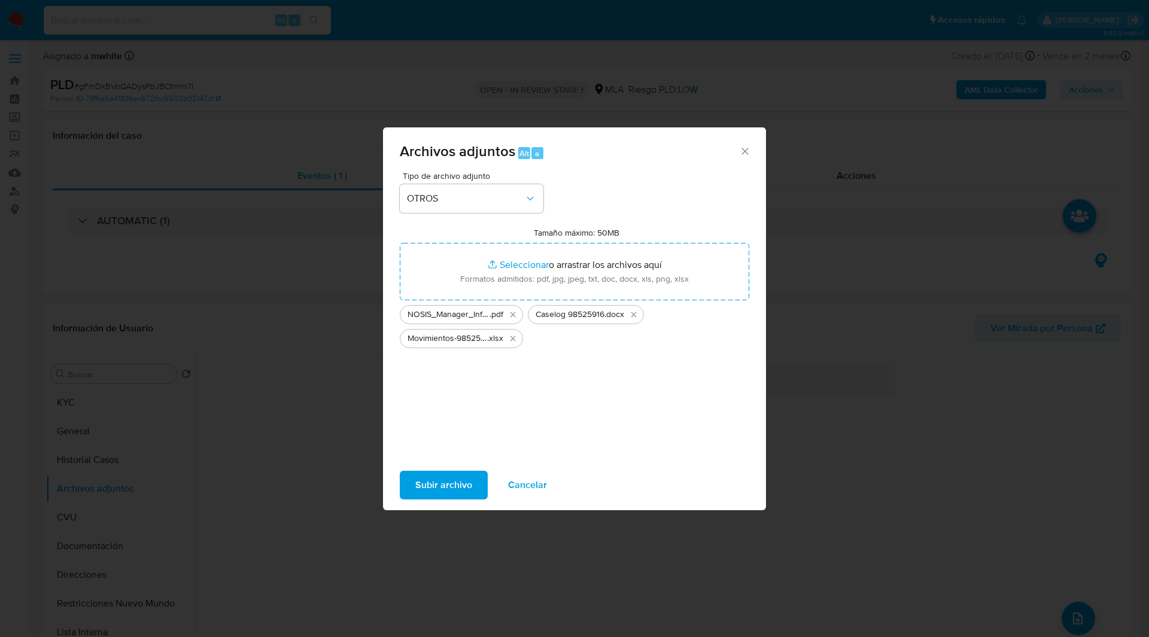
click at [459, 483] on span "Subir archivo" at bounding box center [443, 485] width 57 height 26
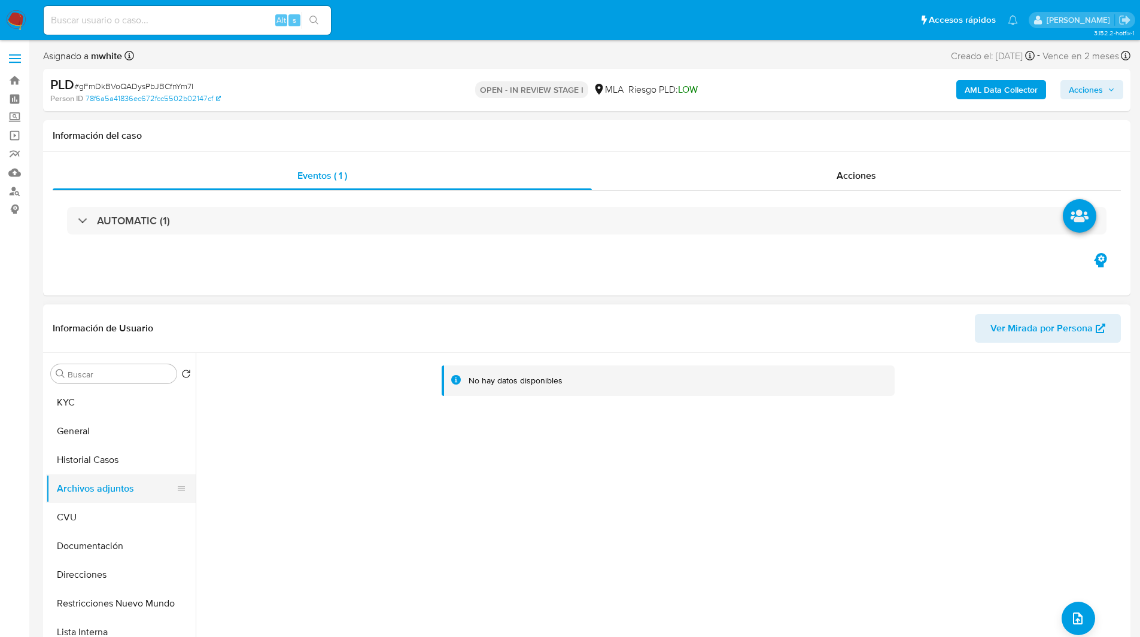
drag, startPoint x: 54, startPoint y: 489, endPoint x: 124, endPoint y: 486, distance: 69.4
click at [124, 486] on button "Archivos adjuntos" at bounding box center [116, 488] width 140 height 29
drag, startPoint x: 72, startPoint y: 514, endPoint x: 166, endPoint y: 496, distance: 95.7
click at [166, 496] on ul "KYC General Historial Casos Archivos adjuntos CVU Documentación Direcciones Res…" at bounding box center [121, 523] width 150 height 270
click at [266, 443] on div "No hay datos disponibles" at bounding box center [661, 506] width 931 height 306
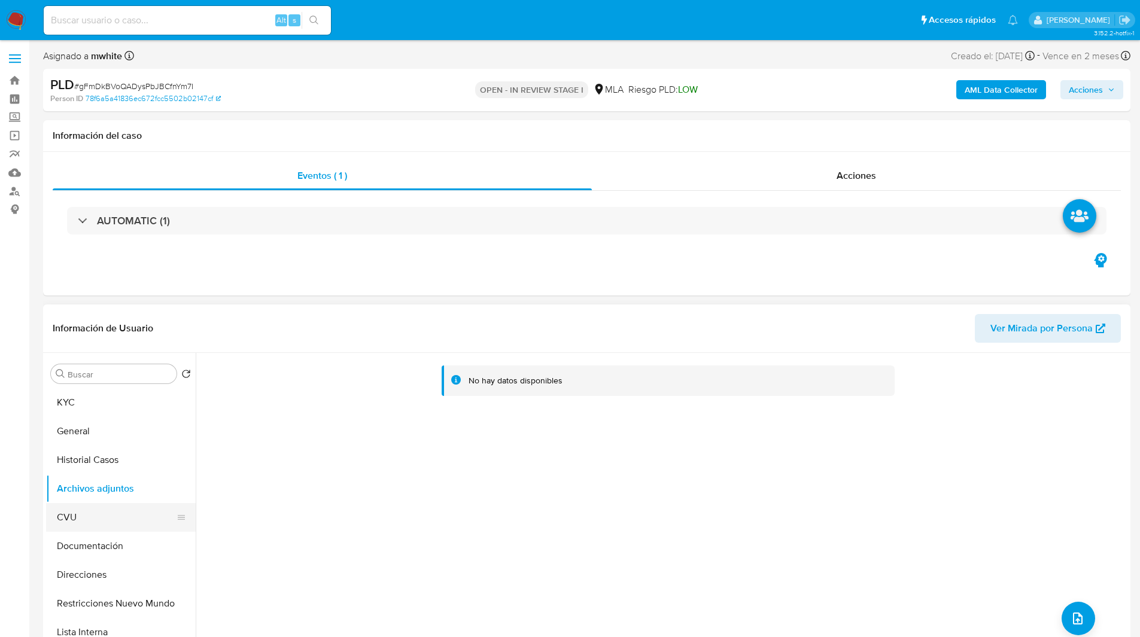
click at [84, 522] on button "CVU" at bounding box center [116, 517] width 140 height 29
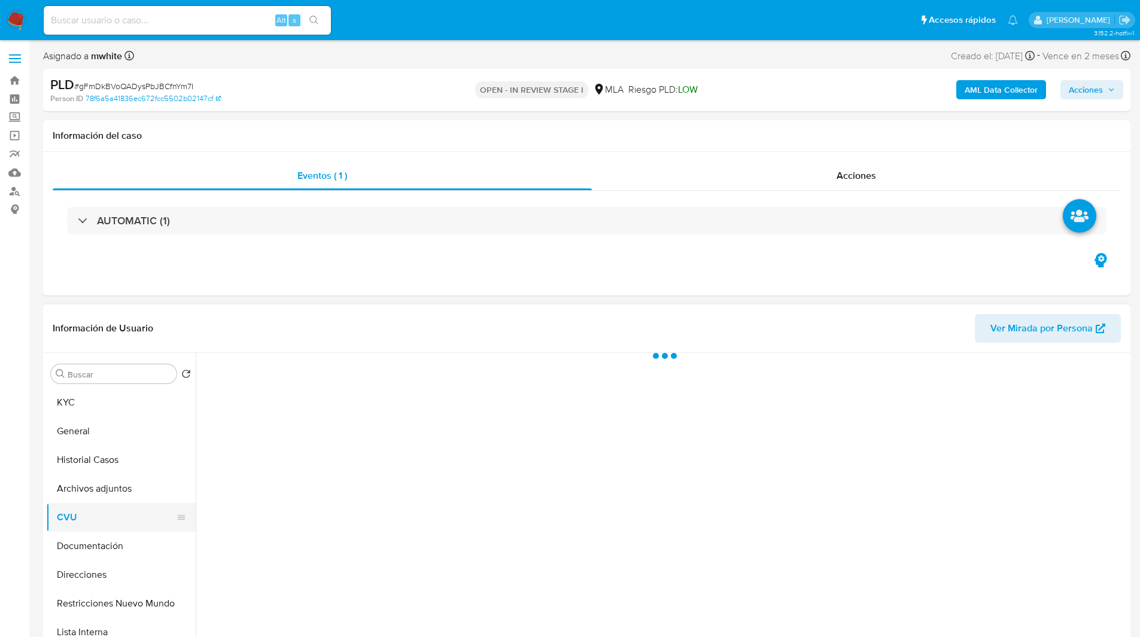
click at [84, 522] on button "CVU" at bounding box center [116, 517] width 140 height 29
click at [145, 482] on button "Archivos adjuntos" at bounding box center [116, 488] width 140 height 29
click at [98, 497] on button "Archivos adjuntos" at bounding box center [116, 488] width 140 height 29
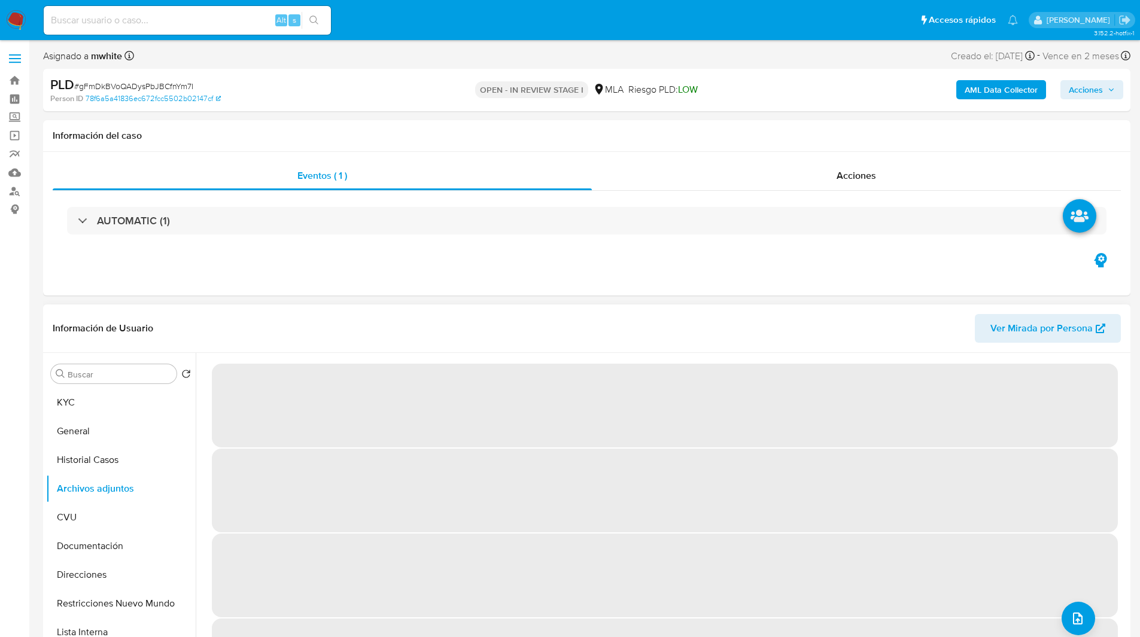
click at [362, 386] on div "Buscar Volver al orden por defecto KYC General Historial Casos Archivos adjunto…" at bounding box center [586, 506] width 1081 height 306
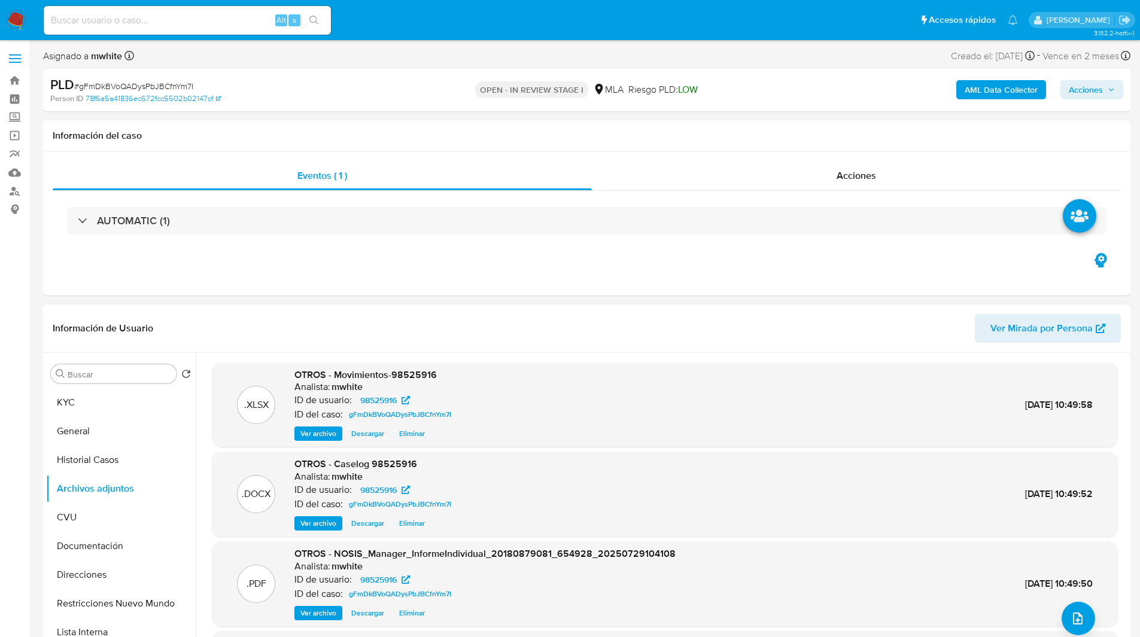
click at [325, 328] on header "Información de Usuario Ver Mirada por Persona" at bounding box center [587, 328] width 1068 height 29
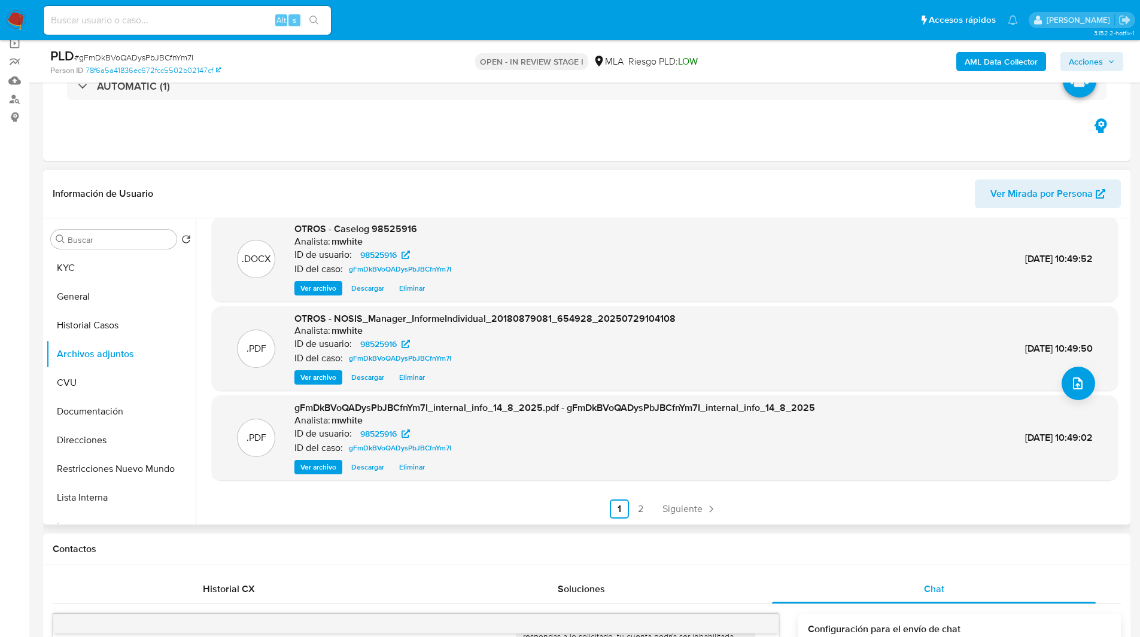
scroll to position [93, 0]
click at [1101, 47] on div "PLD # gFmDkBVoQADysPbJBCfnYm7I Person ID 78f6a5a41836ec672fcc5502b02147cf OPEN …" at bounding box center [586, 61] width 1087 height 42
click at [1100, 54] on span "Acciones" at bounding box center [1085, 61] width 34 height 19
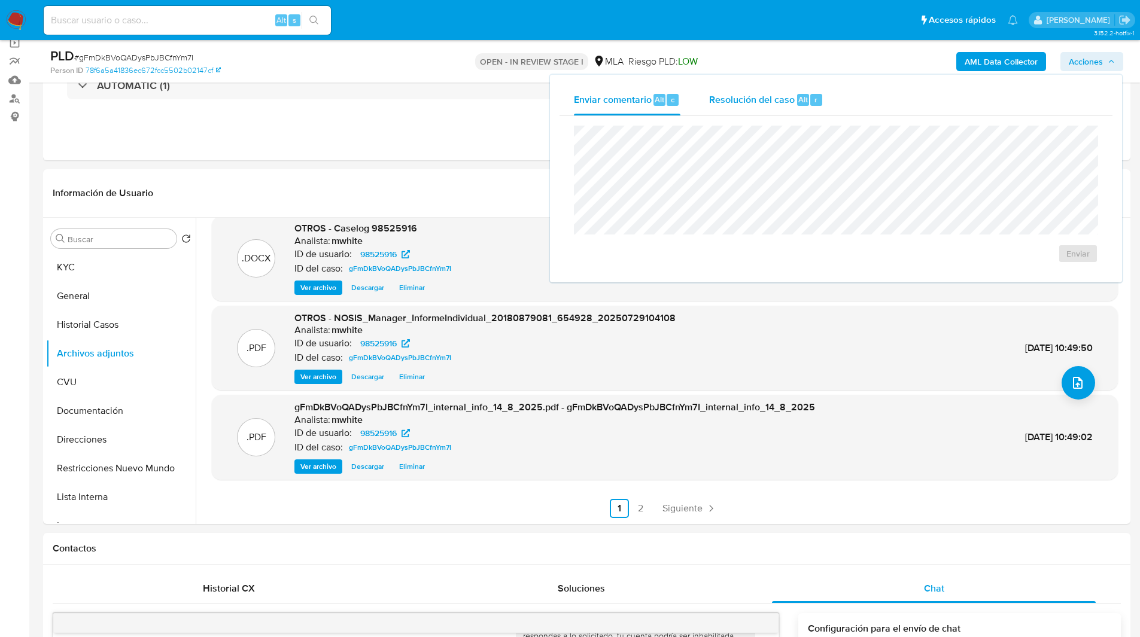
click at [787, 105] on span "Resolución del caso" at bounding box center [752, 99] width 86 height 14
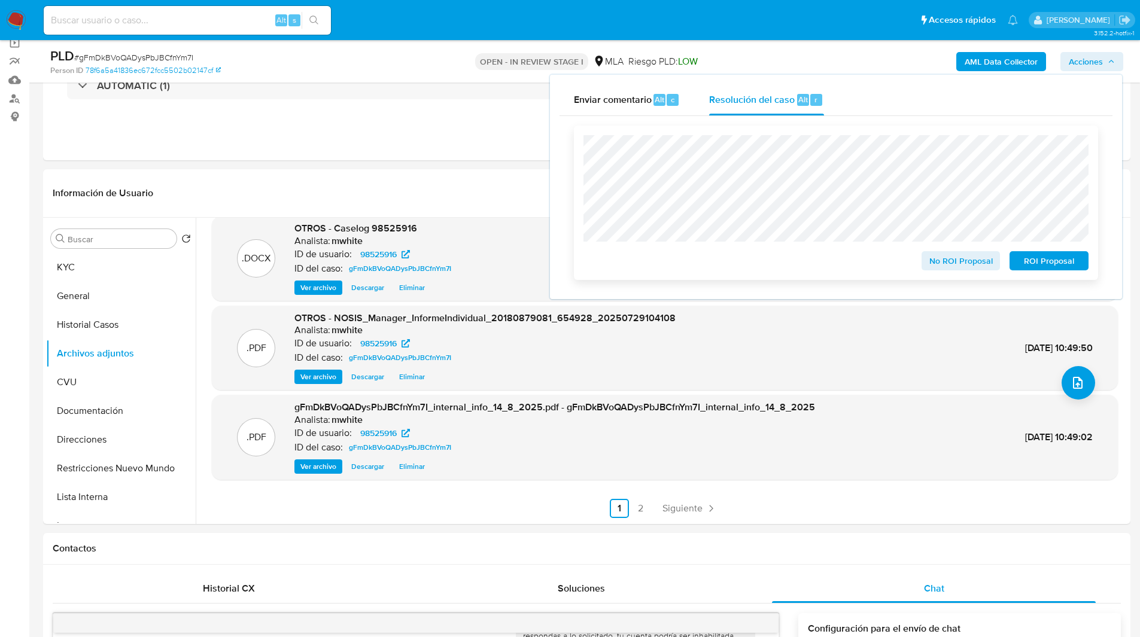
click at [1048, 263] on span "ROI Proposal" at bounding box center [1049, 260] width 62 height 17
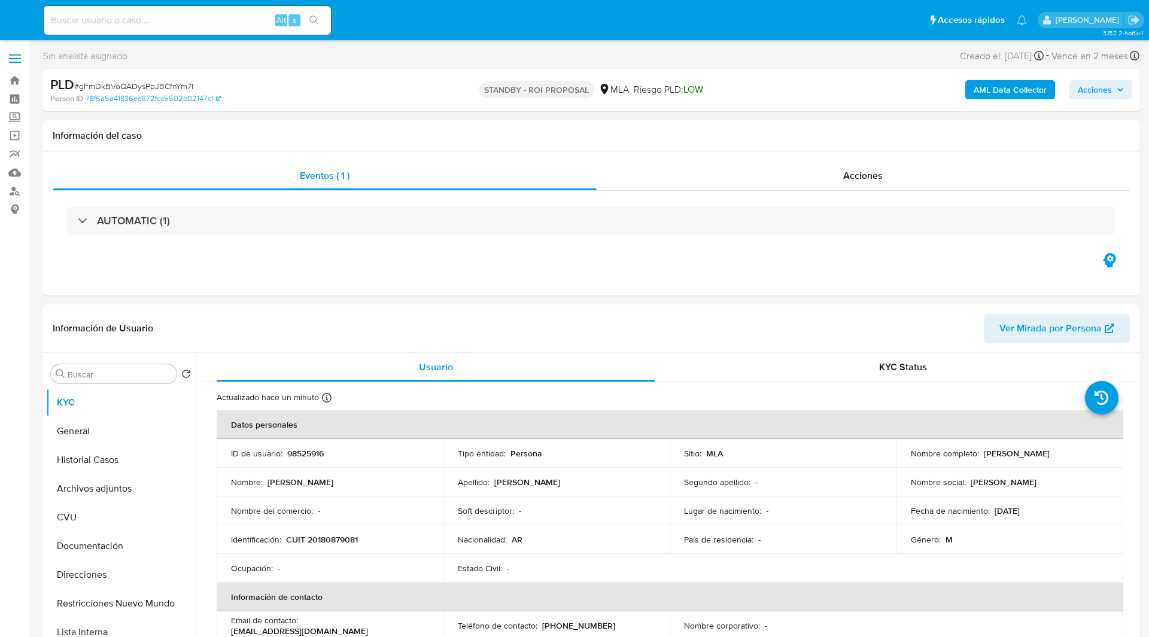
select select "10"
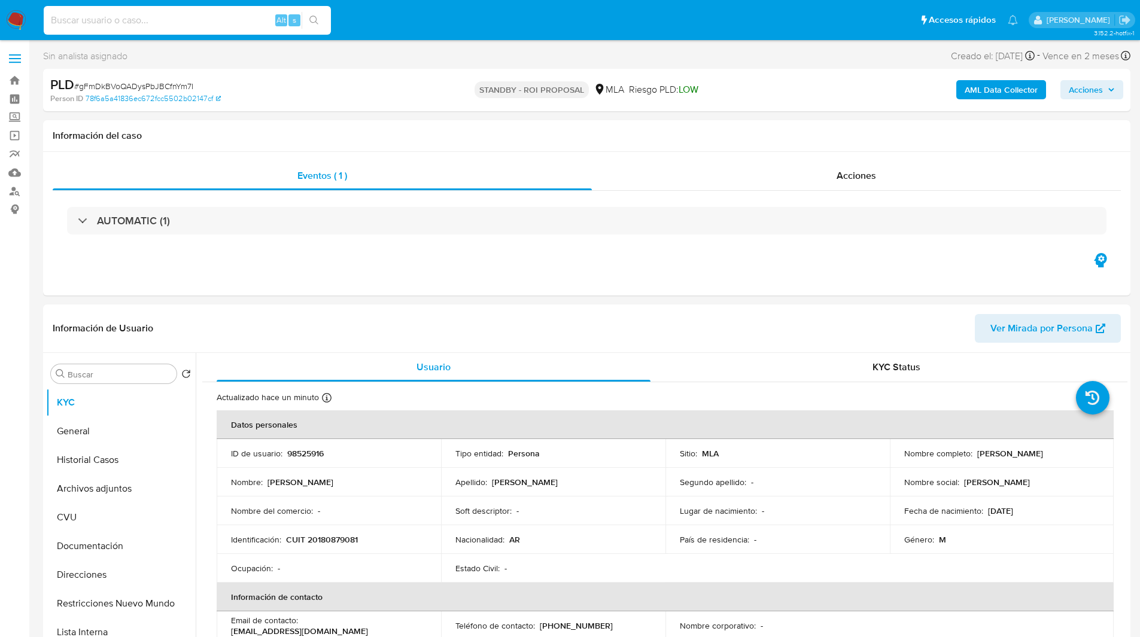
click at [182, 25] on input at bounding box center [187, 21] width 287 height 16
paste input "F09FF81CjowRXG5Is3KEmhGs"
type input "F09FF81CjowRXG5Is3KEmhGs"
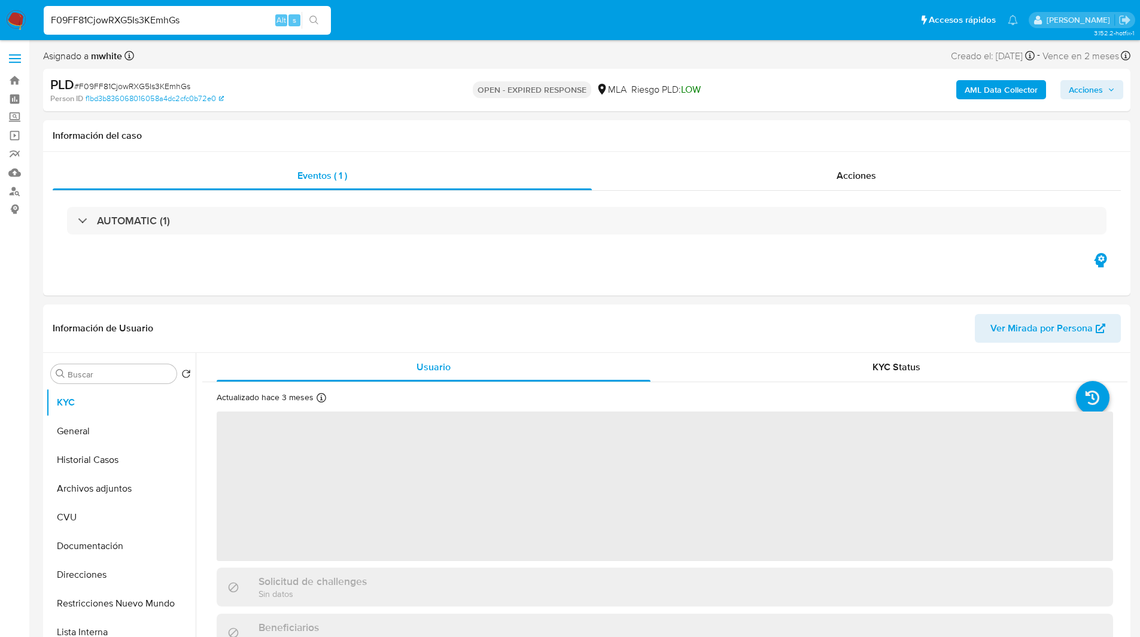
click at [382, 77] on div "PLD # F09FF81CjowRXG5Is3KEmhGs" at bounding box center [226, 85] width 353 height 18
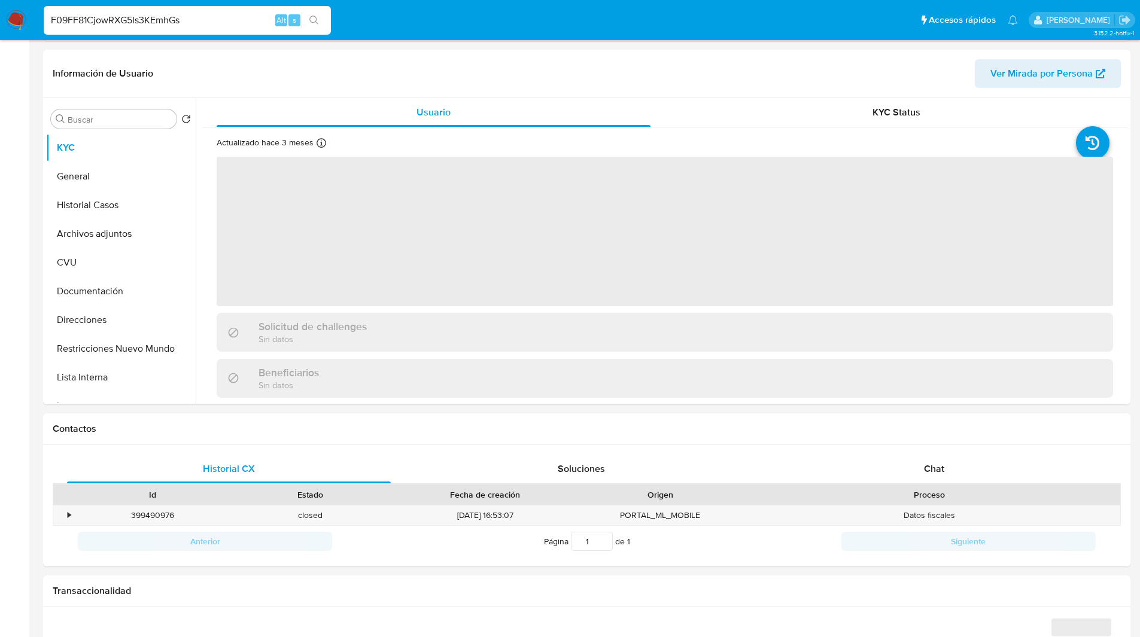
scroll to position [290, 0]
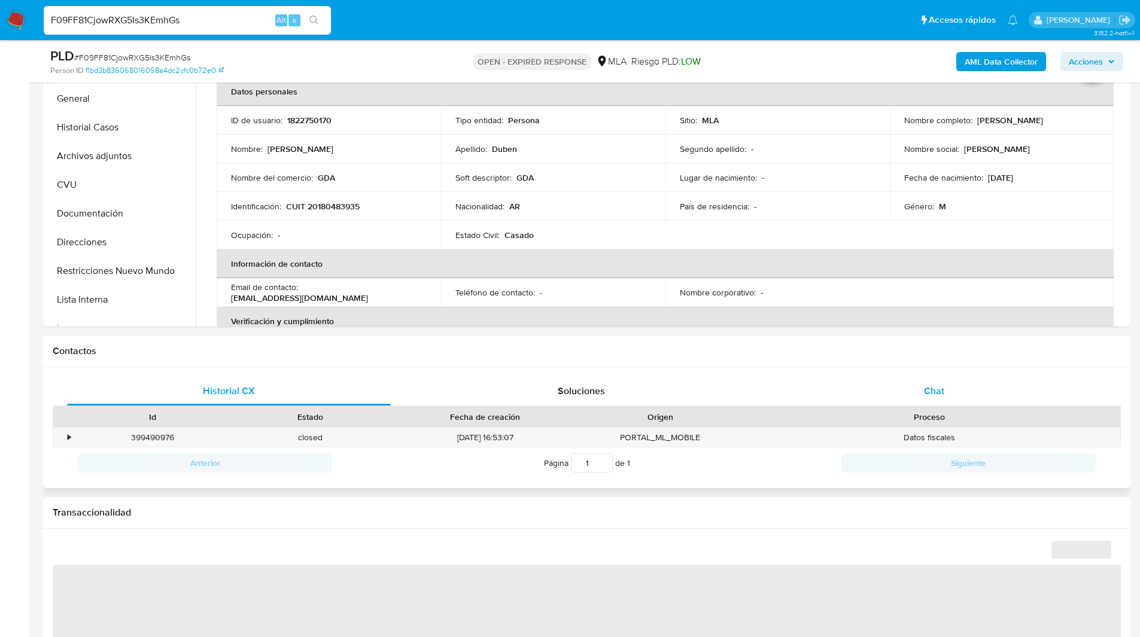
select select "10"
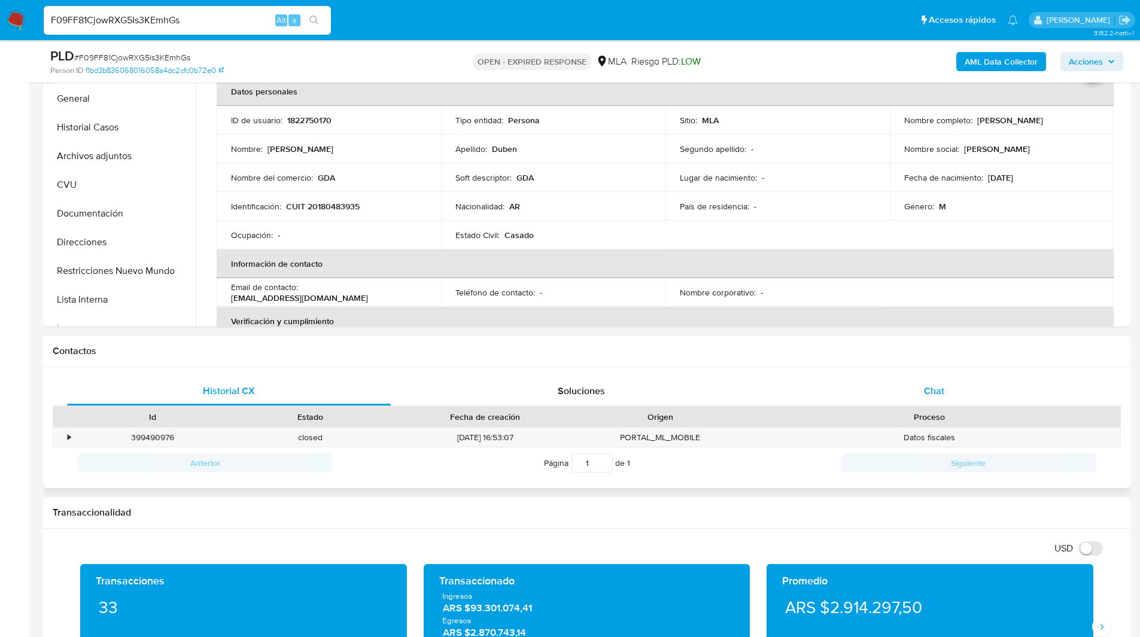
click at [929, 394] on span "Chat" at bounding box center [934, 391] width 20 height 14
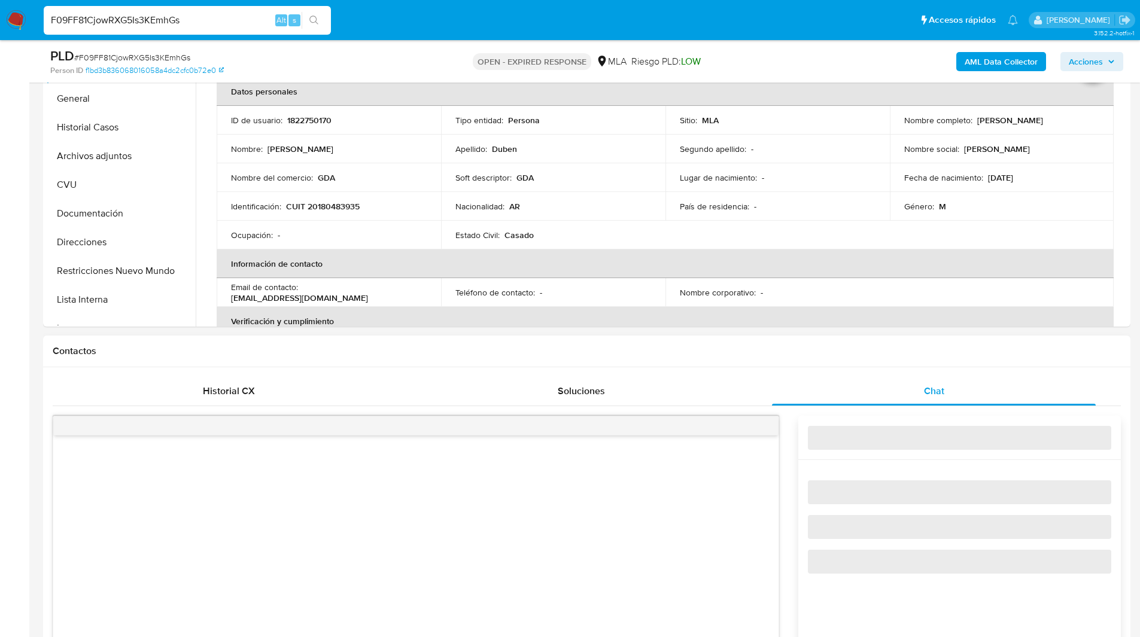
click at [809, 342] on div "Contactos" at bounding box center [586, 352] width 1087 height 32
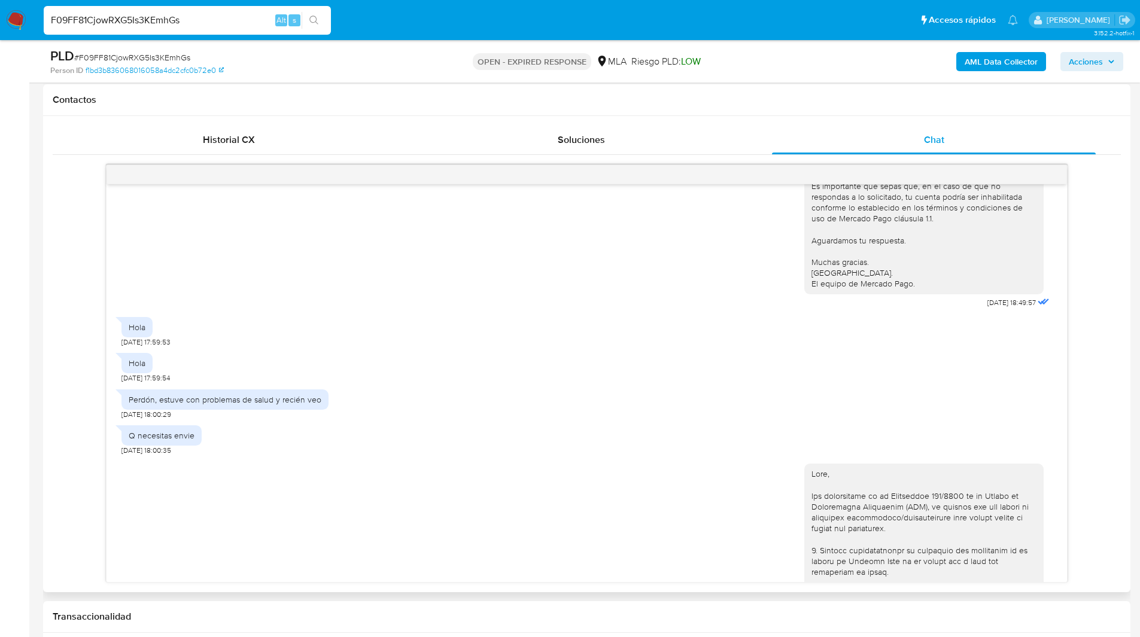
scroll to position [1007, 0]
click at [51, 457] on div "Historial CX Soluciones Chat Id Estado Fecha de creación Origen Proceso • 39949…" at bounding box center [586, 354] width 1087 height 476
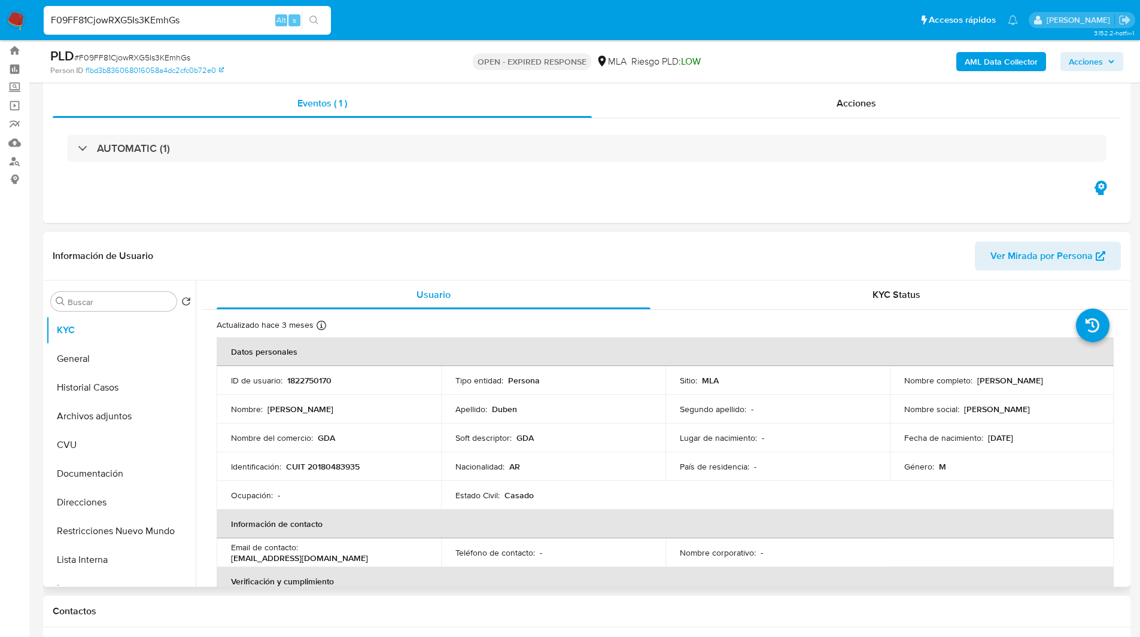
scroll to position [29, 0]
click at [316, 382] on p "1822750170" at bounding box center [309, 381] width 44 height 11
copy p "1822750170"
click at [481, 250] on header "Información de Usuario Ver Mirada por Persona" at bounding box center [587, 256] width 1068 height 29
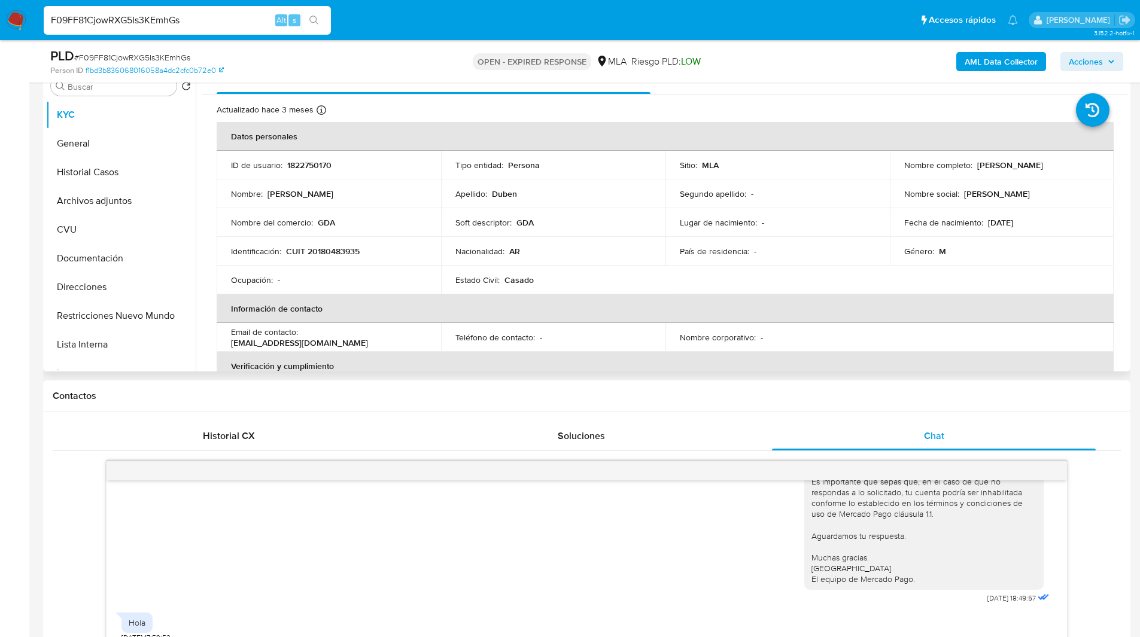
scroll to position [246, 0]
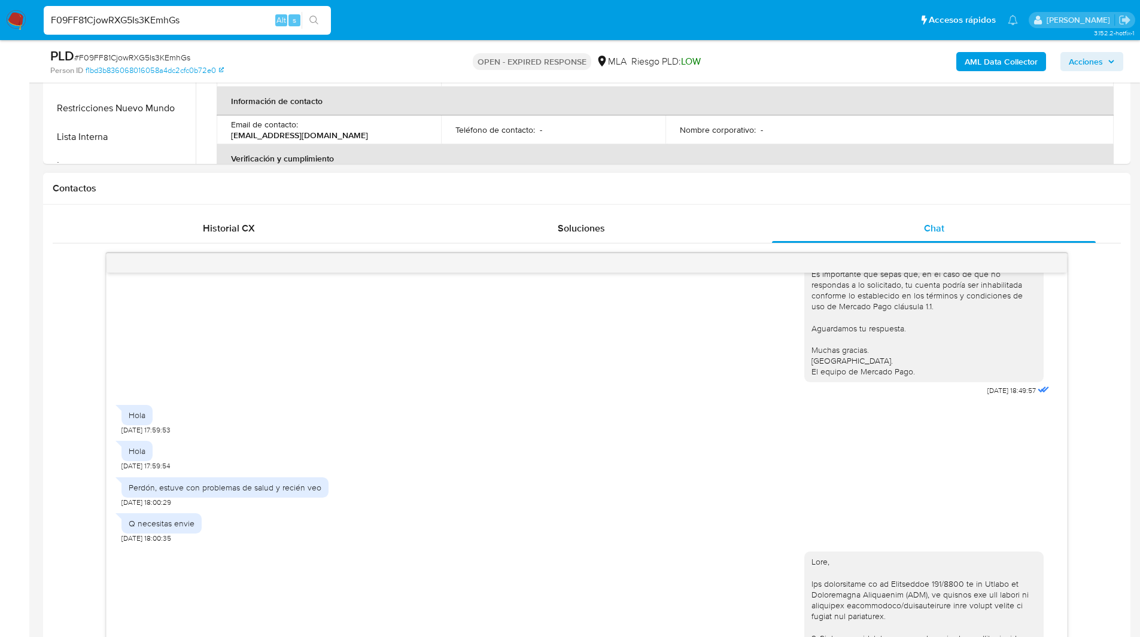
scroll to position [459, 0]
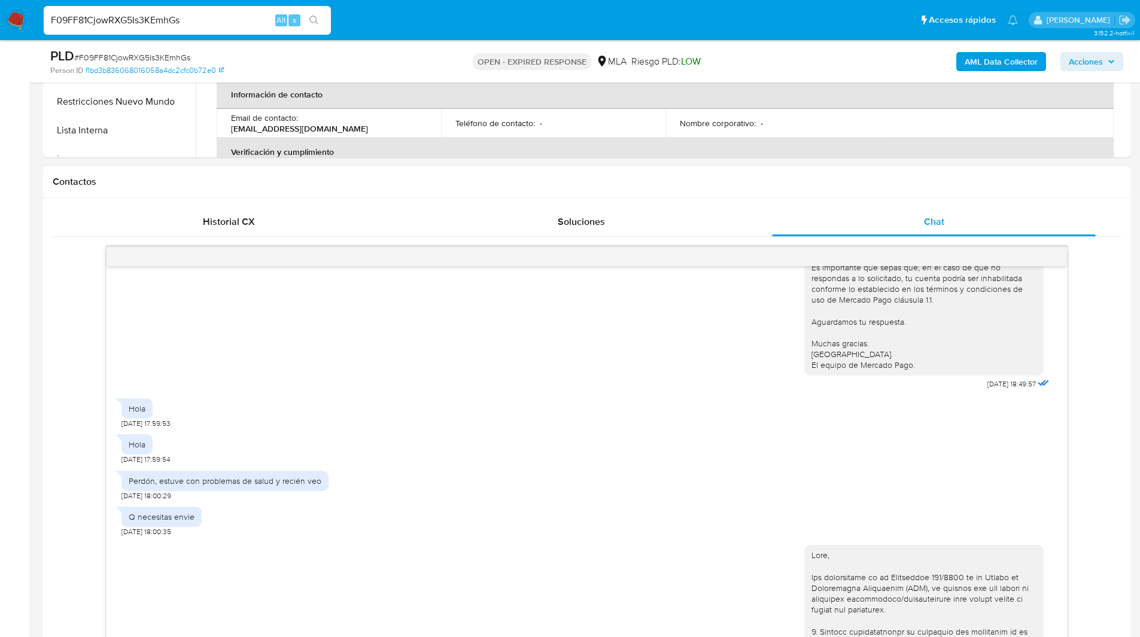
click at [689, 27] on ul "Pausado Ver notificaciones F09FF81CjowRXG5Is3KEmhGs Alt s Accesos rápidos Presi…" at bounding box center [531, 20] width 986 height 30
click at [277, 187] on h1 "Contactos" at bounding box center [587, 182] width 1068 height 12
click at [643, 25] on ul "Pausado Ver notificaciones F09FF81CjowRXG5Is3KEmhGs Alt s Accesos rápidos Presi…" at bounding box center [531, 20] width 986 height 30
click at [406, 29] on ul "Pausado Ver notificaciones F09FF81CjowRXG5Is3KEmhGs Alt s Accesos rápidos Presi…" at bounding box center [531, 20] width 986 height 30
click at [615, 179] on h1 "Contactos" at bounding box center [587, 182] width 1068 height 12
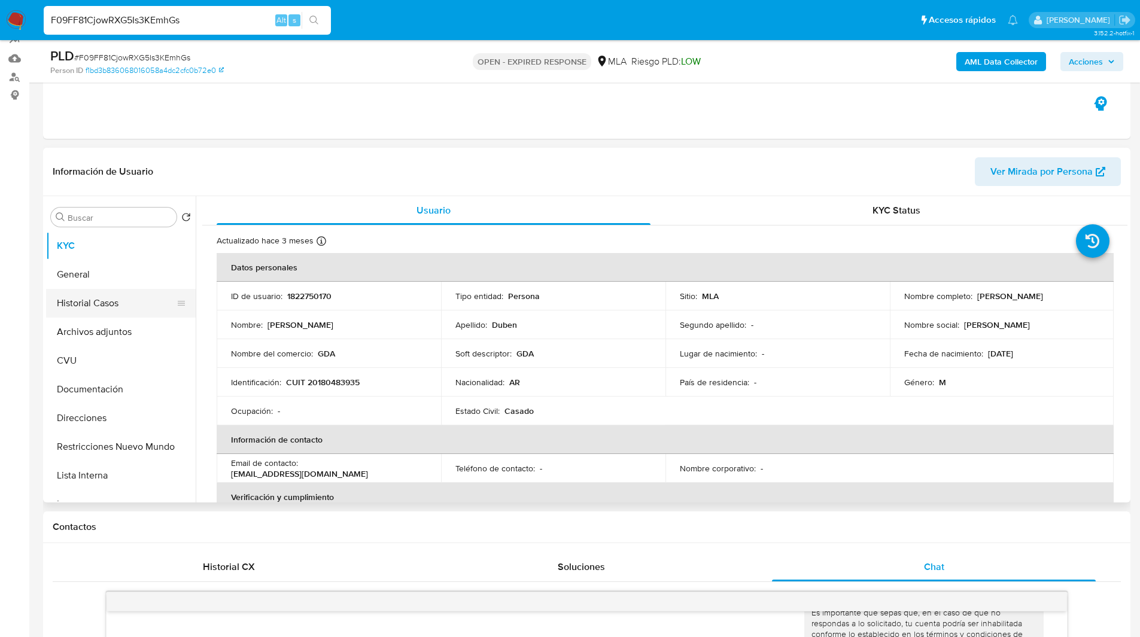
scroll to position [114, 0]
click at [84, 275] on button "General" at bounding box center [116, 275] width 140 height 29
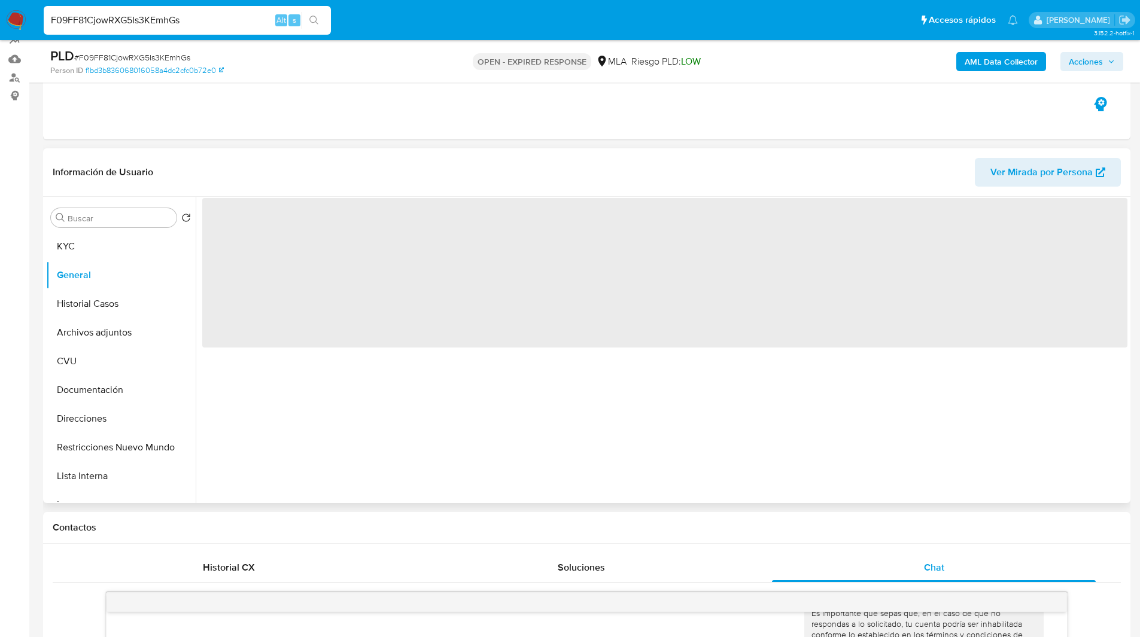
click at [254, 172] on header "Información de Usuario Ver Mirada por Persona" at bounding box center [587, 172] width 1068 height 29
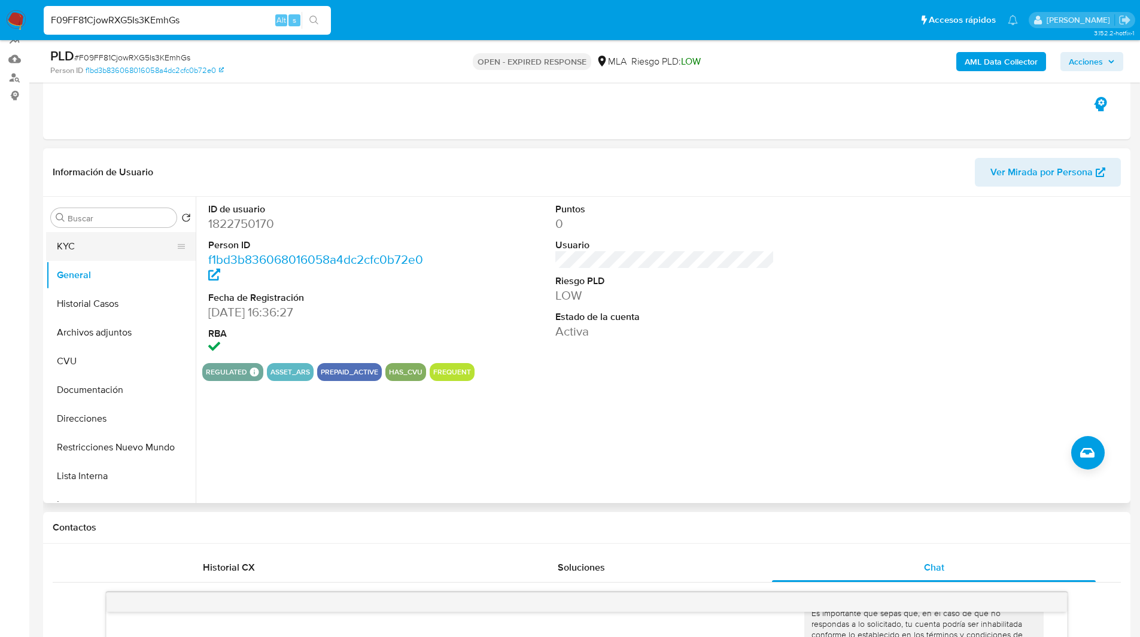
click at [114, 233] on button "KYC" at bounding box center [116, 246] width 140 height 29
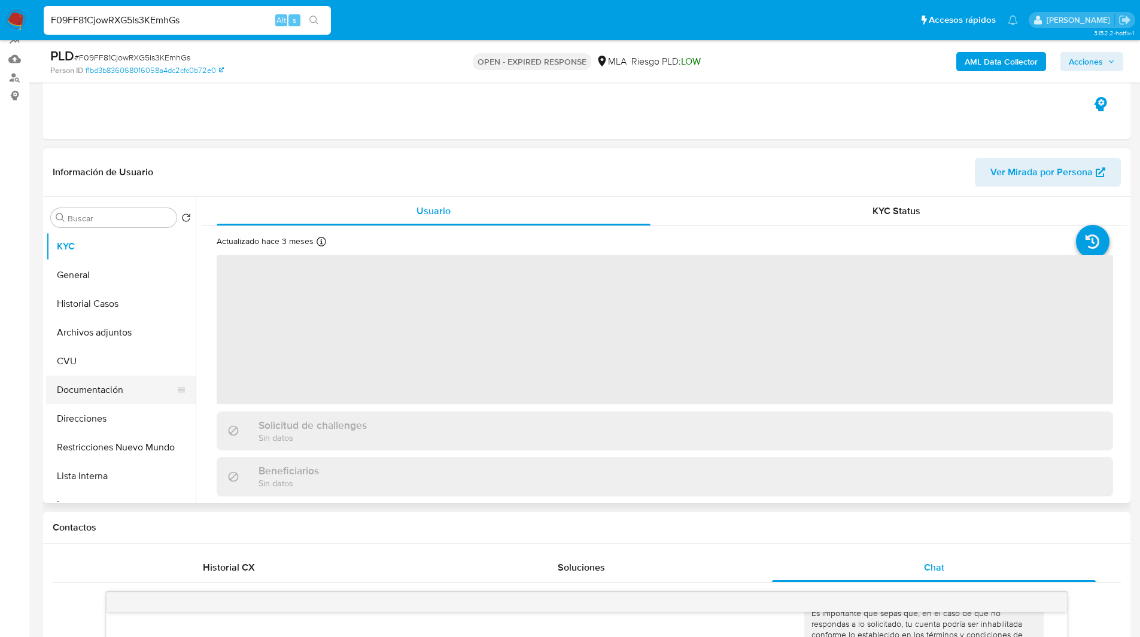
click at [99, 397] on button "Documentación" at bounding box center [116, 390] width 140 height 29
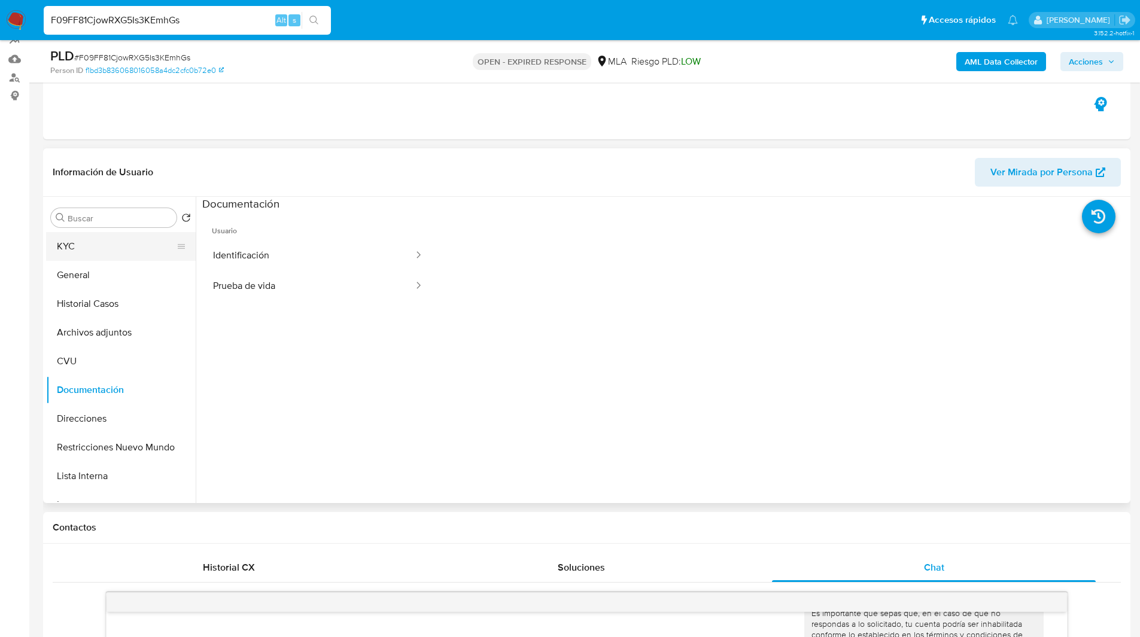
click at [80, 246] on button "KYC" at bounding box center [116, 246] width 140 height 29
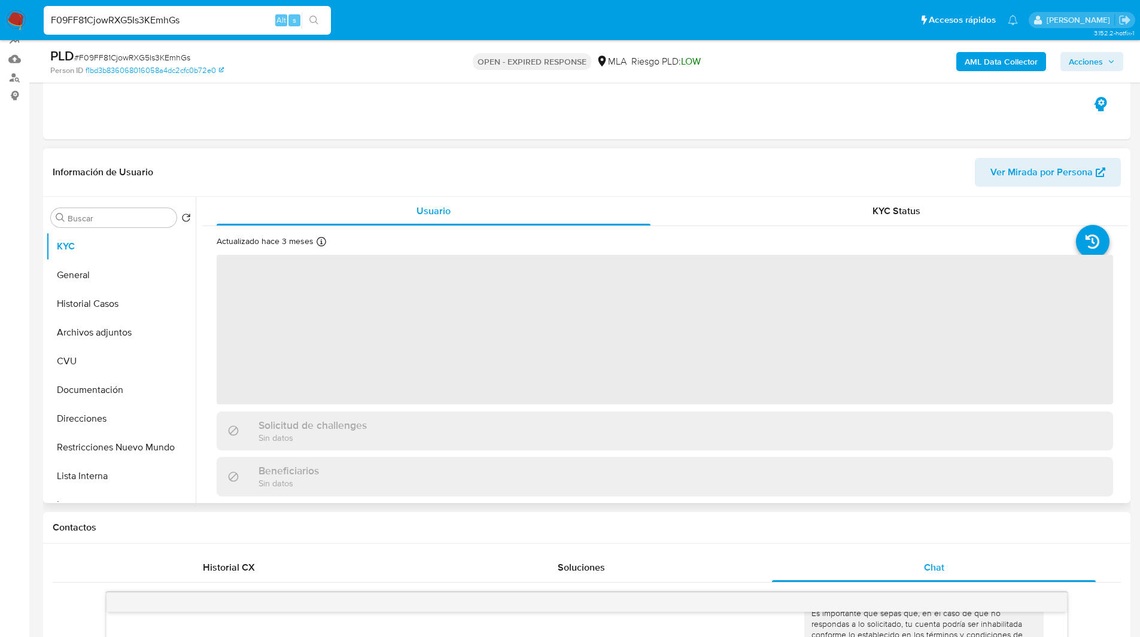
click at [324, 160] on header "Información de Usuario Ver Mirada por Persona" at bounding box center [587, 172] width 1068 height 29
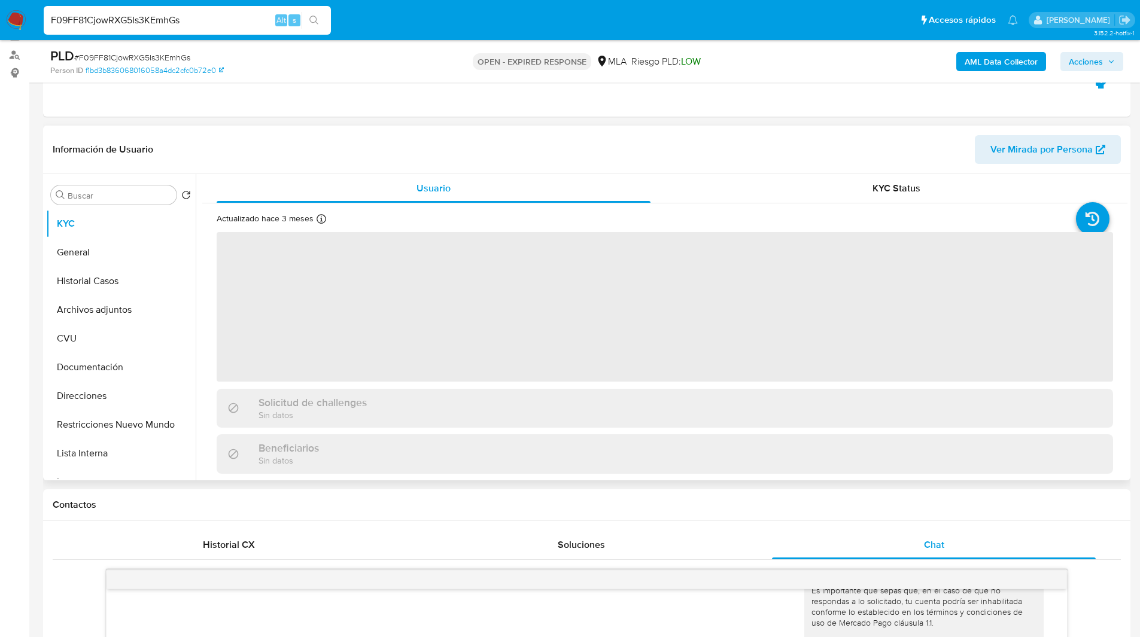
click at [276, 152] on header "Información de Usuario Ver Mirada por Persona" at bounding box center [587, 149] width 1068 height 29
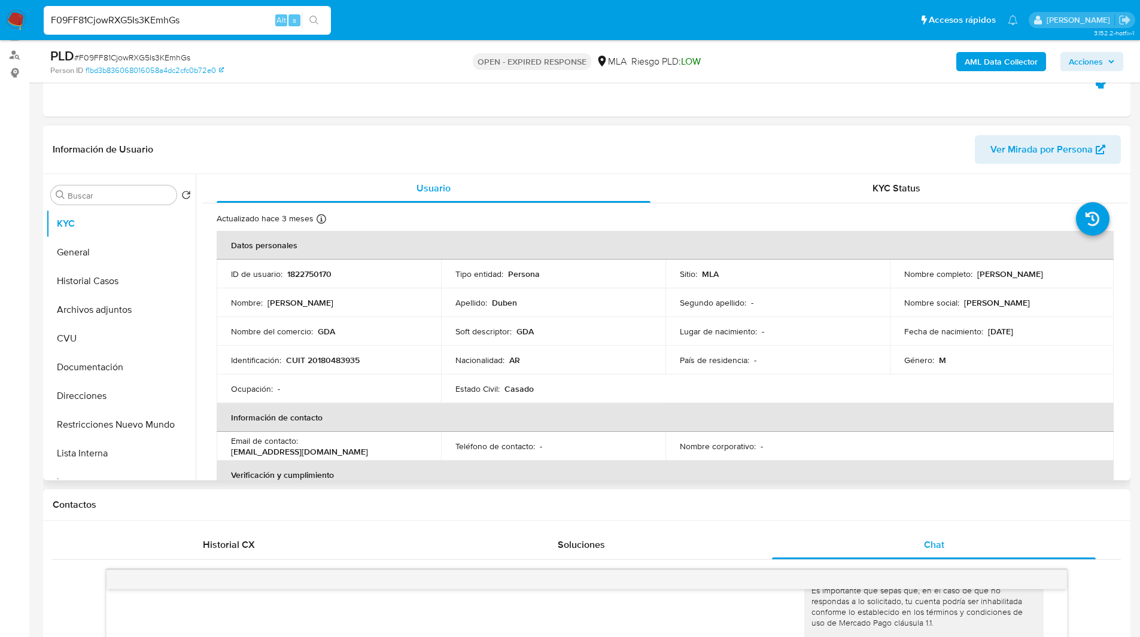
click at [639, 149] on header "Información de Usuario Ver Mirada por Persona" at bounding box center [587, 149] width 1068 height 29
click at [105, 308] on button "Archivos adjuntos" at bounding box center [116, 310] width 140 height 29
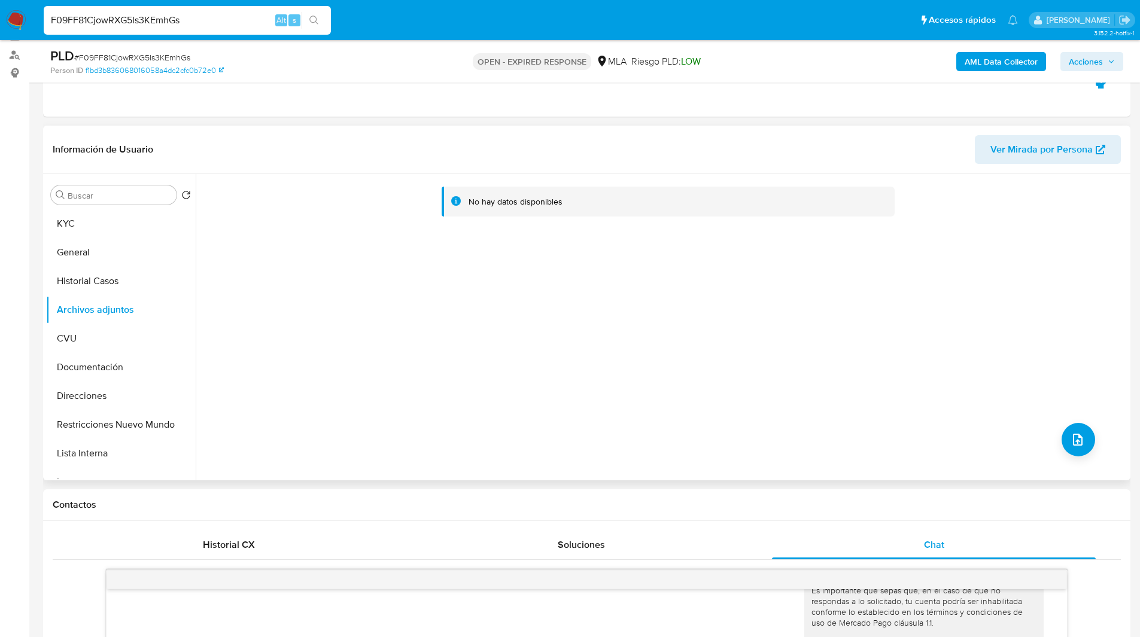
click at [347, 157] on header "Información de Usuario Ver Mirada por Persona" at bounding box center [587, 149] width 1068 height 29
click at [152, 24] on input "F09FF81CjowRXG5Is3KEmhGs" at bounding box center [187, 21] width 287 height 16
paste input "LPdpIJJg8Bw6BT4FIFKOFxhE"
type input "LPdpIJJg8Bw6BT4FIFKOFxhE"
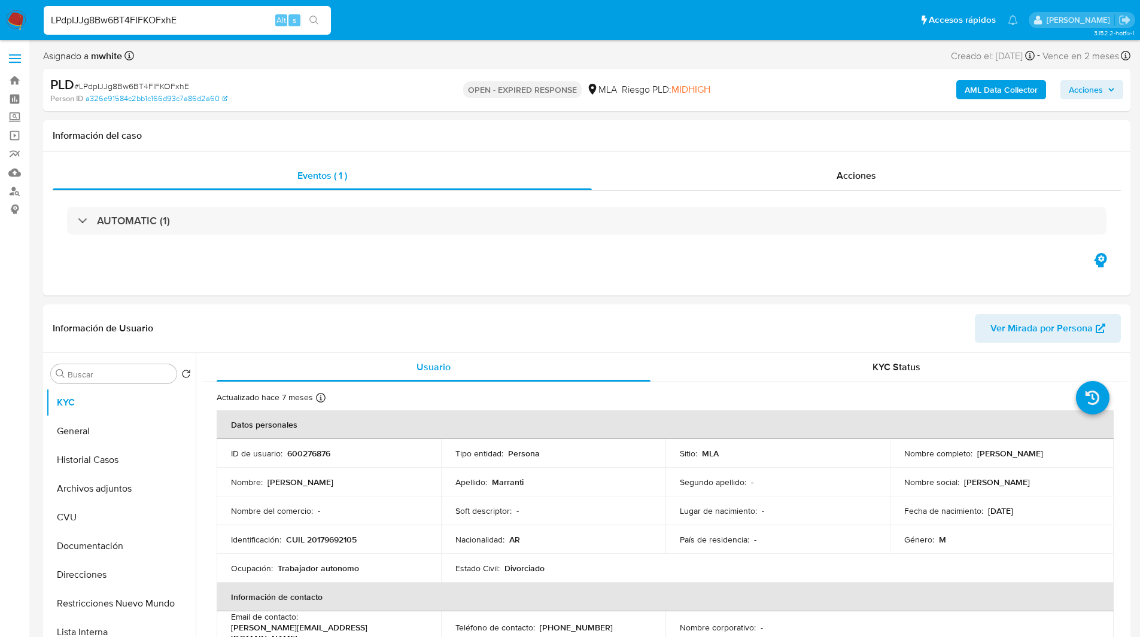
select select "10"
click at [322, 93] on div "Person ID a326e91584c2bb1c166d93c7a86d2a60" at bounding box center [227, 98] width 354 height 11
click at [299, 94] on div "Person ID a326e91584c2bb1c166d93c7a86d2a60" at bounding box center [227, 98] width 354 height 11
click at [414, 13] on ul "Pausado Ver notificaciones LPdpIJJg8Bw6BT4FIFKOFxhE Alt s Accesos rápidos Presi…" at bounding box center [531, 20] width 986 height 30
click at [695, 25] on ul "Pausado Ver notificaciones LPdpIJJg8Bw6BT4FIFKOFxhE Alt s Accesos rápidos Presi…" at bounding box center [531, 20] width 986 height 30
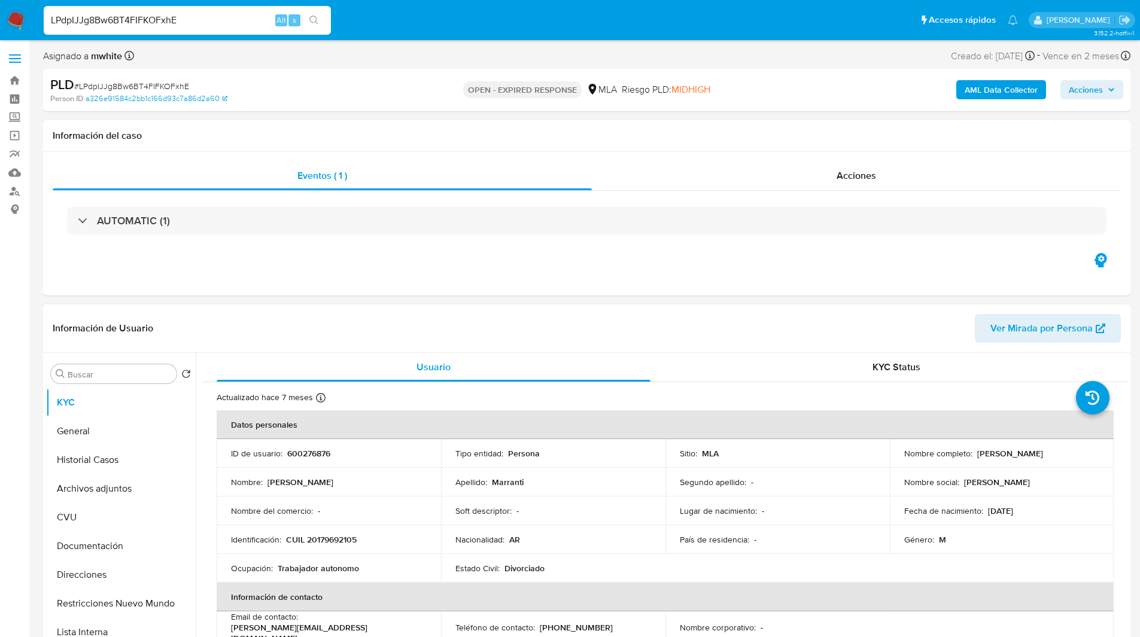
click at [315, 452] on p "600276876" at bounding box center [308, 453] width 43 height 11
copy p "600276876"
click at [218, 19] on input "LPdpIJJg8Bw6BT4FIFKOFxhE" at bounding box center [187, 21] width 287 height 16
click at [744, 74] on div "PLD # LPdpIJJg8Bw6BT4FIFKOFxhE Person ID a326e91584c2bb1c166d93c7a86d2a60 OPEN …" at bounding box center [586, 90] width 1087 height 42
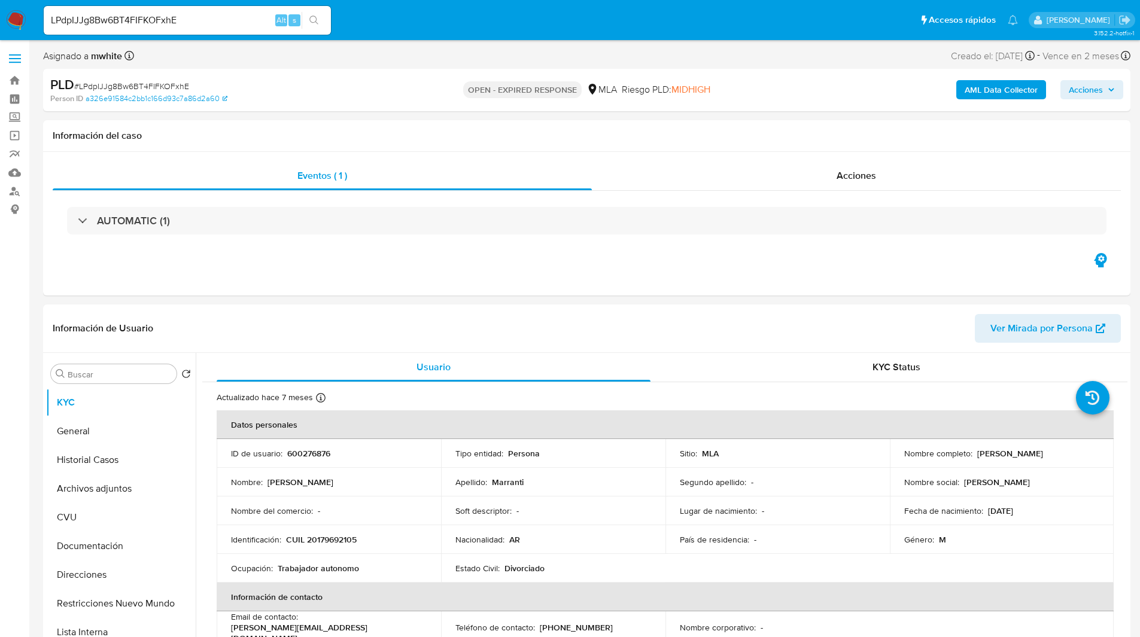
click at [425, 60] on div "Asignado a mwhite Asignado el: 17/07/2025 16:37:59 Creado el: 12/07/2025 Creado…" at bounding box center [586, 58] width 1087 height 21
click at [402, 59] on div "Asignado a mwhite Asignado el: 17/07/2025 16:37:59 Creado el: 12/07/2025 Creado…" at bounding box center [586, 58] width 1087 height 21
click at [413, 83] on div "OPEN - EXPIRED RESPONSE MLA Riesgo PLD: MIDHIGH" at bounding box center [586, 90] width 354 height 28
click at [625, 81] on div "Riesgo PLD: MIDHIGH" at bounding box center [666, 90] width 89 height 28
click at [437, 13] on ul "Pausado Ver notificaciones LPdpIJJg8Bw6BT4FIFKOFxhE Alt s Accesos rápidos Presi…" at bounding box center [531, 20] width 986 height 30
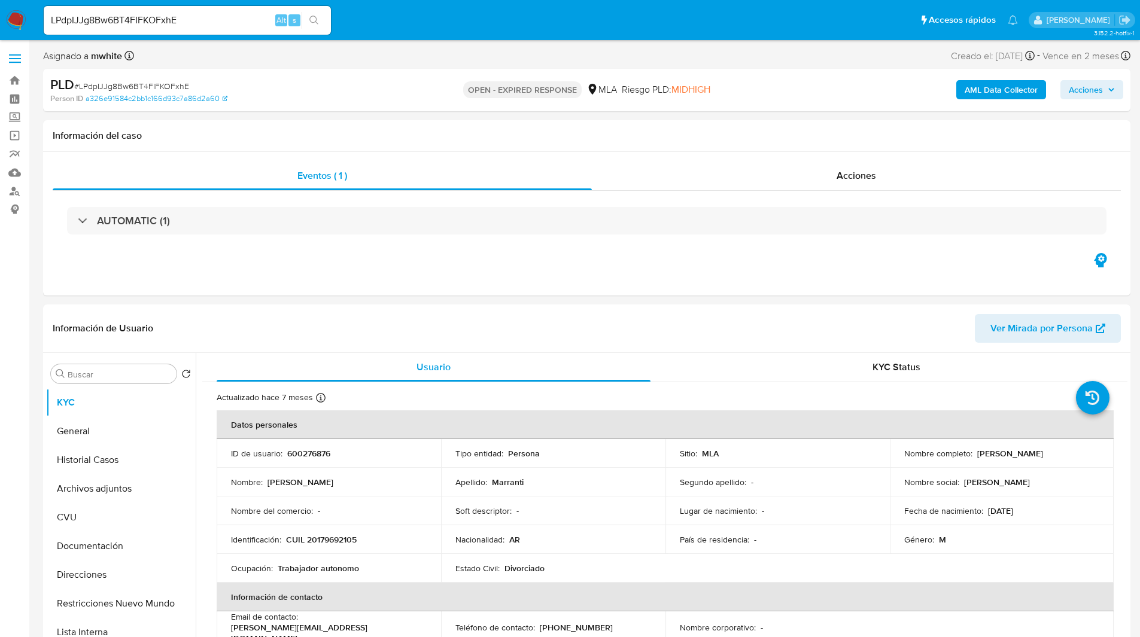
click at [321, 95] on div "Person ID a326e91584c2bb1c166d93c7a86d2a60" at bounding box center [227, 98] width 354 height 11
click at [299, 93] on div "PLD # LPdpIJJg8Bw6BT4FIFKOFxhE" at bounding box center [226, 85] width 353 height 18
click at [324, 89] on div "PLD # LPdpIJJg8Bw6BT4FIFKOFxhE" at bounding box center [226, 85] width 353 height 18
click at [326, 88] on div "PLD # LPdpIJJg8Bw6BT4FIFKOFxhE" at bounding box center [226, 85] width 353 height 18
click at [325, 86] on div "PLD # LPdpIJJg8Bw6BT4FIFKOFxhE" at bounding box center [226, 85] width 353 height 18
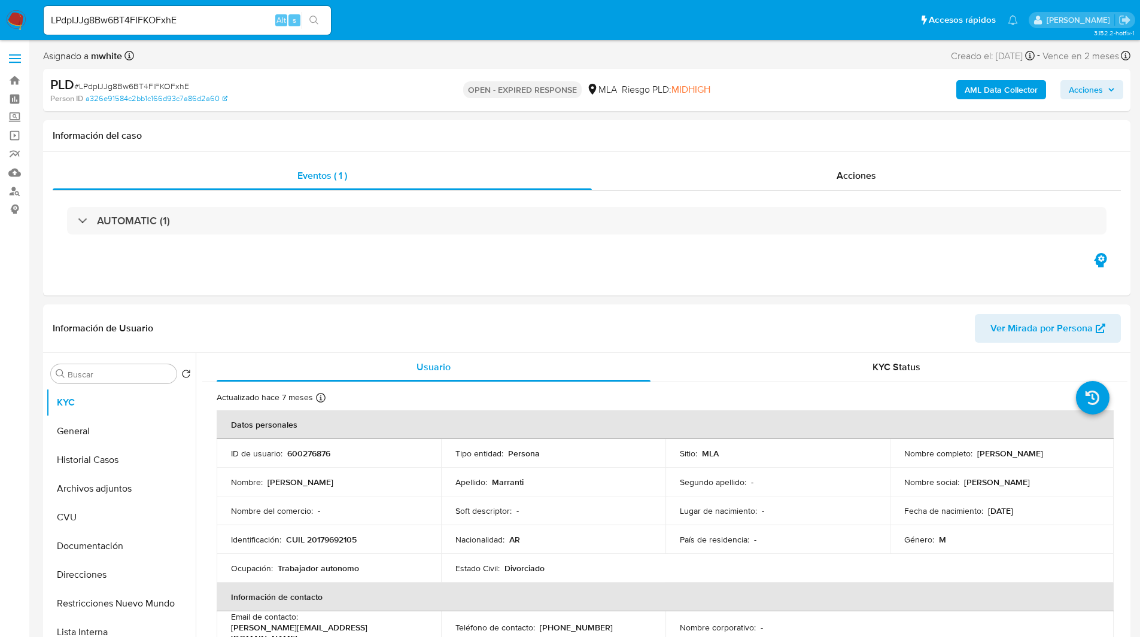
click at [336, 84] on div "PLD # LPdpIJJg8Bw6BT4FIFKOFxhE" at bounding box center [226, 85] width 353 height 18
click at [334, 93] on div "Person ID a326e91584c2bb1c166d93c7a86d2a60" at bounding box center [227, 98] width 354 height 11
click at [401, 96] on div "Person ID a326e91584c2bb1c166d93c7a86d2a60" at bounding box center [227, 98] width 354 height 11
click at [355, 106] on div "PLD # LPdpIJJg8Bw6BT4FIFKOFxhE Person ID a326e91584c2bb1c166d93c7a86d2a60 OPEN …" at bounding box center [586, 90] width 1087 height 42
click at [334, 105] on div "PLD # LPdpIJJg8Bw6BT4FIFKOFxhE Person ID a326e91584c2bb1c166d93c7a86d2a60 OPEN …" at bounding box center [586, 90] width 1087 height 42
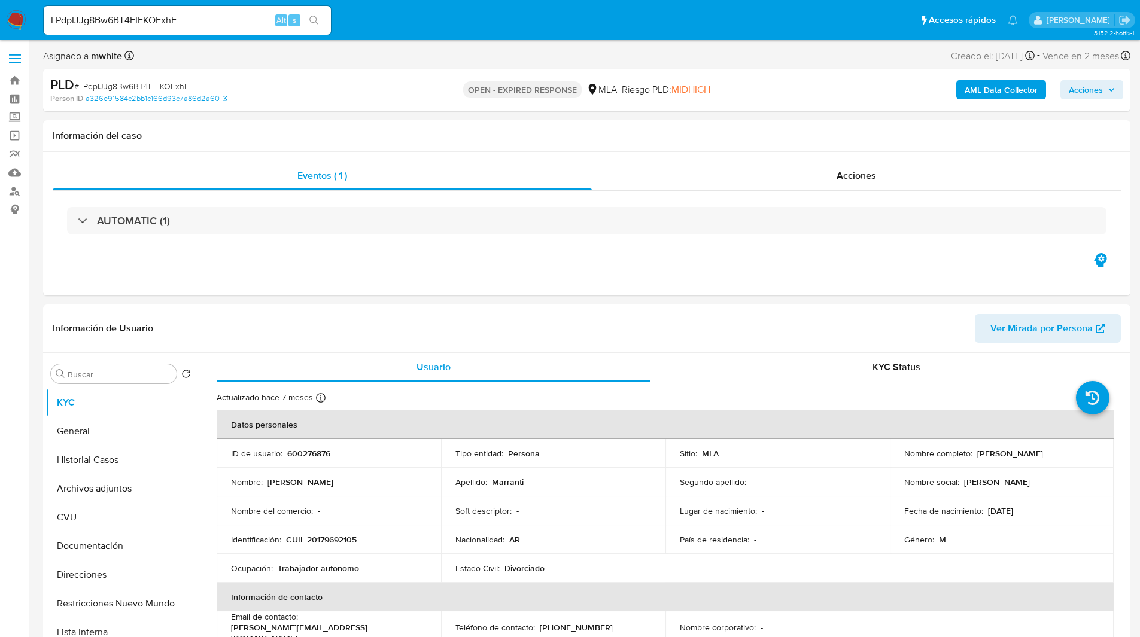
click at [330, 98] on div "Person ID a326e91584c2bb1c166d93c7a86d2a60" at bounding box center [227, 98] width 354 height 11
click at [292, 105] on div "PLD # LPdpIJJg8Bw6BT4FIFKOFxhE Person ID a326e91584c2bb1c166d93c7a86d2a60 OPEN …" at bounding box center [586, 90] width 1087 height 42
click at [406, 123] on div "Información del caso" at bounding box center [586, 136] width 1087 height 32
click at [95, 419] on button "General" at bounding box center [116, 431] width 140 height 29
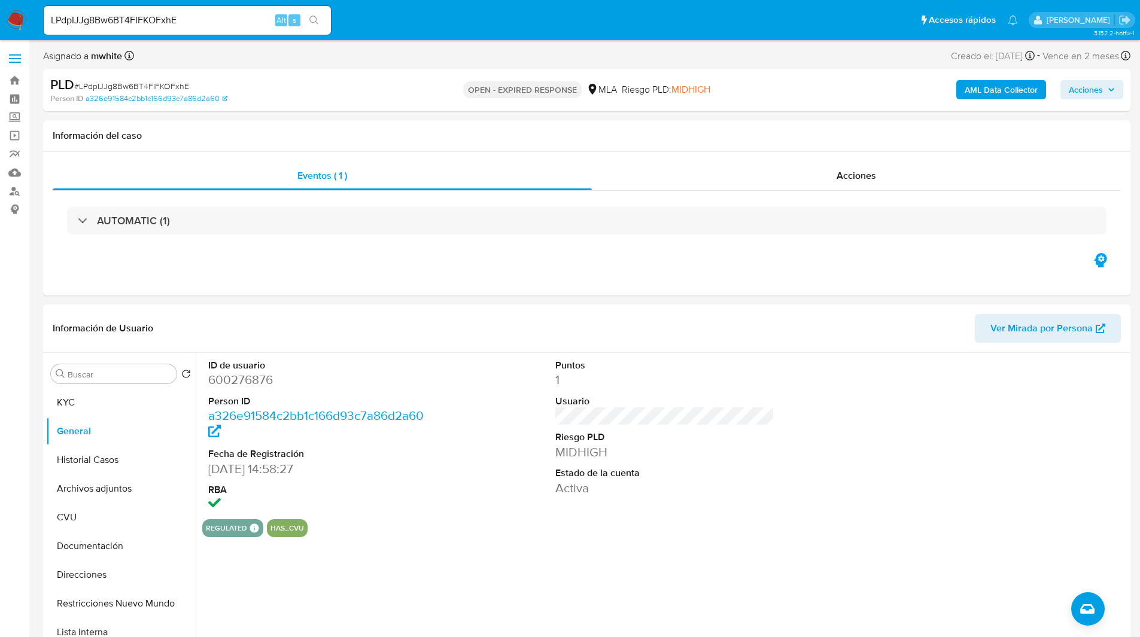
click at [139, 27] on input "LPdpIJJg8Bw6BT4FIFKOFxhE" at bounding box center [187, 21] width 287 height 16
paste input "sUwuKsI2KjxmBsklVW8Pswel"
type input "sUwuKsI2KjxmBsklVW8Pswel"
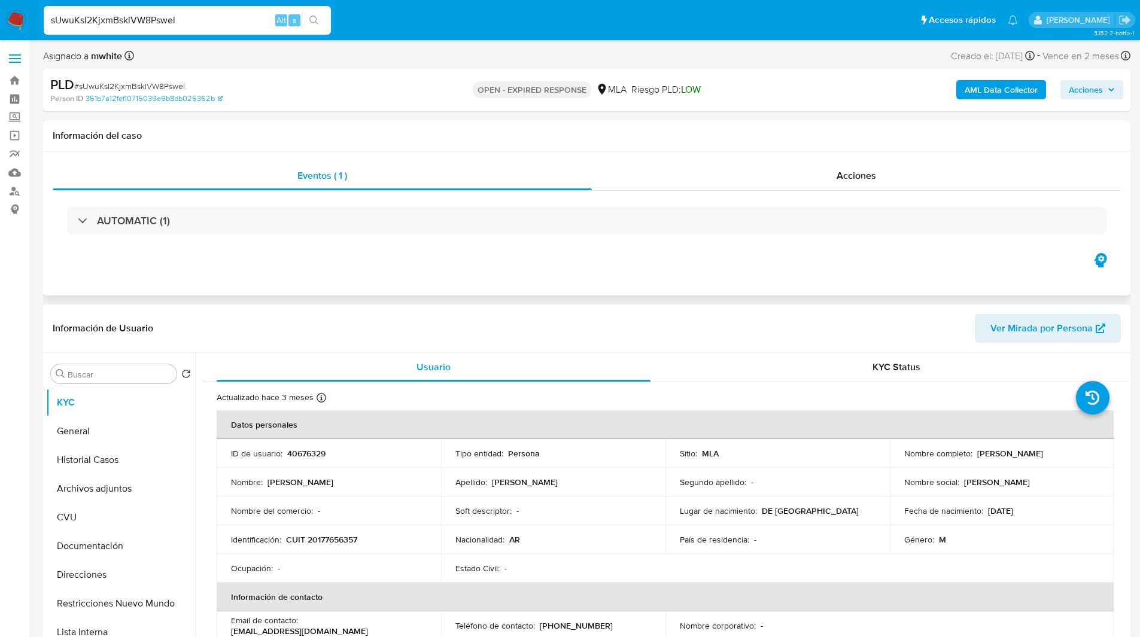
select select "10"
click at [634, 139] on h1 "Información del caso" at bounding box center [587, 136] width 1068 height 12
click at [695, 273] on div "Eventos ( 1 ) Acciones AUTOMATIC (1)" at bounding box center [586, 224] width 1087 height 144
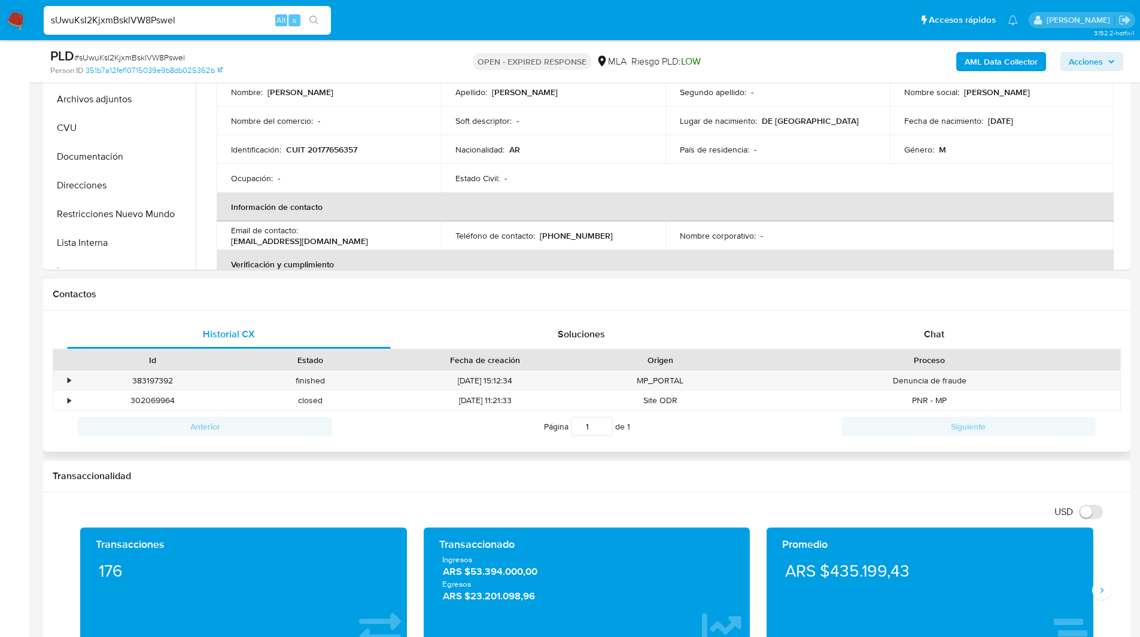
scroll to position [348, 0]
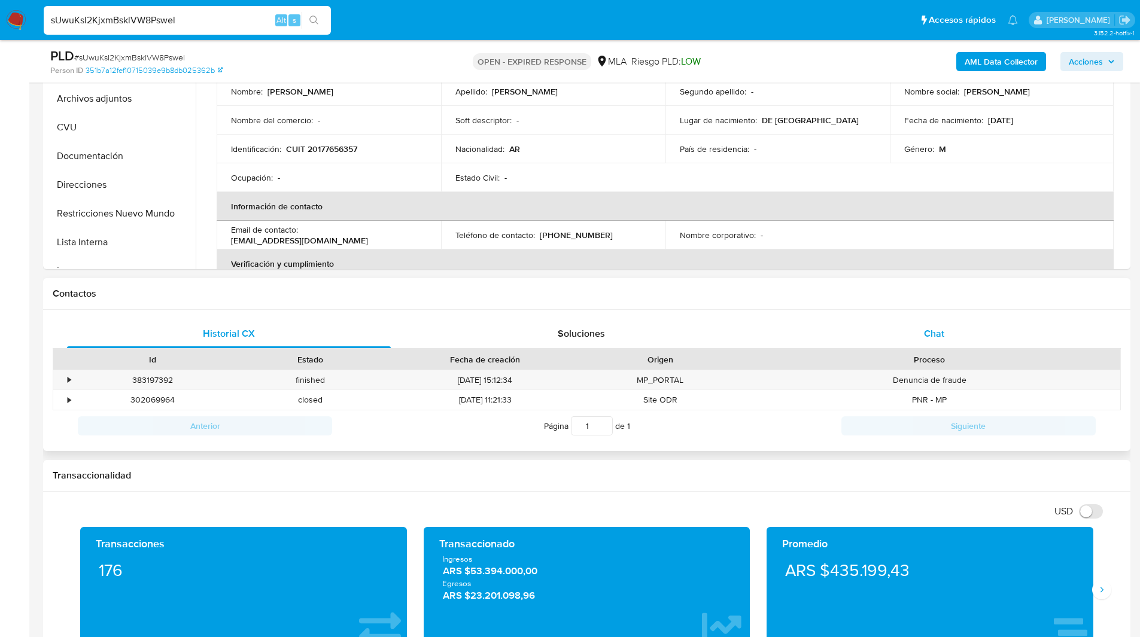
click at [928, 334] on span "Chat" at bounding box center [934, 334] width 20 height 14
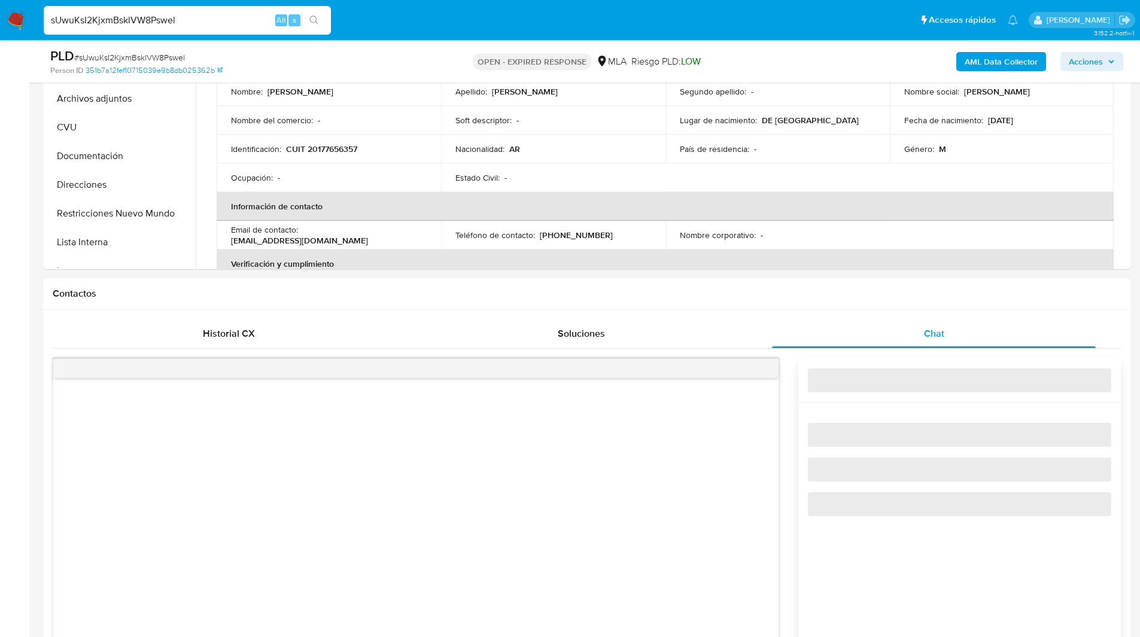
click at [793, 307] on div "Contactos" at bounding box center [586, 294] width 1087 height 32
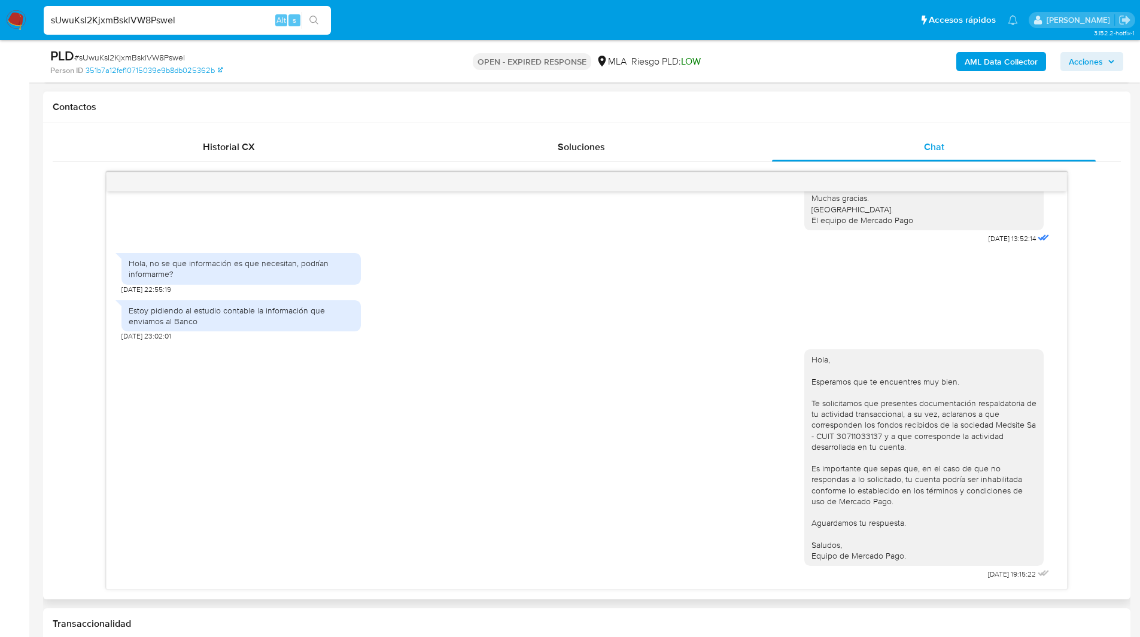
scroll to position [535, 0]
click at [72, 345] on div "17/07/2025 20:09:50 Hola, Esperamos que te encuentres muy bien. Te consultamos …" at bounding box center [587, 378] width 1068 height 418
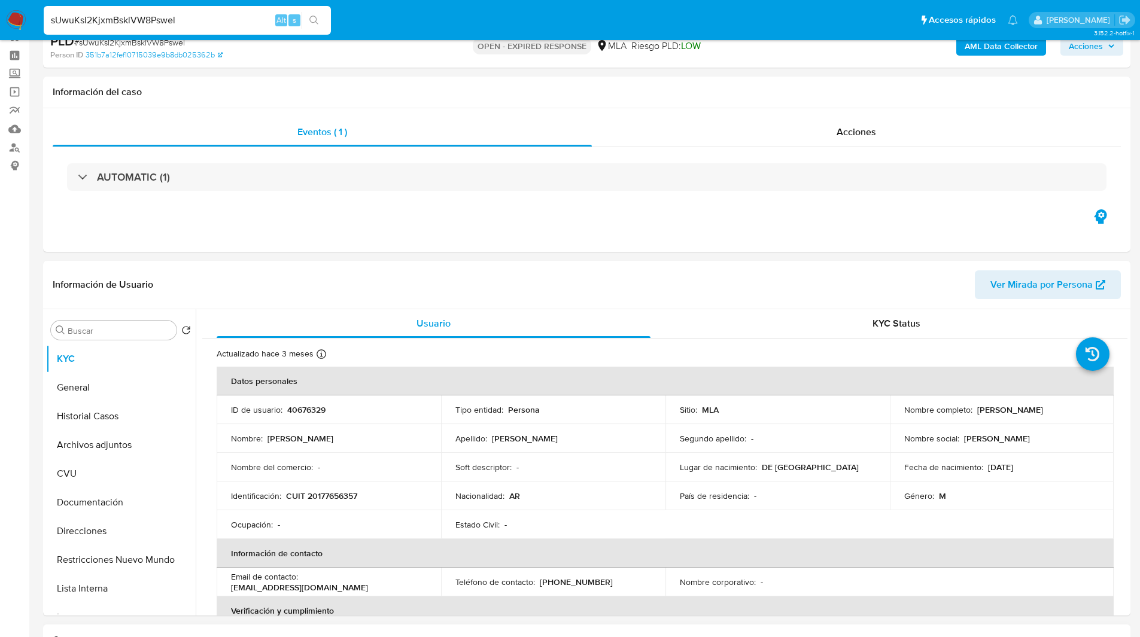
scroll to position [0, 0]
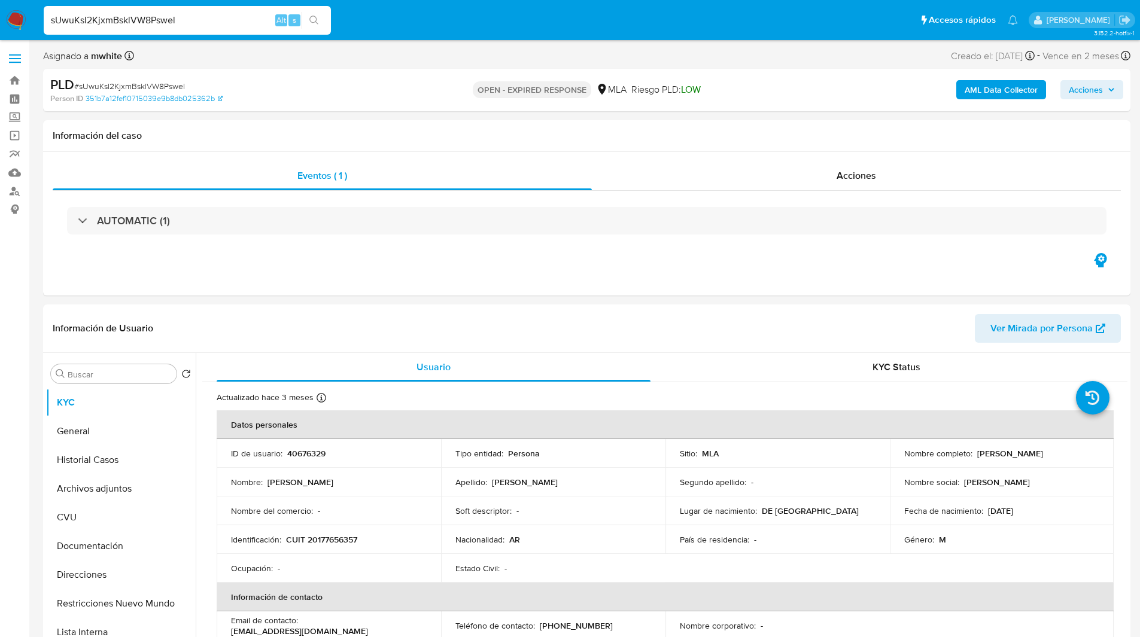
click at [134, 25] on input "sUwuKsI2KjxmBsklVW8Pswel" at bounding box center [187, 21] width 287 height 16
paste input "pG21V1tRy0lpyoDFNHV4iN9T"
type input "pG21V1tRy0lpyoDFNHV4iN9T"
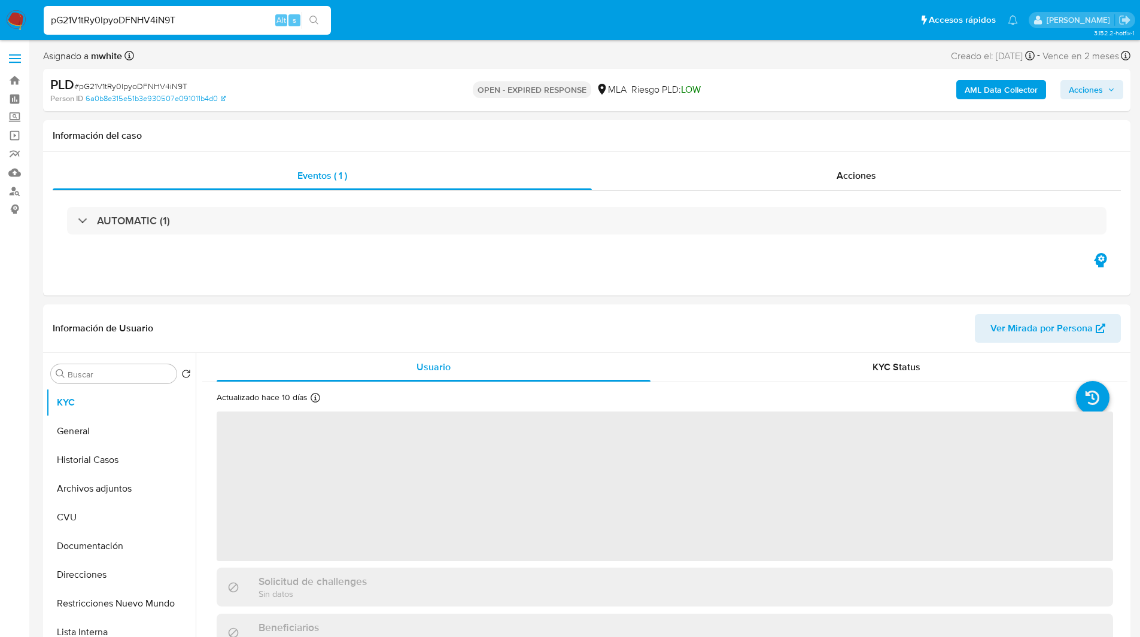
select select "10"
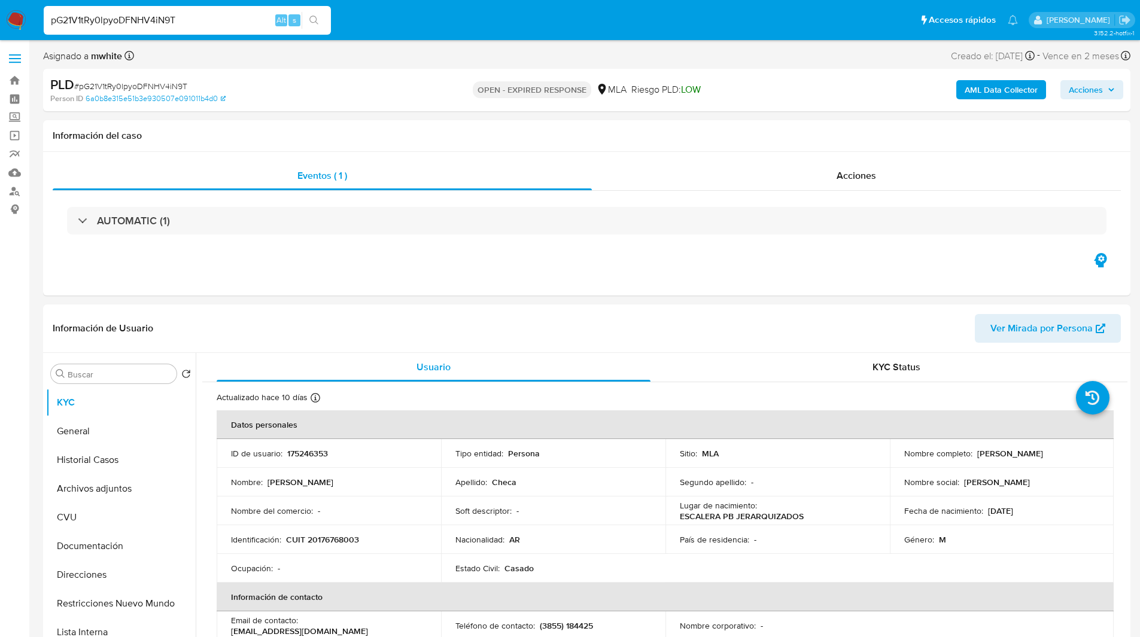
click at [322, 76] on div "PLD # pG21V1tRy0lpyoDFNHV4iN9T" at bounding box center [226, 85] width 353 height 18
drag, startPoint x: 652, startPoint y: 38, endPoint x: 250, endPoint y: -52, distance: 411.9
click at [399, 28] on ul "Pausado Ver notificaciones pG21V1tRy0lpyoDFNHV4iN9T Alt s Accesos rápidos Presi…" at bounding box center [531, 20] width 986 height 30
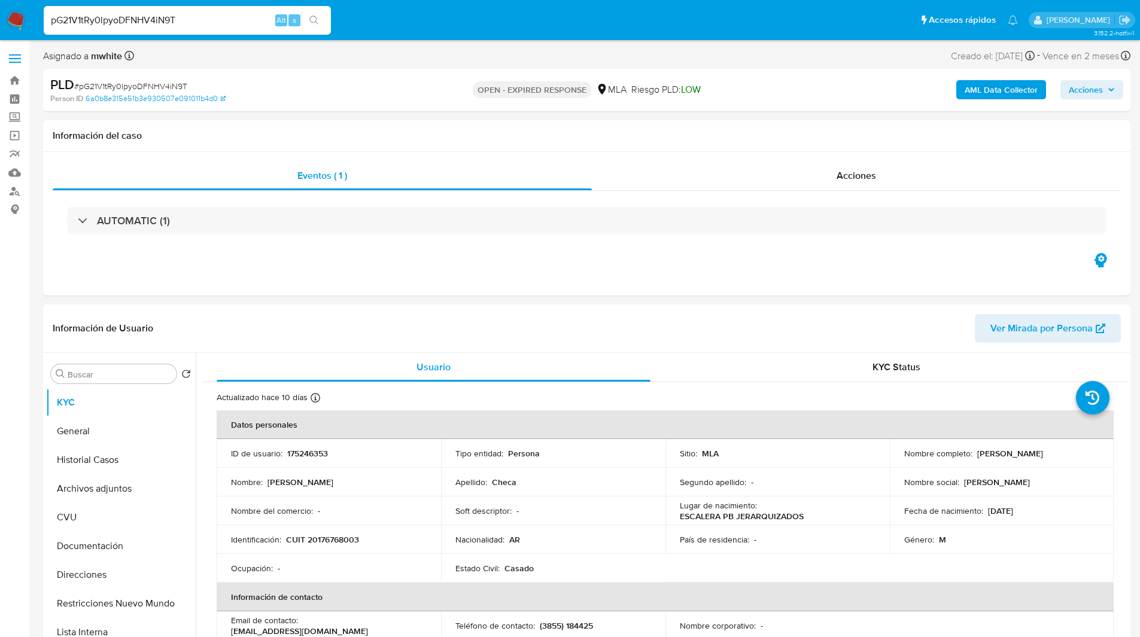
click at [391, 89] on div "PLD # pG21V1tRy0lpyoDFNHV4iN9T" at bounding box center [226, 85] width 353 height 18
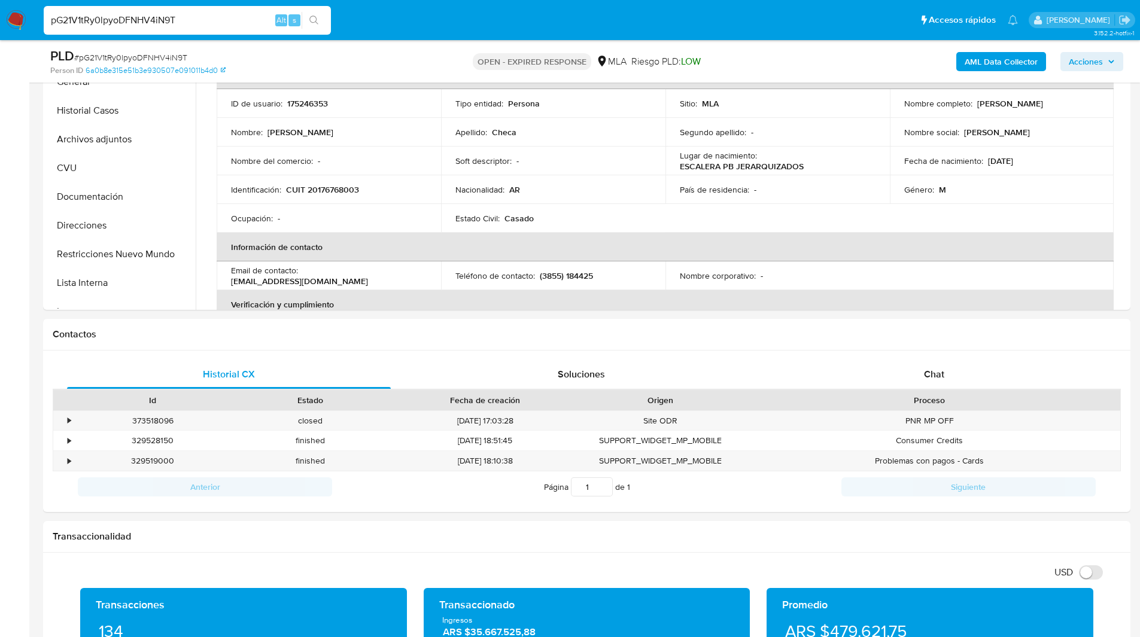
scroll to position [308, 0]
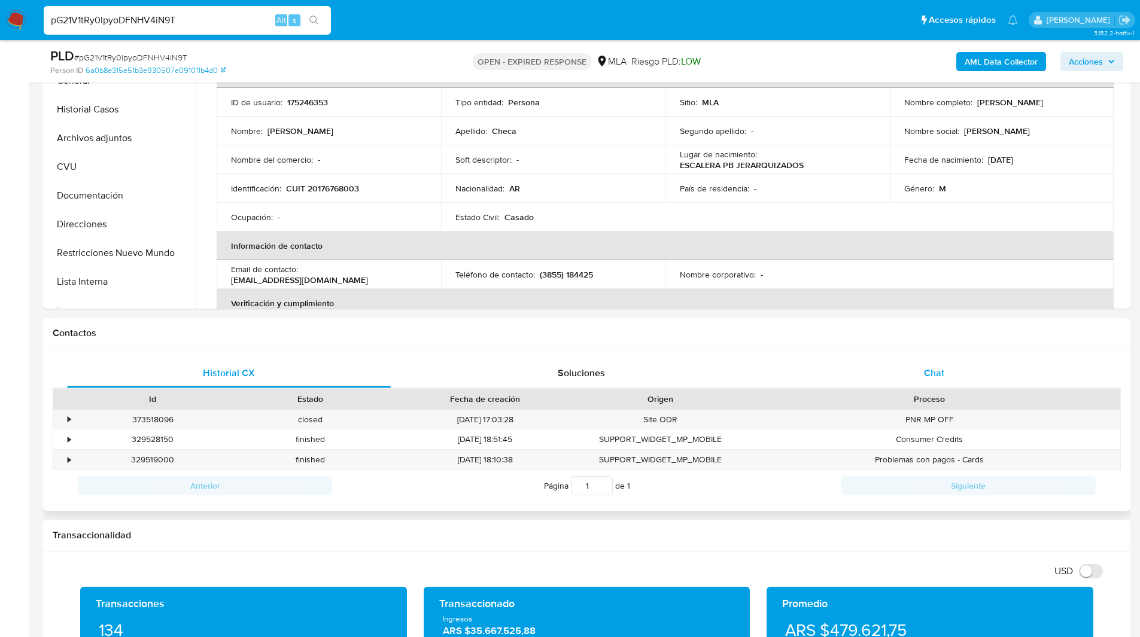
click at [953, 380] on div "Chat" at bounding box center [934, 373] width 324 height 29
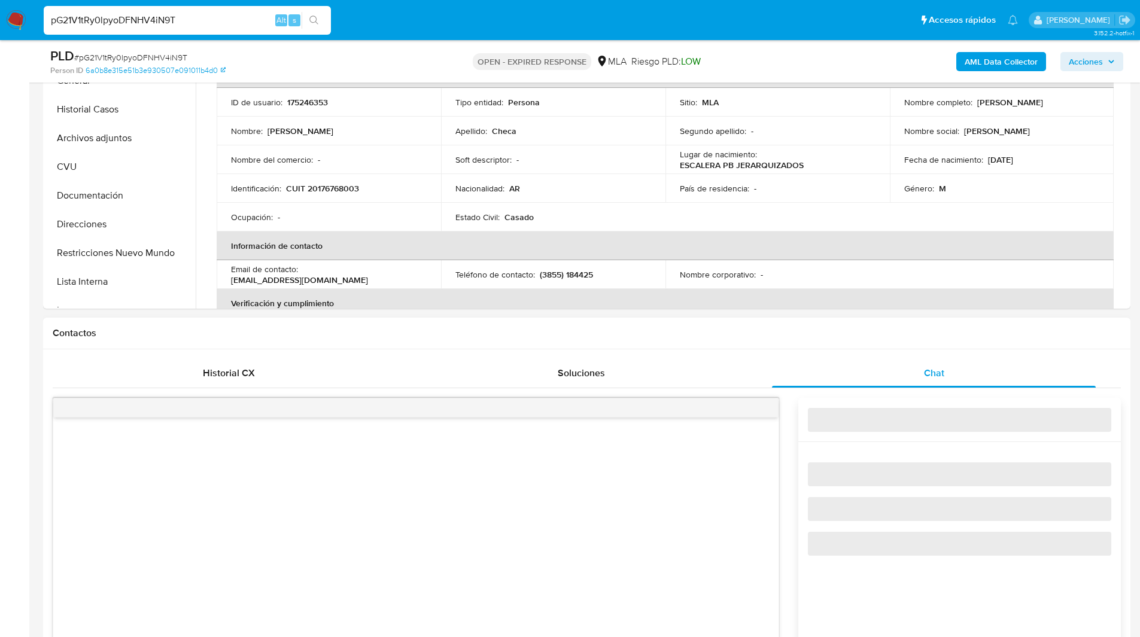
click at [660, 342] on div "Contactos" at bounding box center [586, 334] width 1087 height 32
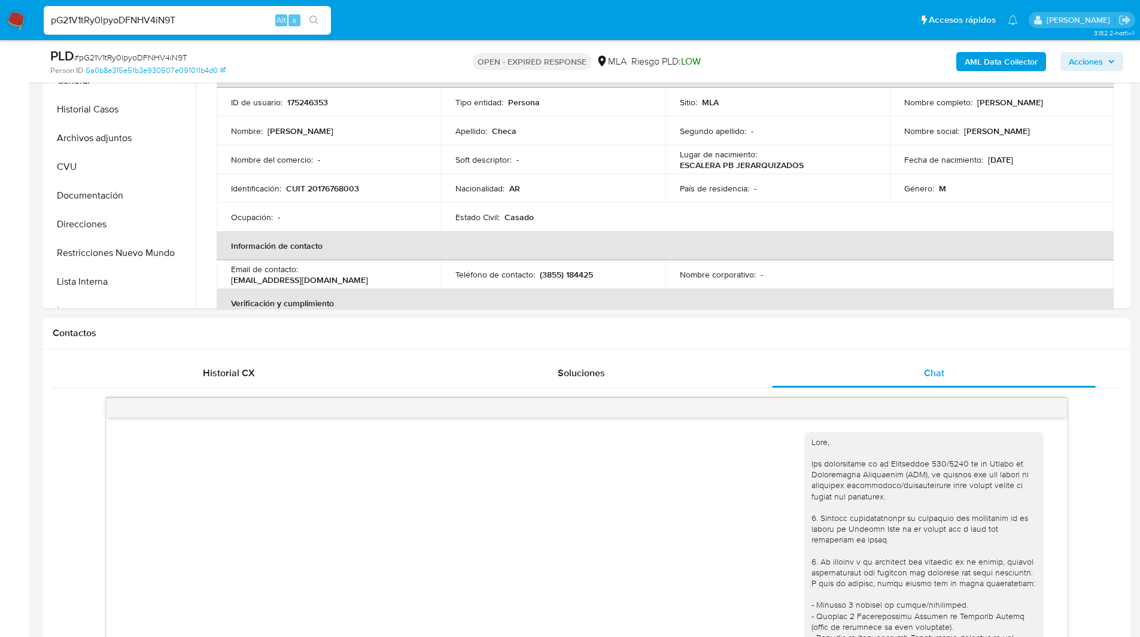
drag, startPoint x: 588, startPoint y: 373, endPoint x: 680, endPoint y: 325, distance: 103.0
click at [680, 325] on div "Contactos Historial CX Soluciones Chat Id Estado Fecha de creación Origen Proce…" at bounding box center [586, 572] width 1087 height 508
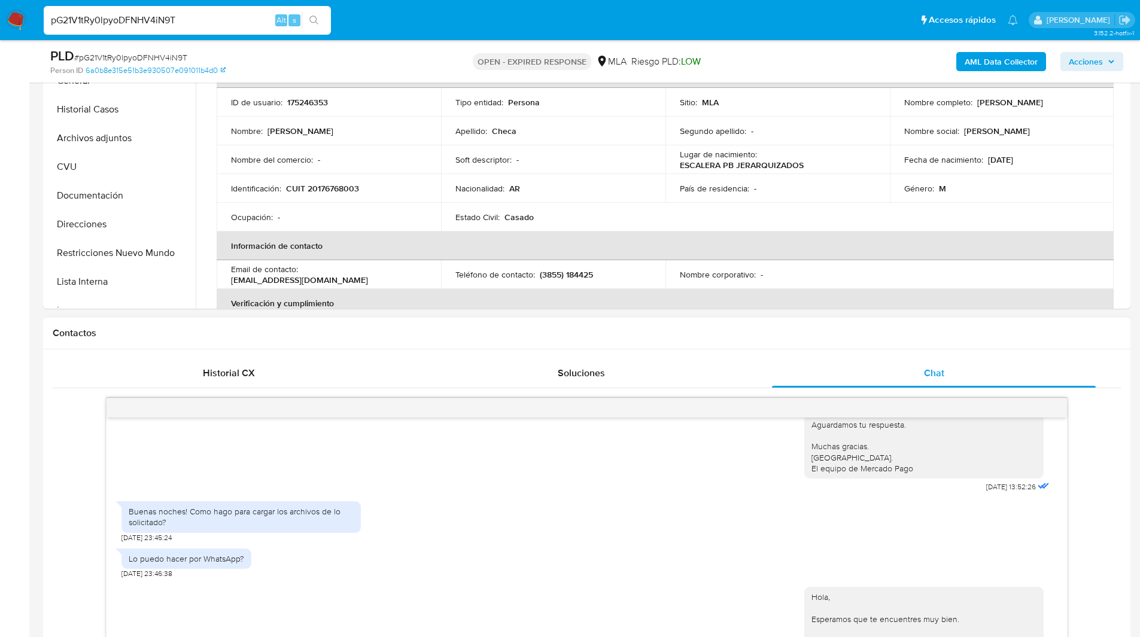
click at [607, 334] on h1 "Contactos" at bounding box center [587, 333] width 1068 height 12
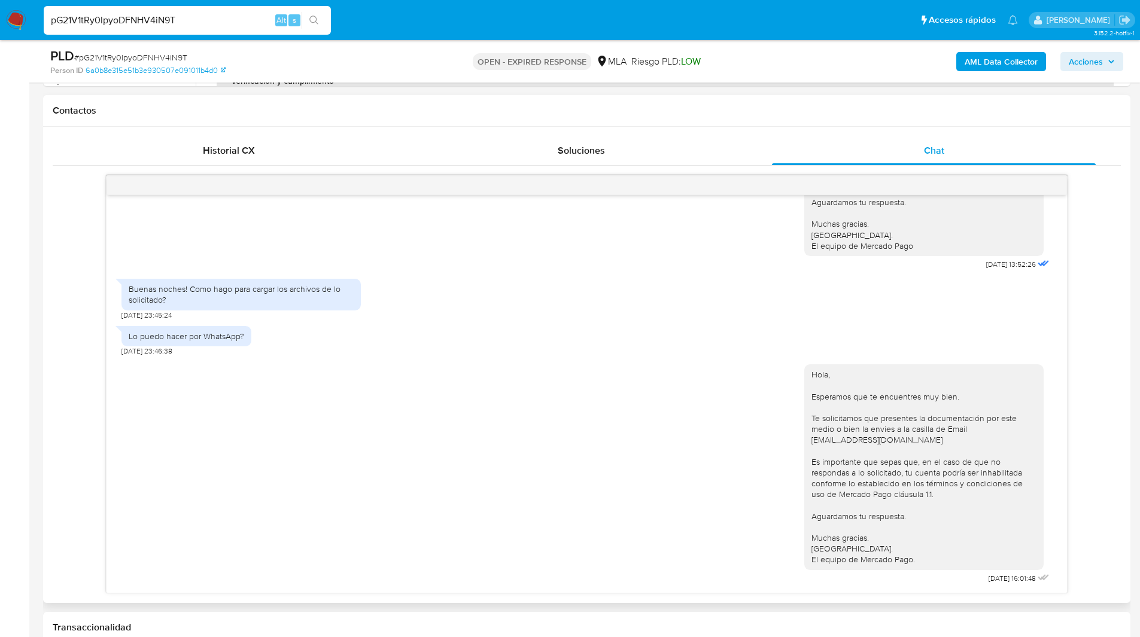
scroll to position [531, 0]
click at [72, 363] on div "17/07/2025 20:09:50 Hola, Esperamos que te encuentres muy bien. Te consultamos …" at bounding box center [587, 384] width 1068 height 418
click at [78, 373] on div "17/07/2025 20:09:50 Hola, Esperamos que te encuentres muy bien. Te consultamos …" at bounding box center [587, 384] width 1068 height 418
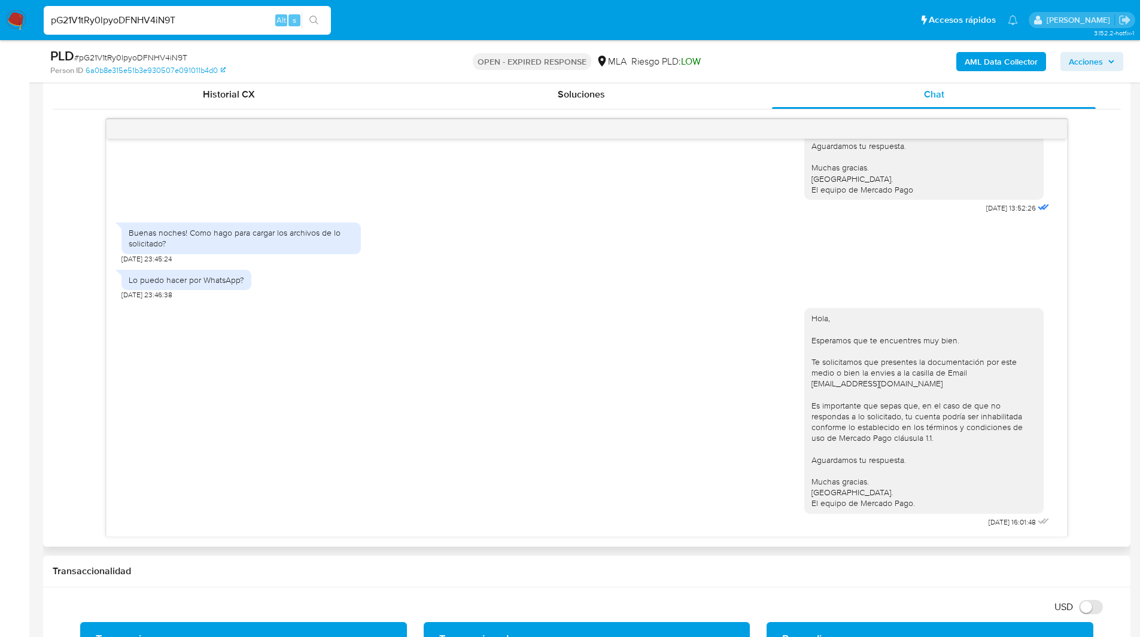
click at [53, 346] on div "17/07/2025 20:09:50 Hola, Esperamos que te encuentres muy bien. Te consultamos …" at bounding box center [587, 328] width 1068 height 418
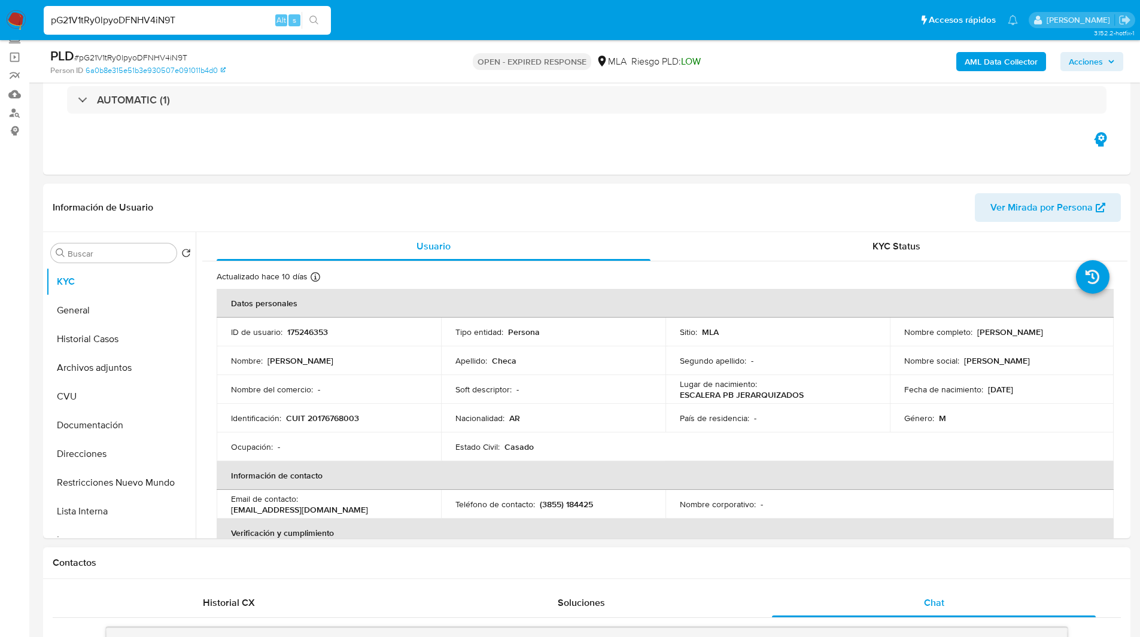
scroll to position [0, 0]
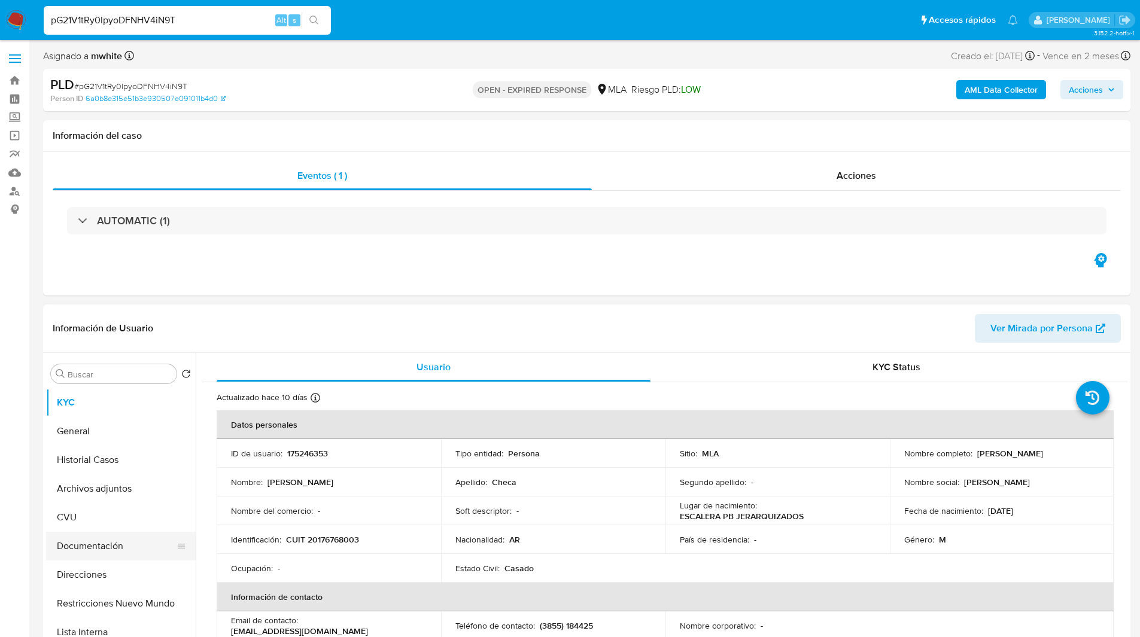
click at [98, 545] on button "Documentación" at bounding box center [116, 546] width 140 height 29
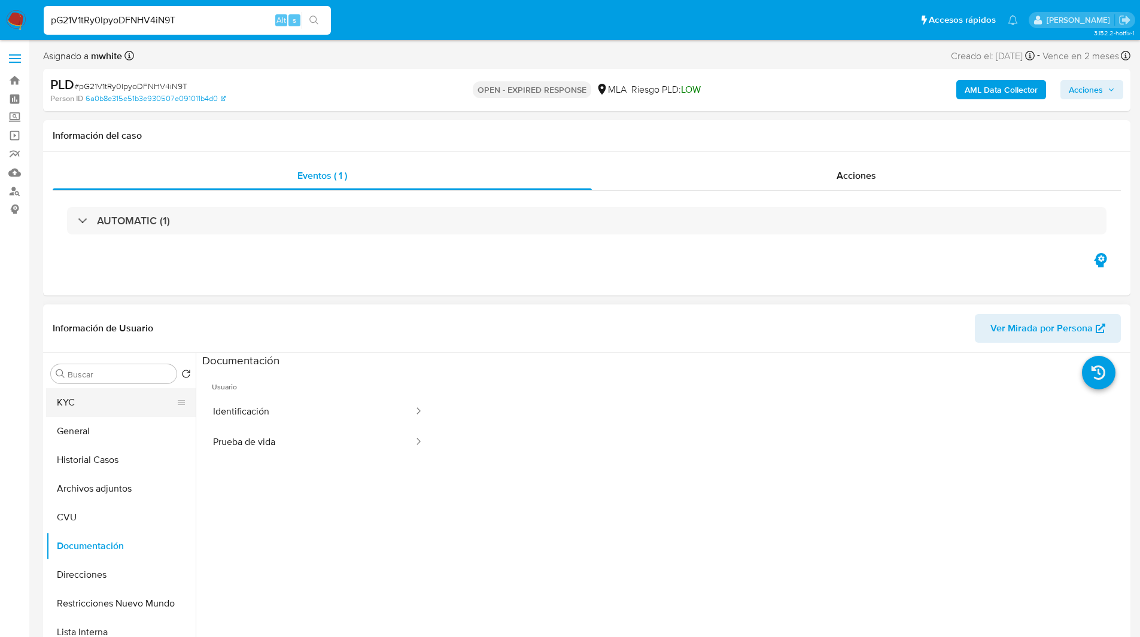
click at [72, 404] on button "KYC" at bounding box center [116, 402] width 140 height 29
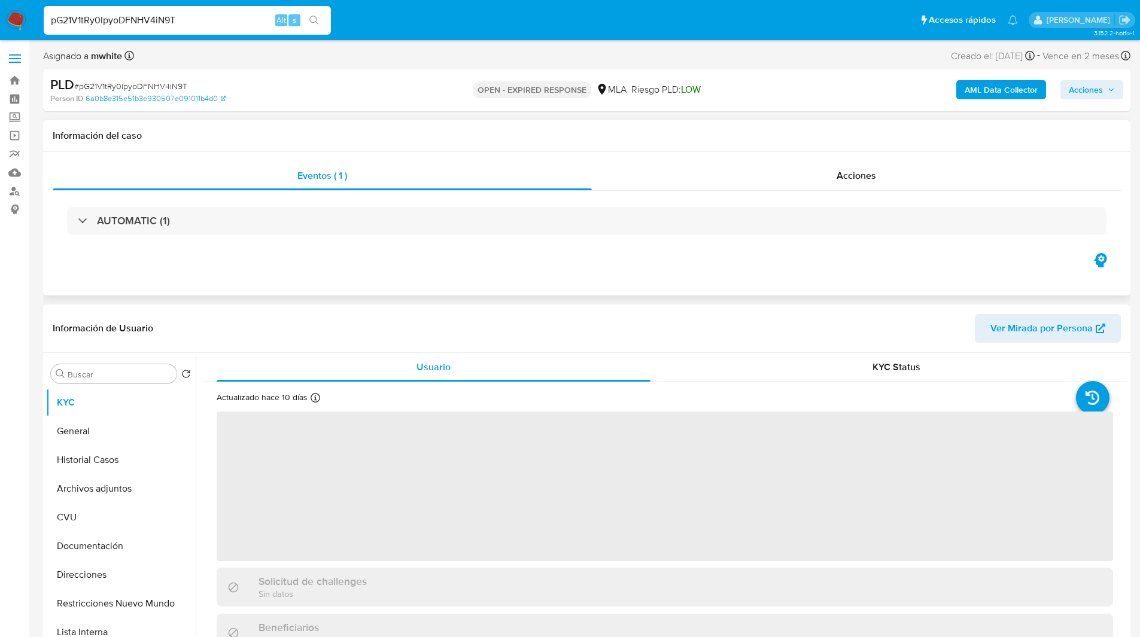
click at [365, 283] on div "Eventos ( 1 ) Acciones AUTOMATIC (1)" at bounding box center [586, 224] width 1087 height 144
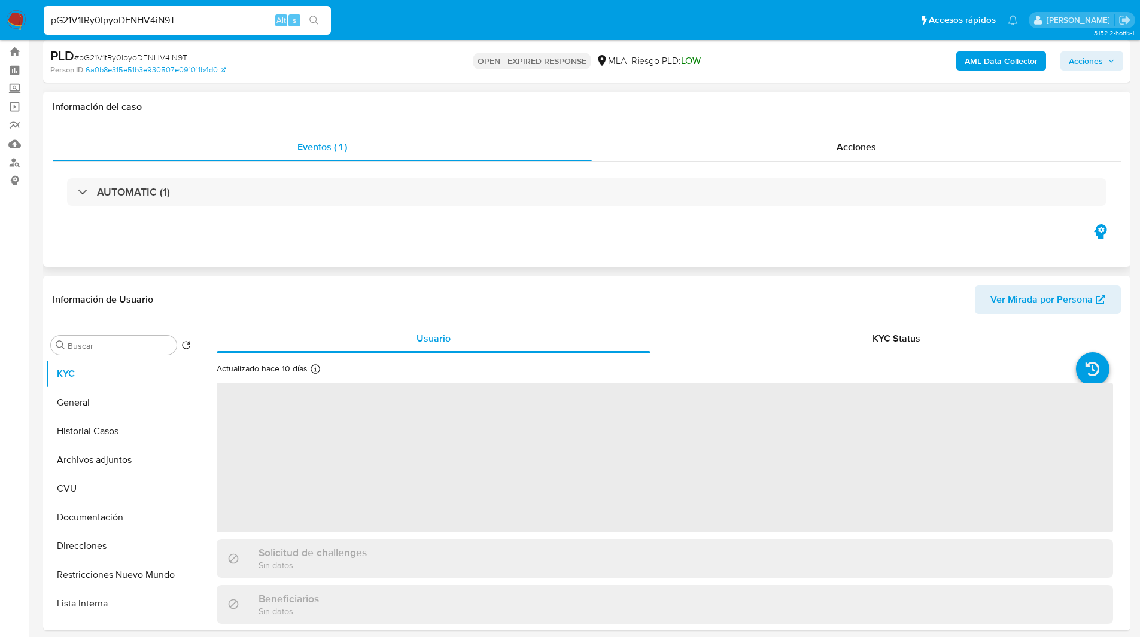
scroll to position [30, 0]
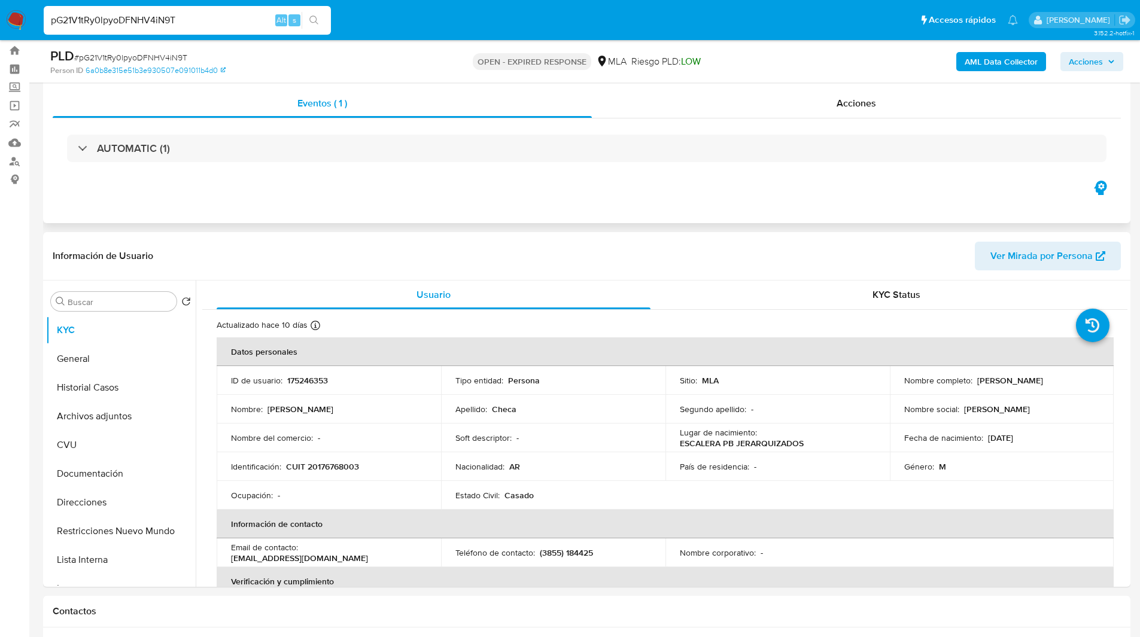
click at [205, 210] on div "Eventos ( 1 ) Acciones AUTOMATIC (1)" at bounding box center [586, 152] width 1087 height 144
click at [412, 20] on ul "Pausado Ver notificaciones pG21V1tRy0lpyoDFNHV4iN9T Alt s Accesos rápidos Presi…" at bounding box center [531, 20] width 986 height 30
click at [386, 29] on ul "Pausado Ver notificaciones pG21V1tRy0lpyoDFNHV4iN9T Alt s Accesos rápidos Presi…" at bounding box center [531, 20] width 986 height 30
click at [372, 11] on ul "Pausado Ver notificaciones pG21V1tRy0lpyoDFNHV4iN9T Alt s Accesos rápidos Presi…" at bounding box center [531, 20] width 986 height 30
click at [245, 187] on div "Eventos ( 1 ) Acciones AUTOMATIC (1)" at bounding box center [586, 152] width 1087 height 144
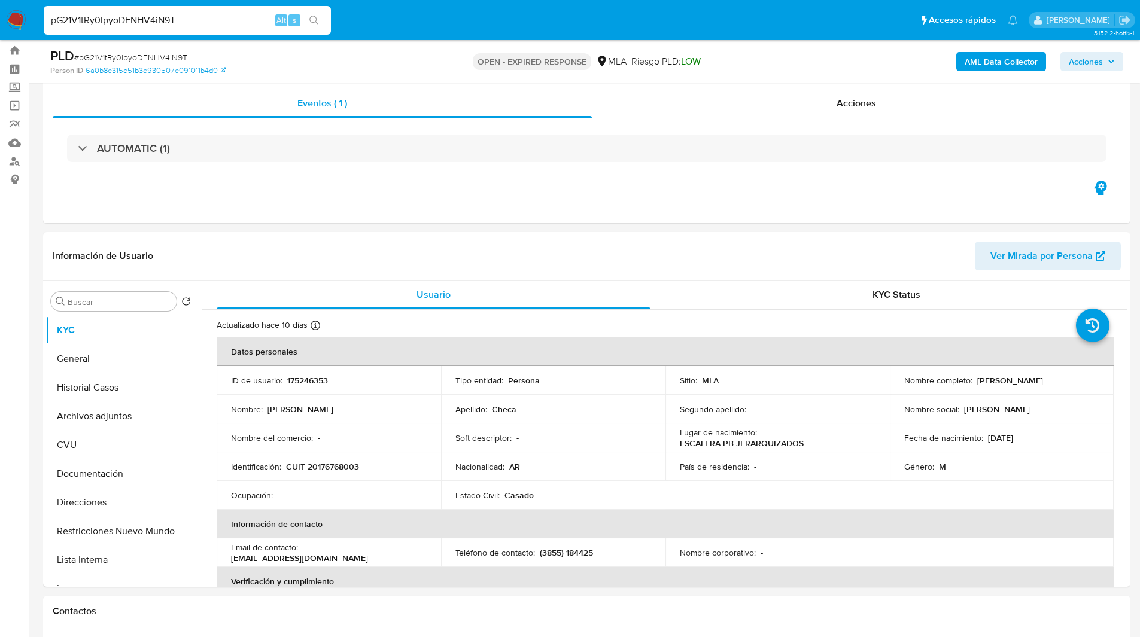
click at [438, 33] on ul "Pausado Ver notificaciones pG21V1tRy0lpyoDFNHV4iN9T Alt s Accesos rápidos Presi…" at bounding box center [531, 20] width 986 height 30
click at [353, 62] on div "PLD # pG21V1tRy0lpyoDFNHV4iN9T" at bounding box center [226, 56] width 353 height 18
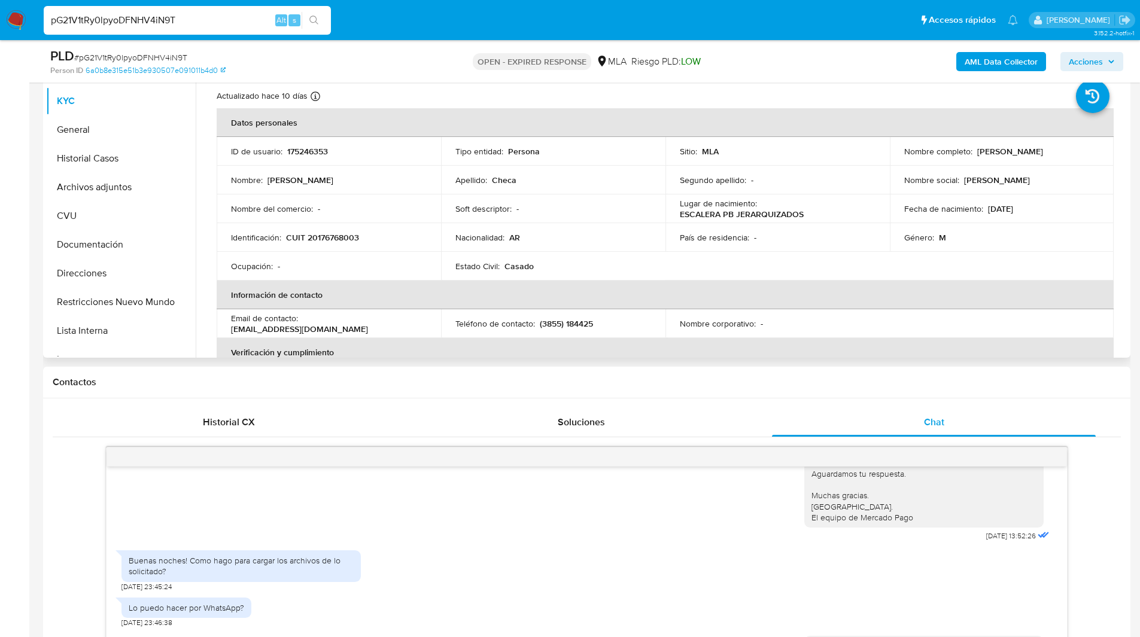
scroll to position [0, 0]
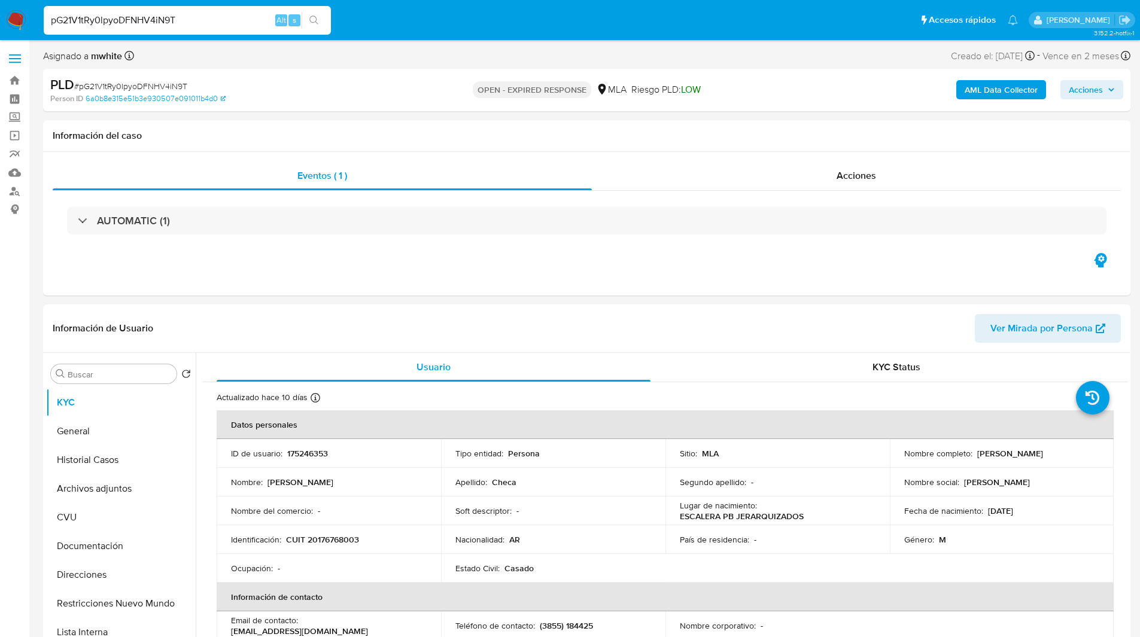
click at [259, 23] on input "pG21V1tRy0lpyoDFNHV4iN9T" at bounding box center [187, 21] width 287 height 16
paste input "AO7yMFYpEBozd5chzHqs8VeC"
type input "AO7yMFYpEBozd5chzHqs8VeC"
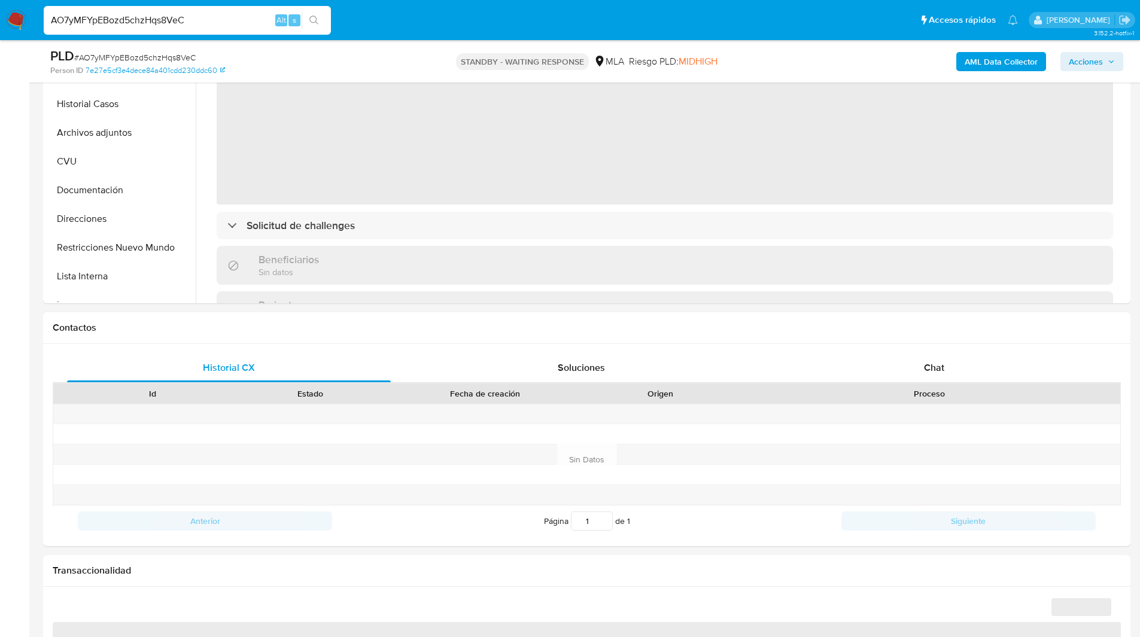
scroll to position [321, 0]
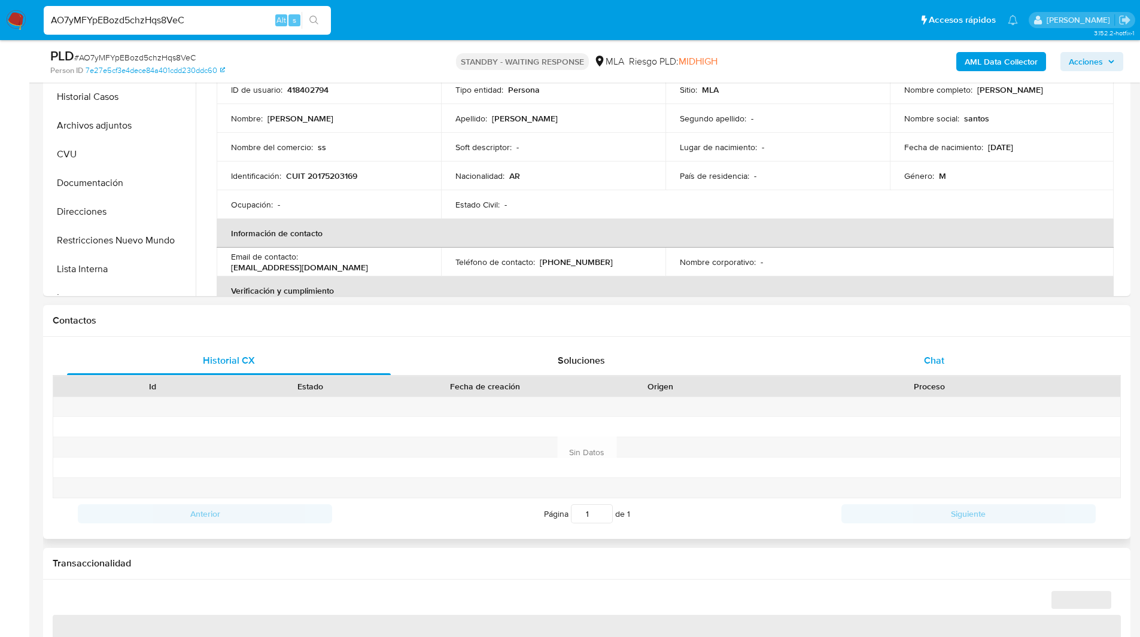
click at [924, 355] on span "Chat" at bounding box center [934, 361] width 20 height 14
select select "10"
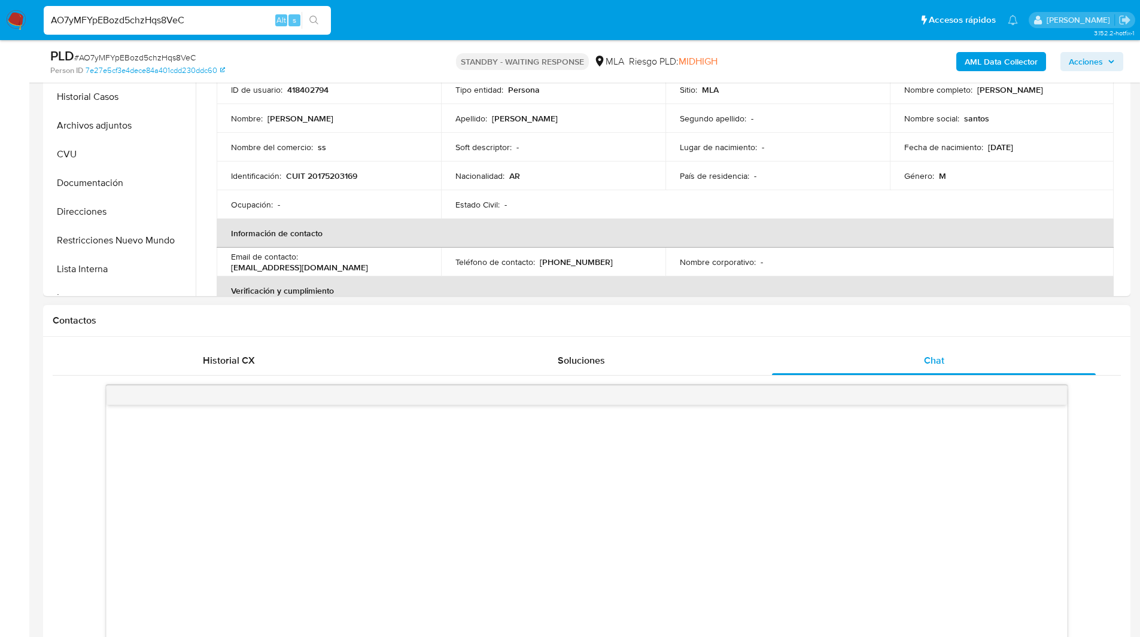
click at [817, 334] on div "Contactos" at bounding box center [586, 321] width 1087 height 32
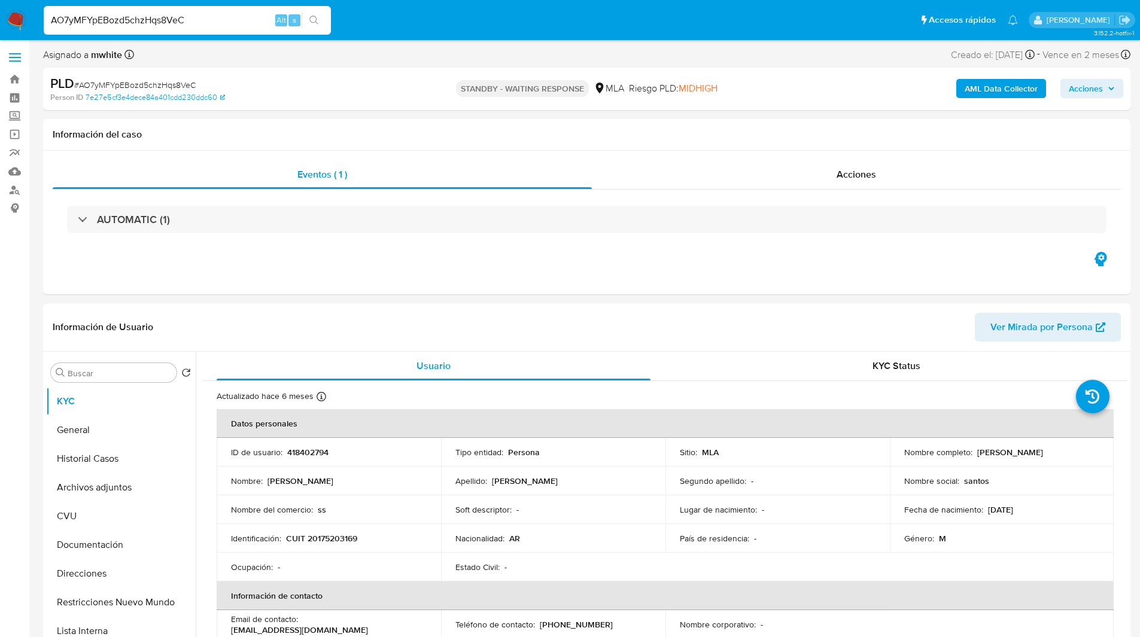
scroll to position [0, 0]
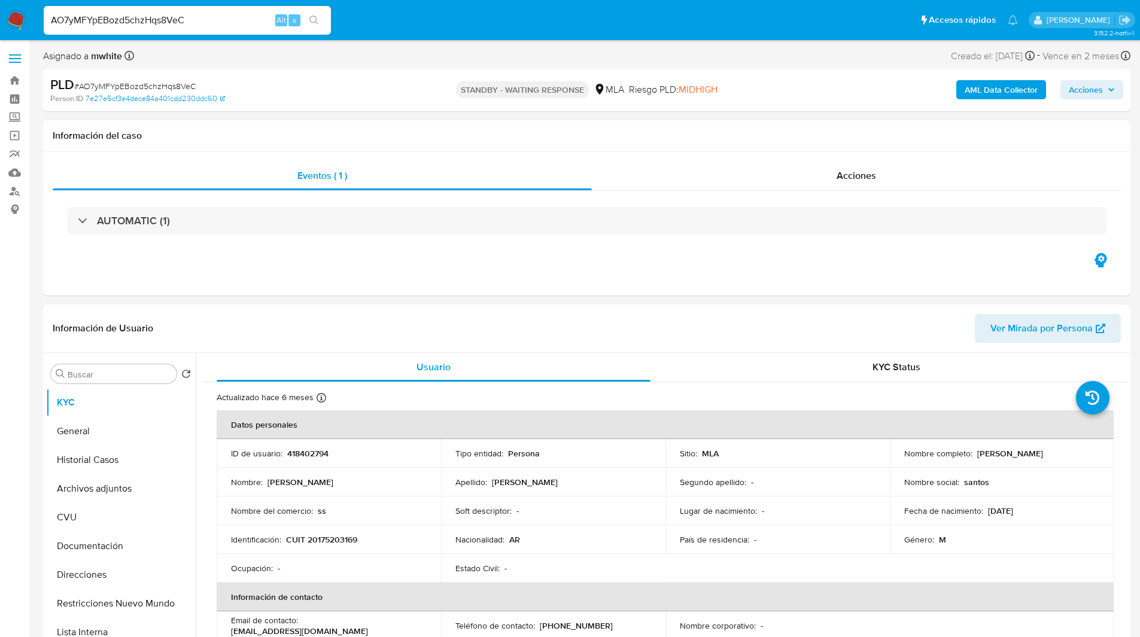
click at [220, 20] on input "AO7yMFYpEBozd5chzHqs8VeC" at bounding box center [187, 21] width 287 height 16
paste input "pNCquyMoPBBRe3hRQyghtVzx"
type input "pNCquyMoPBBRe3hRQyghtVzx"
select select "10"
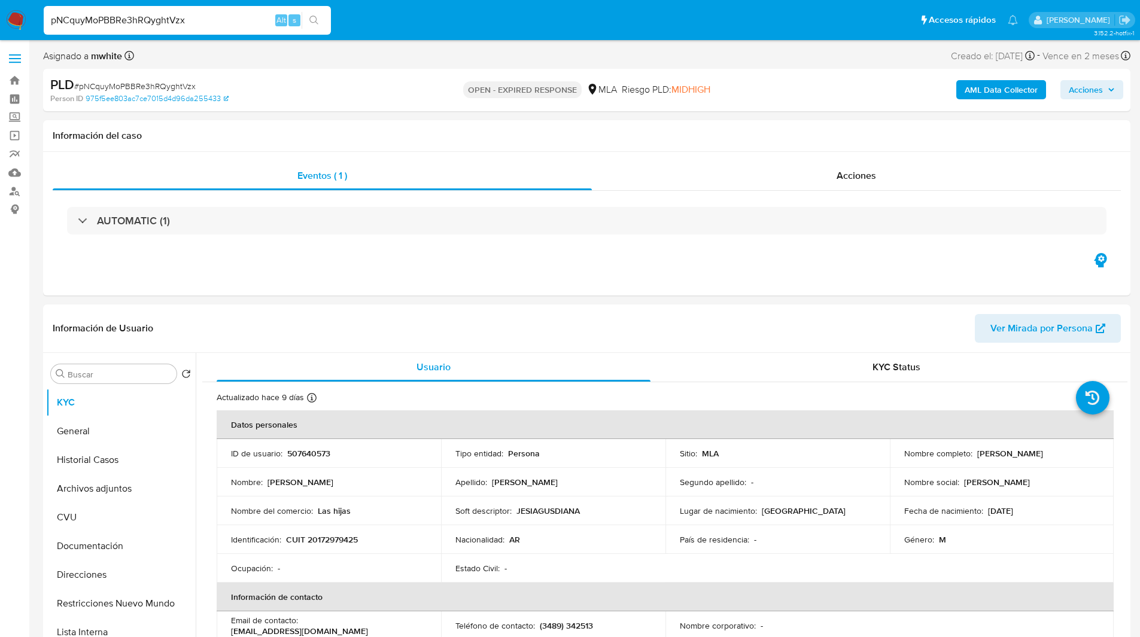
click at [246, 18] on input "pNCquyMoPBBRe3hRQyghtVzx" at bounding box center [187, 21] width 287 height 16
paste input "GEhV3CPPHonmX1minyvJR9WO"
click at [219, 22] on input "GEhV3CPPHonmX1minyvJR9WO" at bounding box center [187, 21] width 287 height 16
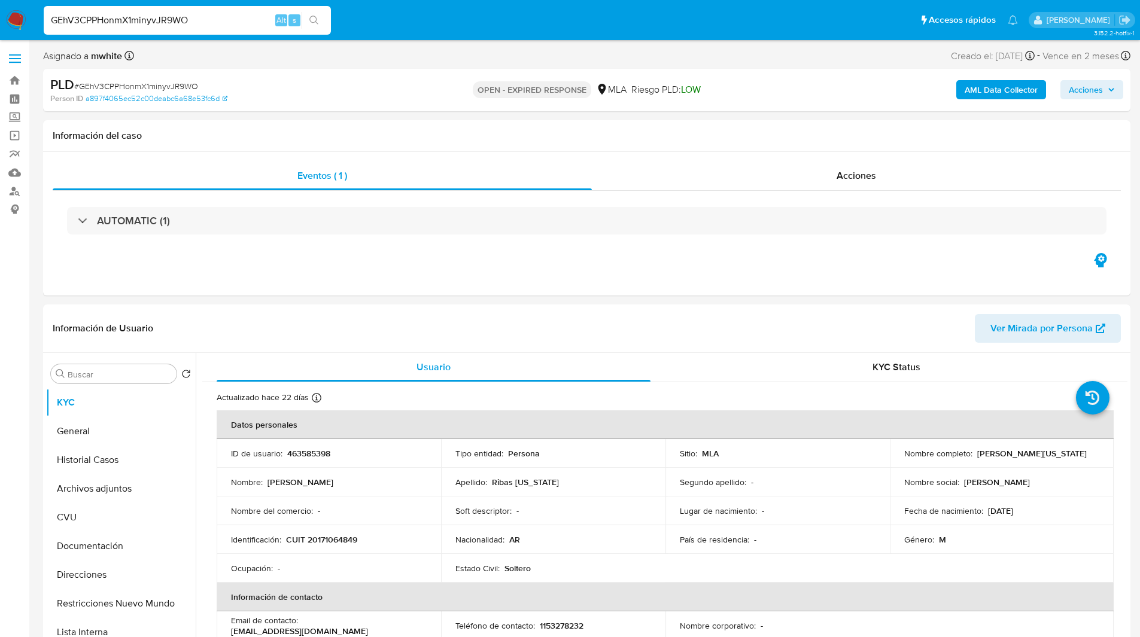
paste input "CHRuCMv6myaYDHJC04FVAn5V"
type input "CHRuCMv6myaYDHJC04FVAn5V"
select select "10"
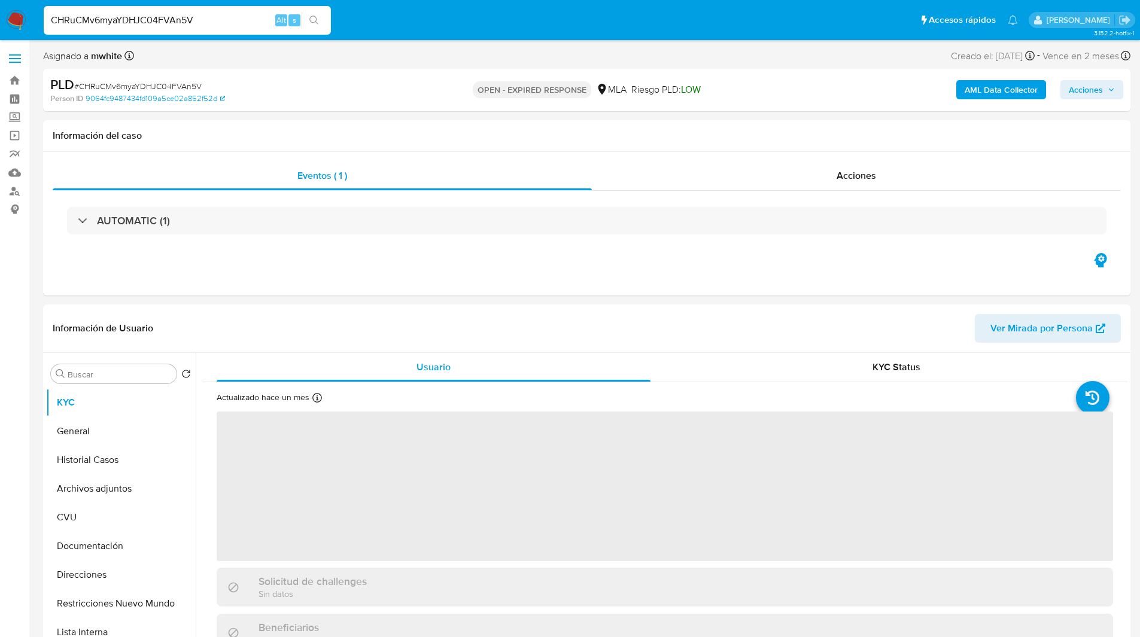
select select "10"
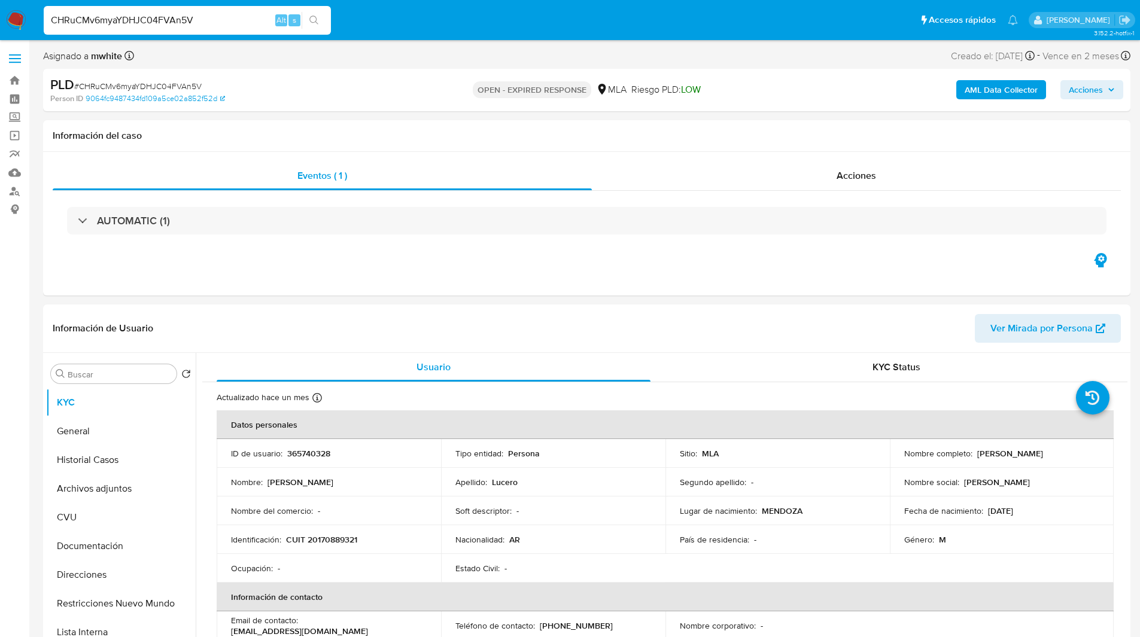
click at [257, 28] on input "CHRuCMv6myaYDHJC04FVAn5V" at bounding box center [187, 21] width 287 height 16
paste input "lv9BeQmN0ZgMMfOrSwwlIRa"
type input "lv9BeQmN0ZgMMfOrSwwlIRaV"
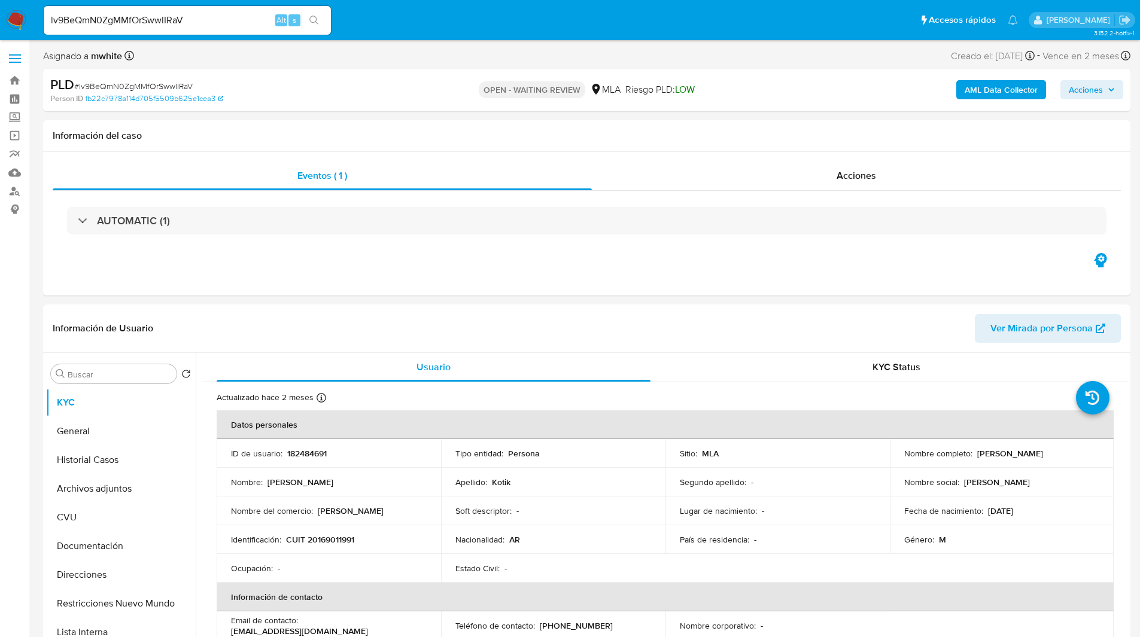
select select "10"
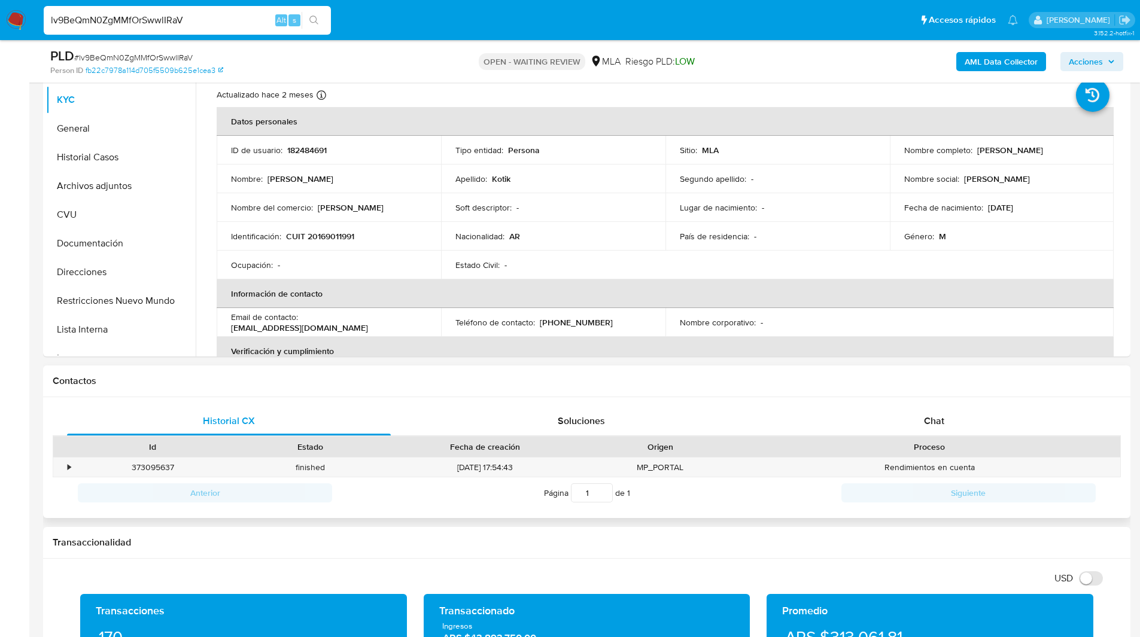
scroll to position [261, 0]
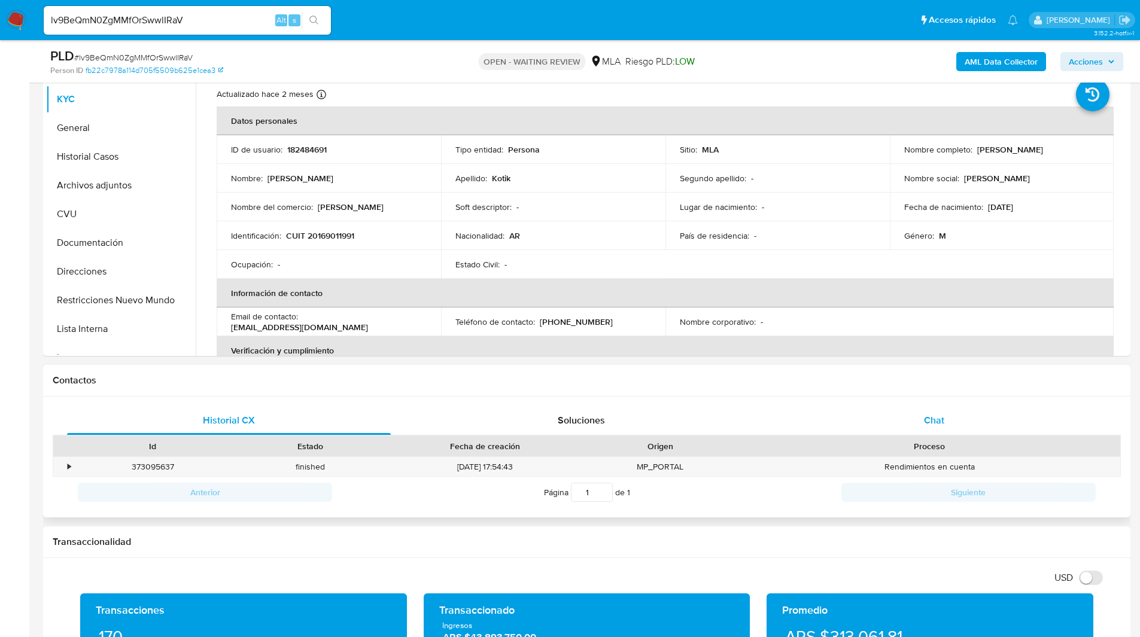
click at [922, 420] on div "Chat" at bounding box center [934, 420] width 324 height 29
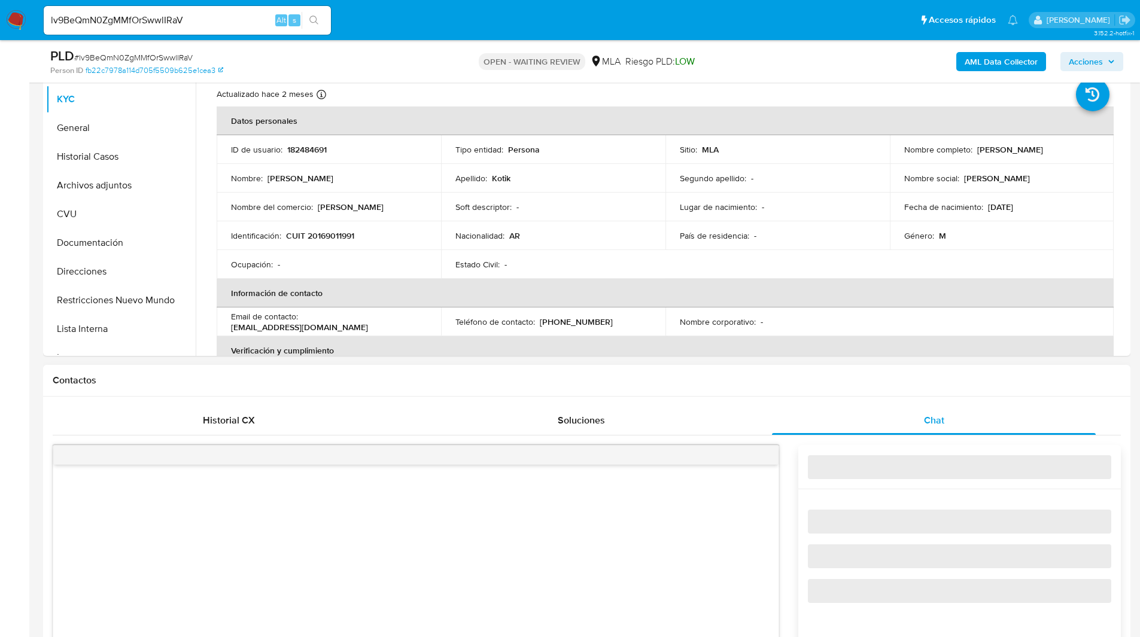
click at [819, 393] on div "Contactos" at bounding box center [586, 381] width 1087 height 32
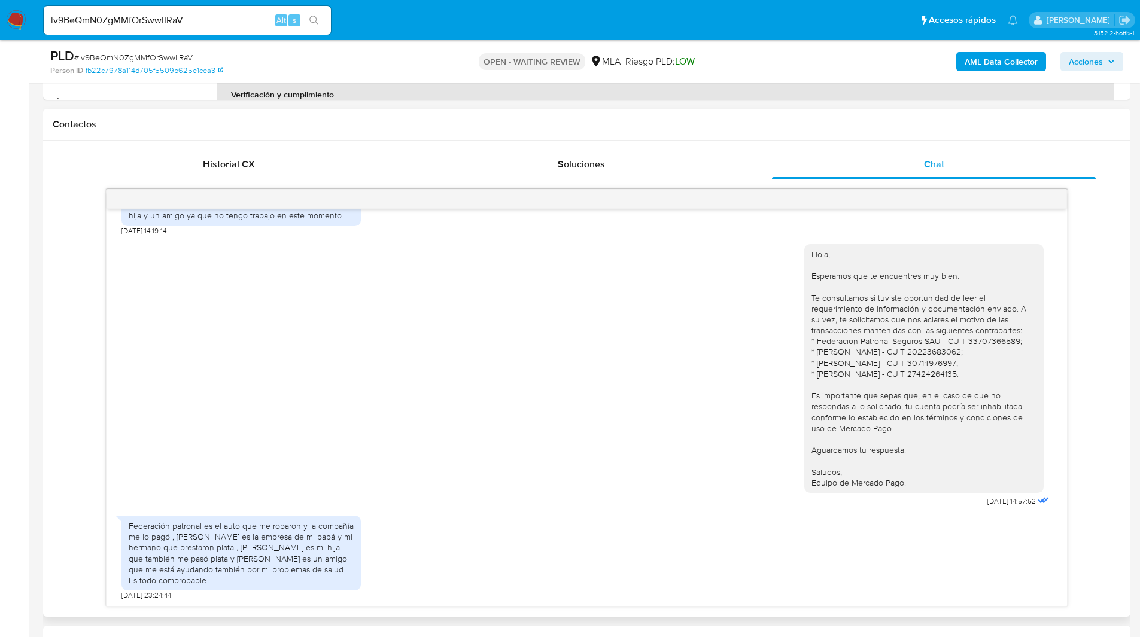
scroll to position [517, 0]
click at [86, 432] on div "17/07/2025 20:10:04 Hola, Esperamos que te encuentres muy bien. Te consultamos …" at bounding box center [587, 397] width 1068 height 418
click at [87, 452] on div "17/07/2025 20:10:04 Hola, Esperamos que te encuentres muy bien. Te consultamos …" at bounding box center [587, 397] width 1068 height 418
click at [77, 449] on div "17/07/2025 20:10:04 Hola, Esperamos que te encuentres muy bien. Te consultamos …" at bounding box center [587, 397] width 1068 height 418
click at [75, 473] on div "17/07/2025 20:10:04 Hola, Esperamos que te encuentres muy bien. Te consultamos …" at bounding box center [587, 397] width 1068 height 418
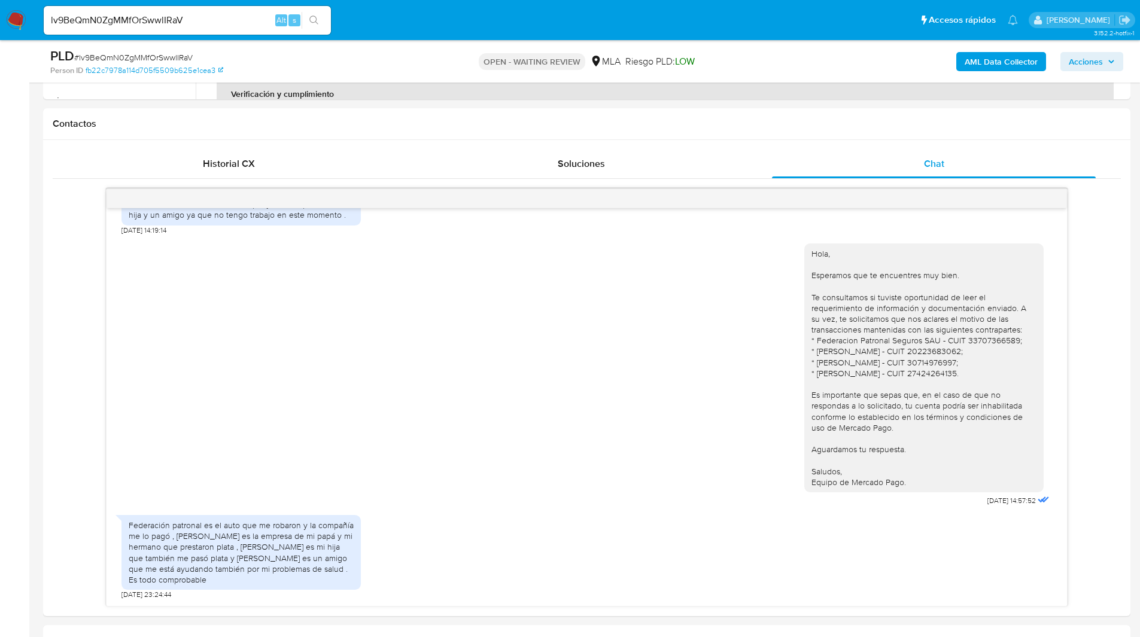
click at [230, 22] on input "lv9BeQmN0ZgMMfOrSwwlIRaV" at bounding box center [187, 21] width 287 height 16
paste input "pf3JySo3itJft9tympvGGqSg"
type input "pf3JySo3itJft9tympvGGqSg"
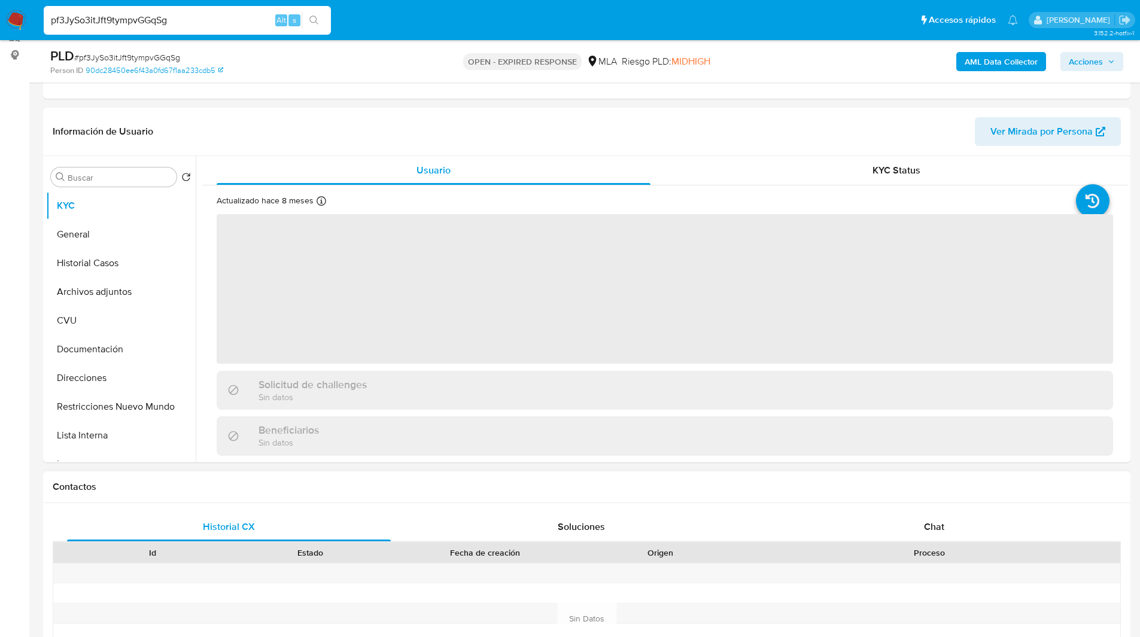
scroll to position [159, 0]
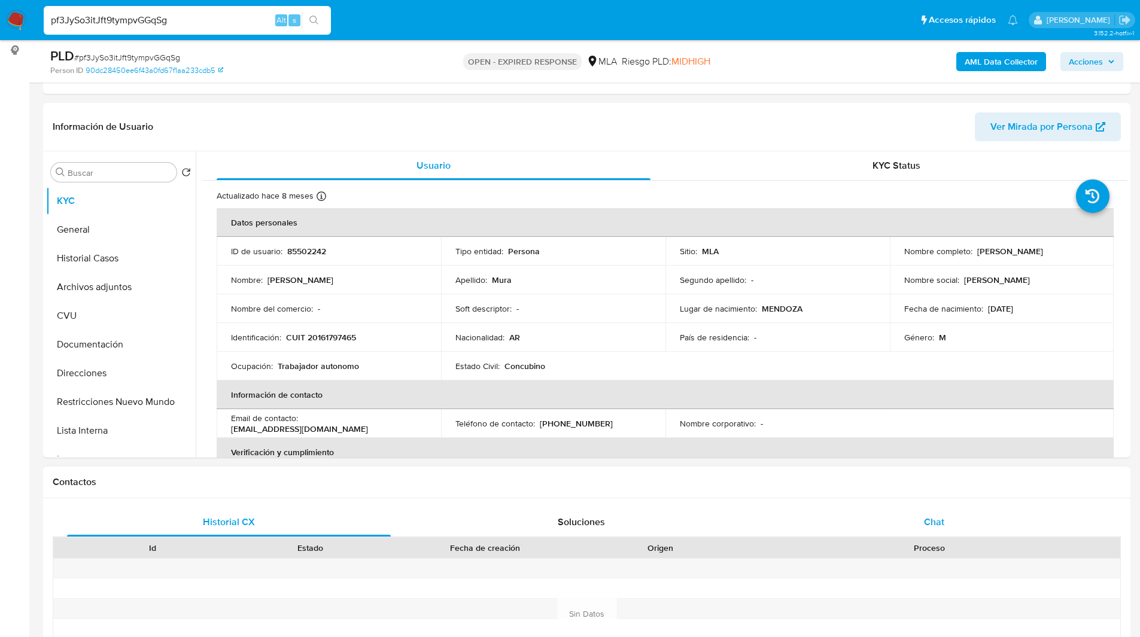
click at [940, 512] on div "Chat" at bounding box center [934, 522] width 324 height 29
select select "10"
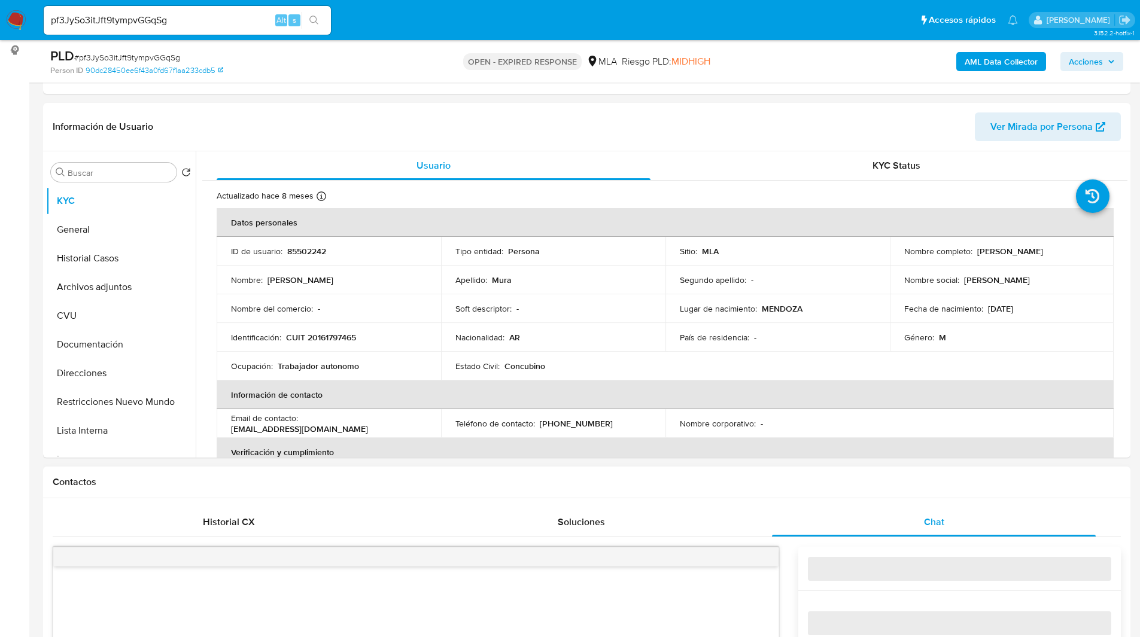
click at [872, 493] on div "Contactos" at bounding box center [586, 483] width 1087 height 32
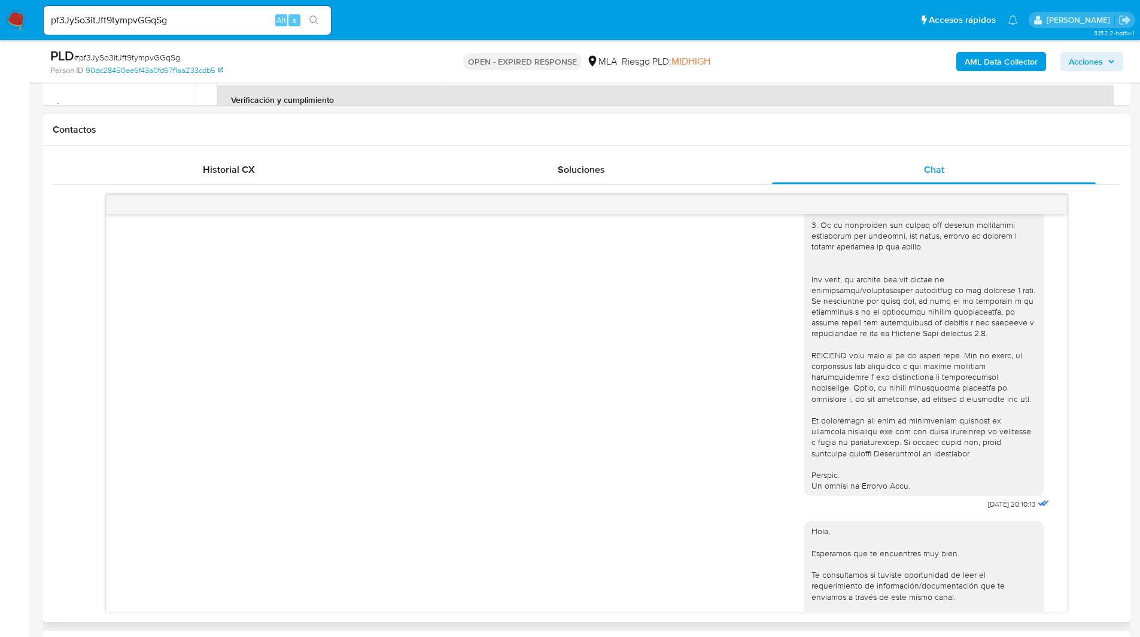
scroll to position [752, 0]
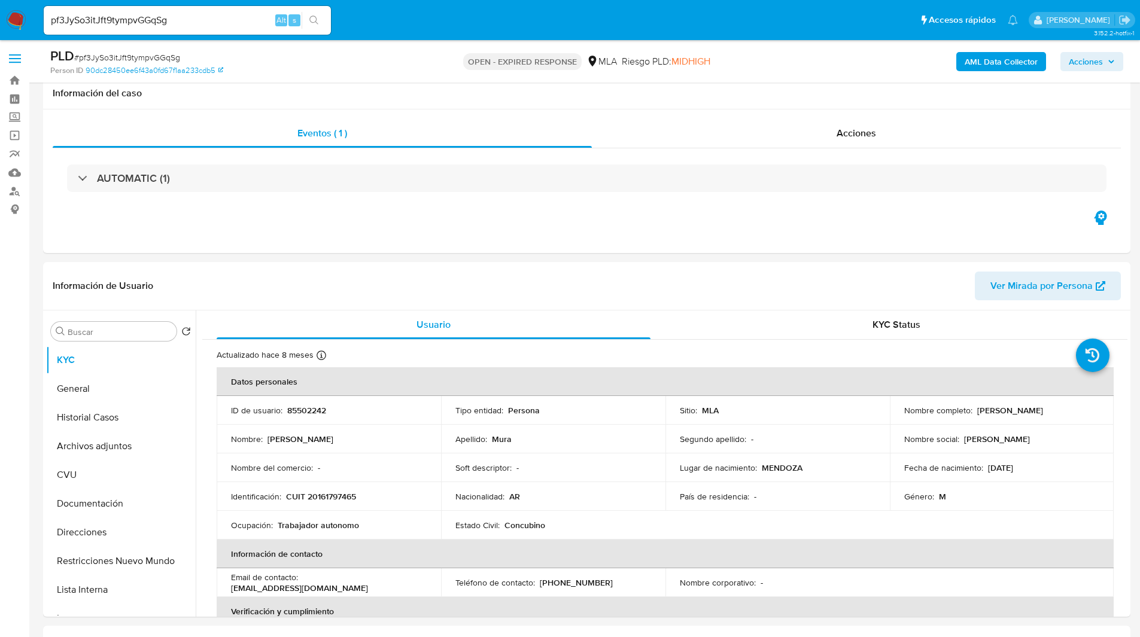
select select "10"
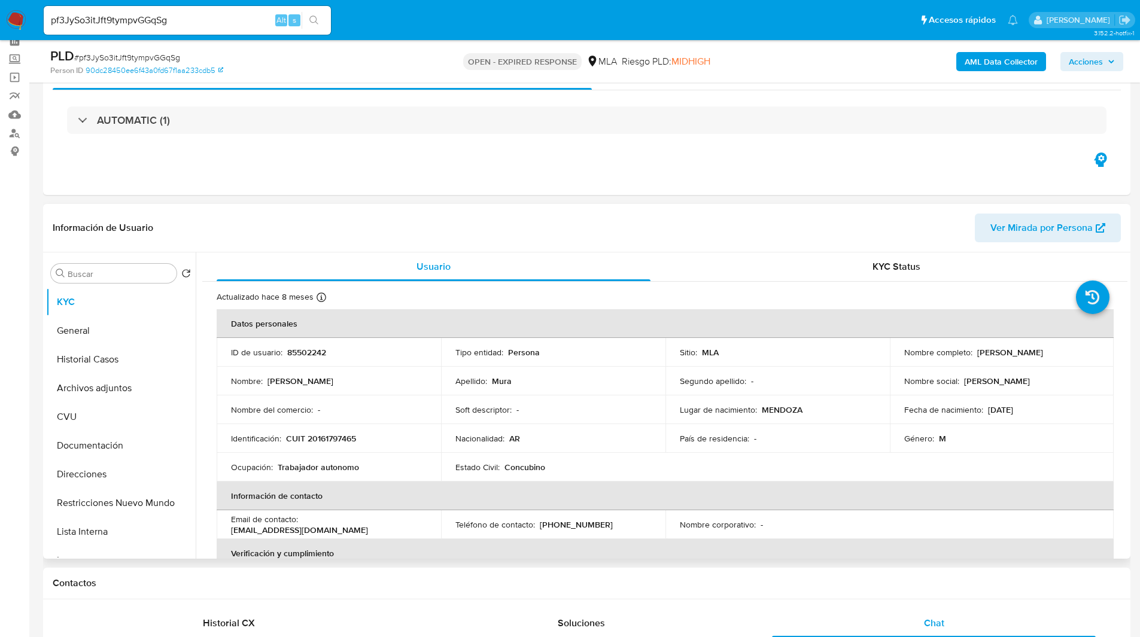
scroll to position [752, 0]
click at [307, 351] on p "85502242" at bounding box center [306, 352] width 39 height 11
copy p "85502242"
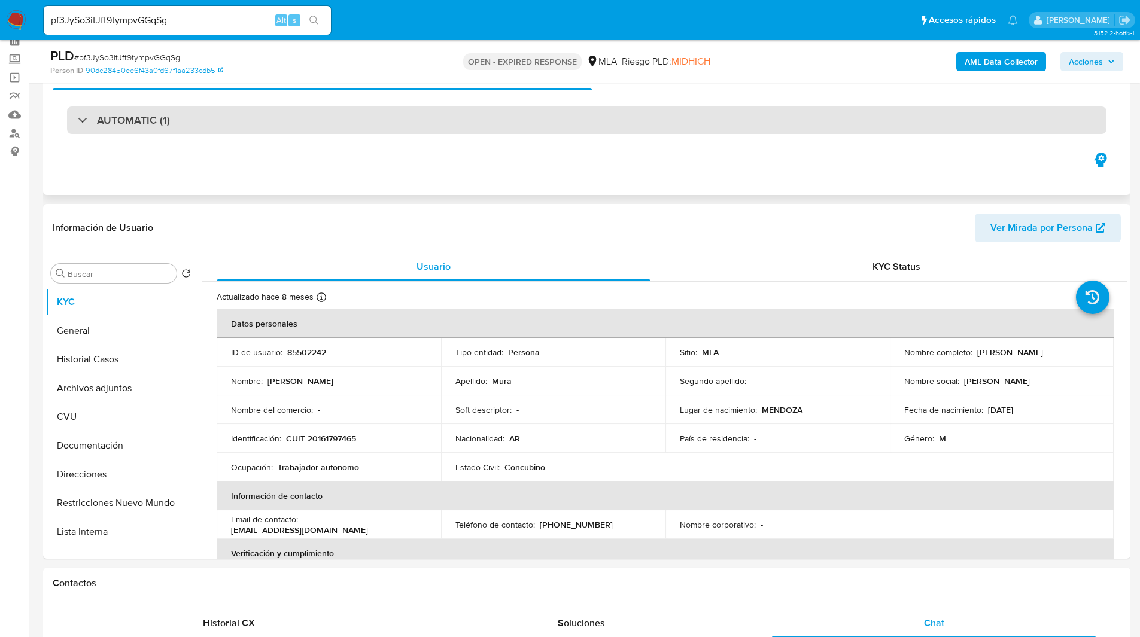
click at [602, 117] on div "AUTOMATIC (1)" at bounding box center [586, 120] width 1039 height 28
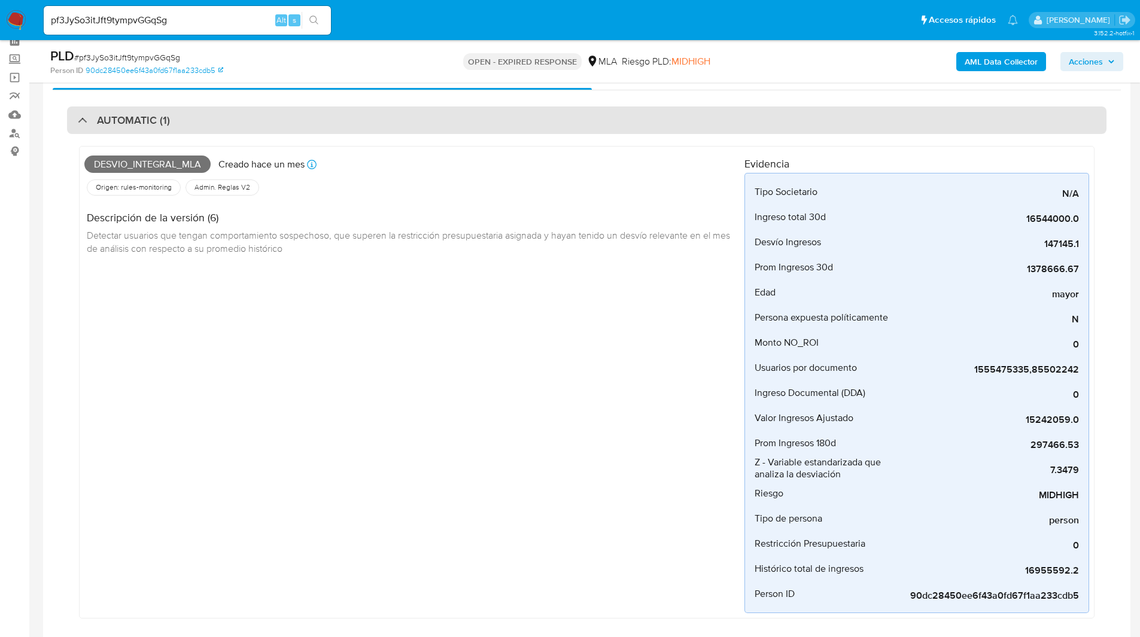
click at [483, 116] on div "AUTOMATIC (1)" at bounding box center [586, 120] width 1039 height 28
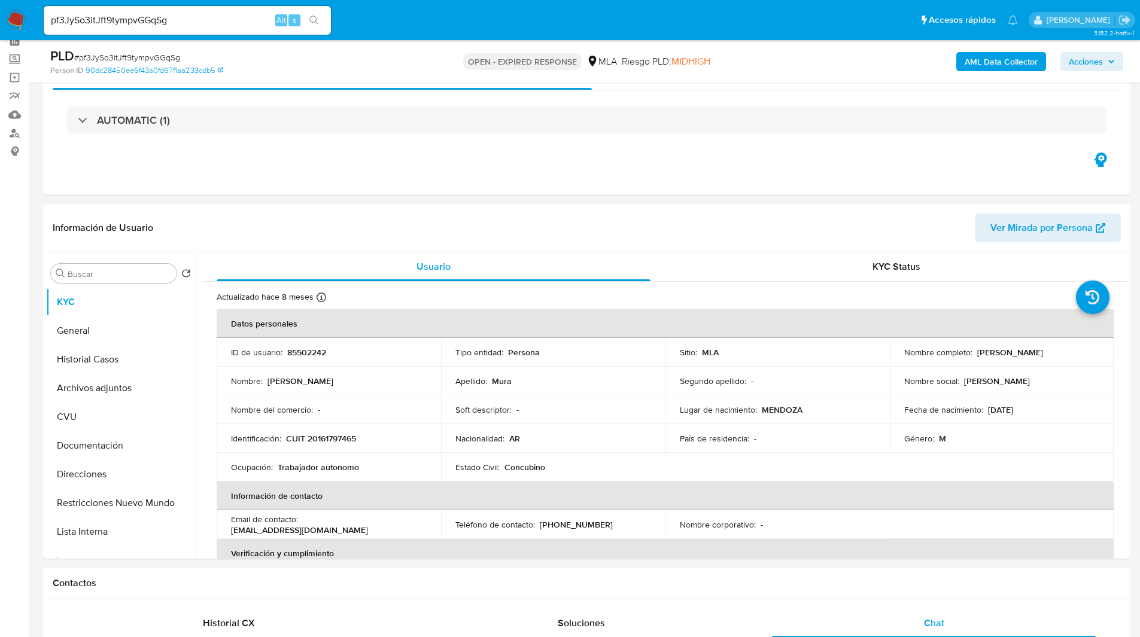
click at [347, 77] on div "PLD # pf3JySo3itJft9tympvGGqSg Person ID 90dc28450ee6f43a0fd67f1aa233cdb5 OPEN …" at bounding box center [586, 61] width 1087 height 42
click at [392, 41] on div "PLD # pf3JySo3itJft9tympvGGqSg Person ID 90dc28450ee6f43a0fd67f1aa233cdb5 OPEN …" at bounding box center [586, 61] width 1087 height 42
click at [493, 24] on ul "Pausado Ver notificaciones pf3JySo3itJft9tympvGGqSg Alt s Accesos rápidos Presi…" at bounding box center [531, 20] width 986 height 30
click at [386, 25] on ul "Pausado Ver notificaciones pf3JySo3itJft9tympvGGqSg Alt s Accesos rápidos Presi…" at bounding box center [531, 20] width 986 height 30
click at [403, 22] on ul "Pausado Ver notificaciones pf3JySo3itJft9tympvGGqSg Alt s Accesos rápidos Presi…" at bounding box center [531, 20] width 986 height 30
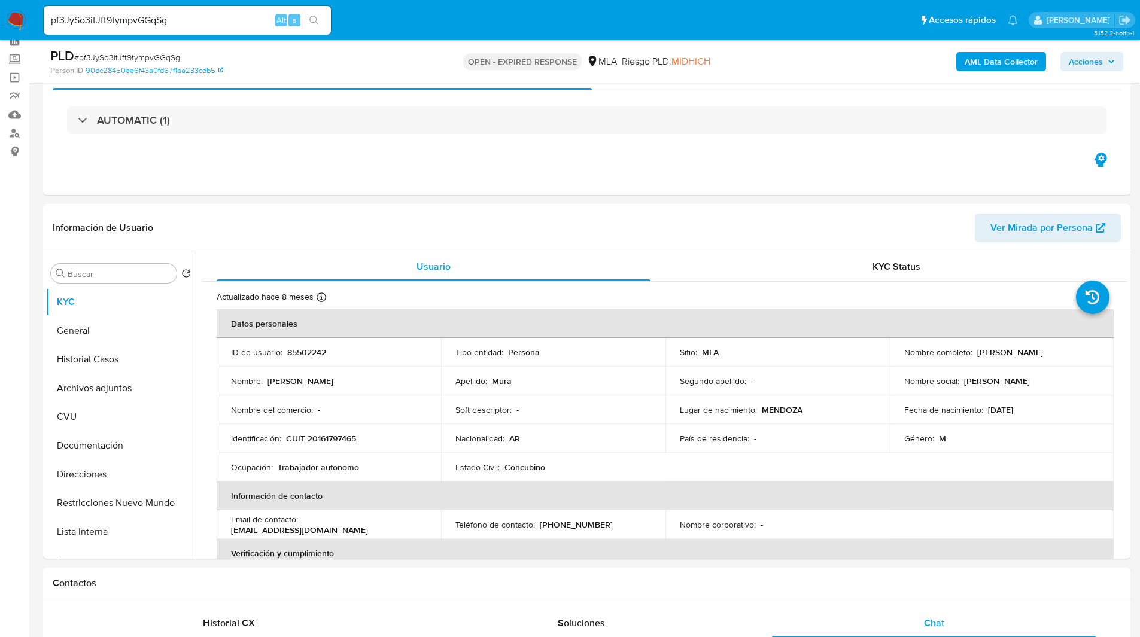
click at [425, 12] on ul "Pausado Ver notificaciones pf3JySo3itJft9tympvGGqSg Alt s Accesos rápidos Presi…" at bounding box center [531, 20] width 986 height 30
